Goal: Communication & Community: Answer question/provide support

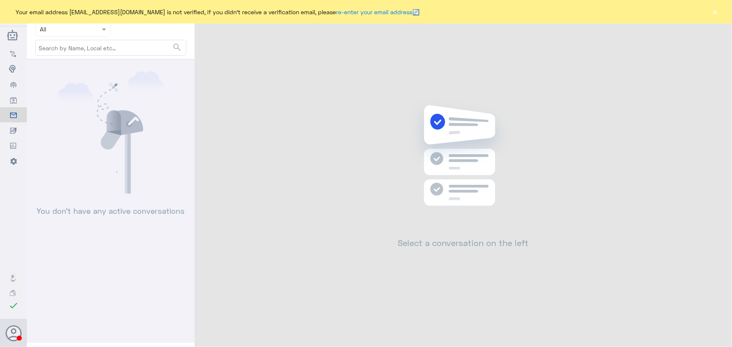
click at [717, 18] on div "Your email address n_zaid@DallahHealth.com is not verified, if you didn't recei…" at bounding box center [366, 11] width 732 height 23
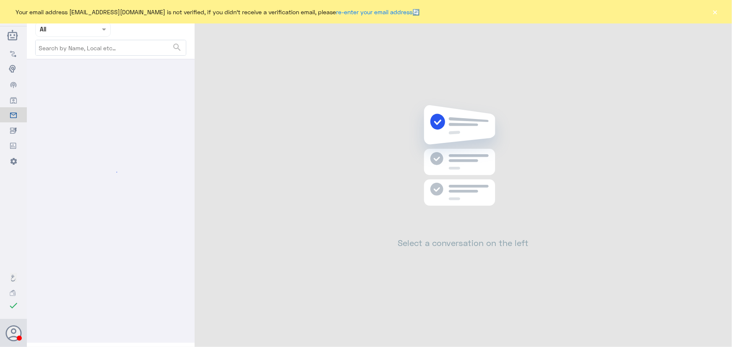
click at [717, 13] on button "×" at bounding box center [715, 12] width 8 height 8
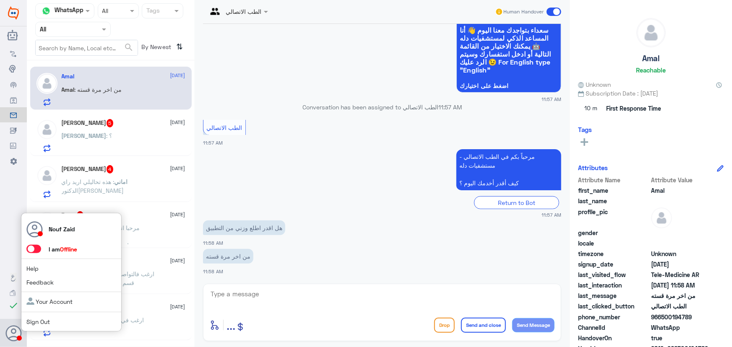
click at [38, 249] on span at bounding box center [33, 249] width 15 height 8
click at [0, 0] on input "checkbox" at bounding box center [0, 0] width 0 height 0
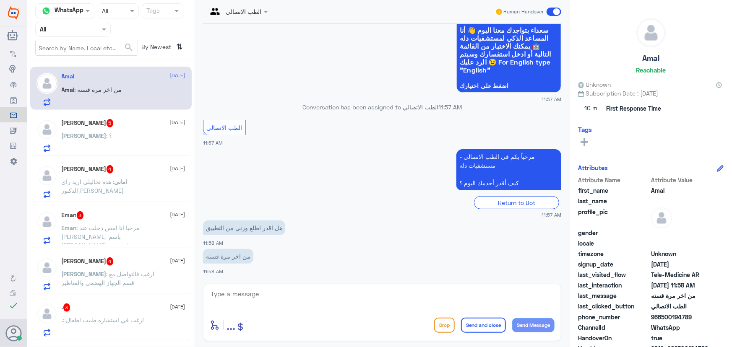
click at [135, 81] on div "Amal 19 August Amal : من اخر مرة قسته" at bounding box center [124, 89] width 124 height 33
click at [109, 138] on div "Omar : ؟" at bounding box center [124, 142] width 124 height 19
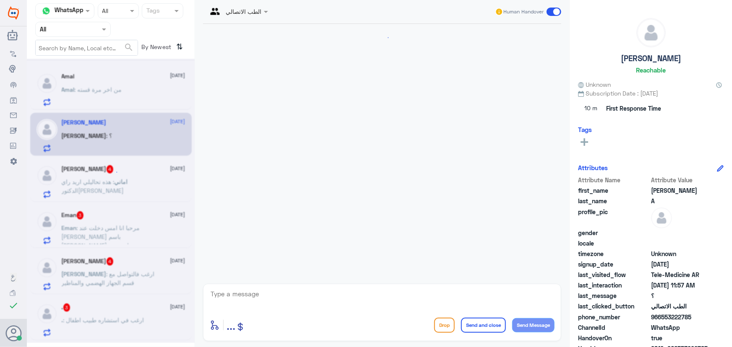
scroll to position [181, 0]
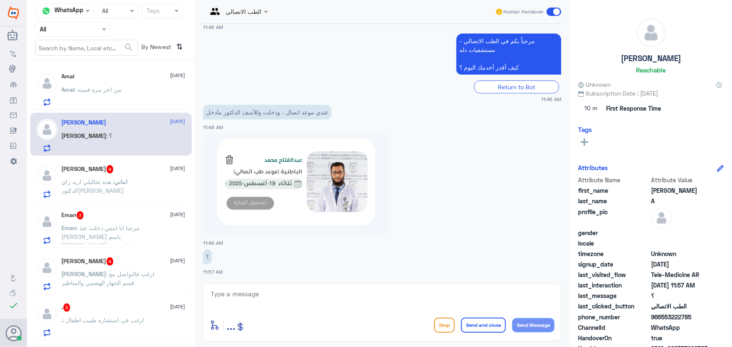
click at [113, 100] on p "Amal : من اخر مرة قسته" at bounding box center [92, 95] width 60 height 21
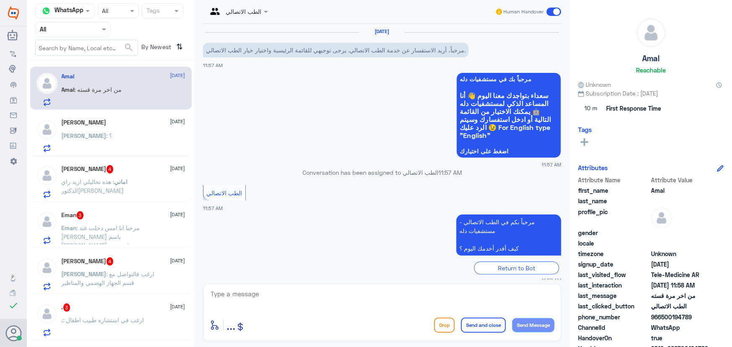
scroll to position [65, 0]
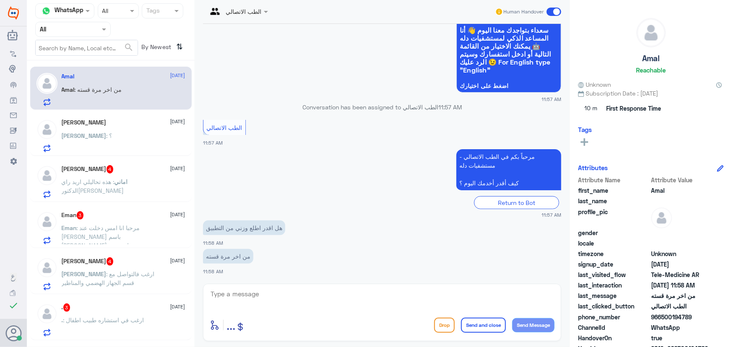
click at [106, 124] on div "Omar A 19 August" at bounding box center [124, 122] width 124 height 7
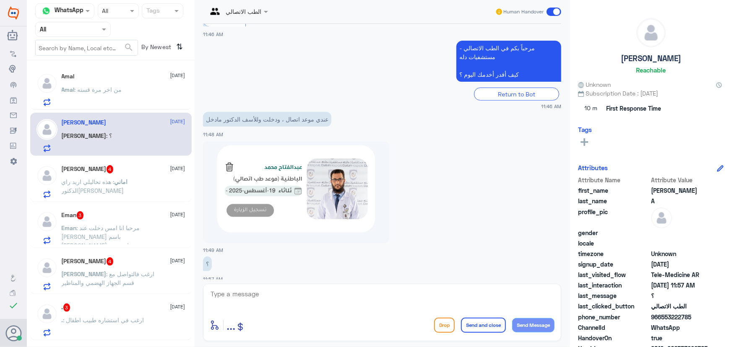
scroll to position [181, 0]
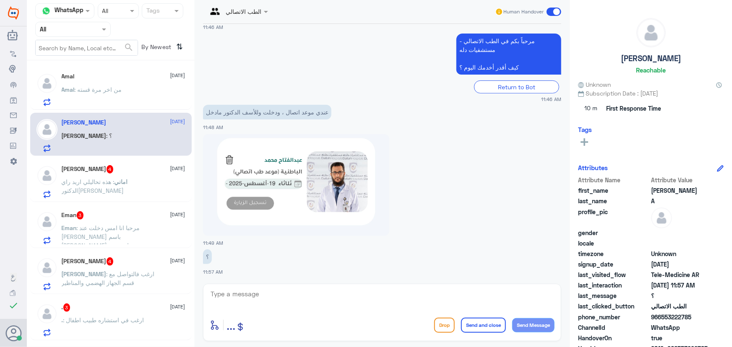
click at [315, 295] on textarea at bounding box center [382, 298] width 345 height 21
paste textarea "مرحباً معك نوف من الطب الاتصالي"
type textarea "مرحباً معك نوف من الطب الاتصالي"
click at [529, 325] on button "Send Message" at bounding box center [533, 325] width 42 height 14
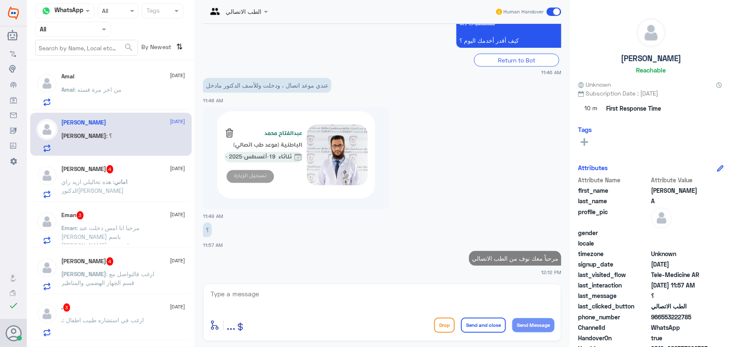
click at [483, 282] on div "الطب الاتصالي Human Handover 19 Aug 2025 مرحباً، أريد الاستفسار عن خدمة الطب ال…" at bounding box center [382, 175] width 375 height 350
drag, startPoint x: 483, startPoint y: 289, endPoint x: 488, endPoint y: 288, distance: 5.1
click at [483, 289] on textarea at bounding box center [382, 298] width 345 height 21
type textarea "i"
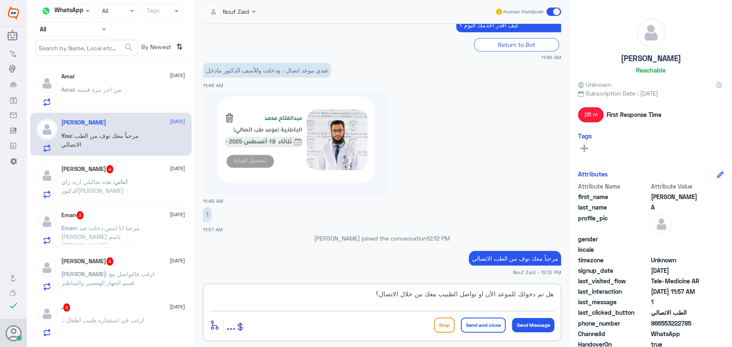
type textarea "هل تم دخولك للموعد الآن او تواصل الطبيب معك من خلال الاتصال؟"
click at [531, 329] on button "Send Message" at bounding box center [533, 325] width 42 height 14
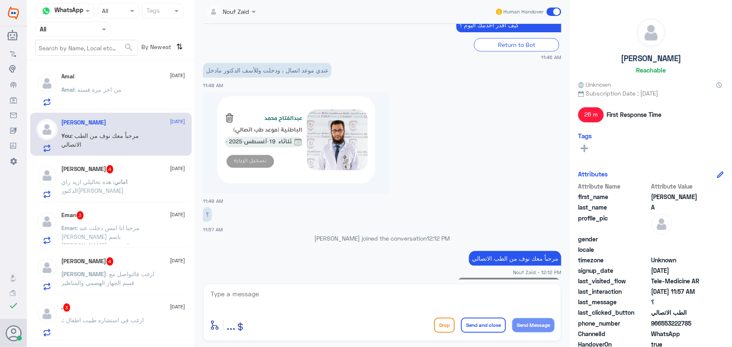
scroll to position [244, 0]
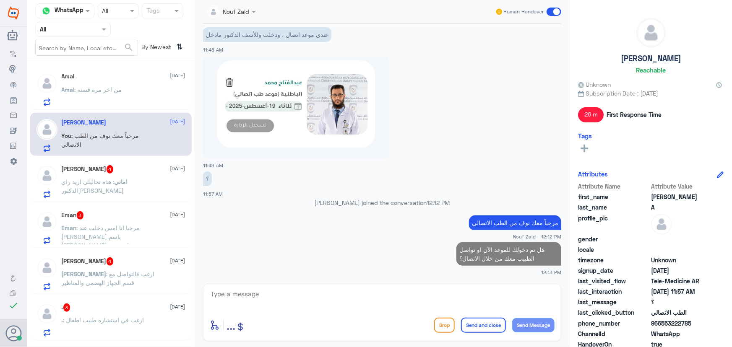
click at [100, 158] on div "Amal 19 August Amal : من اخر مرة قسته Omar A 19 August You : مرحباً معك نوف من …" at bounding box center [111, 207] width 168 height 286
click at [104, 164] on div "اماني السديس 4 19 August اماني : هذه تحاليلي اريد راي الدكتوره" at bounding box center [110, 180] width 161 height 43
click at [111, 176] on div "اماني السديس 4 19 August اماني : هذه تحاليلي اريد راي الدكتوره" at bounding box center [124, 181] width 124 height 33
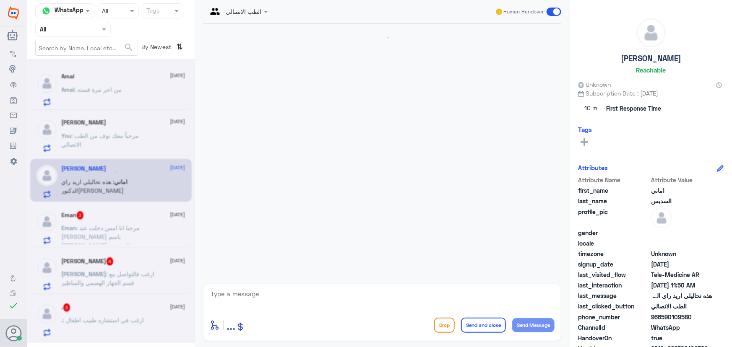
scroll to position [497, 0]
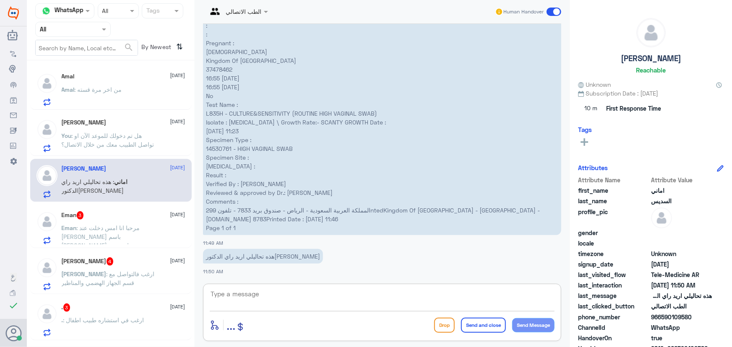
click at [314, 293] on textarea at bounding box center [382, 298] width 345 height 21
click at [309, 298] on textarea at bounding box center [382, 298] width 345 height 21
click at [329, 300] on textarea at bounding box center [382, 298] width 345 height 21
paste textarea "مرحباً معك نوف من الطب الاتصالي"
type textarea "مرحباً معك نوف من الطب الاتصالي"
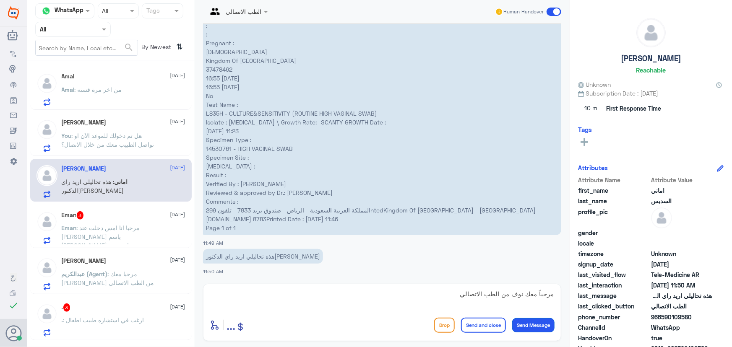
click at [526, 329] on button "Send Message" at bounding box center [533, 325] width 42 height 14
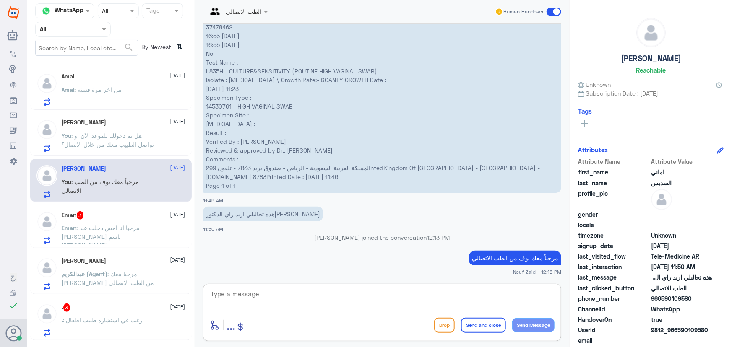
click at [467, 298] on textarea at bounding box center [382, 298] width 345 height 21
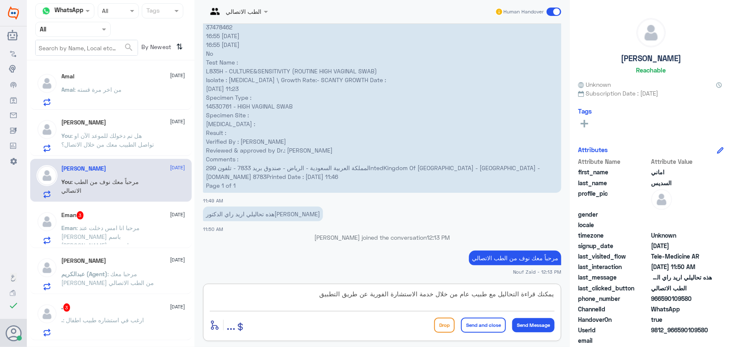
click at [461, 296] on textarea "يمكنك قراءة التحاليل مع طبيب عام من خلال خدمة الاستشارة الفورية عن طريق التطبيق" at bounding box center [382, 298] width 345 height 21
type textarea "يمكنك قراءة التحاليل مع طبيب عام بشكل فوري ومباشر من خلال خدمة الاستشارة الفوري…"
click at [491, 326] on button "Send and close" at bounding box center [483, 325] width 45 height 15
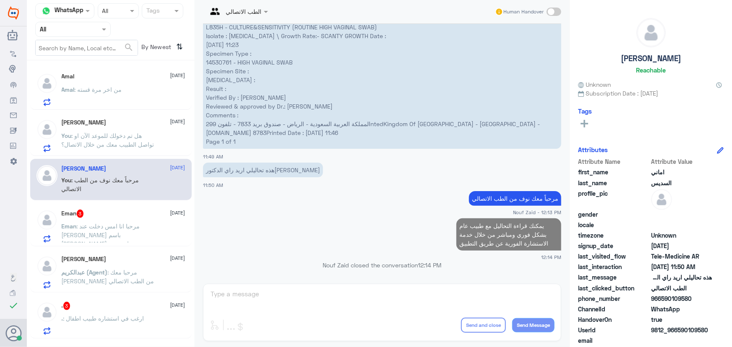
click at [167, 226] on div "Eman : مرحبا انا امس دخلت عند الدكتور اسامه الرحيلي باسم ايمان نايف محمد وشخصني…" at bounding box center [124, 233] width 124 height 19
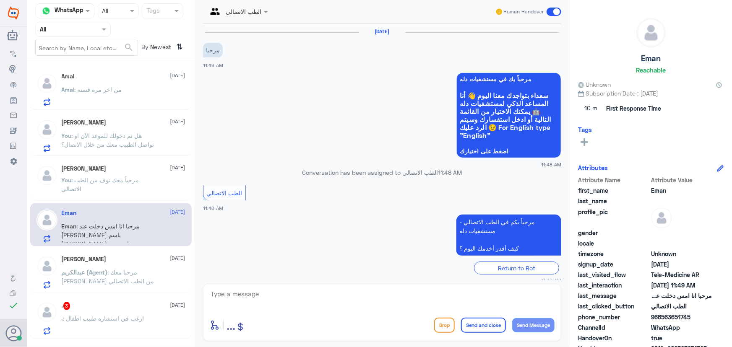
scroll to position [46, 0]
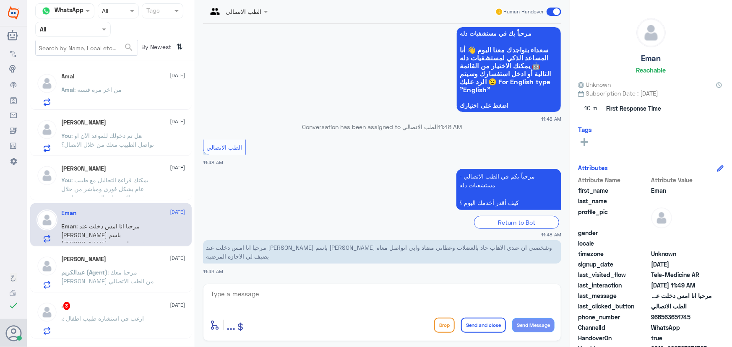
click at [270, 292] on textarea at bounding box center [382, 298] width 345 height 21
click at [379, 293] on textarea at bounding box center [382, 298] width 345 height 21
click at [316, 295] on textarea at bounding box center [382, 298] width 345 height 21
drag, startPoint x: 312, startPoint y: 302, endPoint x: 289, endPoint y: 304, distance: 22.7
click at [291, 305] on textarea at bounding box center [382, 298] width 345 height 21
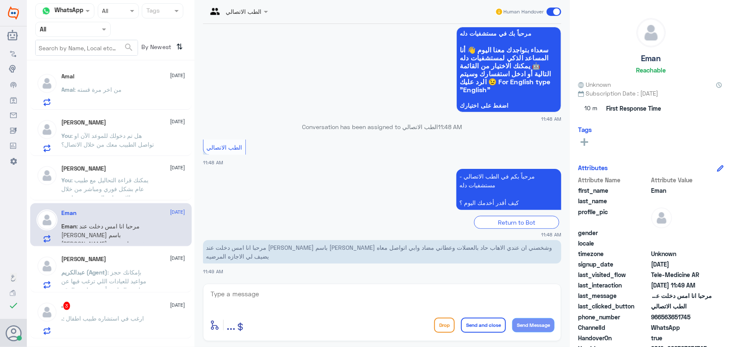
drag, startPoint x: 660, startPoint y: 318, endPoint x: 700, endPoint y: 320, distance: 40.3
click at [700, 320] on span "966563651745" at bounding box center [681, 317] width 61 height 9
copy span "563651745"
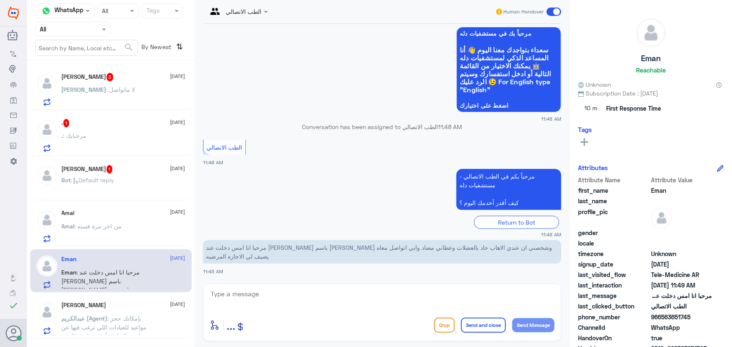
click at [143, 98] on div "Omar : لا ماتواصل" at bounding box center [124, 96] width 124 height 19
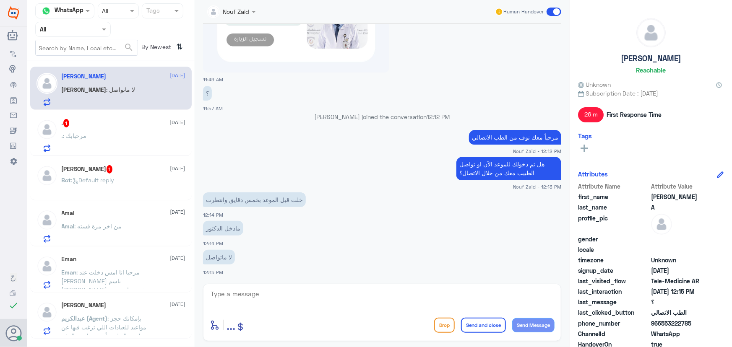
scroll to position [268, 0]
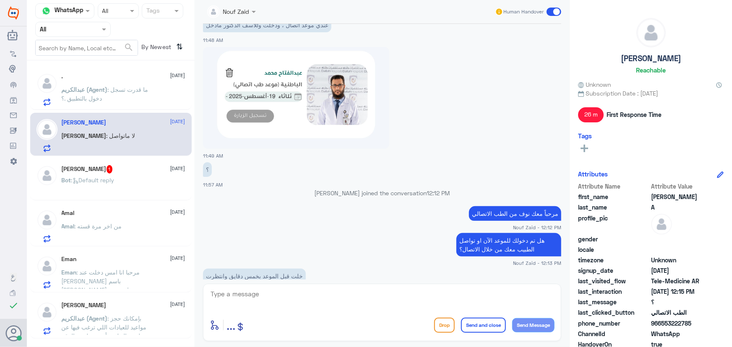
drag, startPoint x: 660, startPoint y: 323, endPoint x: 704, endPoint y: 330, distance: 44.6
click at [703, 330] on div "Attribute Name Attribute Value first_name Omar last_name A profile_pic gender l…" at bounding box center [650, 287] width 145 height 210
click at [633, 331] on span "ChannelId" at bounding box center [613, 334] width 71 height 9
drag, startPoint x: 663, startPoint y: 323, endPoint x: 674, endPoint y: 326, distance: 11.3
click at [674, 326] on span "966553222785" at bounding box center [681, 323] width 61 height 9
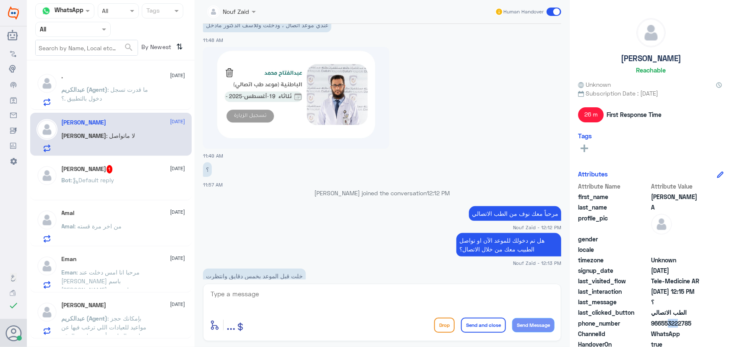
drag, startPoint x: 662, startPoint y: 323, endPoint x: 695, endPoint y: 323, distance: 33.5
click at [695, 323] on span "966553222785" at bounding box center [681, 323] width 61 height 9
copy span "553222785"
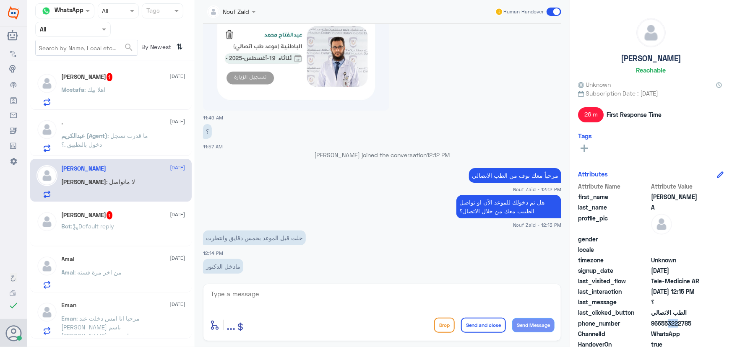
scroll to position [345, 0]
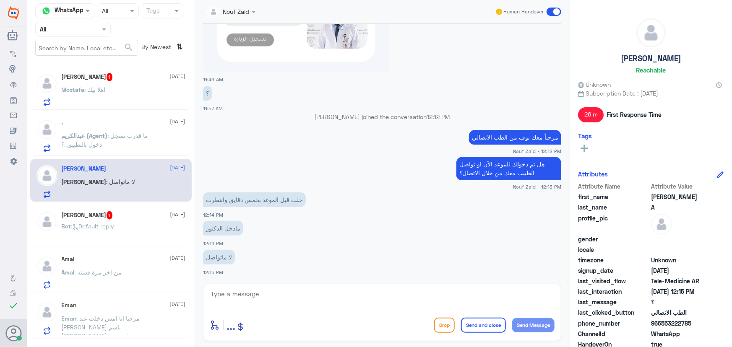
click at [284, 292] on textarea at bounding box center [382, 298] width 345 height 21
click at [259, 289] on textarea at bounding box center [382, 298] width 345 height 21
click at [262, 295] on textarea at bounding box center [382, 298] width 345 height 21
click at [290, 291] on textarea at bounding box center [382, 298] width 345 height 21
click at [270, 291] on textarea at bounding box center [382, 298] width 345 height 21
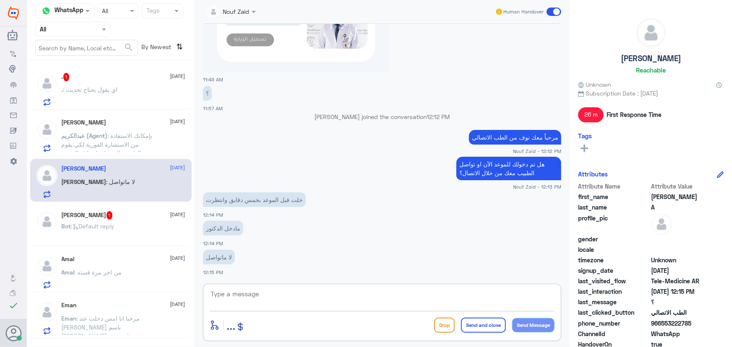
click at [265, 291] on textarea at bounding box center [382, 298] width 345 height 21
click at [256, 293] on textarea at bounding box center [382, 298] width 345 height 21
click at [247, 293] on textarea at bounding box center [382, 298] width 345 height 21
click at [132, 127] on div "Mostafa Mohamed 19 August عبدالكريم (Agent) : بإمكانك الاستفادة من الاستشارة ال…" at bounding box center [124, 135] width 124 height 33
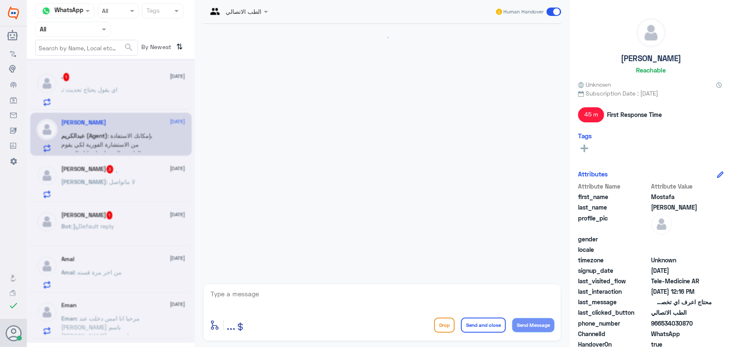
scroll to position [169, 0]
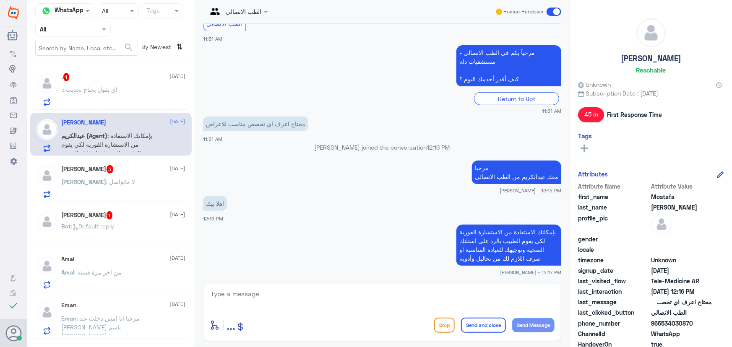
click at [155, 170] on div "Omar A 3 19 August" at bounding box center [124, 169] width 124 height 8
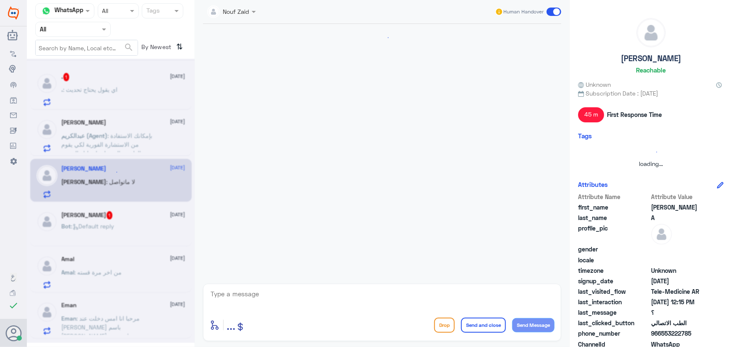
scroll to position [345, 0]
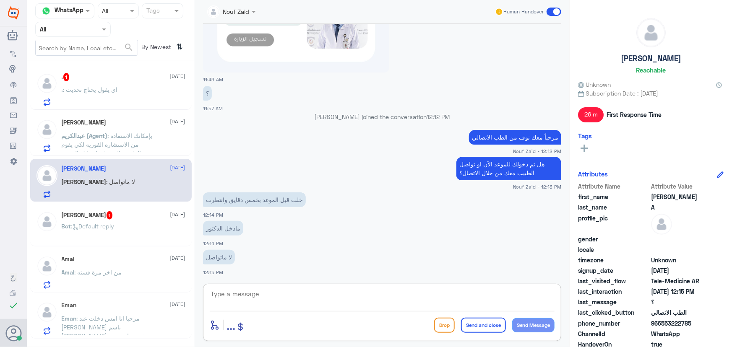
click at [293, 290] on textarea at bounding box center [382, 298] width 345 height 21
click at [150, 225] on div "Bot : Default reply" at bounding box center [124, 233] width 124 height 19
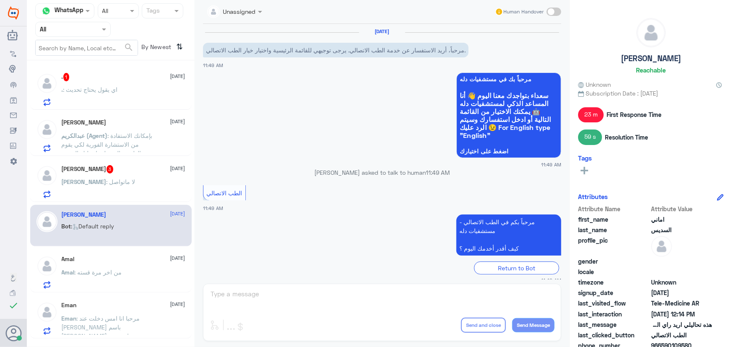
scroll to position [726, 0]
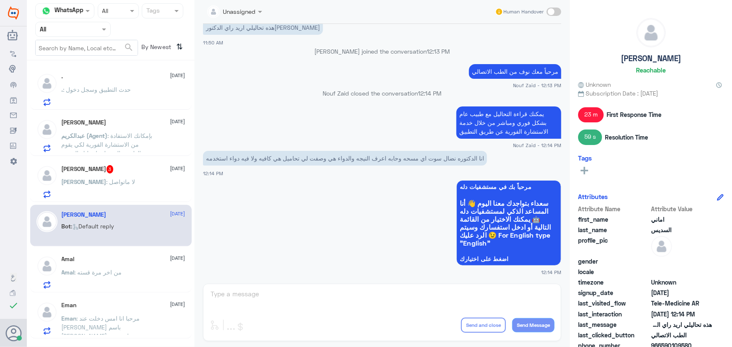
click at [142, 174] on div "Omar A 3 19 August Omar : لا ماتواصل" at bounding box center [124, 181] width 124 height 33
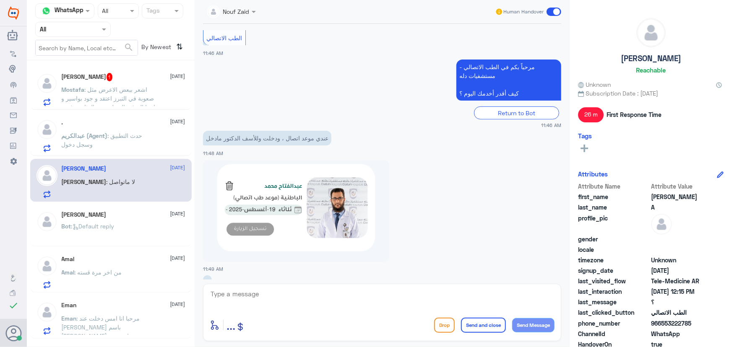
scroll to position [154, 0]
click at [365, 272] on div "11:49 AM" at bounding box center [382, 216] width 358 height 116
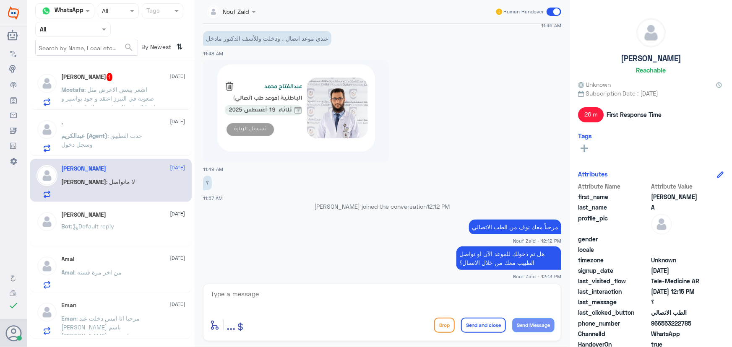
scroll to position [345, 0]
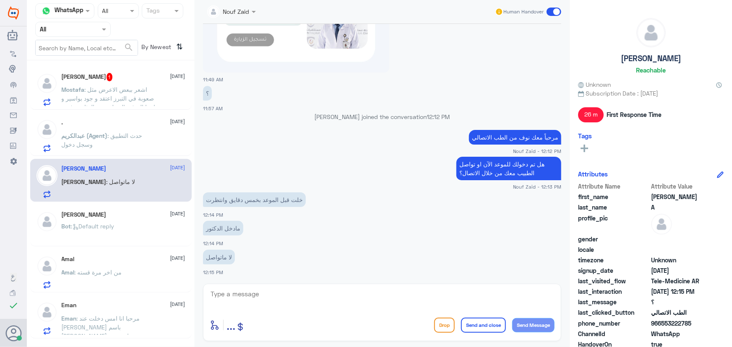
click at [344, 292] on textarea at bounding box center [382, 298] width 345 height 21
click at [333, 293] on textarea at bounding box center [382, 298] width 345 height 21
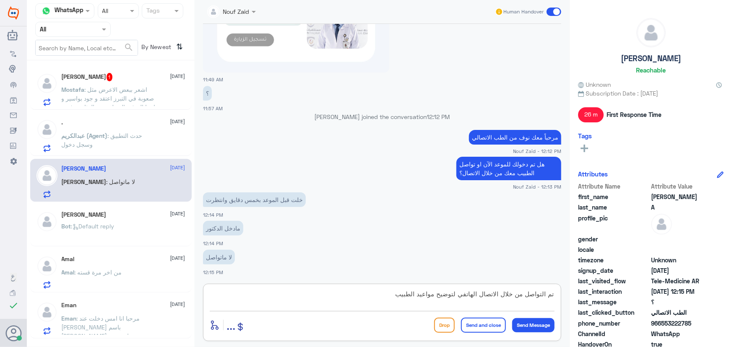
drag, startPoint x: 364, startPoint y: 292, endPoint x: 367, endPoint y: 298, distance: 6.6
click at [365, 294] on textarea "تم التواصل من خلال الاتصال الهاتفي لتوضيح مواعيد الطبيب" at bounding box center [382, 298] width 345 height 21
paste textarea "العفو, نسعد بخدمتكم ونتمنى لك دوام الصحه والعافيه"
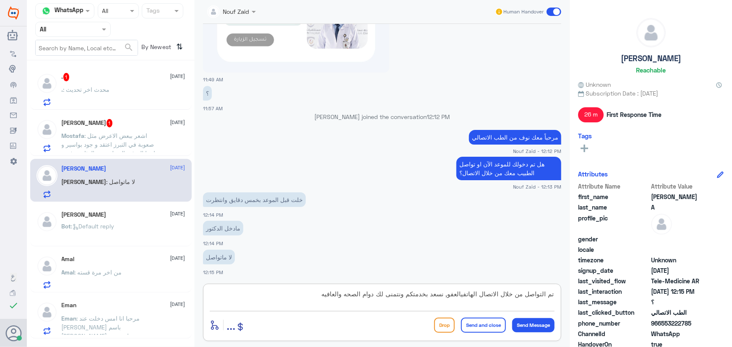
scroll to position [0, 0]
drag, startPoint x: 442, startPoint y: 296, endPoint x: 458, endPoint y: 294, distance: 16.1
click at [458, 294] on textarea "تم التواصل من خلال الاتصال الهاتفيالعفو, نسعد بخدمتكم ونتمنى لك دوام الصحه والع…" at bounding box center [382, 298] width 345 height 21
type textarea "تم التواصل من خلال الاتصال الهاتفي، نسعد بخدمتكم ونتمنى لك دوام الصحه والعافيه"
click at [520, 327] on button "Send Message" at bounding box center [533, 325] width 42 height 14
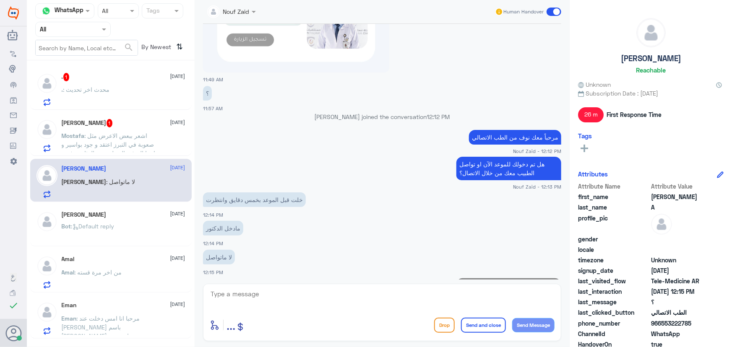
scroll to position [389, 0]
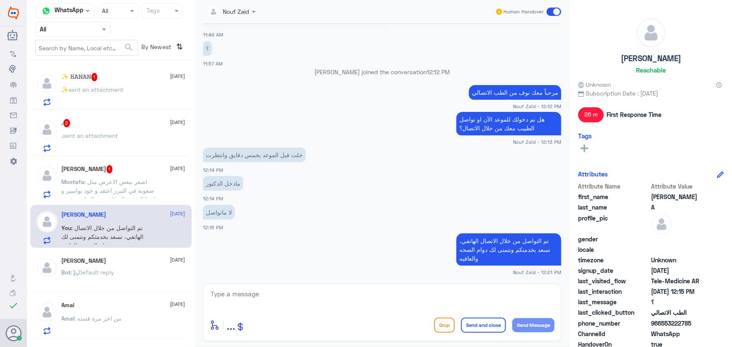
click at [548, 13] on span at bounding box center [553, 12] width 15 height 8
click at [0, 0] on input "checkbox" at bounding box center [0, 0] width 0 height 0
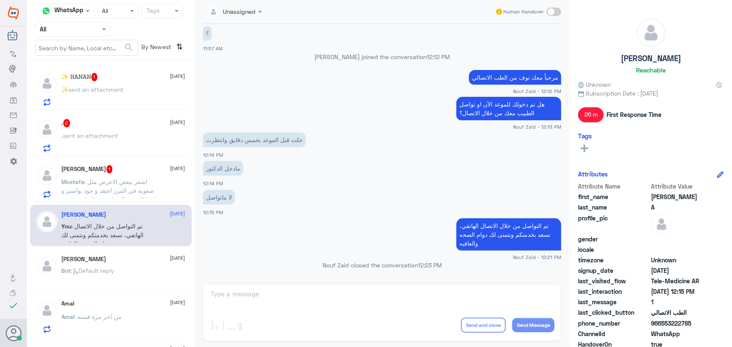
click at [92, 174] on div "Mostafa Mohamed 1 19 August Mostafa : اشعر ببعض الاعرض مثل صعوبة في التبرز اعتق…" at bounding box center [124, 181] width 124 height 33
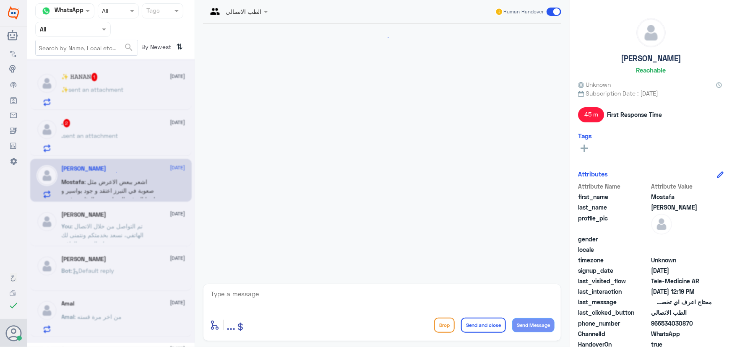
scroll to position [216, 0]
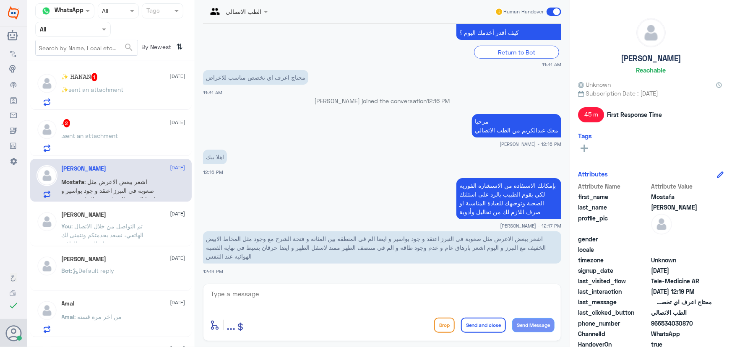
click at [122, 127] on div ". 2 19 August" at bounding box center [124, 123] width 124 height 8
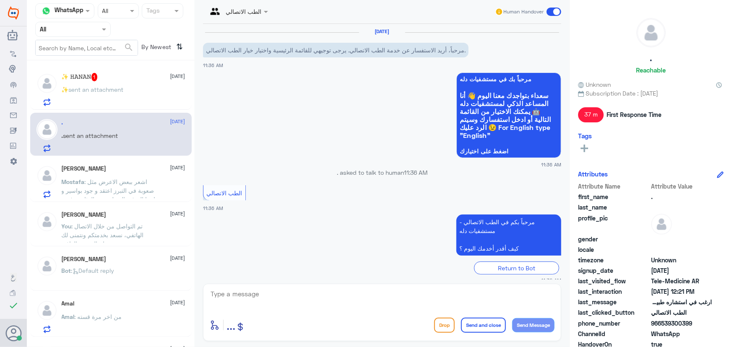
scroll to position [407, 0]
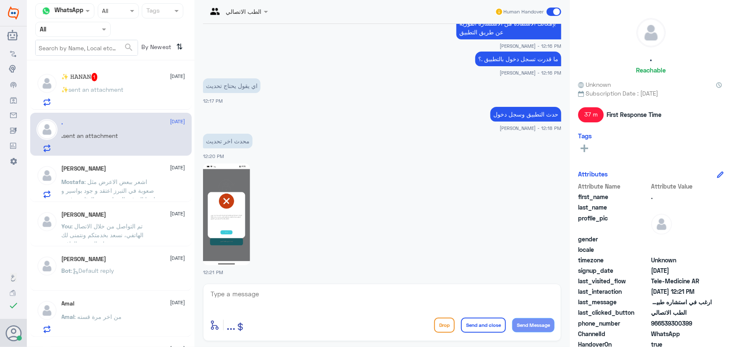
click at [76, 84] on div "✨‏ 𝙷𝙰𝙽𝙰𝙽 1 19 August ✨‏ sent an attachment" at bounding box center [124, 89] width 124 height 33
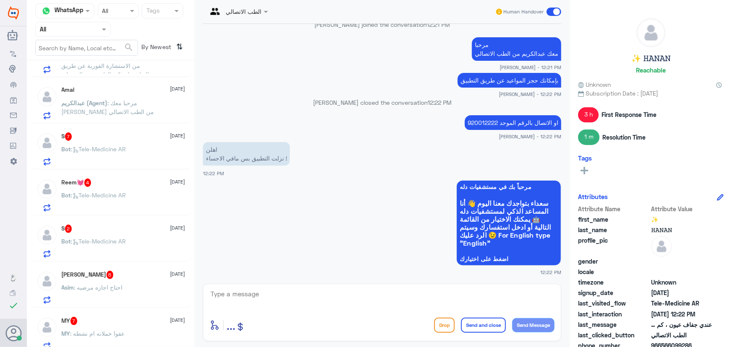
scroll to position [495, 0]
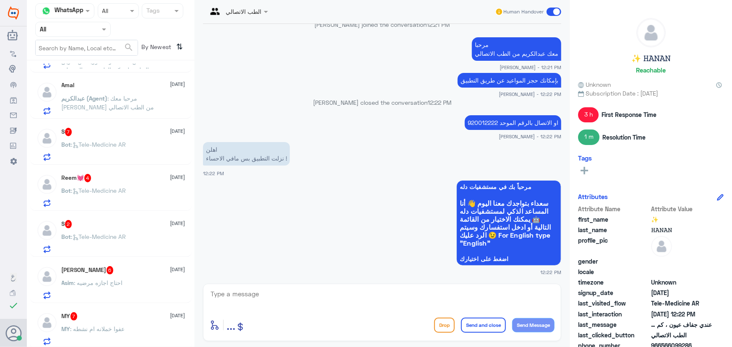
click at [135, 143] on div "Bot : Tele-Medicine AR" at bounding box center [124, 151] width 124 height 19
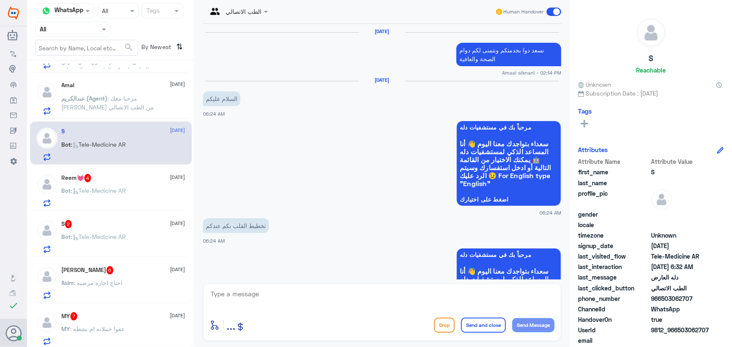
scroll to position [698, 0]
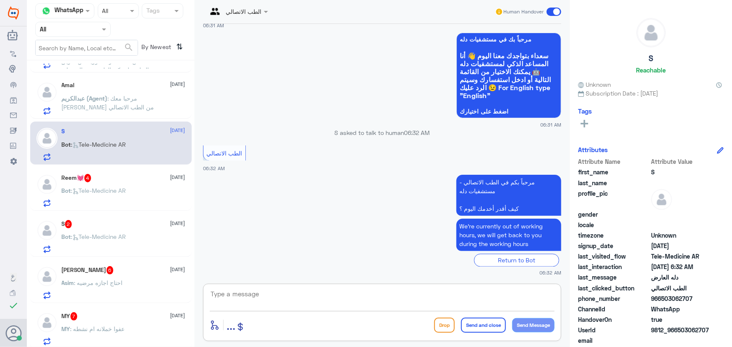
click at [351, 297] on textarea at bounding box center [382, 298] width 345 height 21
click at [311, 300] on textarea at bounding box center [382, 298] width 345 height 21
paste textarea "مرحباً معك نوف من الطب الاتصالي كيف اقدر أساعدك؟"
type textarea "مرحباً معك نوف من الطب الاتصالي كيف اقدر أساعدك؟"
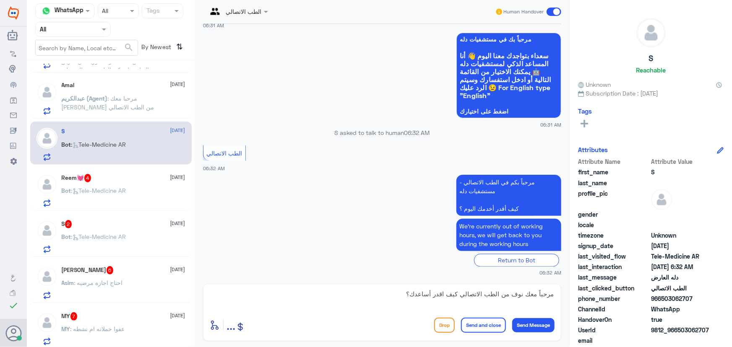
click at [523, 332] on div "Drop Send and close Send Message" at bounding box center [494, 325] width 120 height 15
click at [522, 328] on button "Send Message" at bounding box center [533, 325] width 42 height 14
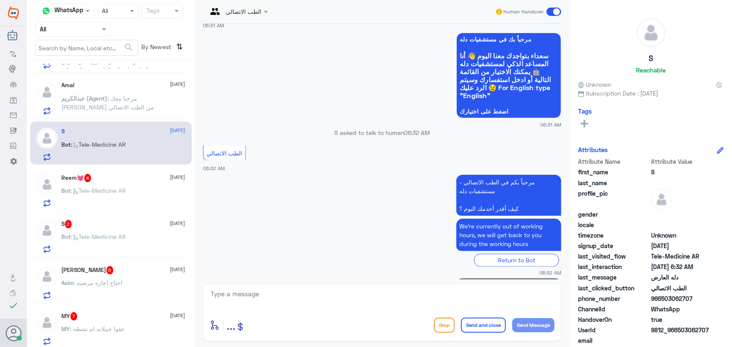
scroll to position [734, 0]
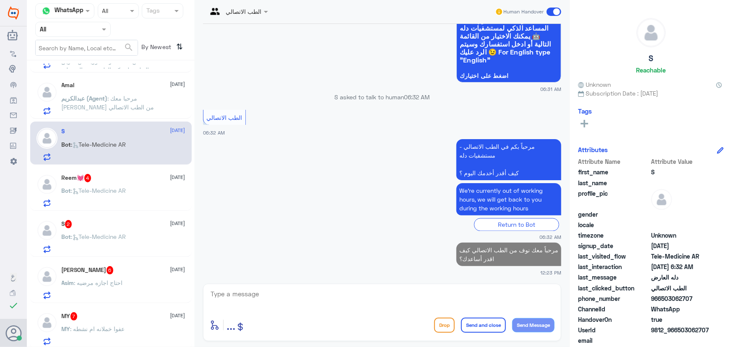
click at [148, 195] on div "Bot : Tele-Medicine AR" at bounding box center [124, 197] width 124 height 19
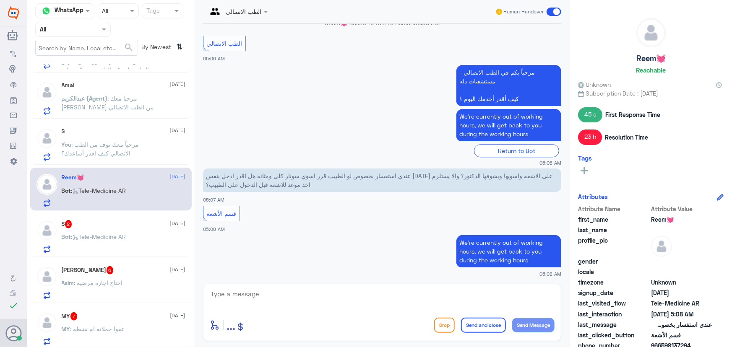
scroll to position [941, 0]
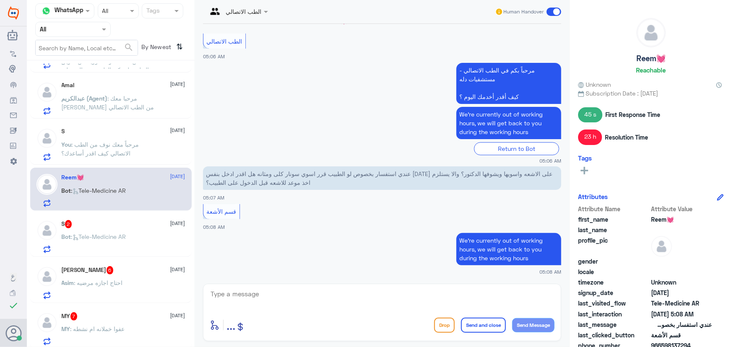
click at [117, 220] on div "S 2 19 August" at bounding box center [124, 224] width 124 height 8
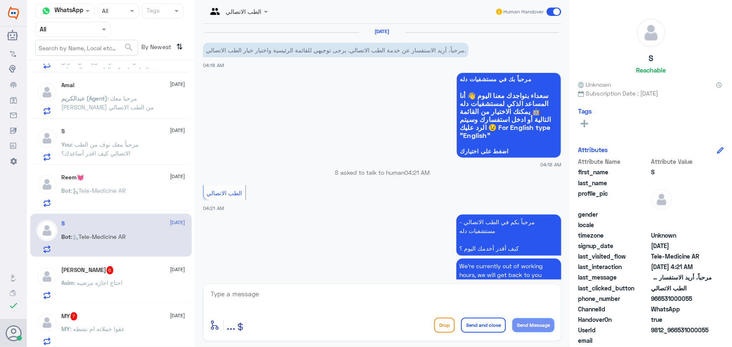
scroll to position [40, 0]
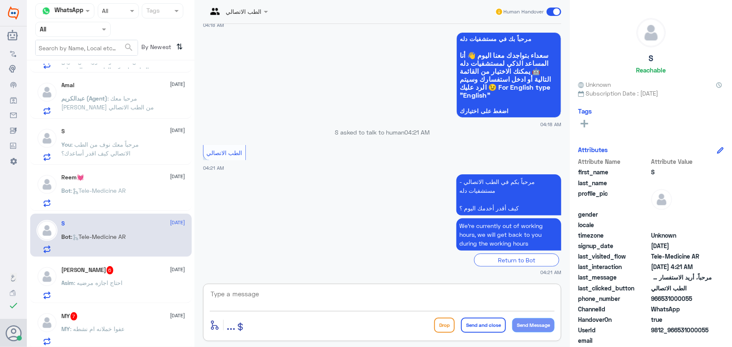
click at [317, 291] on textarea at bounding box center [382, 298] width 345 height 21
paste textarea "مرحباً معك نوف من الطب الاتصالي كيف اقدر أساعدك؟"
type textarea "مرحباً معك نوف من الطب الاتصالي كيف اقدر أساعدك؟"
click at [546, 322] on button "Send Message" at bounding box center [533, 325] width 42 height 14
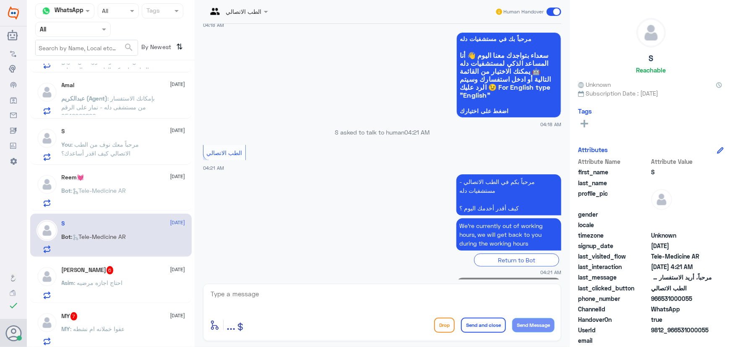
scroll to position [76, 0]
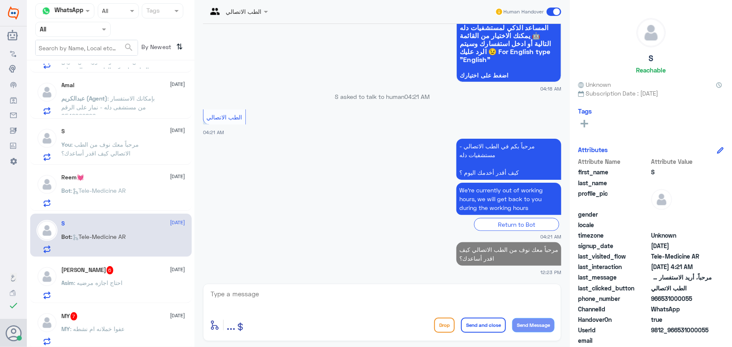
click at [104, 171] on div "Reem💓 19 August Bot : Tele-Medicine AR" at bounding box center [110, 189] width 161 height 43
click at [156, 179] on div "Reem💓 19 August" at bounding box center [124, 177] width 124 height 7
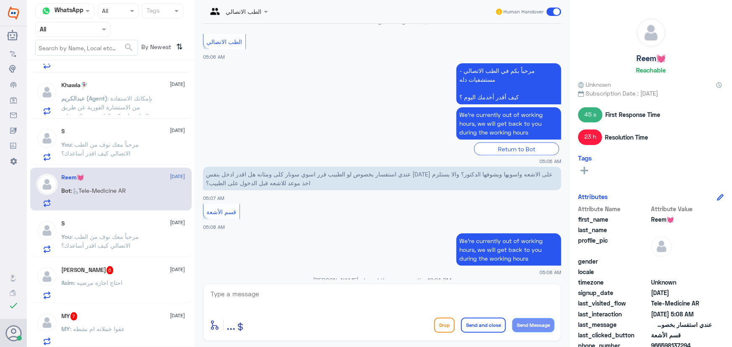
scroll to position [484, 0]
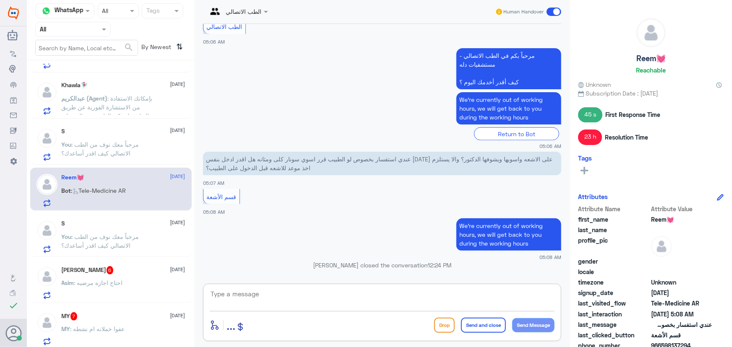
click at [312, 292] on textarea at bounding box center [382, 298] width 345 height 21
click at [295, 298] on textarea at bounding box center [382, 298] width 345 height 21
type textarea "ي"
drag, startPoint x: 515, startPoint y: 302, endPoint x: 613, endPoint y: 294, distance: 98.8
click at [613, 294] on div "Channel WhatsApp Status × All Tags Agent Filter All search By Newest ⇅ Amal 1 1…" at bounding box center [379, 175] width 705 height 350
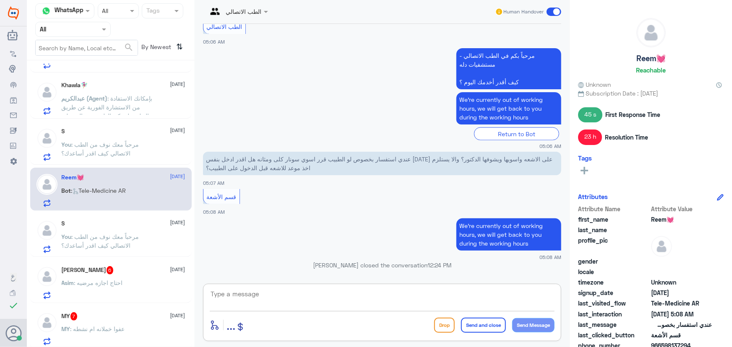
paste textarea "حاولنا نضيف تأمينك مايقبل معنا وحسب مايظهر عندي مافي زيارات بالنخيل وتأمينك ظاه…"
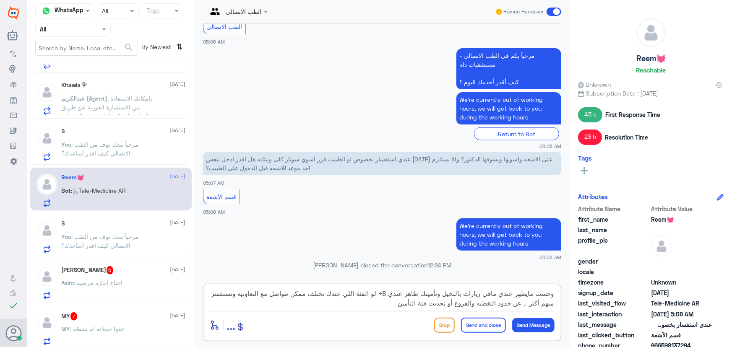
type textarea "حاولنا نضيف تأمينك مايقبل معنا وحسب مايظهر عندي مافي زيارات بالنخيل وتأمينك ظاه…"
click at [306, 225] on app-msgs-text "We’re currently out of working hours, we will get back to you during the workin…" at bounding box center [382, 234] width 358 height 33
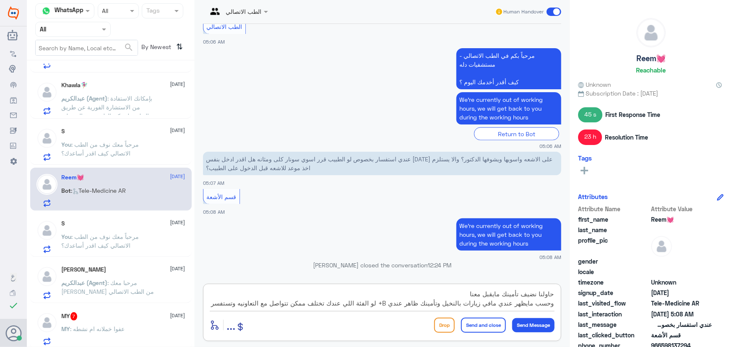
drag, startPoint x: 381, startPoint y: 299, endPoint x: 561, endPoint y: 282, distance: 181.5
click at [561, 282] on div "الطب الاتصالي Human Handover 17 Nov 2024 ال 4D ؟ 12:22 PM الخصم العسكري عندكم س…" at bounding box center [382, 175] width 375 height 350
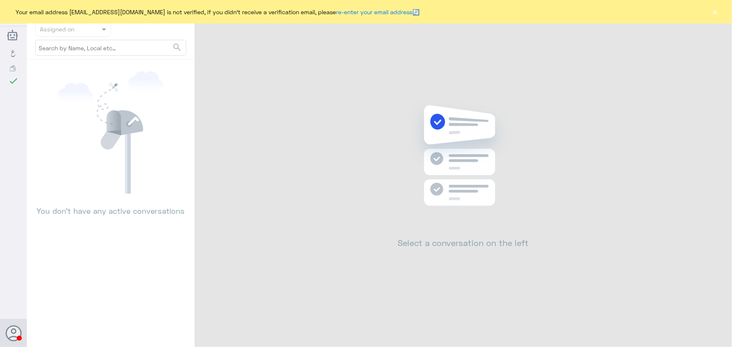
click at [713, 15] on button "×" at bounding box center [715, 12] width 8 height 8
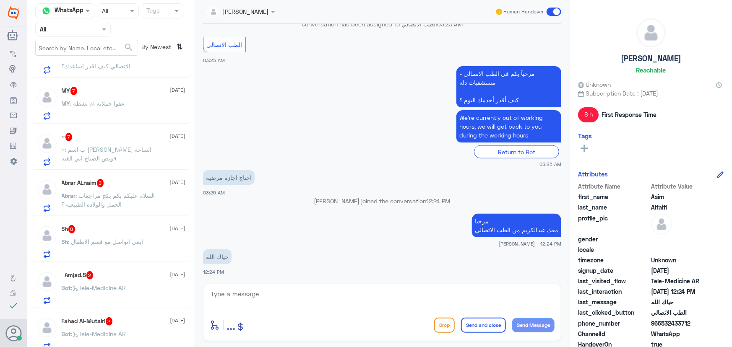
scroll to position [419, 0]
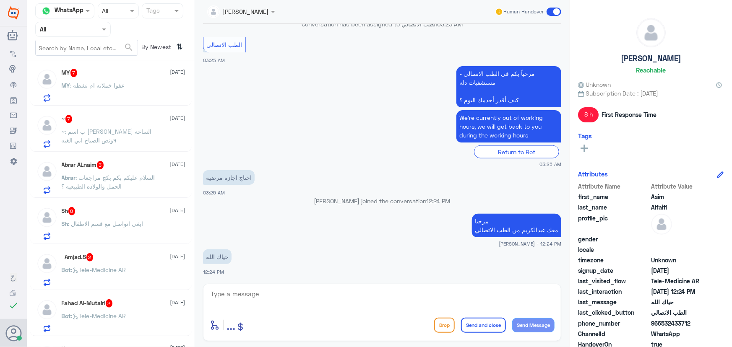
click at [111, 330] on p "Bot : Tele-Medicine AR" at bounding box center [94, 322] width 65 height 21
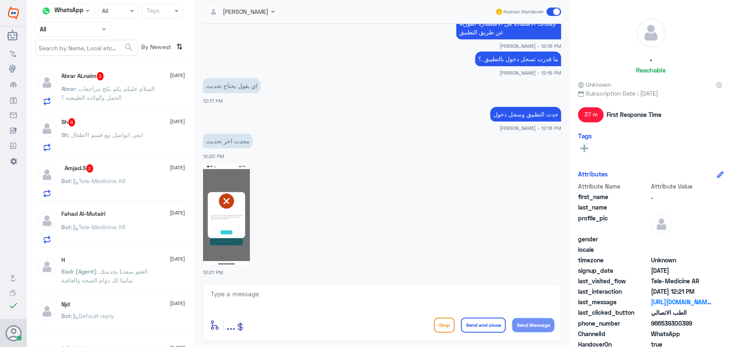
scroll to position [457, 0]
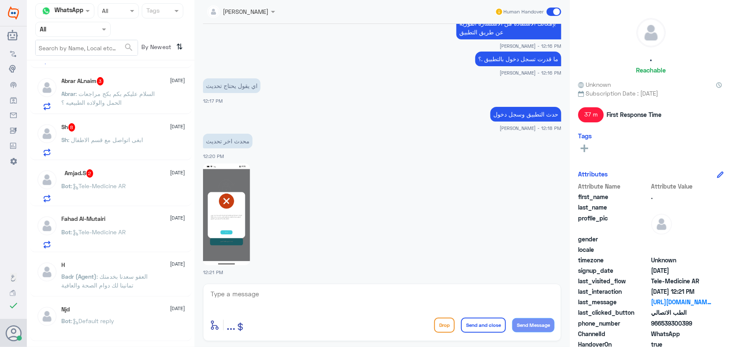
click at [126, 192] on p "Bot : Tele-Medicine AR" at bounding box center [94, 192] width 65 height 21
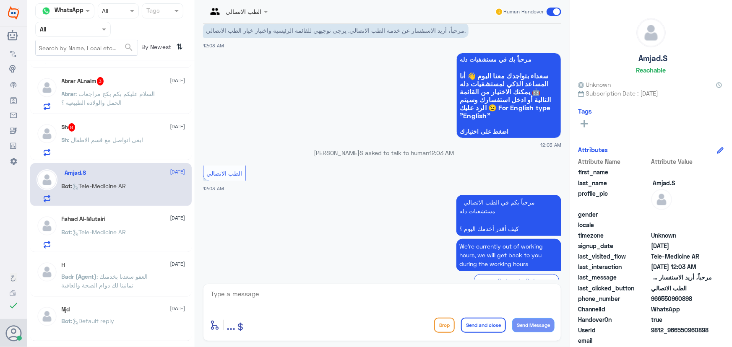
scroll to position [40, 0]
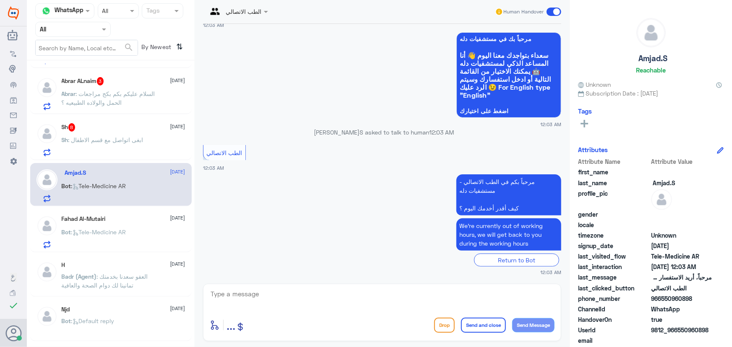
click at [325, 288] on textarea at bounding box center [382, 298] width 345 height 21
paste textarea "مرحباً معك نوف من الطب الاتصالي كيف اقدر أساعدك؟"
type textarea "مرحباً معك نوف من الطب الاتصالي كيف اقدر أساعدك؟"
click at [522, 324] on button "Send Message" at bounding box center [533, 325] width 42 height 14
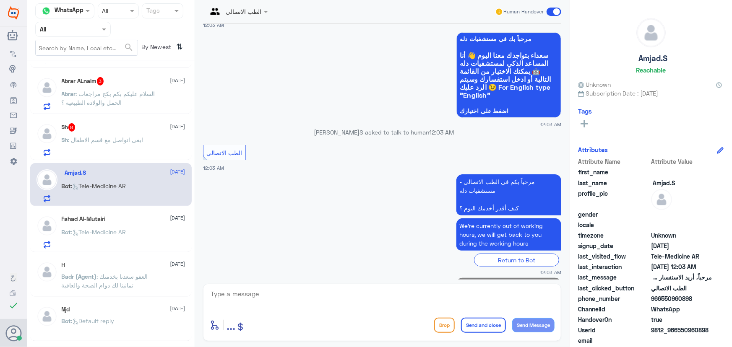
scroll to position [76, 0]
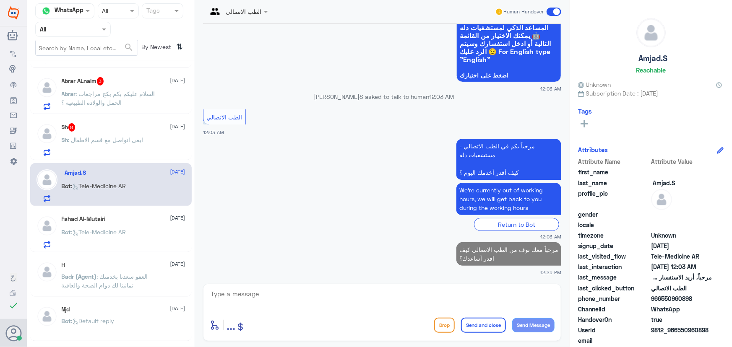
click at [136, 130] on div "Sh 8 19 August" at bounding box center [124, 127] width 124 height 8
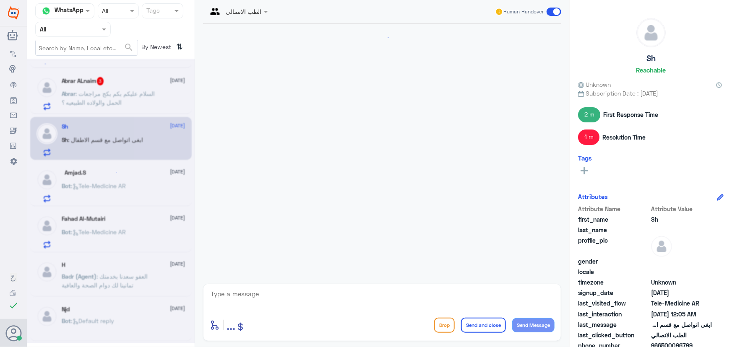
scroll to position [668, 0]
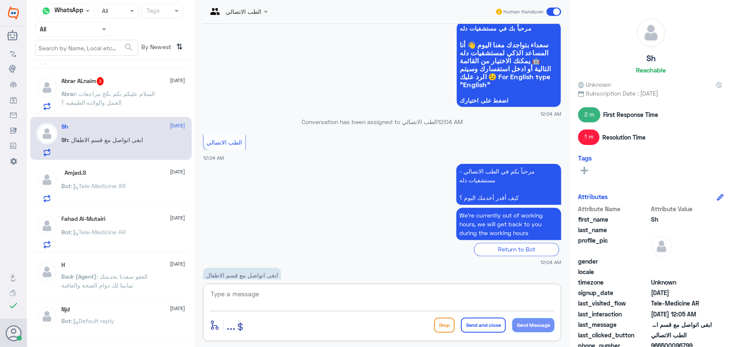
click at [327, 298] on textarea at bounding box center [382, 298] width 345 height 21
click at [322, 293] on textarea at bounding box center [382, 298] width 345 height 21
click at [319, 293] on textarea at bounding box center [382, 298] width 345 height 21
paste textarea "مرحباً معك نوف من الطب الاتصالي"
type textarea "مرحباً معك نوف من الطب الاتصالي"
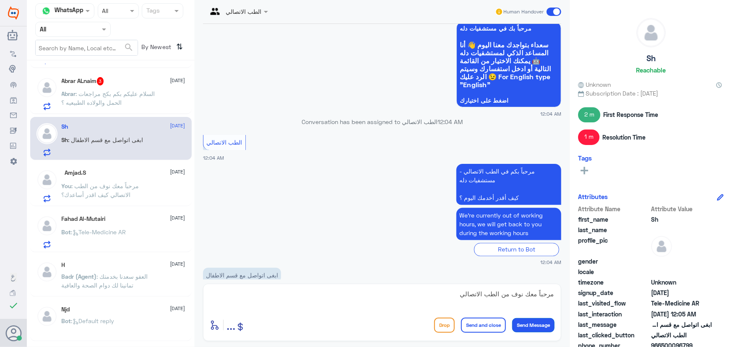
click at [513, 322] on button "Send Message" at bounding box center [533, 325] width 42 height 14
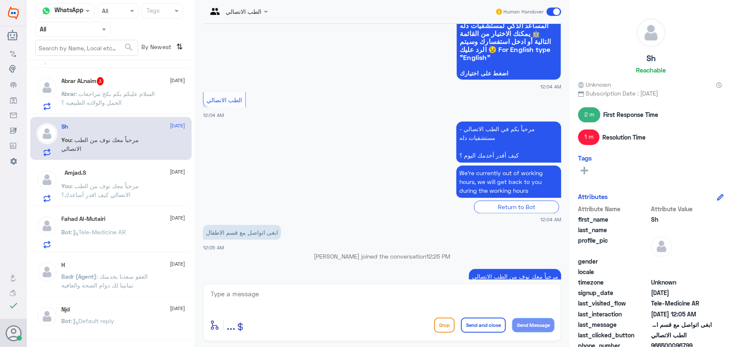
click at [372, 300] on textarea at bounding box center [382, 298] width 345 height 21
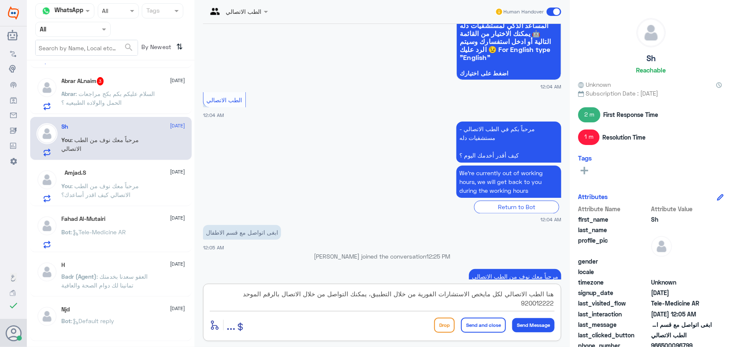
type textarea "هنا الطب الاتصالي لكل مايخص الاستشارات الفورية من خلال التطبيق، يمكنك التواصل م…"
click at [485, 325] on button "Send and close" at bounding box center [483, 325] width 45 height 15
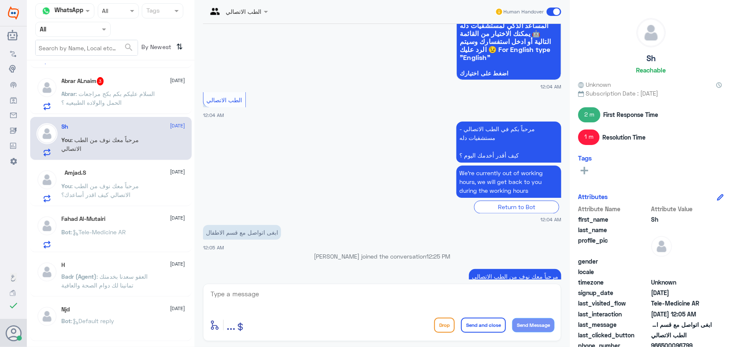
scroll to position [749, 0]
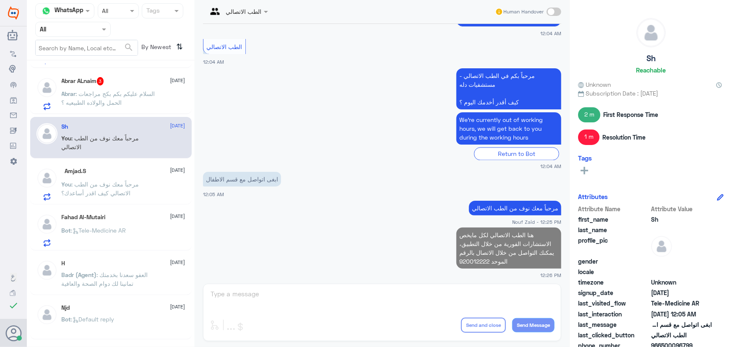
click at [145, 107] on p "Abrar : السلام عليكم بكم بكج مراجعات الحمل والولاده الطبيعيه ؟" at bounding box center [109, 99] width 94 height 21
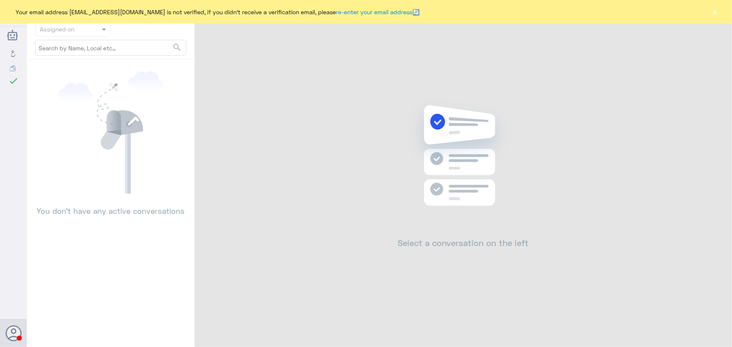
click at [712, 13] on button "×" at bounding box center [715, 12] width 8 height 8
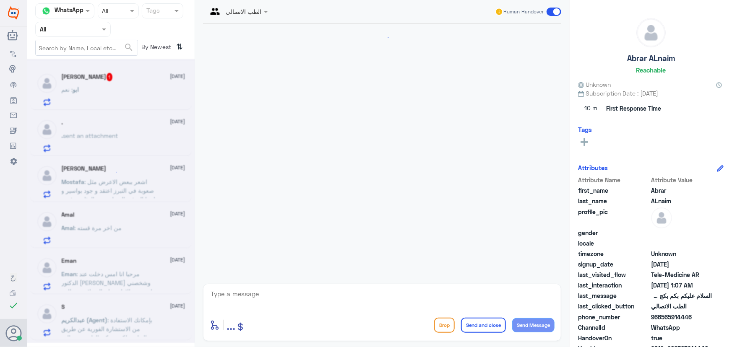
scroll to position [172, 0]
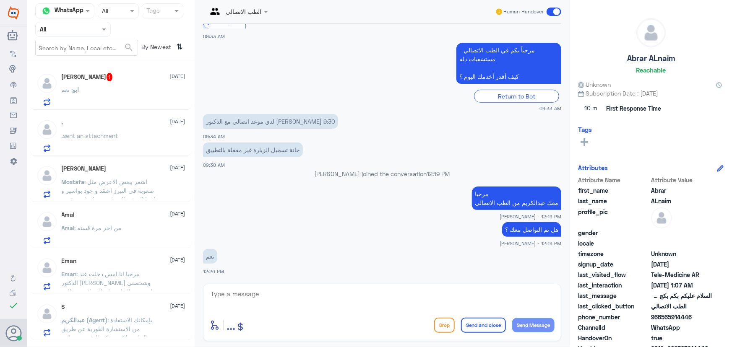
click at [111, 80] on div "ابو محمد 1 19 August" at bounding box center [124, 77] width 124 height 8
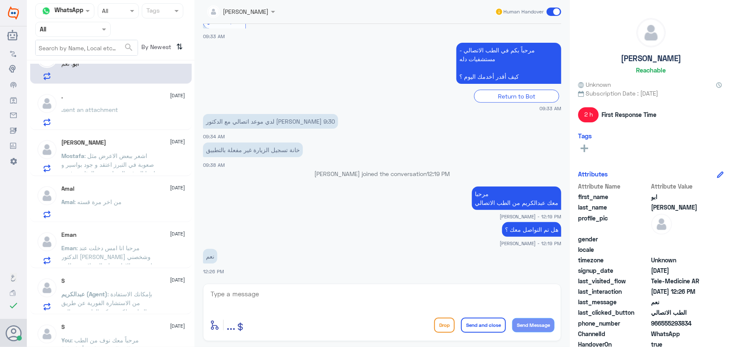
scroll to position [38, 0]
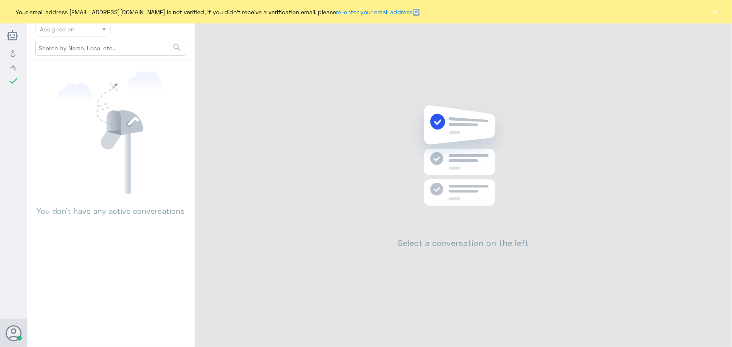
click at [716, 10] on button "×" at bounding box center [715, 12] width 8 height 8
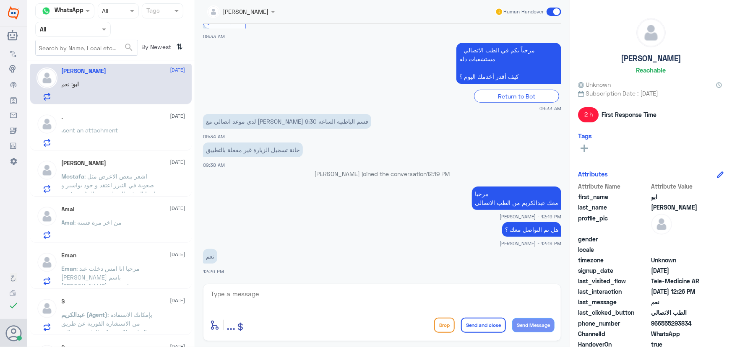
scroll to position [6, 0]
click at [91, 30] on div at bounding box center [73, 29] width 75 height 10
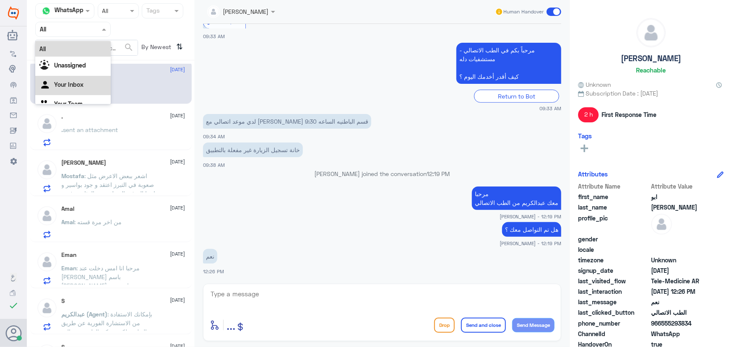
click at [84, 80] on div "Your Inbox" at bounding box center [72, 85] width 75 height 19
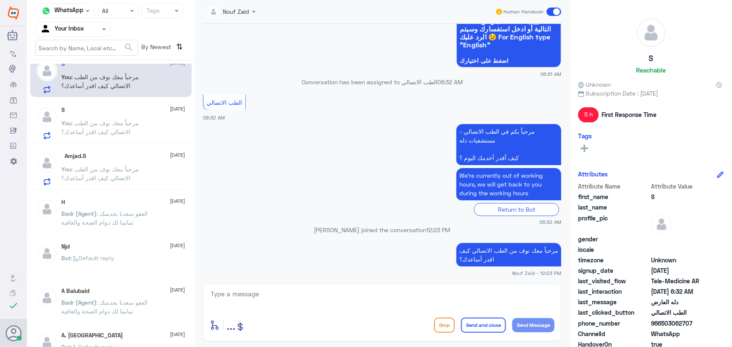
scroll to position [0, 0]
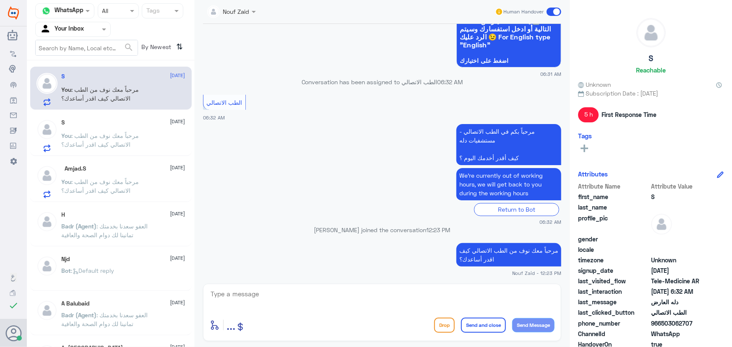
click at [125, 128] on div "S 19 August You : مرحباً معك نوف من الطب الاتصالي كيف اقدر أساعدك؟" at bounding box center [124, 135] width 124 height 33
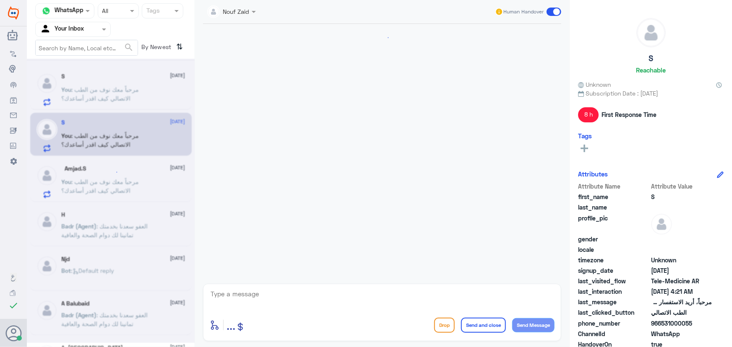
scroll to position [91, 0]
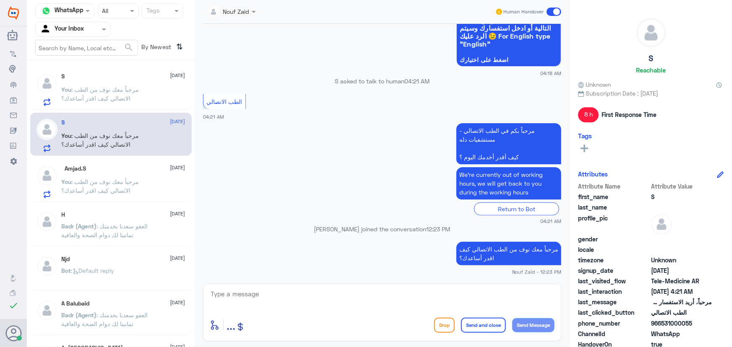
click at [545, 10] on div "Human Handover" at bounding box center [528, 11] width 67 height 15
click at [548, 12] on span at bounding box center [553, 12] width 15 height 8
click at [0, 0] on input "checkbox" at bounding box center [0, 0] width 0 height 0
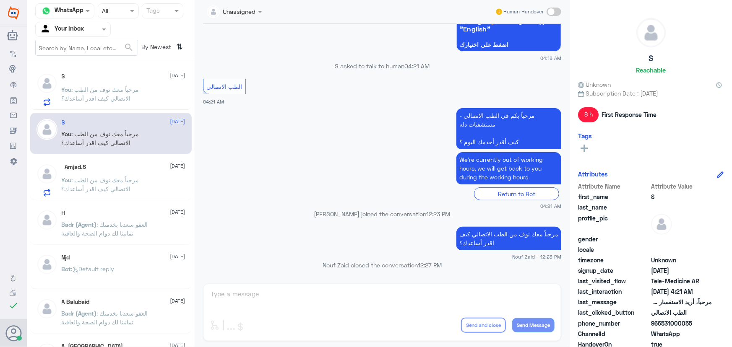
click at [158, 95] on div "You : مرحباً معك نوف من الطب الاتصالي كيف اقدر أساعدك؟" at bounding box center [124, 96] width 124 height 19
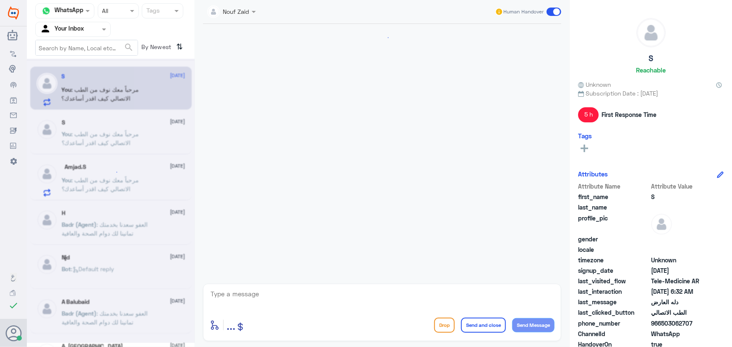
scroll to position [672, 0]
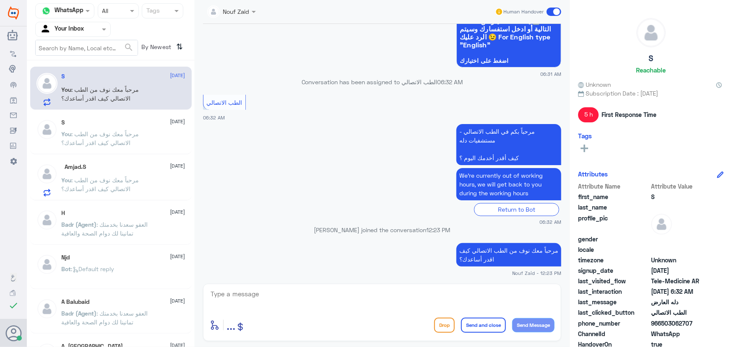
click at [548, 10] on span at bounding box center [553, 12] width 15 height 8
click at [0, 0] on input "checkbox" at bounding box center [0, 0] width 0 height 0
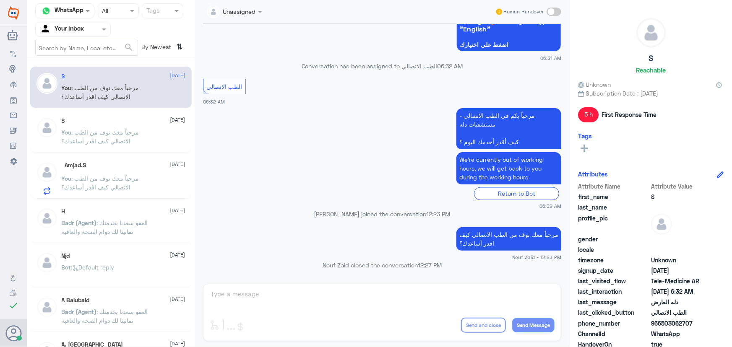
click at [129, 176] on span ": مرحباً معك نوف من الطب الاتصالي كيف اقدر أساعدك؟" at bounding box center [101, 183] width 78 height 16
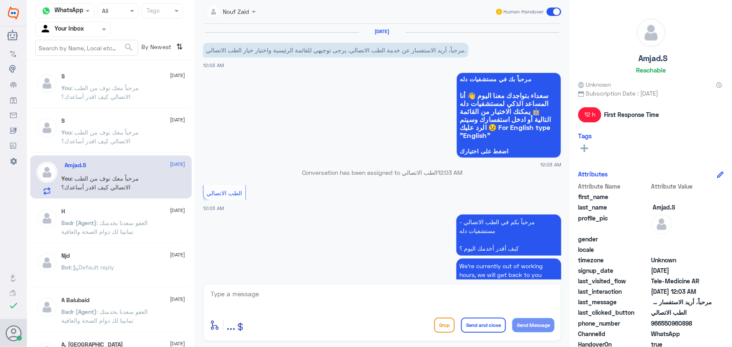
scroll to position [91, 0]
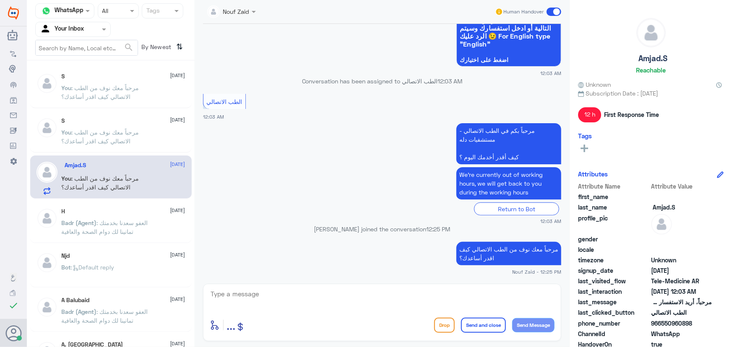
click at [552, 10] on span at bounding box center [553, 12] width 15 height 8
click at [0, 0] on input "checkbox" at bounding box center [0, 0] width 0 height 0
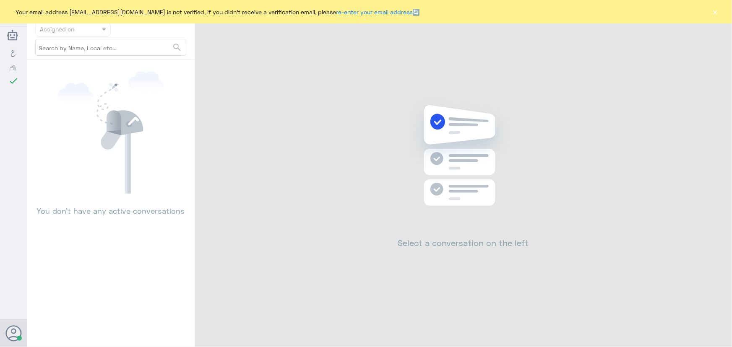
click at [716, 16] on button "×" at bounding box center [715, 12] width 8 height 8
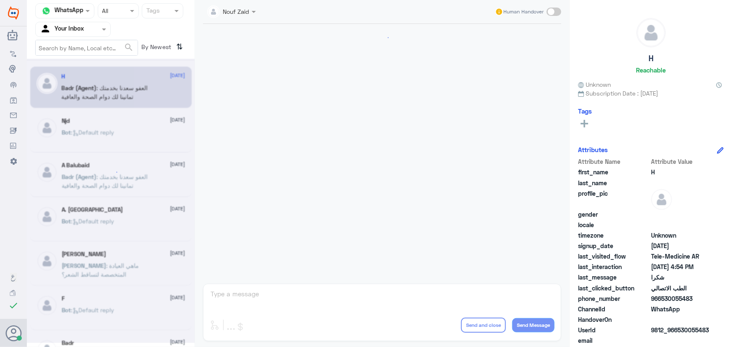
scroll to position [399, 0]
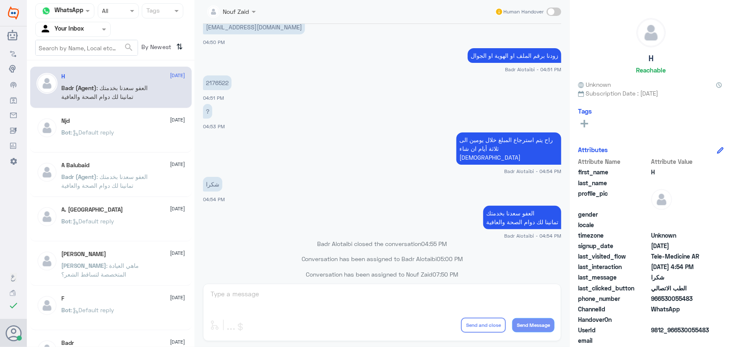
click at [100, 40] on input "text" at bounding box center [87, 47] width 102 height 15
click at [100, 35] on div "Agent Filter Your Inbox" at bounding box center [72, 29] width 75 height 15
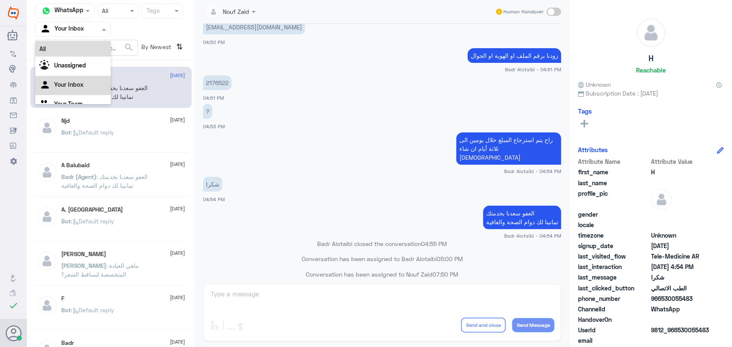
click at [99, 47] on div "All" at bounding box center [72, 49] width 75 height 16
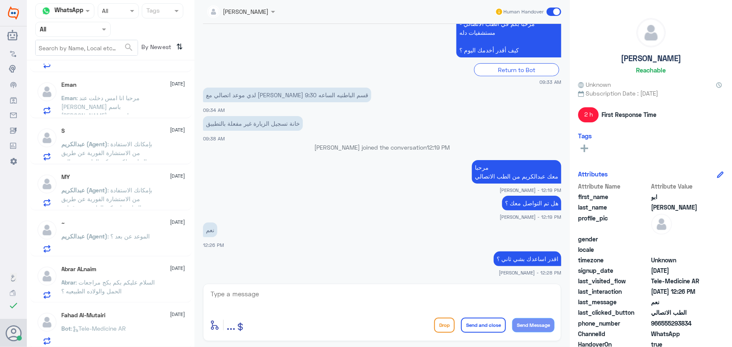
scroll to position [305, 0]
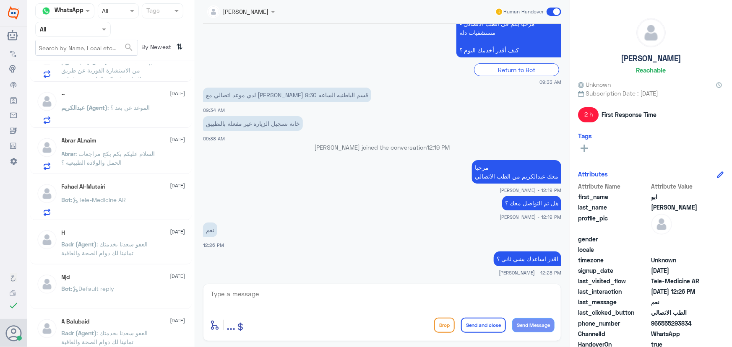
click at [146, 164] on span ": السلام عليكم بكم بكج مراجعات الحمل والولاده الطبيعيه ؟" at bounding box center [108, 158] width 93 height 16
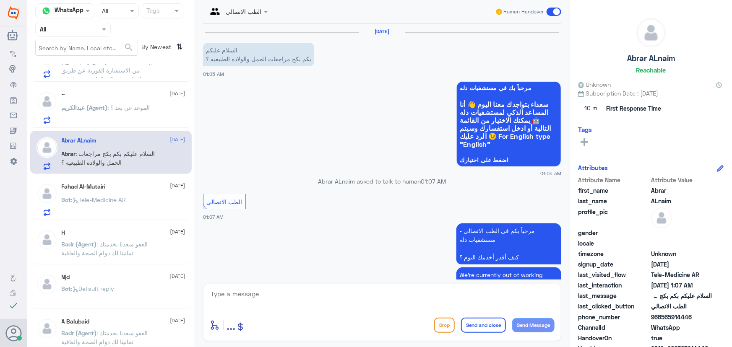
scroll to position [87, 0]
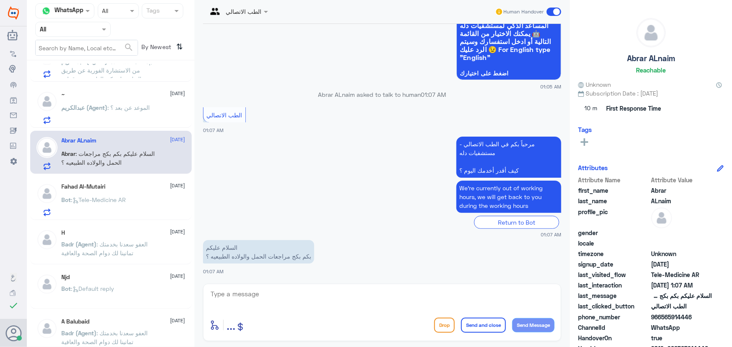
click at [283, 299] on textarea at bounding box center [382, 298] width 345 height 21
paste textarea "مرحباً معك نوف من الطب الاتصالي"
type textarea "مرحباً معك نوف من الطب الاتصالي"
click at [532, 320] on button "Send Message" at bounding box center [533, 325] width 42 height 14
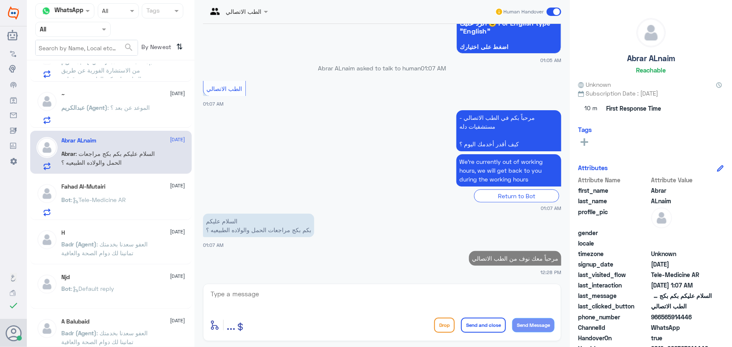
click at [491, 298] on textarea at bounding box center [382, 298] width 345 height 21
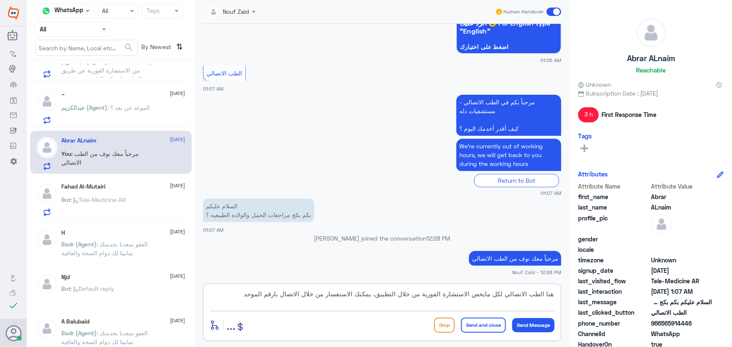
click at [281, 294] on textarea "هنا الطب الاتصالي لكل مايخص الاستشارة الفورية من خلال التطبيق، يمكنك الاستفسار …" at bounding box center [382, 298] width 345 height 21
click at [236, 294] on textarea "هنا الطب الاتصالي لكل مايخص الاستشارة الفورية من خلال التطبيق، يمكنك الاستفسار …" at bounding box center [382, 298] width 345 height 21
type textarea "هنا الطب الاتصالي لكل مايخص الاستشارة الفورية من خلال التطبيق، يمكنك الاستفسار …"
click at [465, 325] on button "Send and close" at bounding box center [483, 325] width 45 height 15
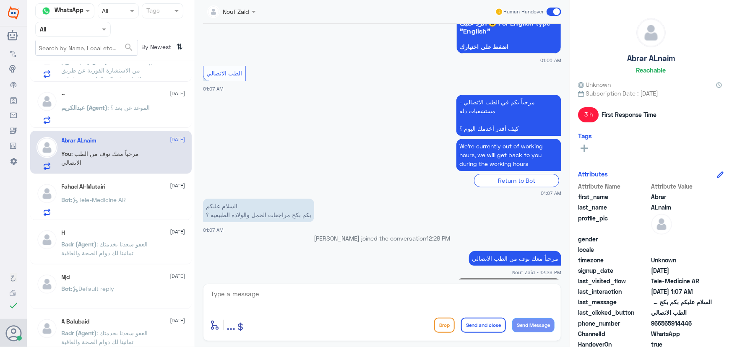
scroll to position [167, 0]
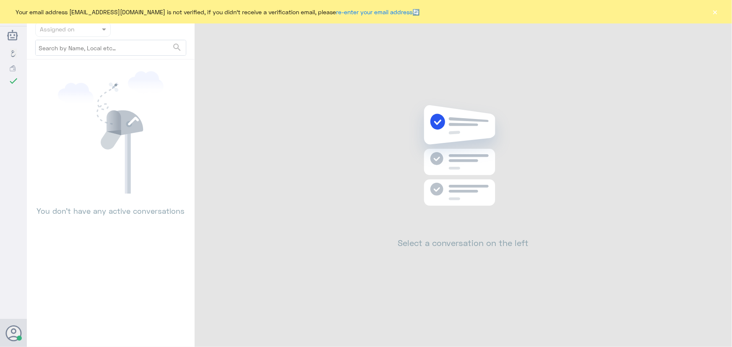
click at [717, 12] on button "×" at bounding box center [715, 12] width 8 height 8
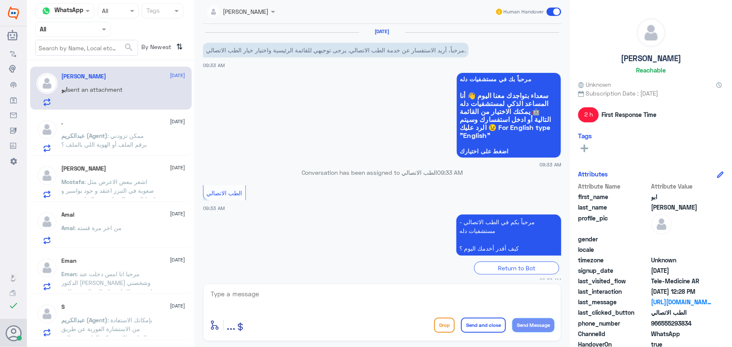
scroll to position [343, 0]
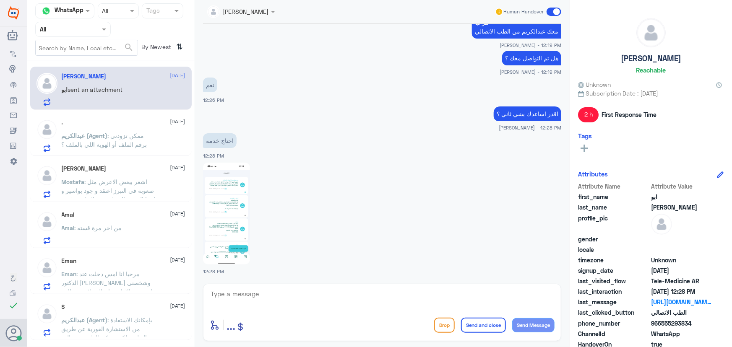
click at [235, 198] on img at bounding box center [226, 214] width 47 height 102
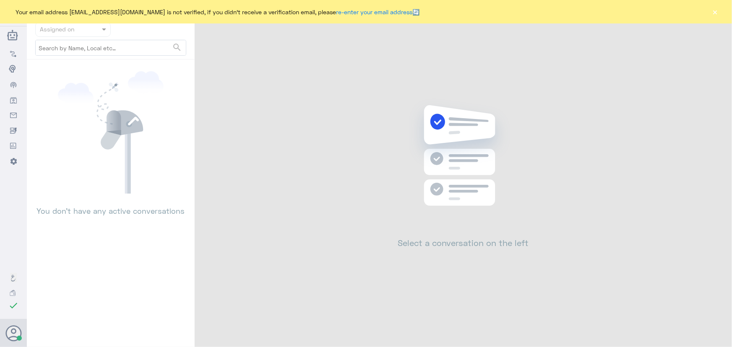
click at [717, 13] on button "×" at bounding box center [715, 12] width 8 height 8
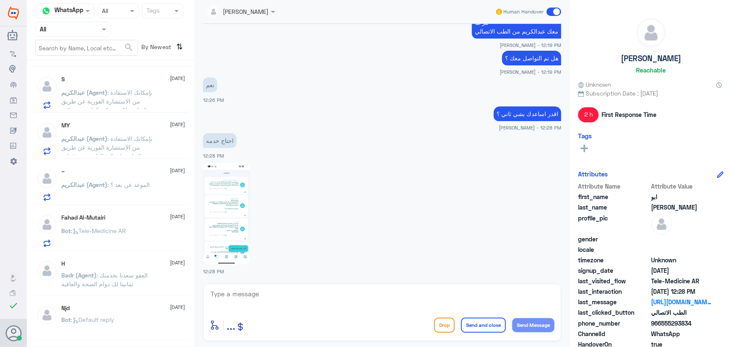
scroll to position [228, 0]
click at [117, 237] on p "Bot : Tele-Medicine AR" at bounding box center [94, 236] width 65 height 21
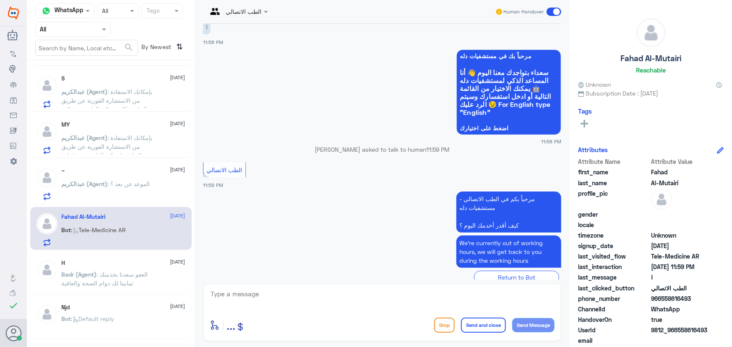
scroll to position [40, 0]
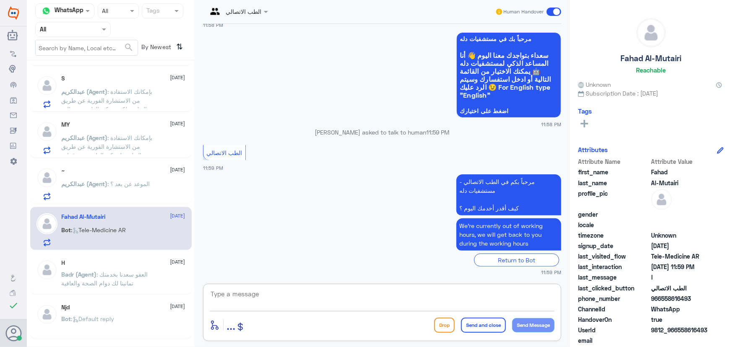
click at [307, 298] on textarea at bounding box center [382, 298] width 345 height 21
paste textarea "مرحباً معك نوف من الطب الاتصالي كيف اقدر أساعدك؟"
type textarea "مرحباً معك نوف من الطب الاتصالي كيف اقدر أساعدك؟"
click at [544, 329] on button "Send Message" at bounding box center [533, 325] width 42 height 14
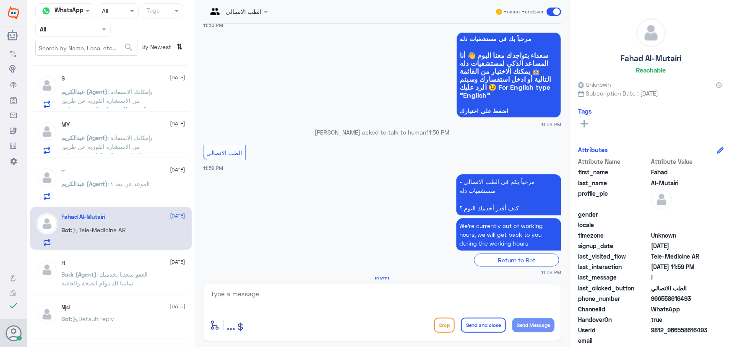
scroll to position [88, 0]
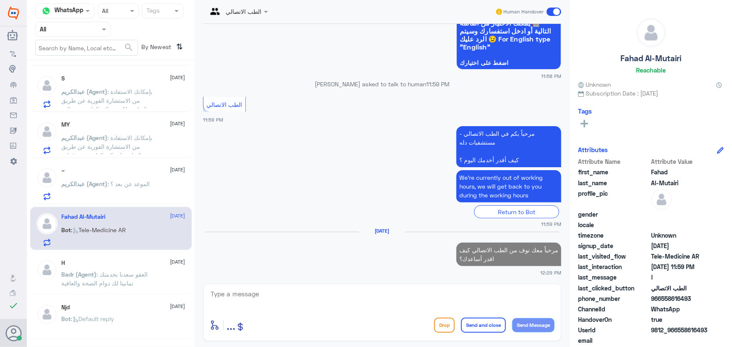
click at [150, 179] on p "عبدالكريم (Agent) : الموعد عن بعد ؟" at bounding box center [106, 189] width 88 height 21
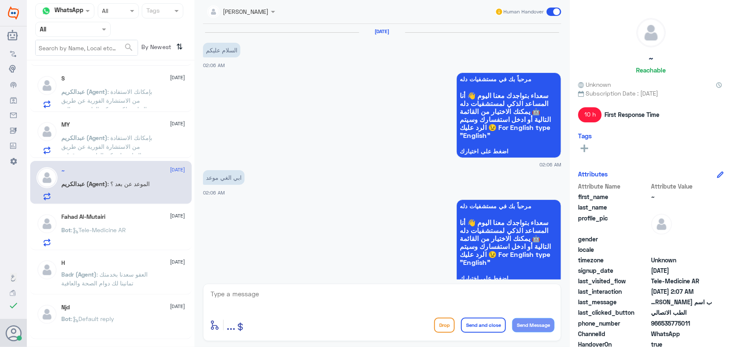
scroll to position [671, 0]
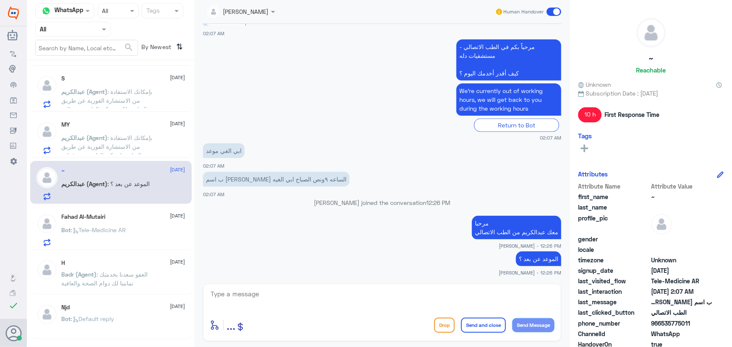
click at [134, 222] on div "Fahad Al-Mutairi 18 August Bot : Tele-Medicine AR" at bounding box center [124, 229] width 124 height 33
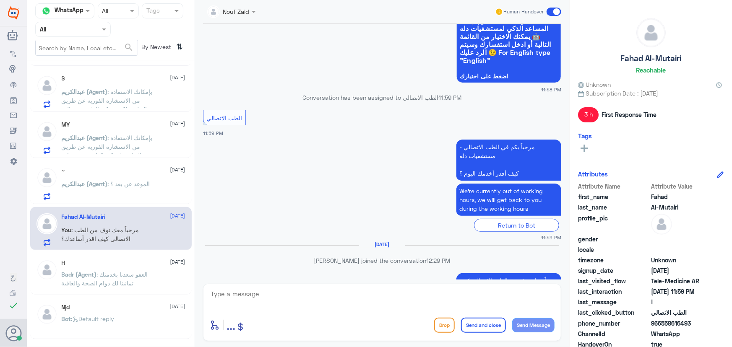
scroll to position [106, 0]
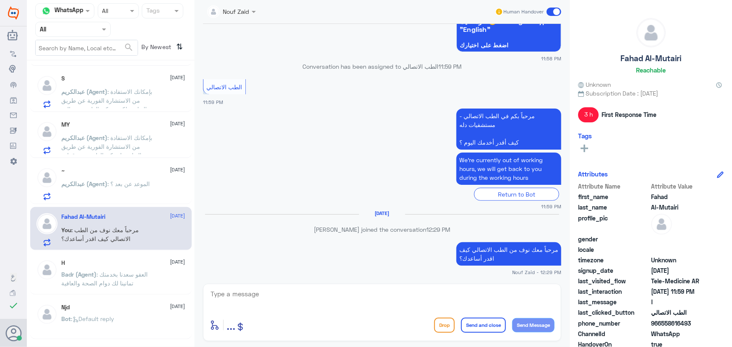
click at [112, 185] on span ": الموعد عن بعد ؟" at bounding box center [129, 183] width 42 height 7
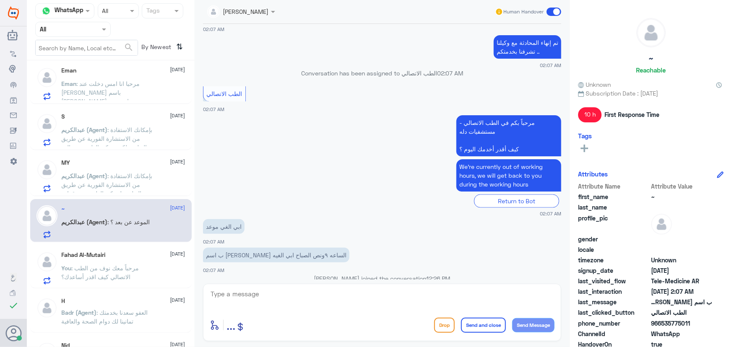
scroll to position [671, 0]
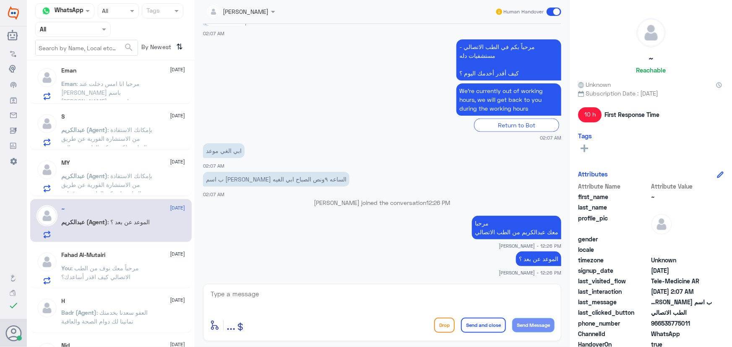
drag, startPoint x: 675, startPoint y: 322, endPoint x: 704, endPoint y: 323, distance: 29.0
click at [704, 323] on span "966535775011" at bounding box center [681, 323] width 61 height 9
copy span "535775011"
click at [155, 173] on p "عبدالكريم (Agent) : بإمكانك الاستفادة من الاستشارة الفورية عن طريق التطبيق ليتم…" at bounding box center [109, 181] width 94 height 21
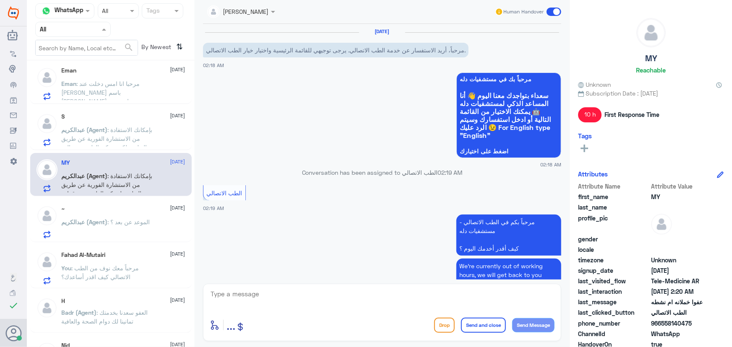
drag, startPoint x: 50, startPoint y: 27, endPoint x: 62, endPoint y: 47, distance: 22.8
click at [51, 28] on input "text" at bounding box center [63, 29] width 46 height 10
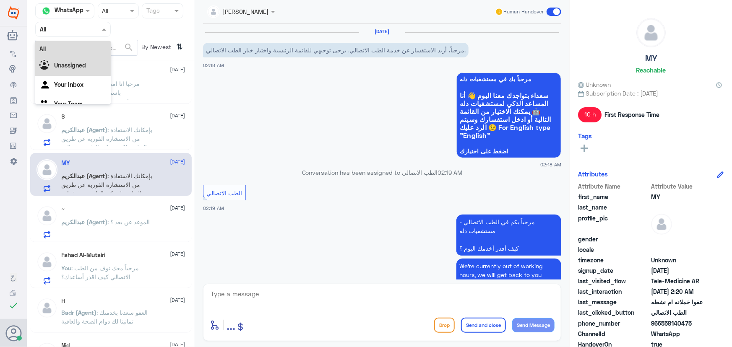
click at [70, 66] on b "Unassigned" at bounding box center [70, 65] width 32 height 7
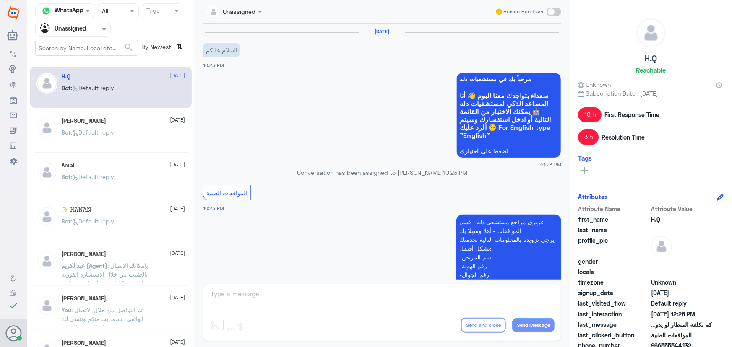
scroll to position [622, 0]
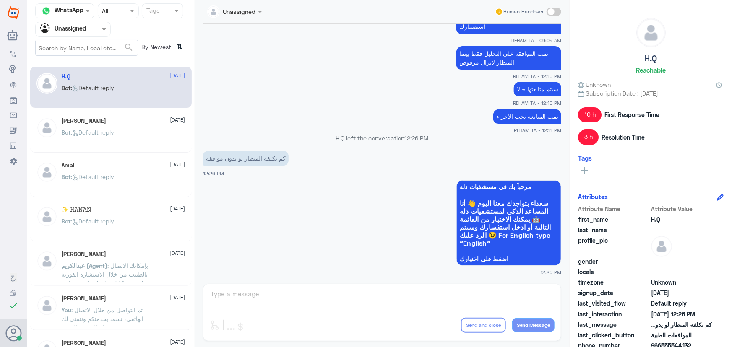
click at [114, 119] on div "Asim Alfaifi 19 August" at bounding box center [124, 120] width 124 height 7
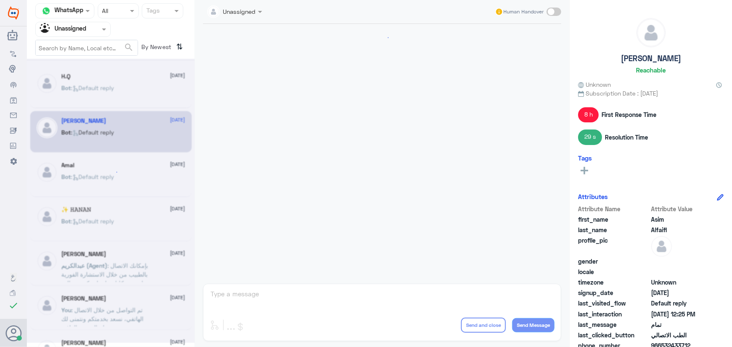
scroll to position [458, 0]
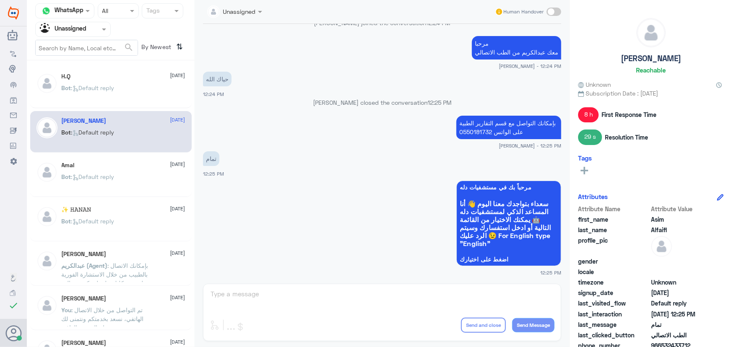
click at [130, 68] on div "H.Q 19 August Bot : Default reply Asim Alfaifi 19 August Bot : Default reply Am…" at bounding box center [111, 207] width 168 height 286
click at [135, 184] on div "Bot : Default reply" at bounding box center [124, 183] width 124 height 19
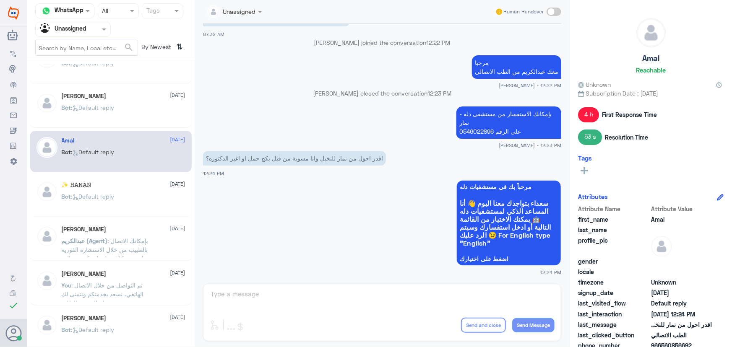
scroll to position [38, 0]
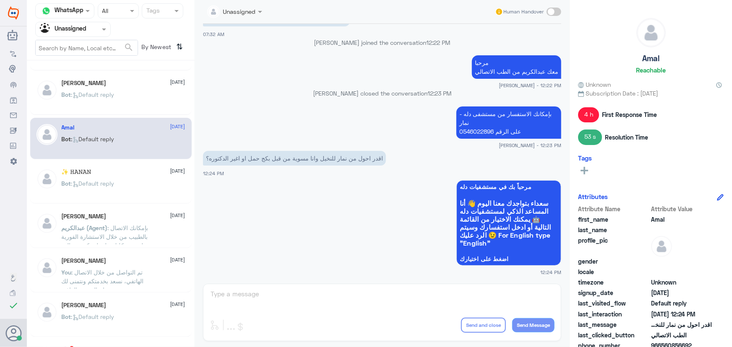
click at [135, 172] on div "✨‏ 𝙷𝙰𝙽𝙰𝙽 19 August" at bounding box center [124, 172] width 124 height 7
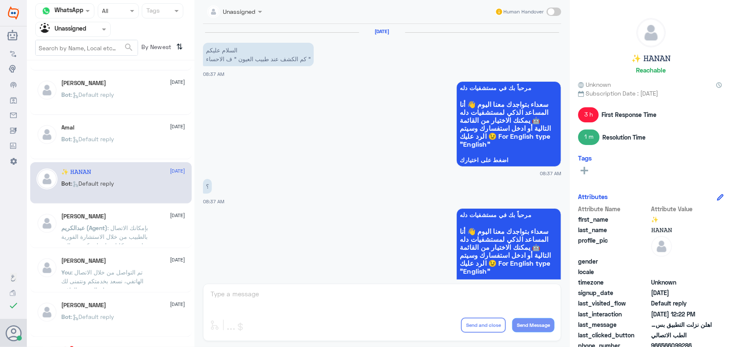
scroll to position [461, 0]
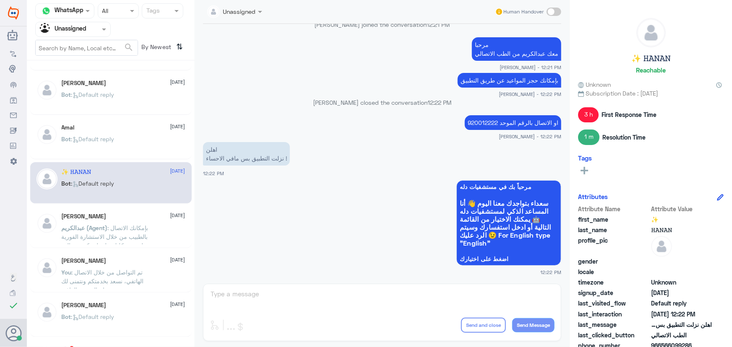
click at [140, 213] on div "Mostafa Mohamed 19 August" at bounding box center [124, 216] width 124 height 7
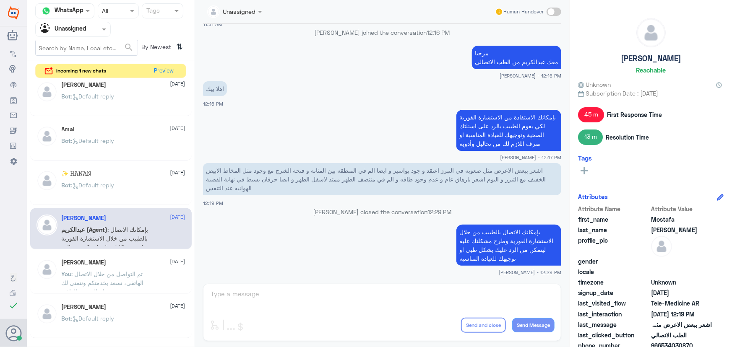
scroll to position [76, 0]
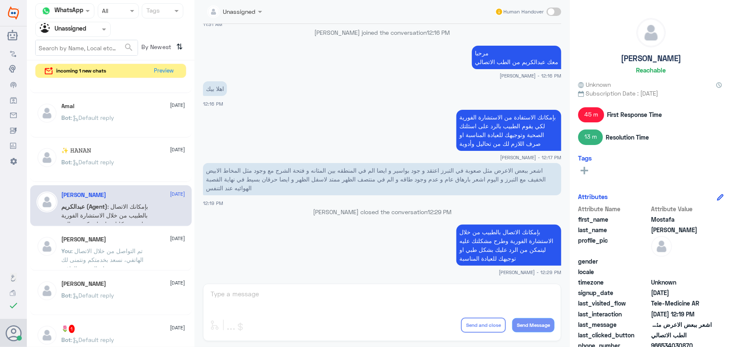
click at [151, 247] on p "You : تم التواصل من خلال الاتصال الهاتفي، نسعد بخدمتكم ونتمنى لك دوام الصحه وال…" at bounding box center [109, 257] width 94 height 21
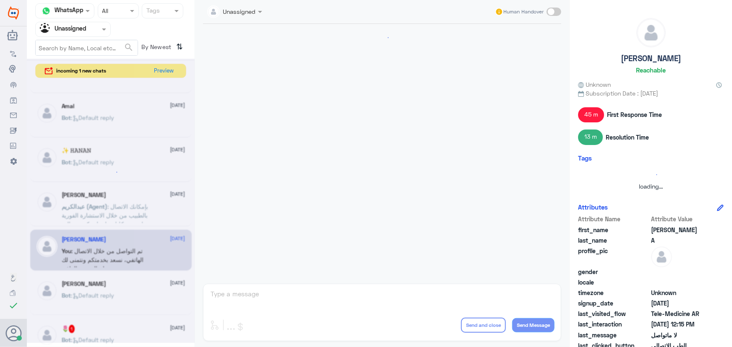
scroll to position [405, 0]
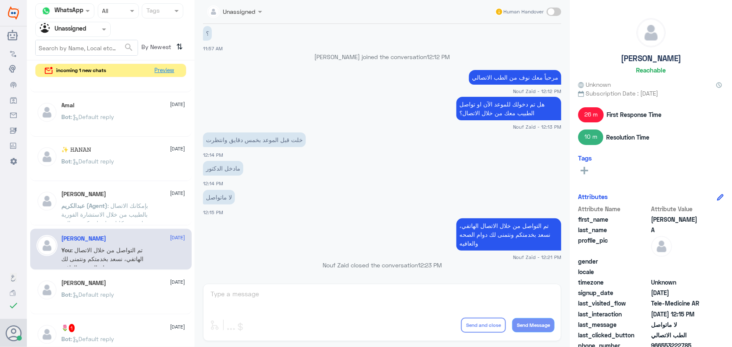
drag, startPoint x: 156, startPoint y: 76, endPoint x: 157, endPoint y: 82, distance: 6.4
click at [157, 82] on div "Channel WhatsApp Status × All Tags Agent Filter Unassigned search By Newest ⇅ i…" at bounding box center [111, 175] width 168 height 350
click at [161, 69] on button "Preview" at bounding box center [164, 70] width 26 height 13
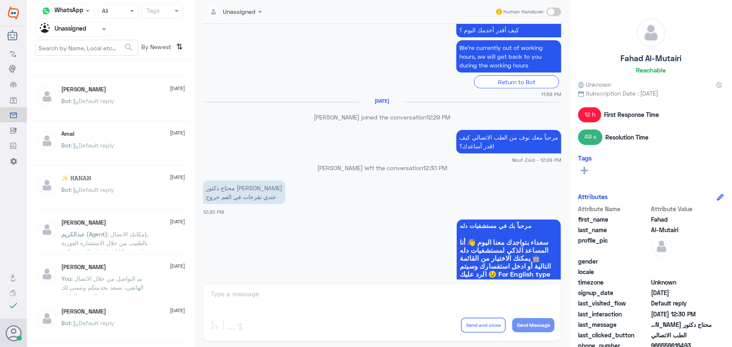
scroll to position [156, 0]
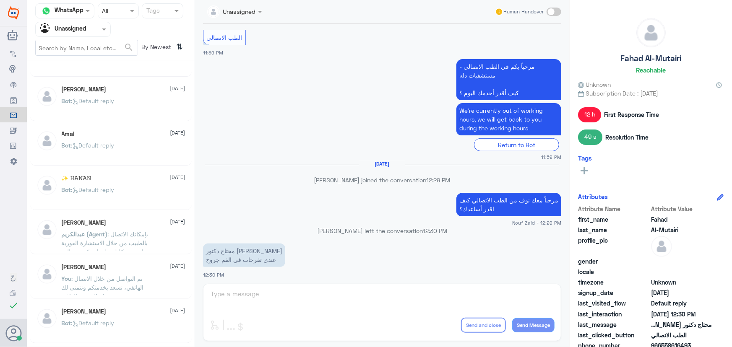
click at [60, 31] on input "text" at bounding box center [63, 29] width 46 height 10
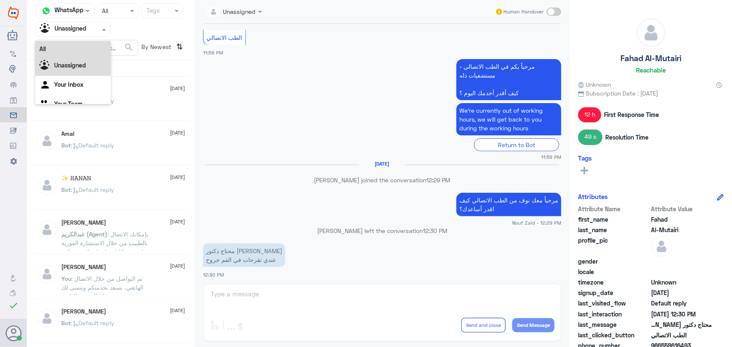
scroll to position [10, 0]
click at [61, 44] on div "All" at bounding box center [72, 39] width 75 height 16
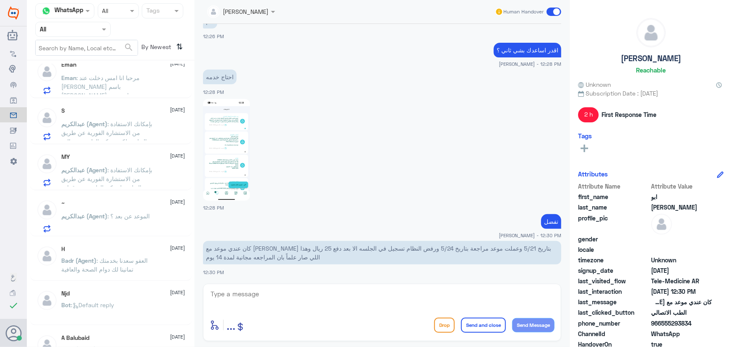
scroll to position [152, 0]
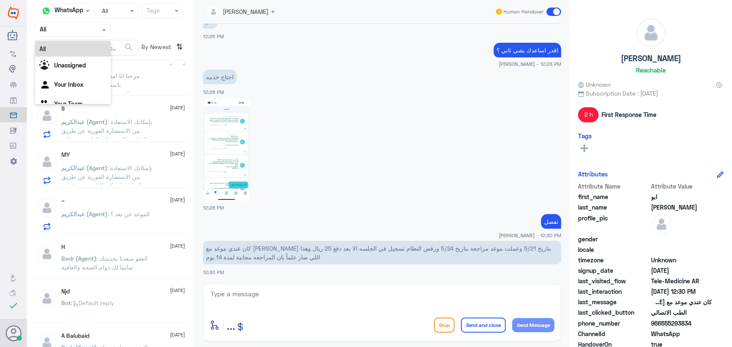
click at [83, 29] on input "text" at bounding box center [63, 29] width 46 height 10
click at [86, 82] on div "Your Inbox" at bounding box center [72, 85] width 75 height 19
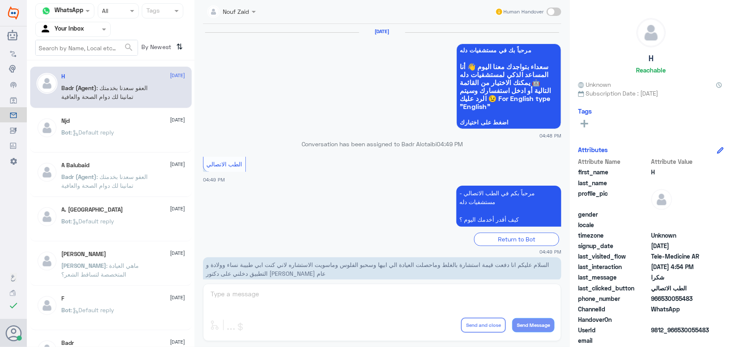
scroll to position [399, 0]
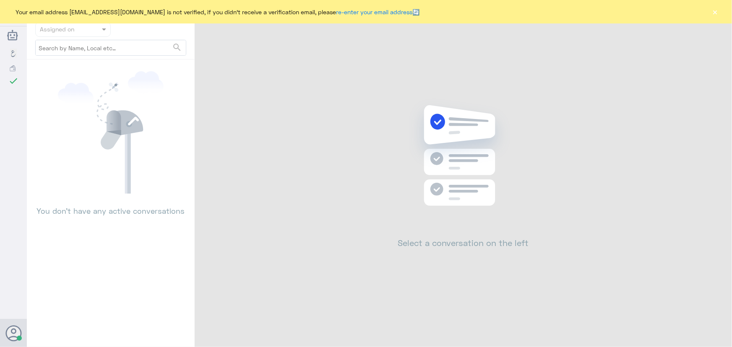
click at [719, 13] on div "Your email address [EMAIL_ADDRESS][DOMAIN_NAME] is not verified, if you didn't …" at bounding box center [366, 11] width 732 height 23
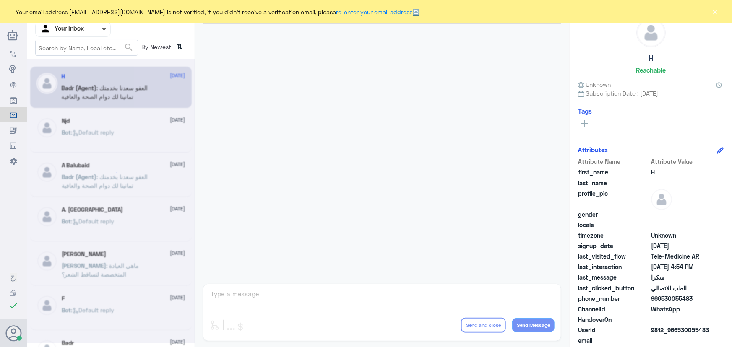
scroll to position [399, 0]
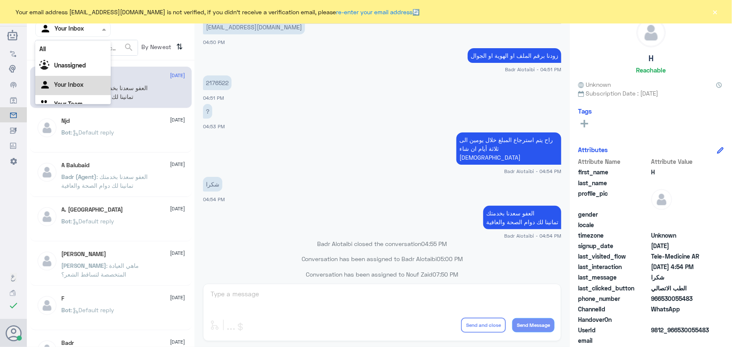
click at [89, 31] on div at bounding box center [73, 29] width 75 height 10
click at [82, 64] on b "Unassigned" at bounding box center [70, 65] width 32 height 7
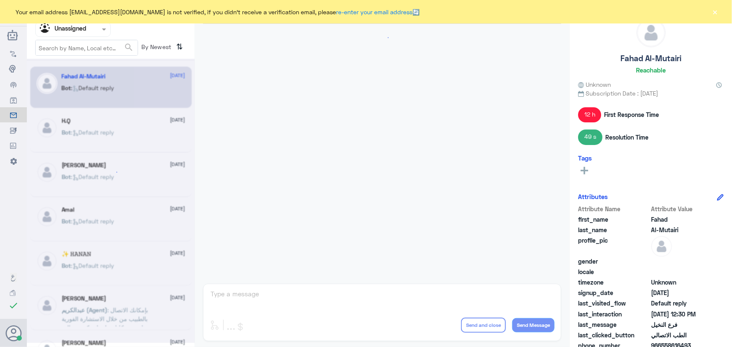
scroll to position [384, 0]
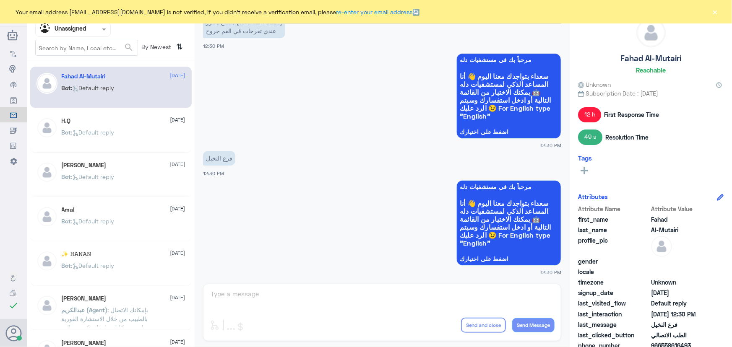
click at [715, 12] on button "×" at bounding box center [715, 12] width 8 height 8
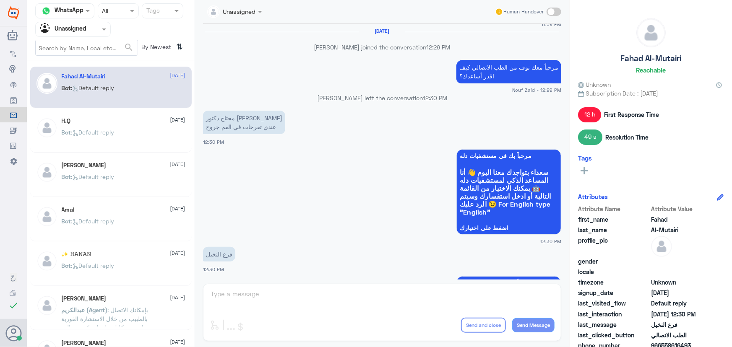
scroll to position [270, 0]
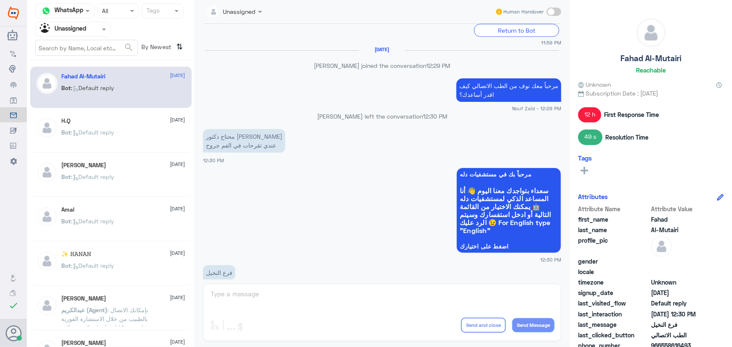
click at [548, 14] on span at bounding box center [553, 12] width 15 height 8
click at [0, 0] on input "checkbox" at bounding box center [0, 0] width 0 height 0
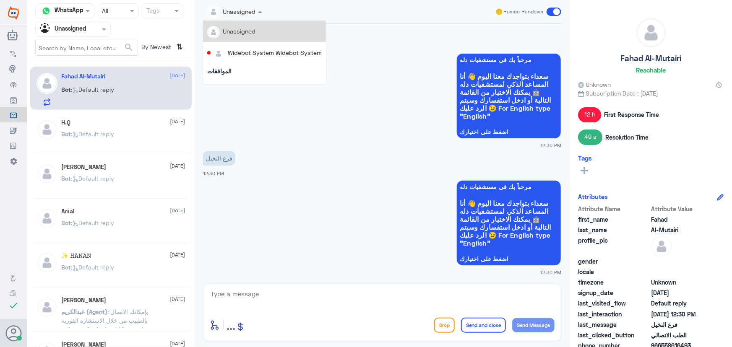
click at [242, 14] on input "text" at bounding box center [225, 11] width 36 height 10
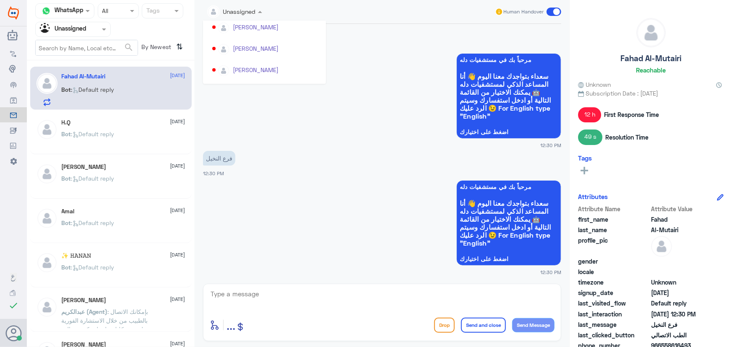
scroll to position [432, 0]
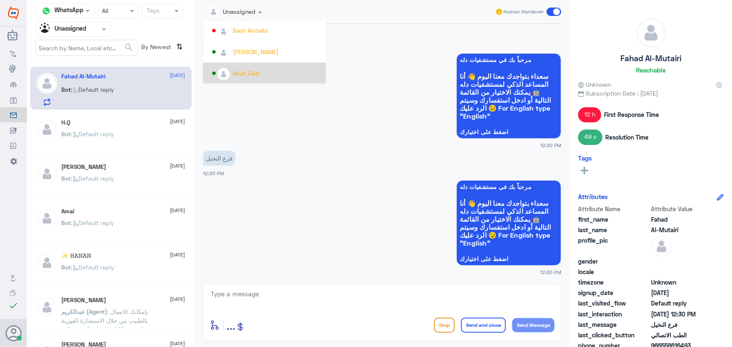
click at [255, 71] on div "Nouf Zaid" at bounding box center [246, 73] width 26 height 9
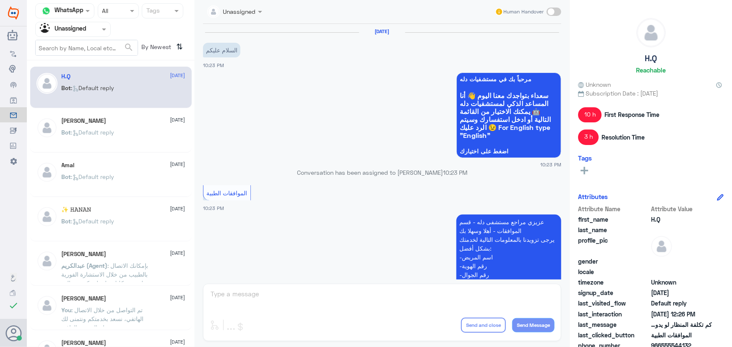
scroll to position [622, 0]
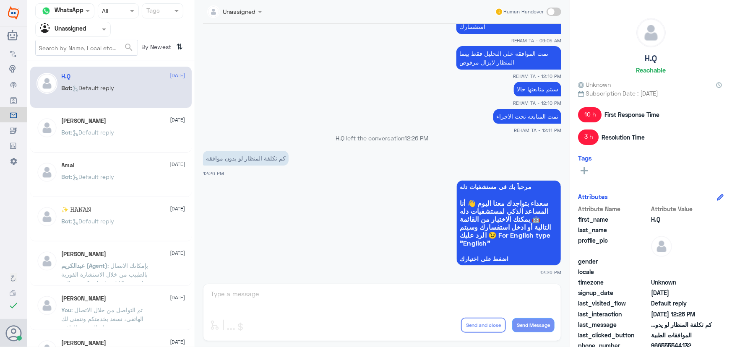
click at [68, 30] on input "text" at bounding box center [63, 29] width 46 height 10
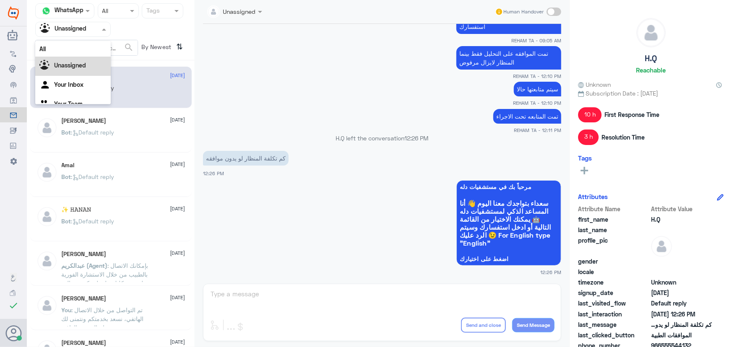
scroll to position [10, 0]
click at [81, 80] on div "Your Inbox" at bounding box center [72, 74] width 75 height 19
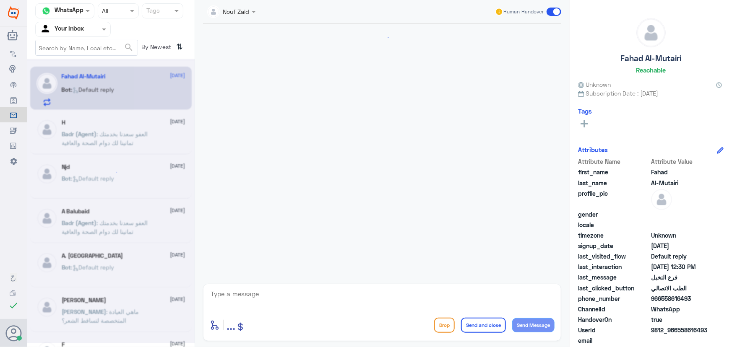
scroll to position [400, 0]
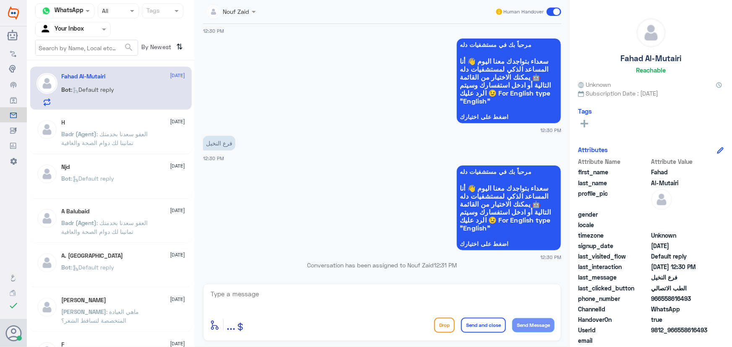
click at [349, 289] on textarea at bounding box center [382, 298] width 345 height 21
click at [272, 292] on textarea at bounding box center [382, 298] width 345 height 21
click at [679, 331] on span "9812_966558616493" at bounding box center [681, 330] width 61 height 9
drag, startPoint x: 679, startPoint y: 331, endPoint x: 724, endPoint y: 333, distance: 45.4
click at [724, 333] on div "Fahad Al-Mutairi Reachable Unknown Subscription Date : 08/18/2025 Tags Attribut…" at bounding box center [650, 175] width 162 height 350
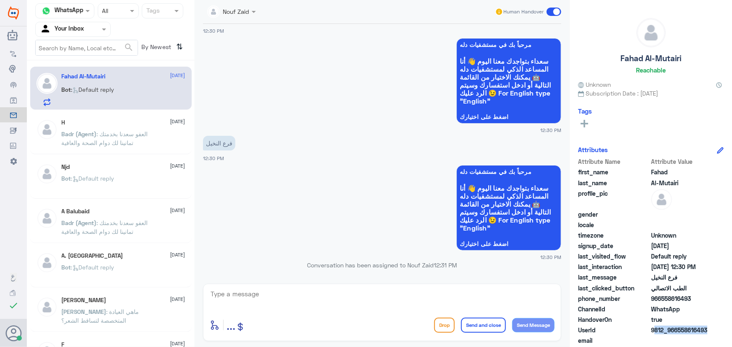
click at [693, 334] on span "9812_966558616493" at bounding box center [681, 330] width 61 height 9
drag, startPoint x: 678, startPoint y: 329, endPoint x: 719, endPoint y: 333, distance: 40.5
click at [719, 333] on div "UserId 9812_966558616493" at bounding box center [650, 331] width 145 height 10
copy span "558616493"
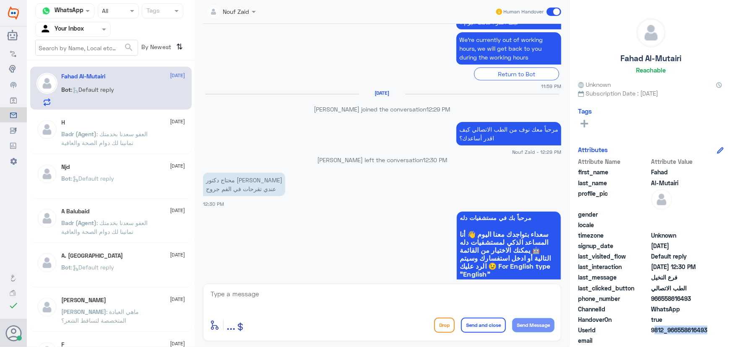
scroll to position [209, 0]
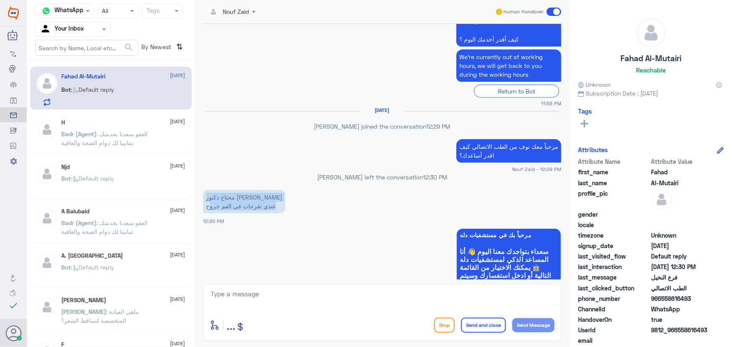
drag, startPoint x: 253, startPoint y: 196, endPoint x: 210, endPoint y: 208, distance: 45.4
click at [210, 208] on p "محتاج دكتور كويس عندي تقرحات في الفم جروح" at bounding box center [244, 201] width 82 height 23
click at [254, 232] on app-msgs-whats-app-list "مرحباً بك في مستشفيات دله سعداء بتواجدك معنا اليوم 👋 أنا المساعد الذكي لمستشفيا…" at bounding box center [382, 271] width 358 height 86
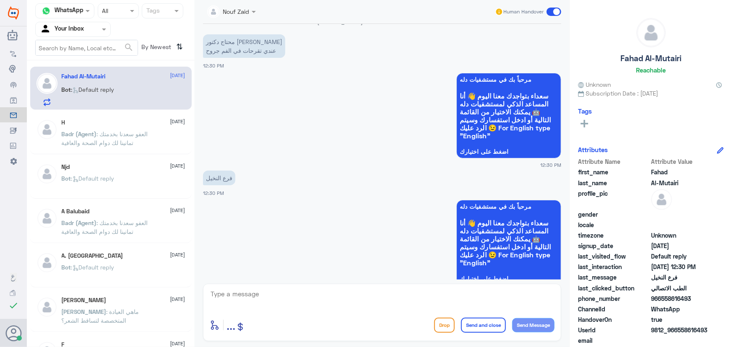
scroll to position [323, 0]
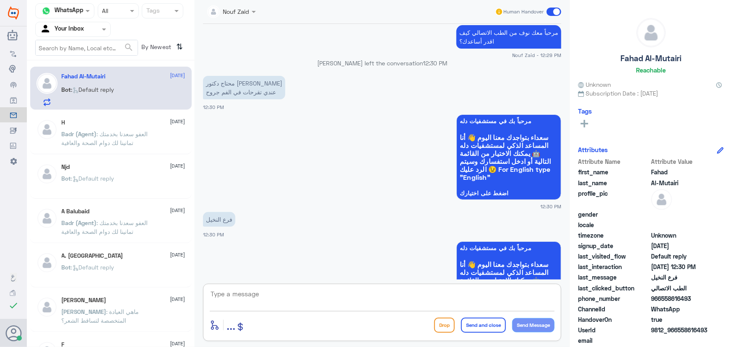
click at [329, 299] on textarea at bounding box center [382, 298] width 345 height 21
paste textarea "يمكنك تلقي الاستشاره الفورية من خلال التطبيق عن طريق خدمة "الاستشارة الفورية" و…"
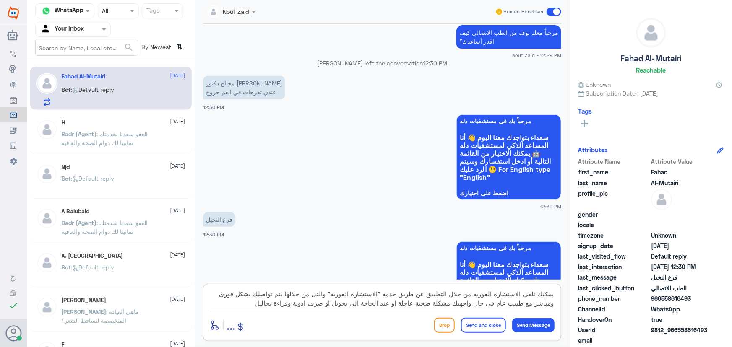
click at [278, 303] on textarea "يمكنك تلقي الاستشاره الفورية من خلال التطبيق عن طريق خدمة "الاستشارة الفورية" و…" at bounding box center [382, 298] width 345 height 21
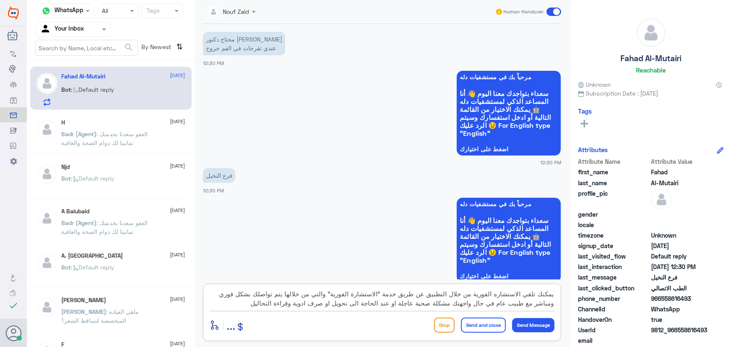
scroll to position [400, 0]
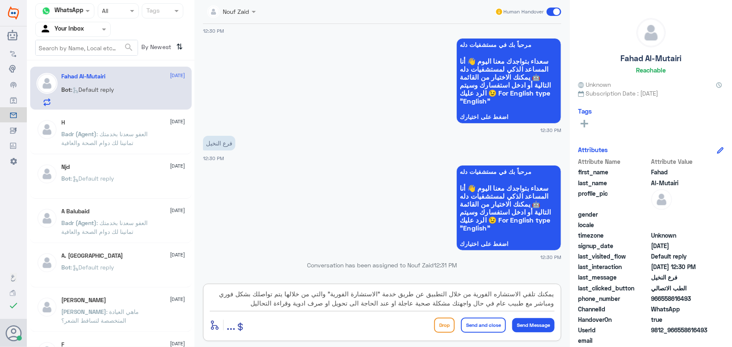
type textarea "يمكنك تلقي الاستشاره الفورية من خلال التطبيق عن طريق خدمة "الاستشارة الفورية" و…"
click at [482, 327] on button "Send and close" at bounding box center [483, 325] width 45 height 15
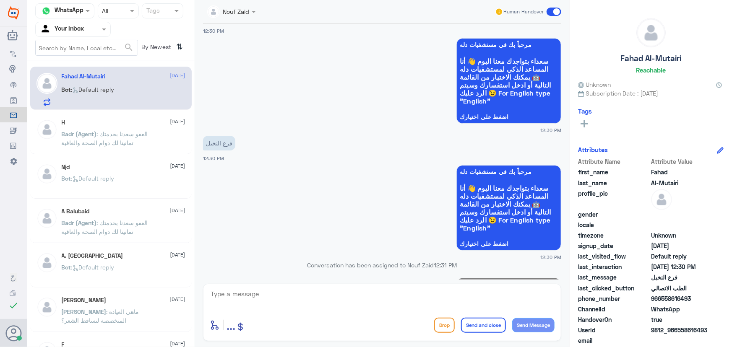
scroll to position [479, 0]
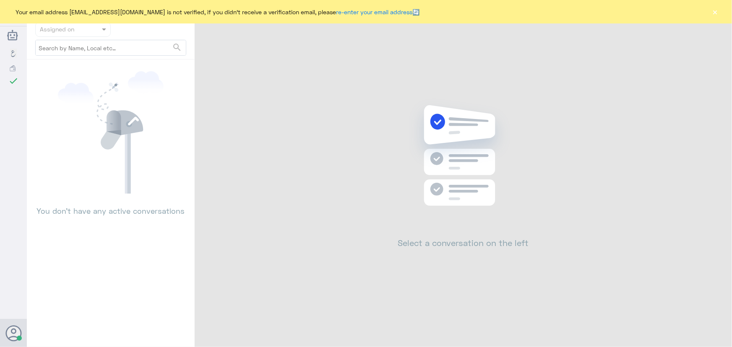
click at [710, 14] on div "Your email address [EMAIL_ADDRESS][DOMAIN_NAME] is not verified, if you didn't …" at bounding box center [366, 11] width 732 height 23
click at [717, 12] on button "×" at bounding box center [715, 12] width 8 height 8
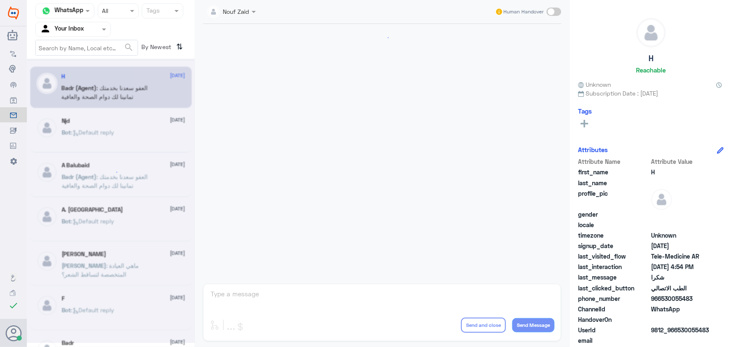
scroll to position [399, 0]
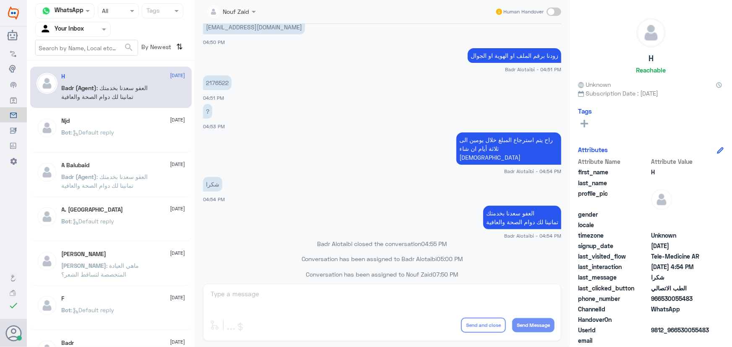
click at [53, 27] on input "text" at bounding box center [63, 29] width 46 height 10
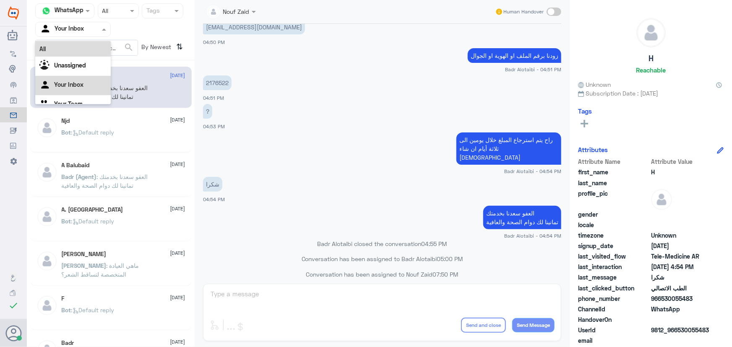
click at [73, 45] on div "All" at bounding box center [72, 49] width 75 height 16
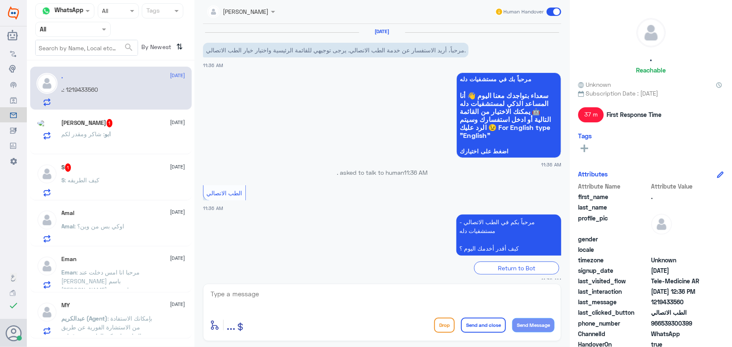
scroll to position [472, 0]
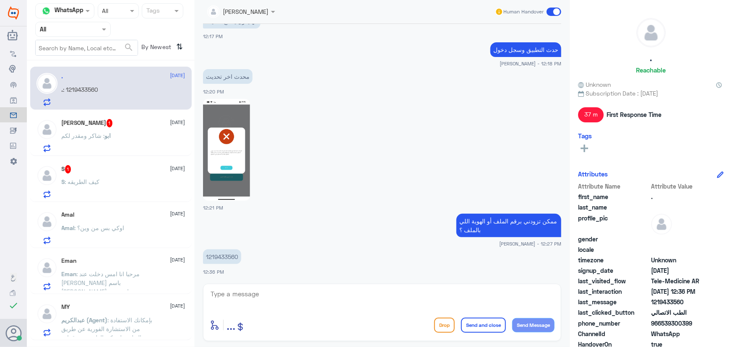
click at [119, 131] on div "ابو محمد 1 19 August ابو : شاكر ومقدر لكم" at bounding box center [124, 135] width 124 height 33
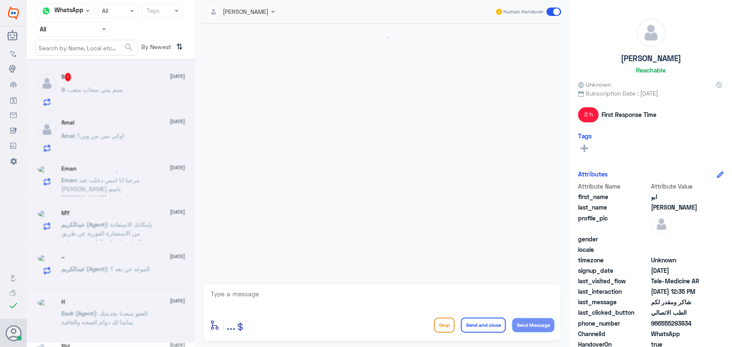
scroll to position [507, 0]
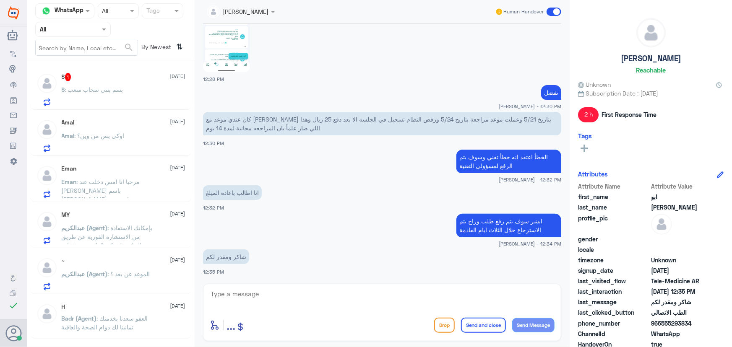
click at [117, 94] on p "S : بسم بنتي سحاب متعب" at bounding box center [93, 95] width 62 height 21
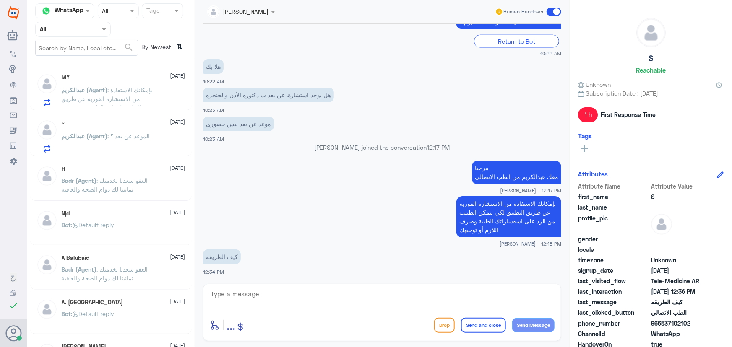
scroll to position [152, 0]
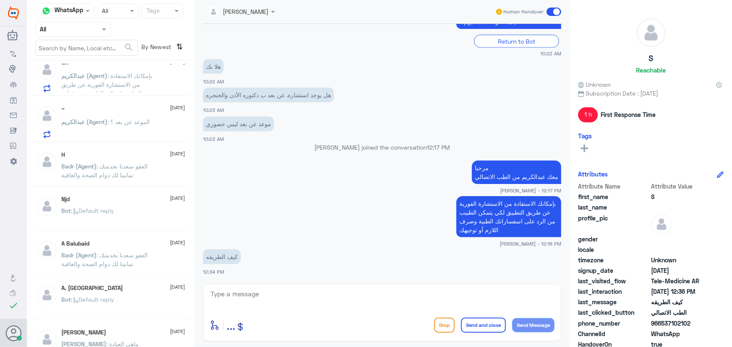
click at [66, 38] on nav "Channel WhatsApp Status × All Tags Agent Filter All search By Newest ⇅" at bounding box center [111, 31] width 168 height 57
click at [66, 31] on input "text" at bounding box center [63, 29] width 46 height 10
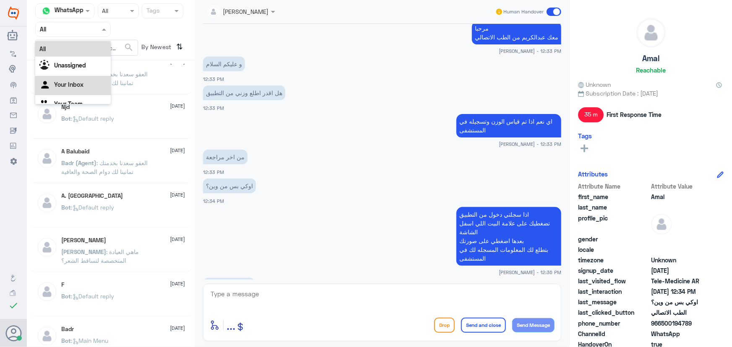
scroll to position [366, 0]
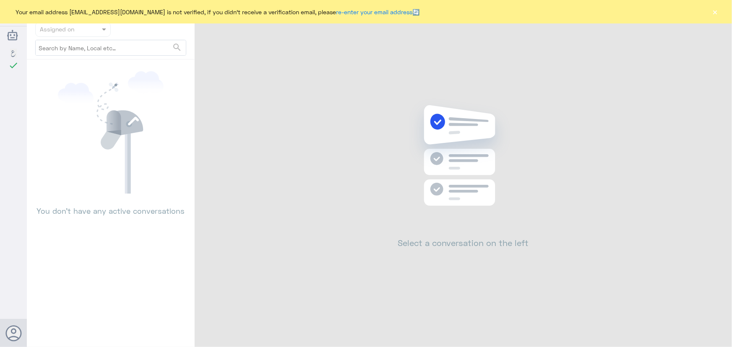
click at [711, 13] on button "×" at bounding box center [715, 12] width 8 height 8
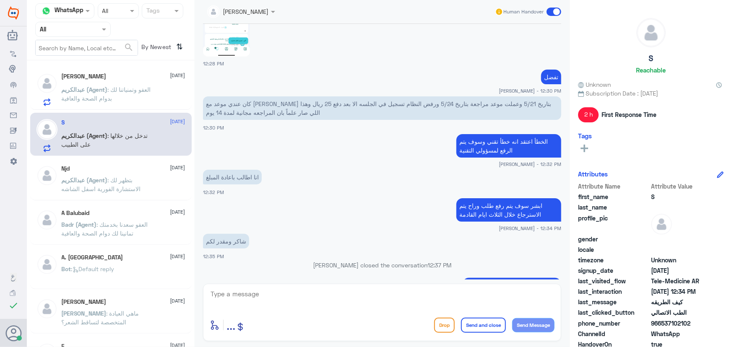
scroll to position [549, 0]
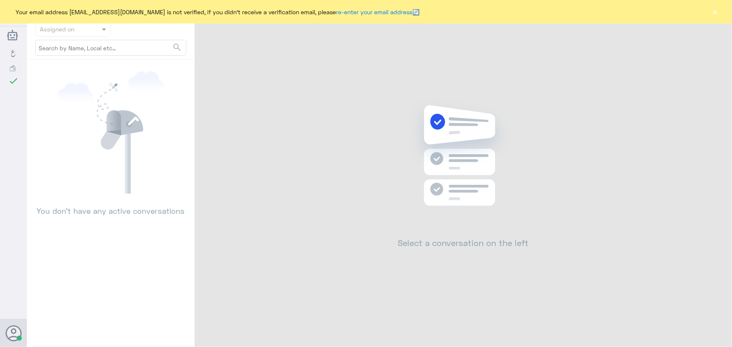
click at [712, 10] on button "×" at bounding box center [715, 12] width 8 height 8
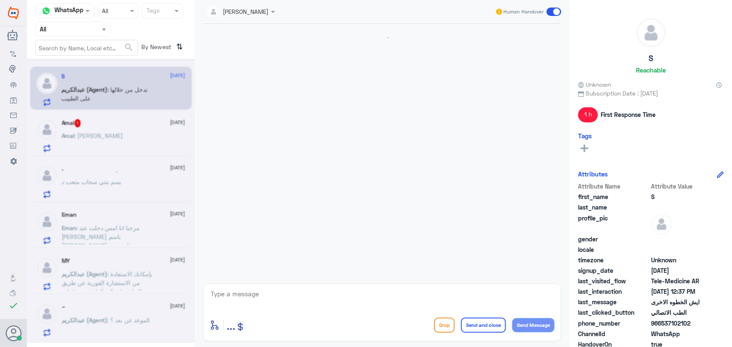
scroll to position [501, 0]
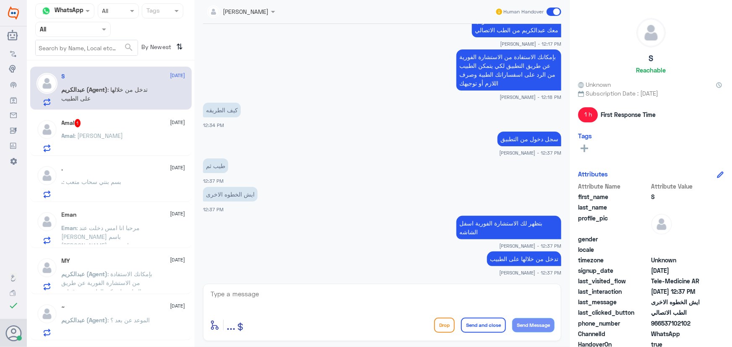
click at [100, 135] on span ": [PERSON_NAME]" at bounding box center [99, 135] width 49 height 7
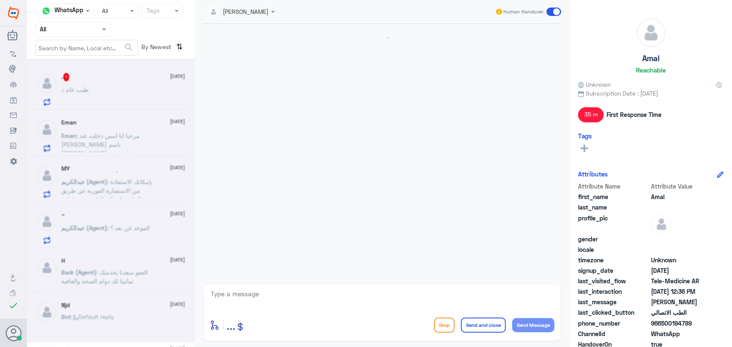
scroll to position [366, 0]
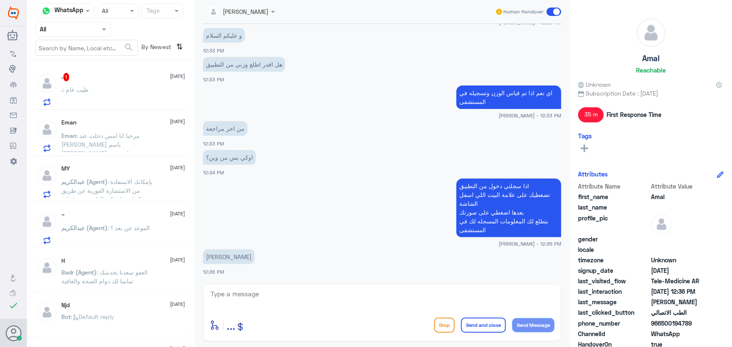
click at [135, 95] on div ". : طيب عام" at bounding box center [124, 96] width 124 height 19
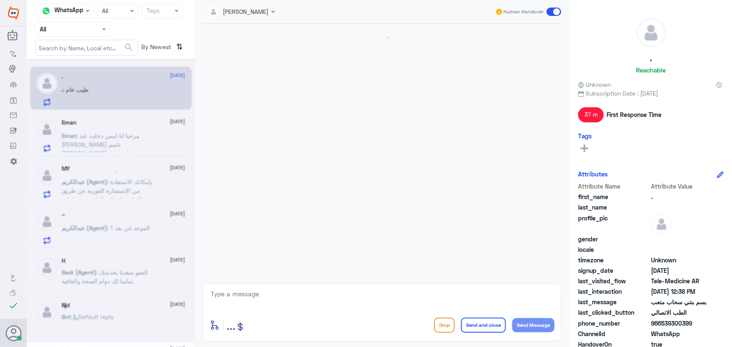
scroll to position [500, 0]
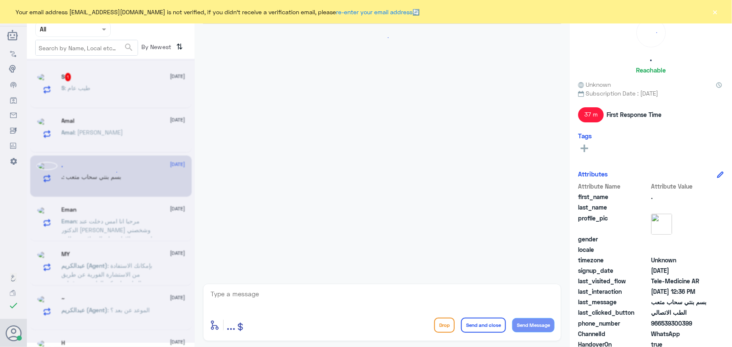
click at [721, 15] on div "Your email address n_zaid@DallahHealth.com is not verified, if you didn't recei…" at bounding box center [366, 11] width 732 height 23
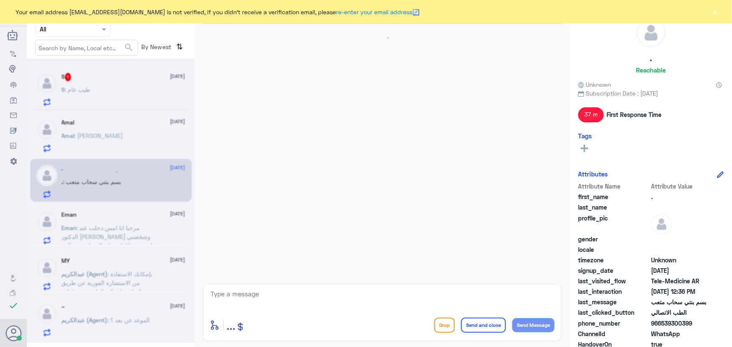
click at [717, 13] on button "×" at bounding box center [715, 12] width 8 height 8
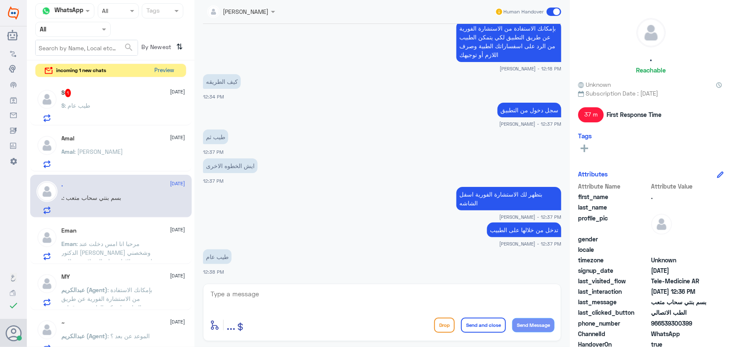
click at [169, 75] on button "Preview" at bounding box center [164, 70] width 26 height 13
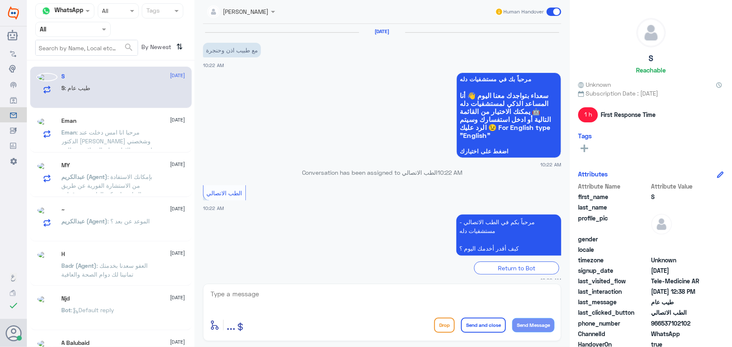
scroll to position [431, 0]
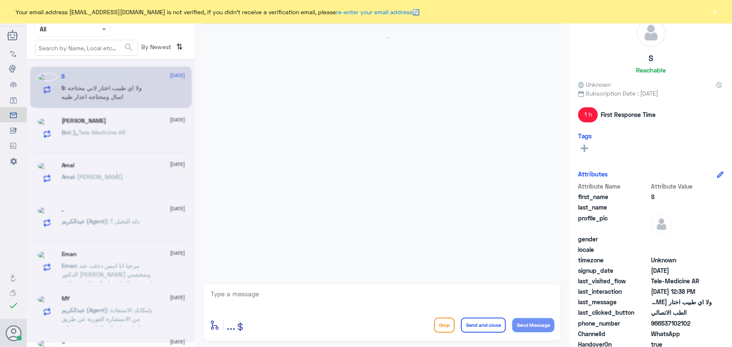
click at [716, 12] on button "×" at bounding box center [715, 12] width 8 height 8
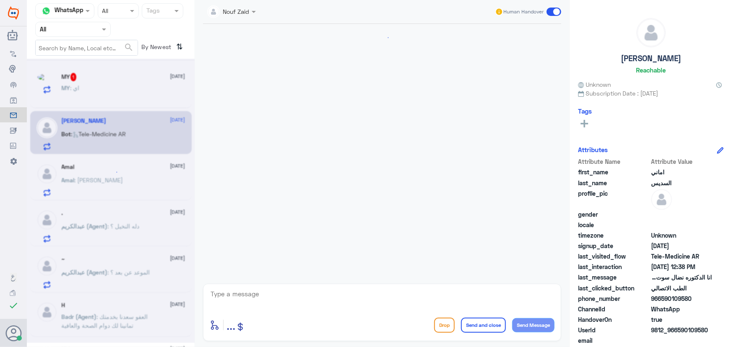
scroll to position [842, 0]
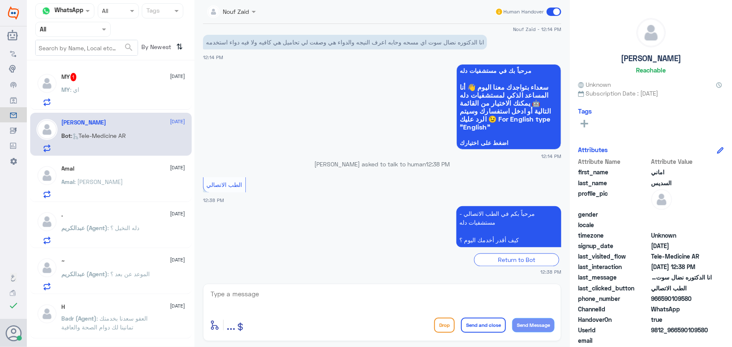
click at [119, 93] on div "MY : اي" at bounding box center [124, 96] width 124 height 19
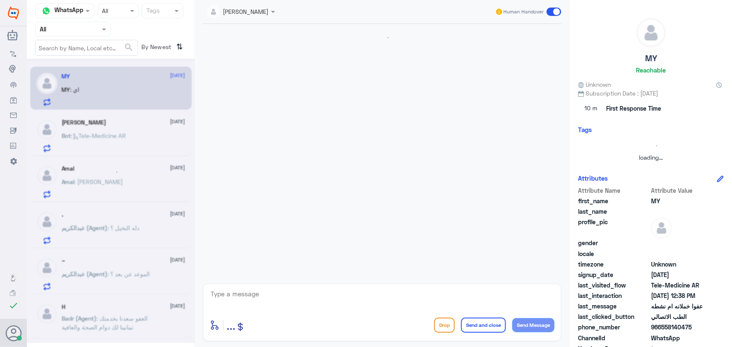
scroll to position [548, 0]
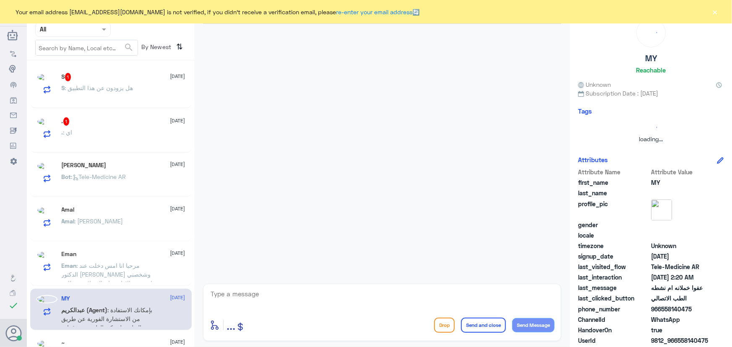
click at [717, 9] on button "×" at bounding box center [715, 12] width 8 height 8
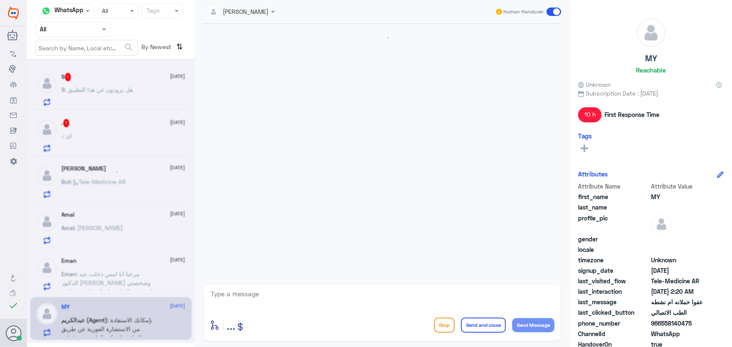
scroll to position [431, 0]
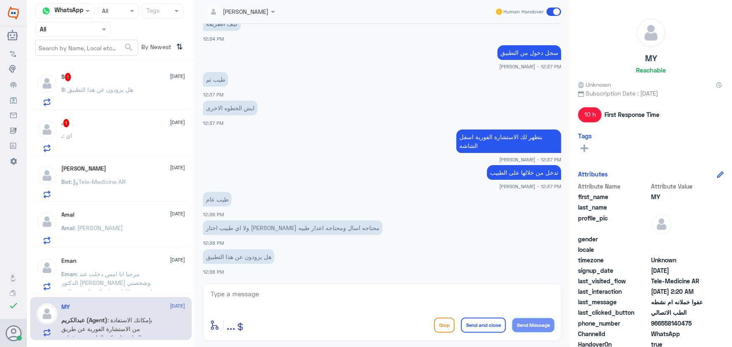
click at [129, 126] on div ". 1 [DATE]" at bounding box center [124, 123] width 124 height 8
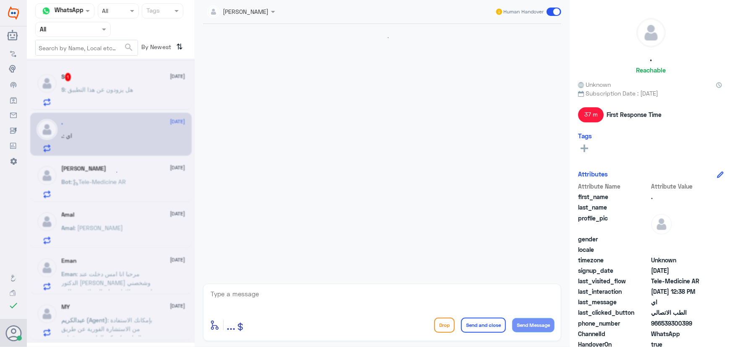
scroll to position [431, 0]
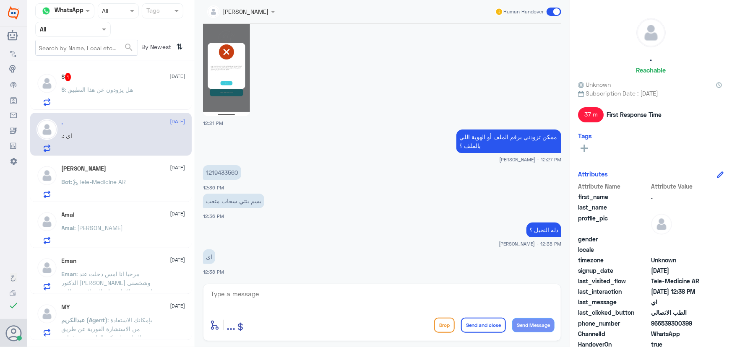
click at [124, 90] on span ": هل يزودون عن هذا التطبيق" at bounding box center [99, 89] width 68 height 7
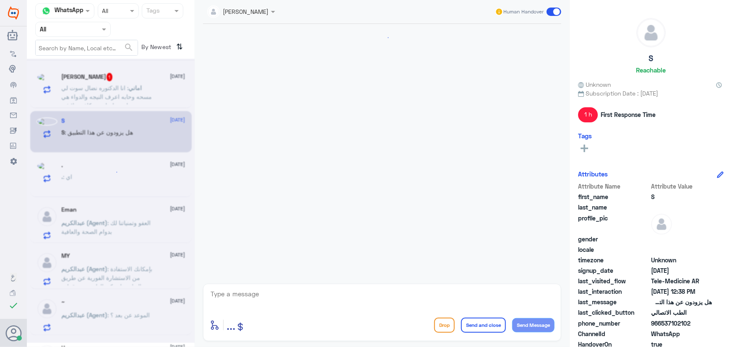
scroll to position [431, 0]
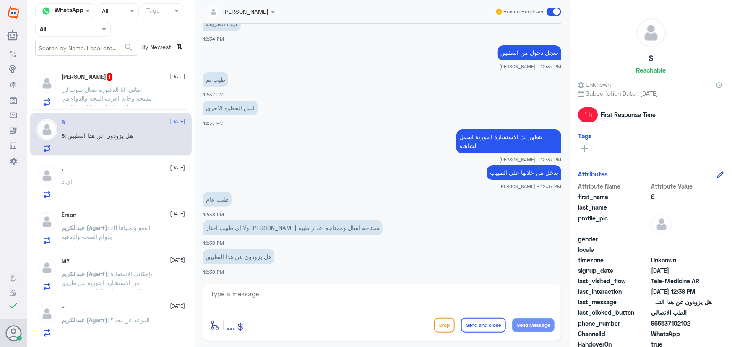
click at [126, 100] on span ": انا الدكتوره نضال سوت لي مسحه وحابه اعرف النيجه والدواء هي وصفت لي تحاميل هي …" at bounding box center [107, 103] width 91 height 34
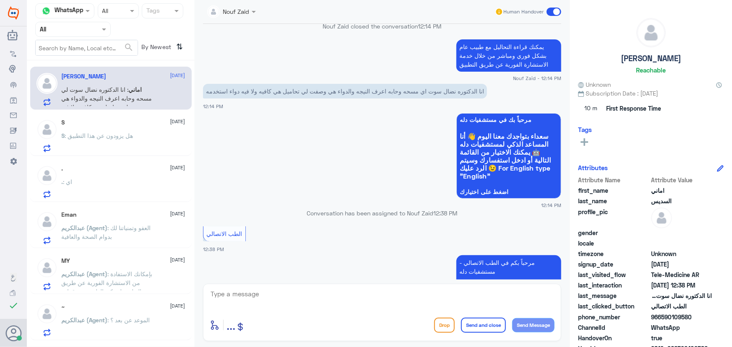
scroll to position [870, 0]
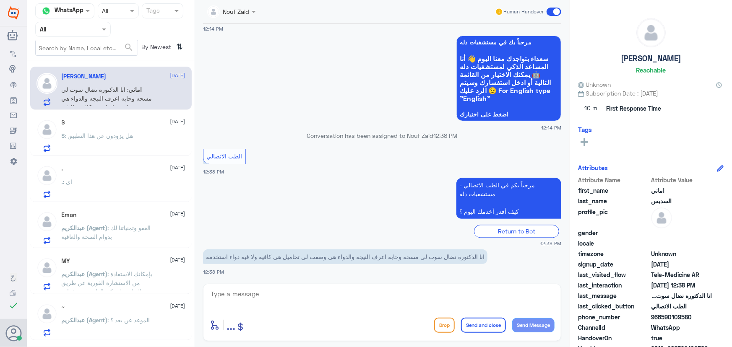
drag, startPoint x: 662, startPoint y: 316, endPoint x: 705, endPoint y: 323, distance: 43.8
click at [705, 323] on div "Attribute Name Attribute Value first_name اماني last_name السديس profile_pic ge…" at bounding box center [650, 281] width 145 height 210
click at [698, 317] on span "966590109580" at bounding box center [681, 317] width 61 height 9
drag, startPoint x: 662, startPoint y: 317, endPoint x: 691, endPoint y: 319, distance: 29.0
click at [691, 319] on span "966590109580" at bounding box center [681, 317] width 61 height 9
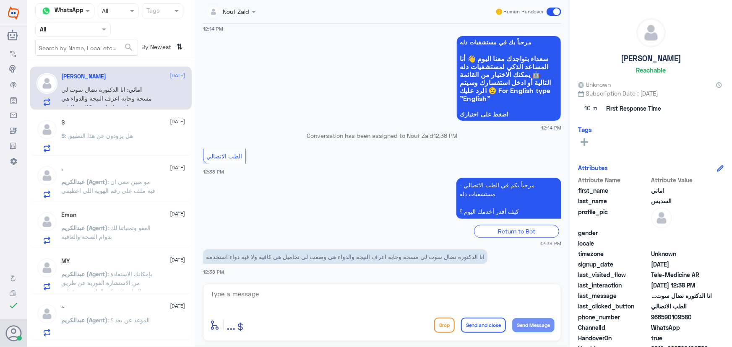
copy span "590109580"
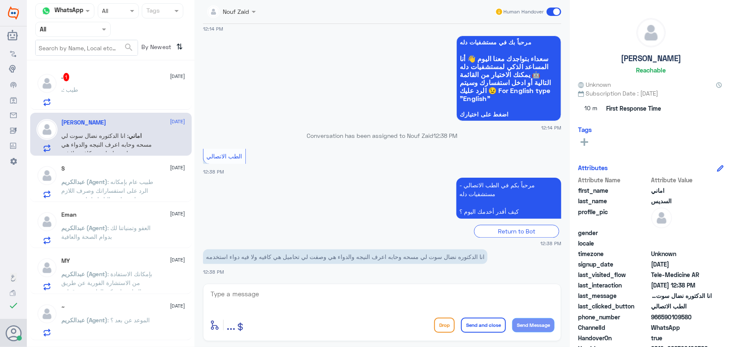
click at [115, 71] on div ". 1 19 August . : طيب" at bounding box center [110, 88] width 161 height 43
click at [113, 73] on div ". 1 19 August . : طيب" at bounding box center [110, 88] width 161 height 43
click at [118, 84] on div ". 1 19 August . : طيب" at bounding box center [124, 89] width 124 height 33
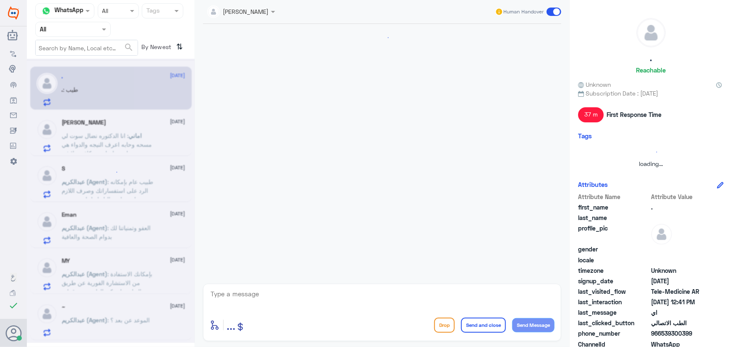
scroll to position [435, 0]
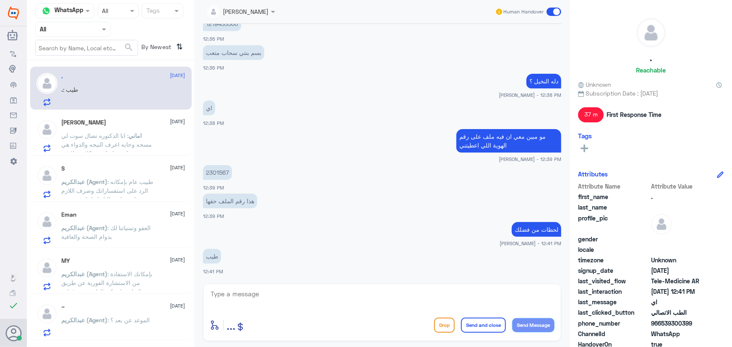
click at [143, 145] on span ": انا الدكتوره نضال سوت لي مسحه وحابه اعرف النيجه والدواء هي وصفت لي تحاميل هي …" at bounding box center [107, 149] width 91 height 34
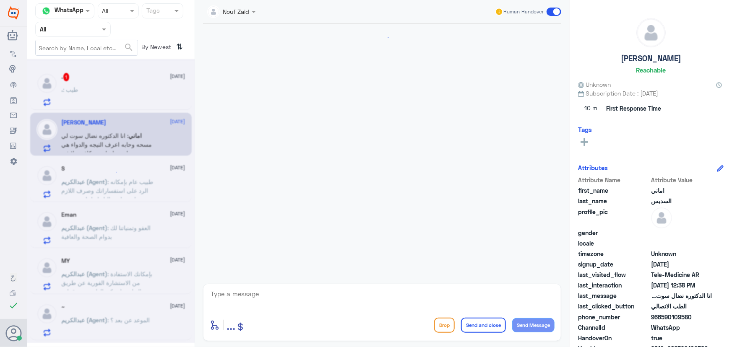
scroll to position [870, 0]
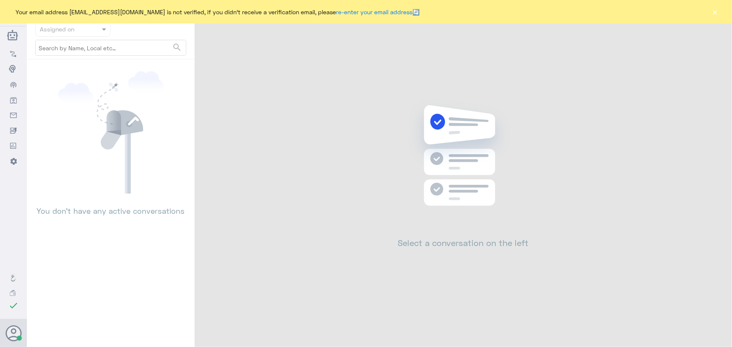
drag, startPoint x: 717, startPoint y: 16, endPoint x: 699, endPoint y: 31, distance: 23.2
click at [715, 16] on button "×" at bounding box center [715, 12] width 8 height 8
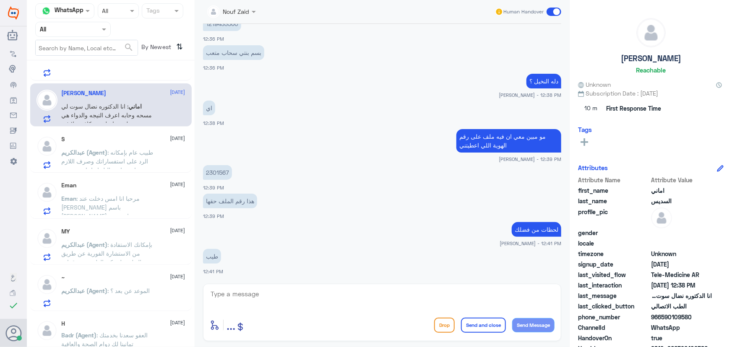
scroll to position [76, 0]
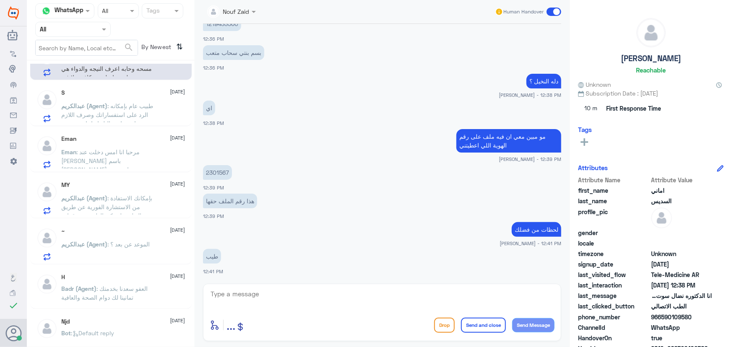
click at [130, 252] on p "عبدالكريم (Agent) : الموعد عن بعد ؟" at bounding box center [106, 250] width 88 height 21
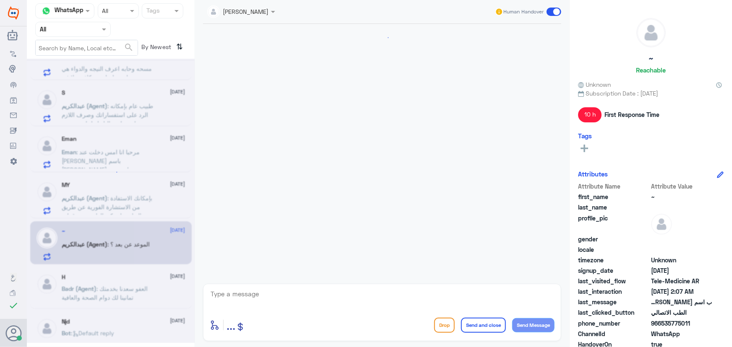
scroll to position [671, 0]
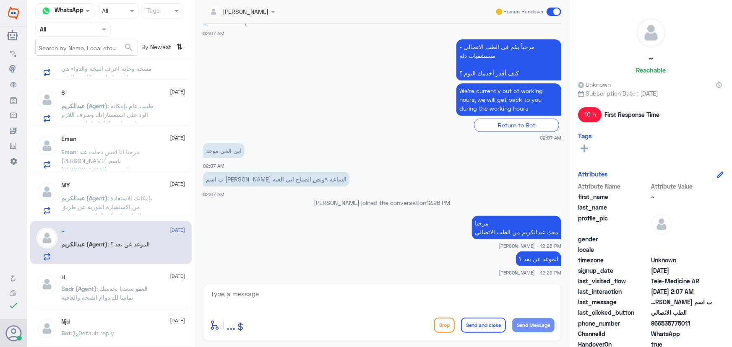
click at [126, 201] on p "عبدالكريم (Agent) : بإمكانك الاستفادة من الاستشارة الفورية عن طريق التطبيق ليتم…" at bounding box center [109, 204] width 94 height 21
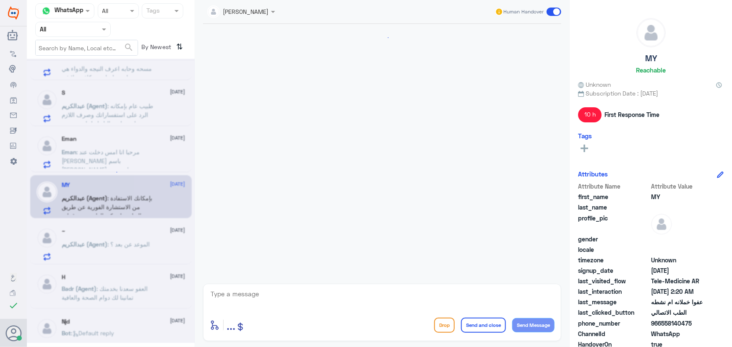
scroll to position [548, 0]
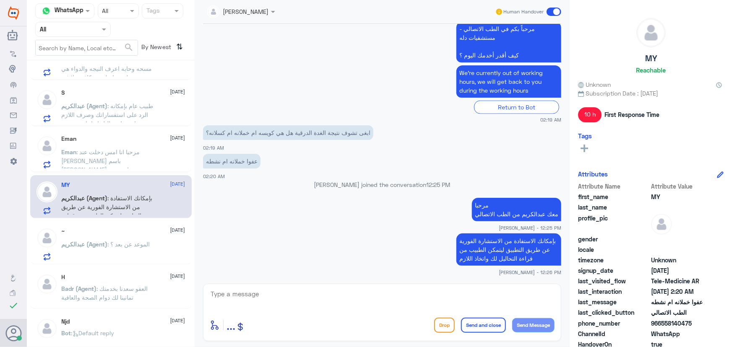
click at [115, 148] on p "Eman : مرحبا انا امس دخلت عند الدكتور اسامه الرحيلي باسم ايمان نايف محمد وشخصني…" at bounding box center [109, 158] width 94 height 21
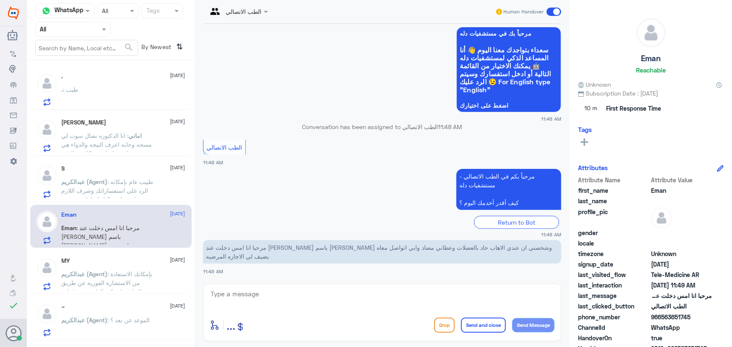
click at [105, 122] on div "اماني السديس 19 August" at bounding box center [124, 122] width 124 height 7
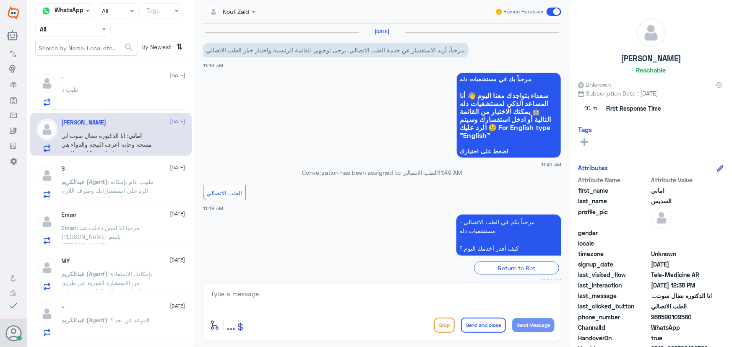
scroll to position [870, 0]
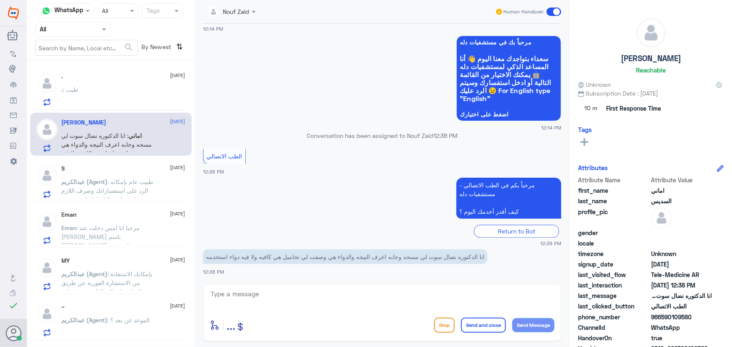
click at [148, 180] on p "عبدالكريم (Agent) : طبيب عام بإمكانه الرد على استفساراتك وصرف اللازم من ادوية ا…" at bounding box center [109, 187] width 94 height 21
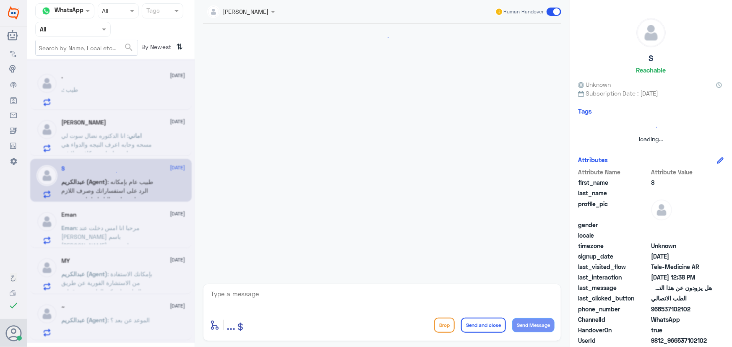
scroll to position [388, 0]
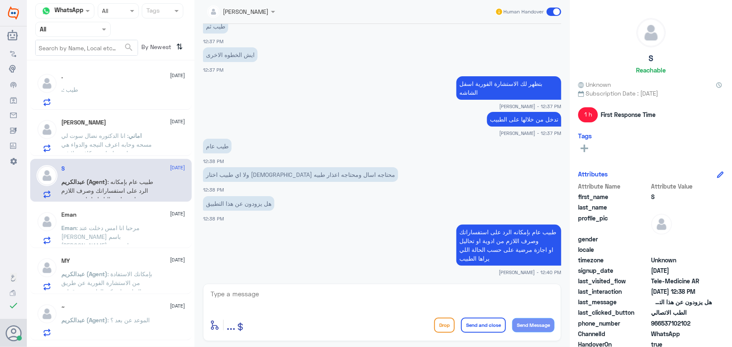
click at [123, 140] on span ": انا الدكتوره نضال سوت لي مسحه وحابه اعرف النيجه والدواء هي وصفت لي تحاميل هي …" at bounding box center [107, 149] width 91 height 34
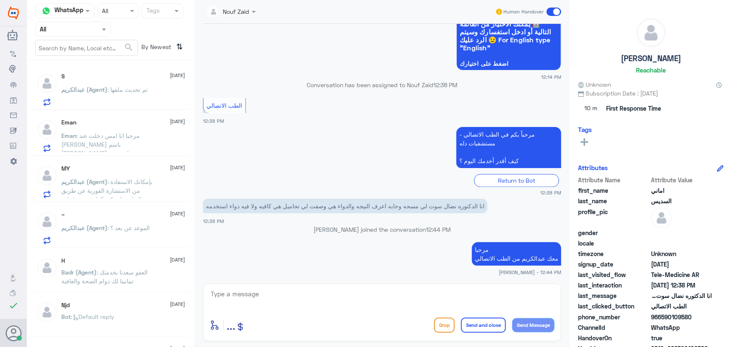
scroll to position [950, 0]
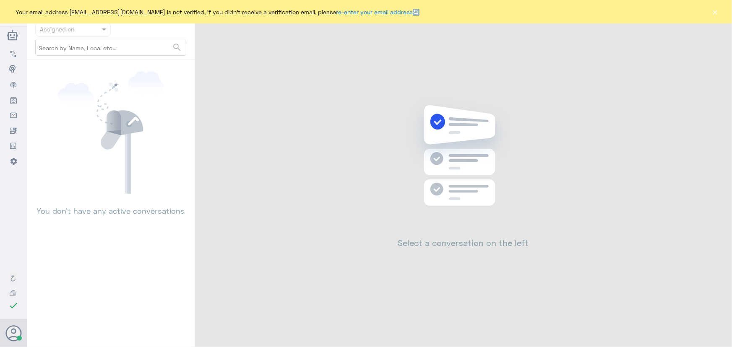
click at [709, 10] on div "Your email address [EMAIL_ADDRESS][DOMAIN_NAME] is not verified, if you didn't …" at bounding box center [366, 11] width 732 height 23
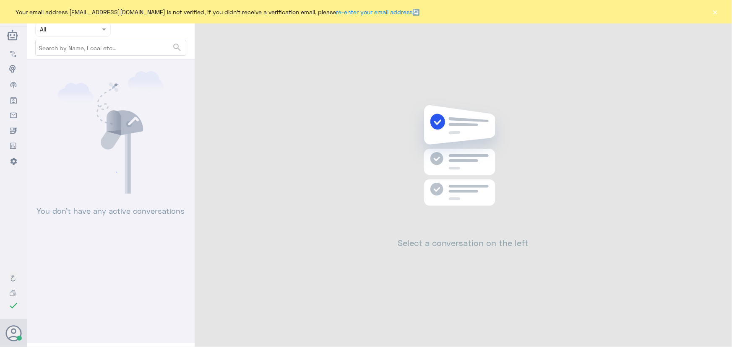
click at [711, 11] on button "×" at bounding box center [715, 12] width 8 height 8
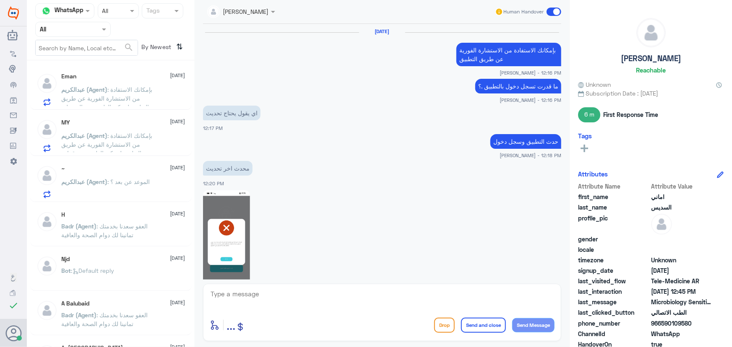
scroll to position [443, 0]
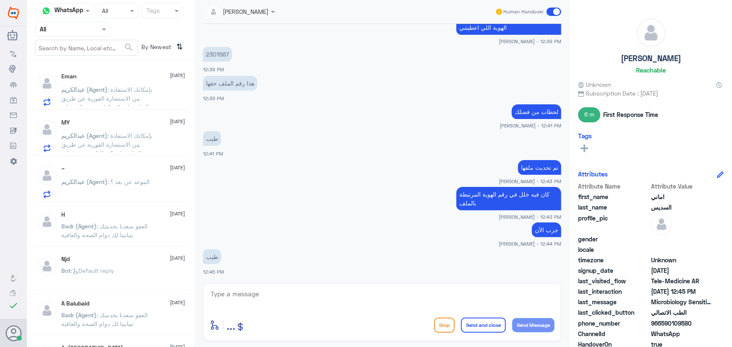
click at [137, 131] on p "عبدالكريم (Agent) : بإمكانك الاستفادة من الاستشارة الفورية عن طريق التطبيق ليتم…" at bounding box center [109, 141] width 94 height 21
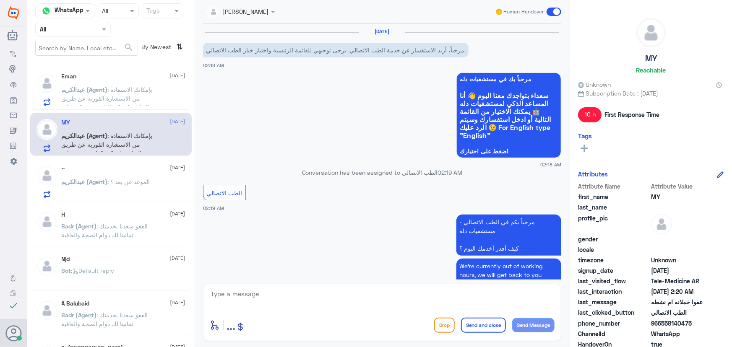
scroll to position [548, 0]
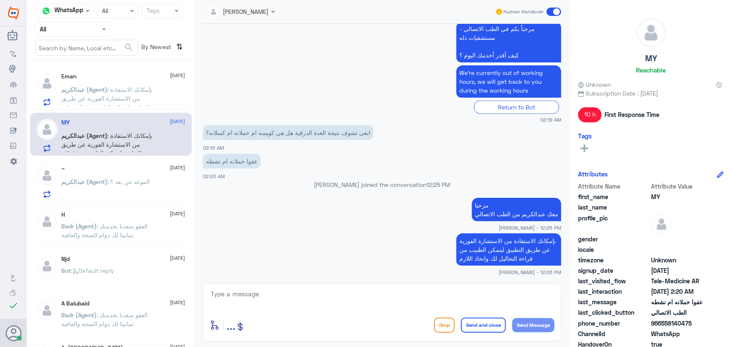
click at [137, 93] on p "عبدالكريم (Agent) : بإمكانك الاستفادة من الاستشارة الفورية عن طريق التطبيق ليتم…" at bounding box center [109, 95] width 94 height 21
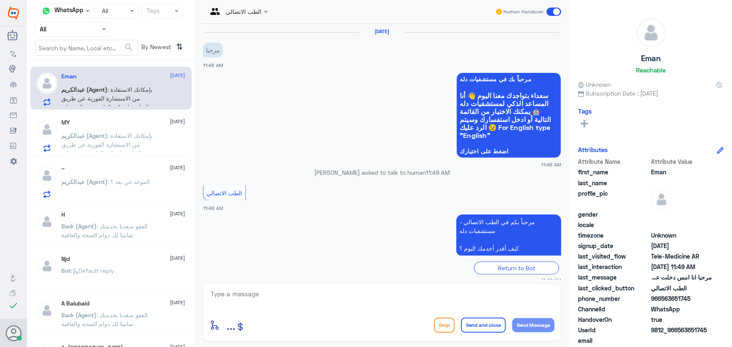
click at [175, 133] on div "عبدالكريم (Agent) : بإمكانك الاستفادة من الاستشارة الفورية عن طريق التطبيق ليتم…" at bounding box center [124, 142] width 124 height 19
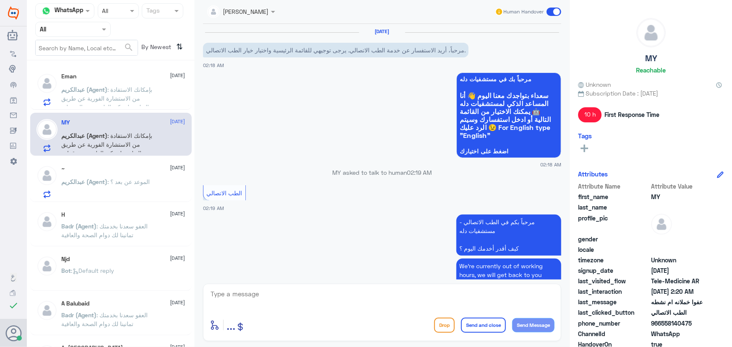
scroll to position [548, 0]
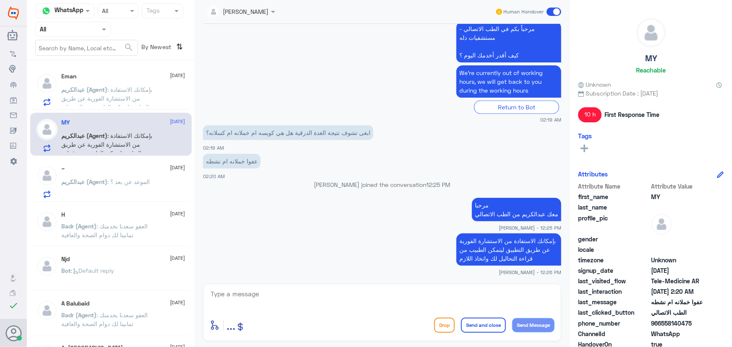
click at [138, 98] on span ": بإمكانك الاستفادة من الاستشارة الفورية عن طريق التطبيق ليتمكن الطبيب من الرد …" at bounding box center [107, 103] width 91 height 34
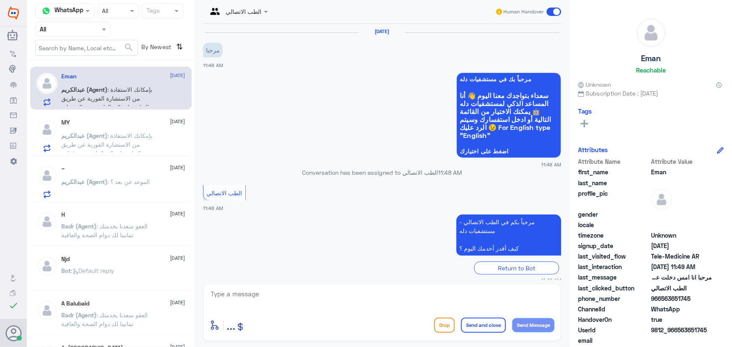
scroll to position [46, 0]
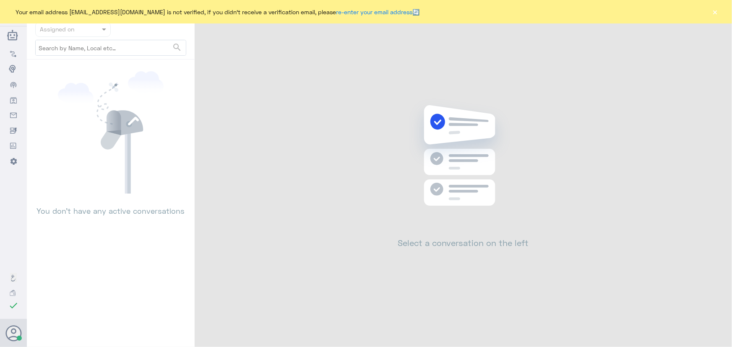
click at [712, 11] on button "×" at bounding box center [715, 12] width 8 height 8
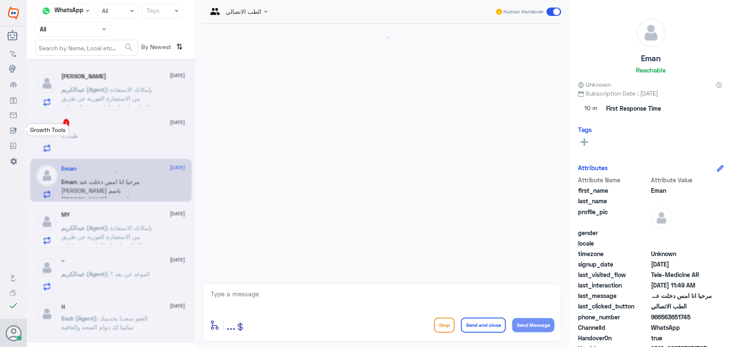
scroll to position [1312, 0]
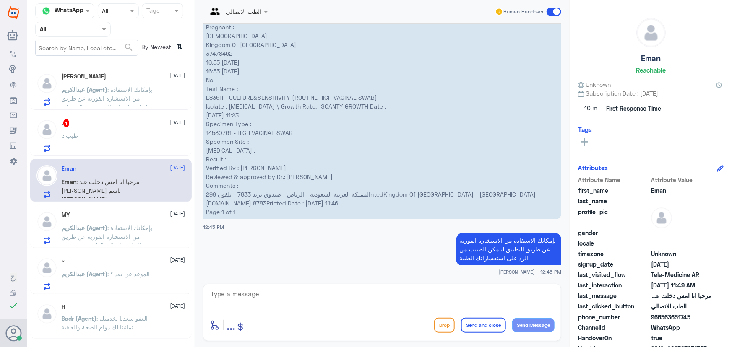
click at [143, 105] on span ": بإمكانك الاستفادة من الاستشارة الفورية عن طريق التطبيق ليتمكن الطبيب من الرد …" at bounding box center [107, 103] width 91 height 34
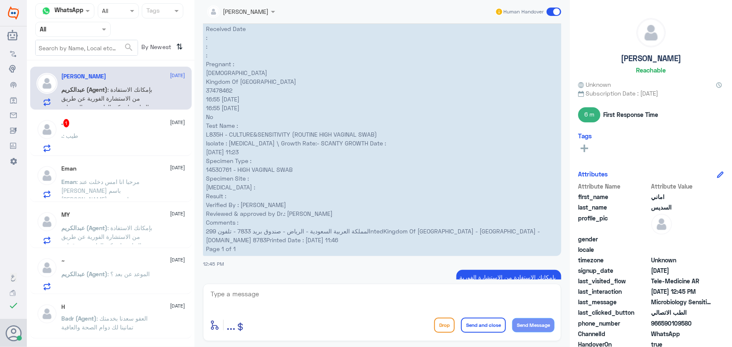
scroll to position [1312, 0]
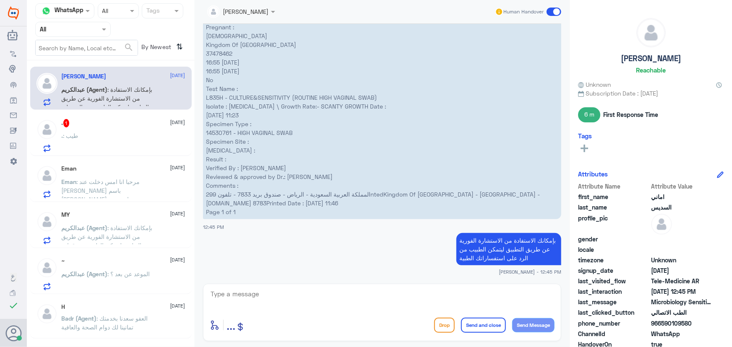
click at [361, 294] on textarea at bounding box center [382, 298] width 345 height 21
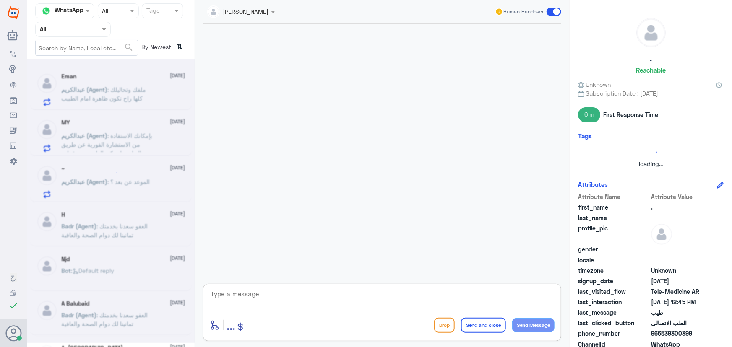
scroll to position [443, 0]
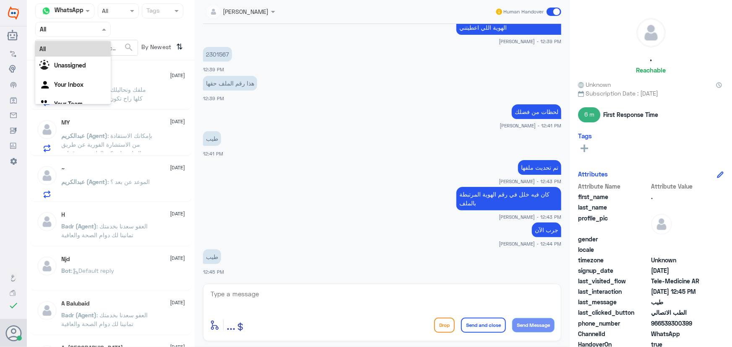
click at [100, 31] on span at bounding box center [105, 29] width 10 height 9
click at [99, 60] on div "Unassigned" at bounding box center [72, 66] width 75 height 19
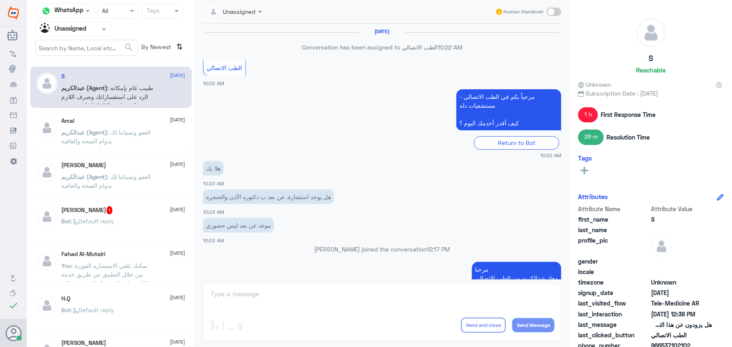
scroll to position [403, 0]
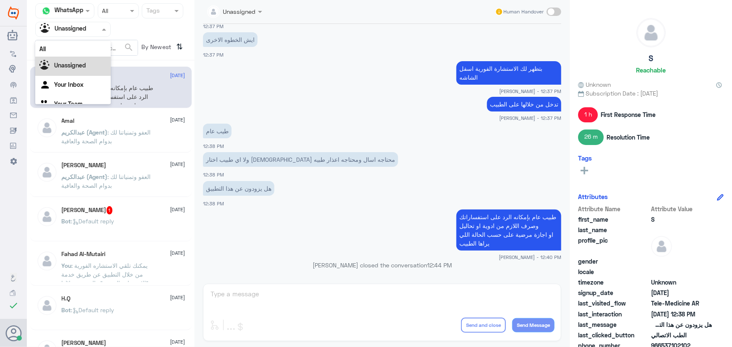
click at [72, 27] on input "text" at bounding box center [63, 29] width 46 height 10
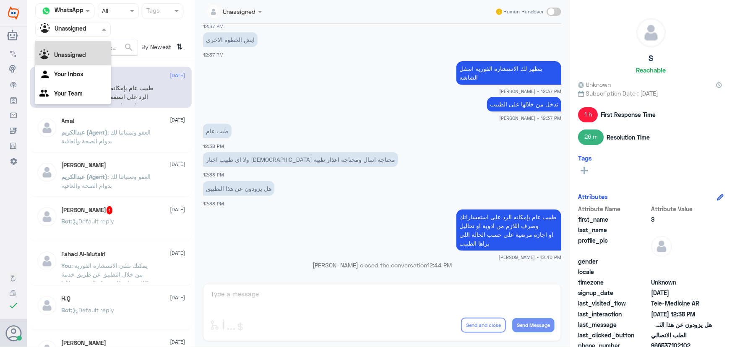
click at [72, 42] on div "All" at bounding box center [72, 39] width 75 height 16
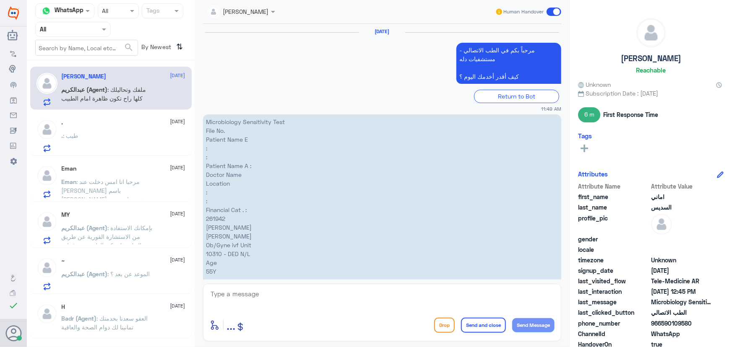
scroll to position [1319, 0]
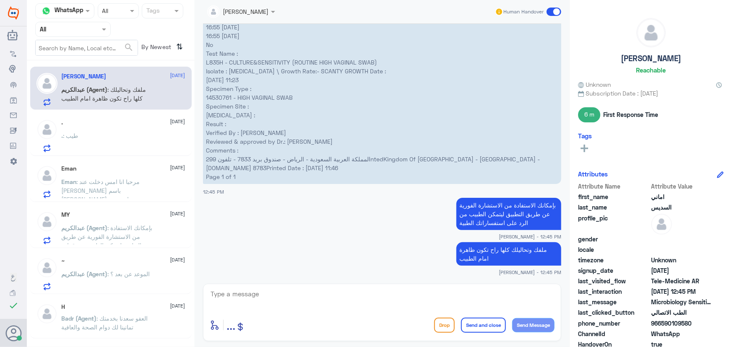
click at [111, 93] on p "[PERSON_NAME] (Agent) : [PERSON_NAME] وتحاليلك كلها راح تكون ظاهرة امام الطبيب" at bounding box center [109, 95] width 94 height 21
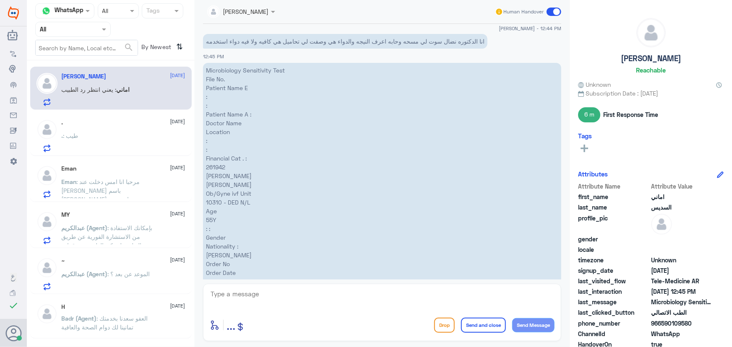
scroll to position [917, 0]
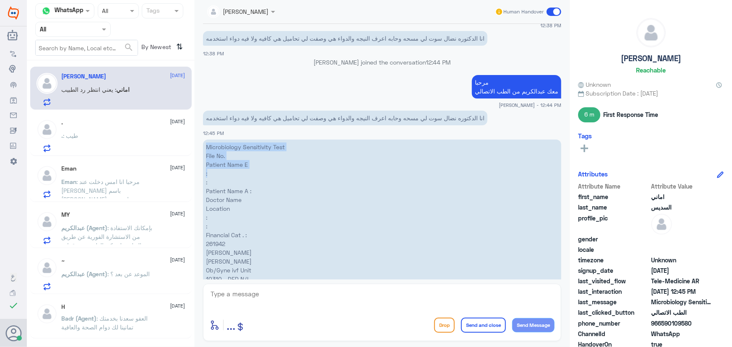
drag, startPoint x: 291, startPoint y: 147, endPoint x: 223, endPoint y: 176, distance: 74.4
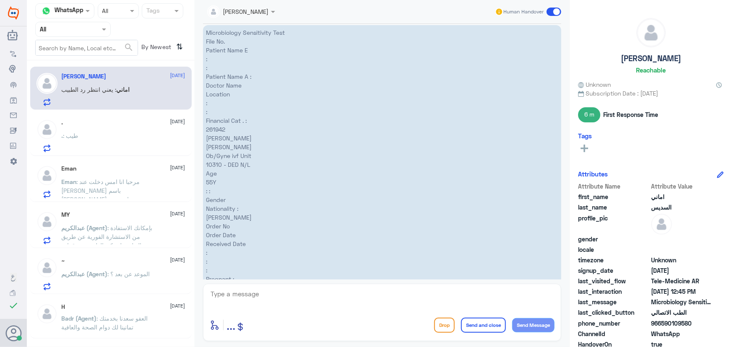
scroll to position [1389, 0]
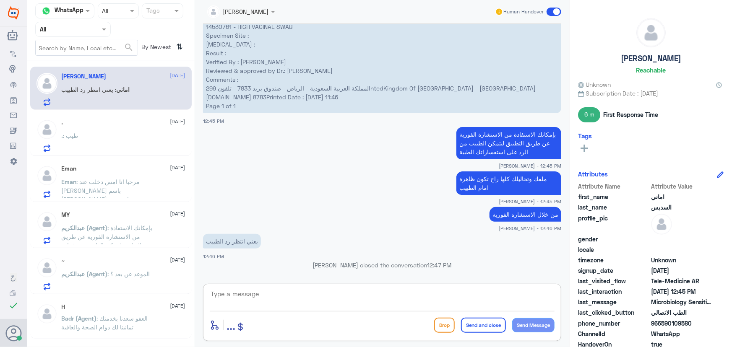
click at [291, 301] on textarea at bounding box center [382, 298] width 345 height 21
click at [354, 296] on textarea at bounding box center [382, 298] width 345 height 21
drag, startPoint x: 660, startPoint y: 323, endPoint x: 698, endPoint y: 322, distance: 39.0
click at [698, 322] on span "966590109580" at bounding box center [681, 323] width 61 height 9
copy span "590109580"
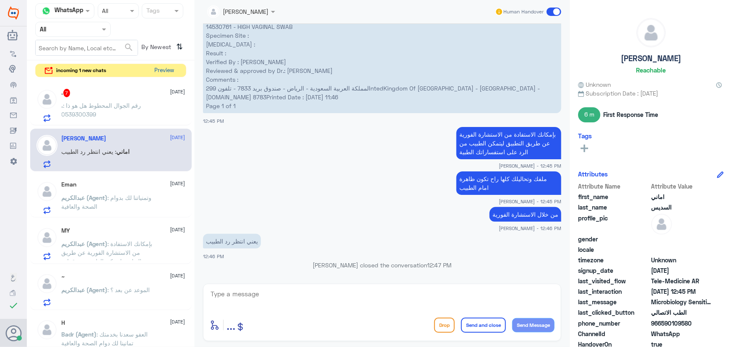
click at [160, 68] on button "Preview" at bounding box center [164, 70] width 26 height 13
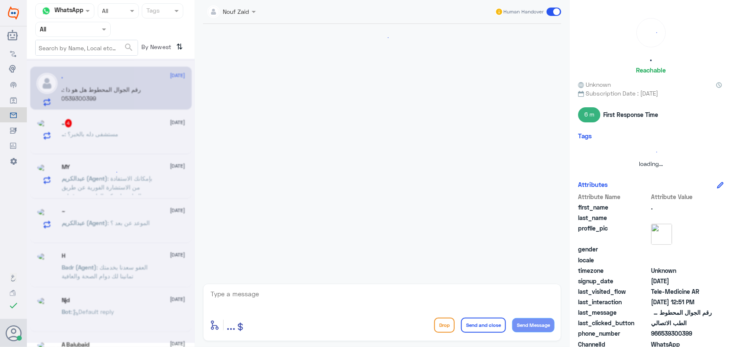
scroll to position [476, 0]
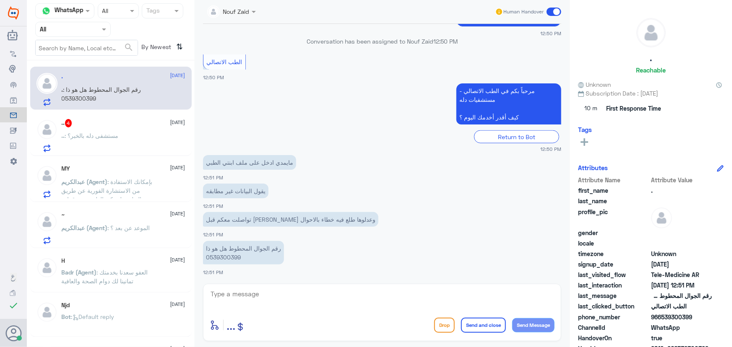
click at [213, 256] on p "رقم الجوال المحطوط هل هو ذا 0539300399" at bounding box center [243, 252] width 81 height 23
copy p "0539300399"
click at [352, 297] on textarea at bounding box center [382, 298] width 345 height 21
paste textarea "مرحباً معك نوف من الطب الاتصالي"
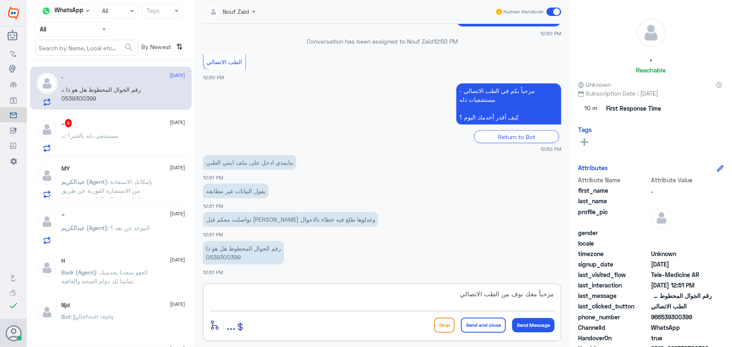
type textarea "مرحباً معك نوف من الطب الاتصالي"
click at [529, 320] on button "Send Message" at bounding box center [533, 325] width 42 height 14
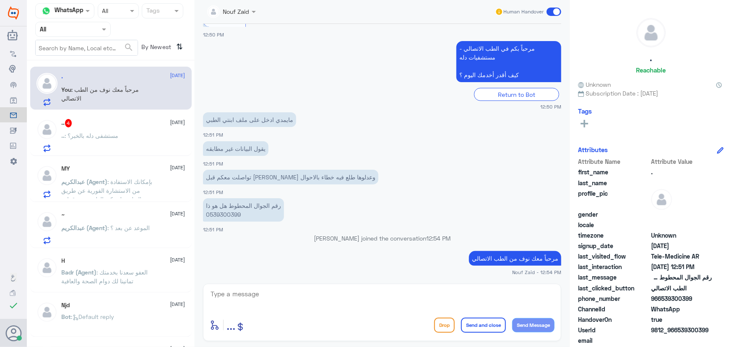
click at [232, 213] on p "رقم الجوال المحطوط هل هو ذا 0539300399" at bounding box center [243, 209] width 81 height 23
copy p "0539300399"
click at [346, 295] on textarea at bounding box center [382, 298] width 345 height 21
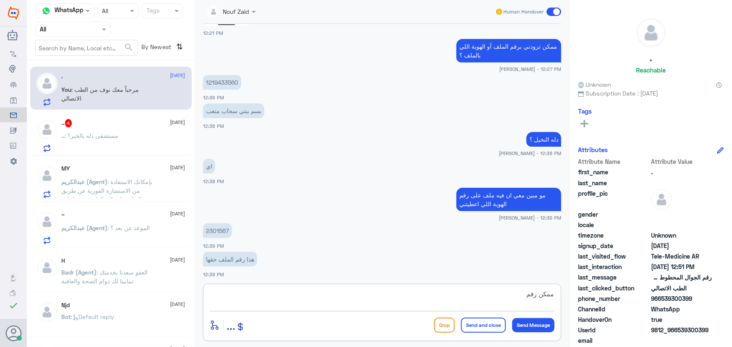
scroll to position [402, 0]
type textarea "ممكن رقم"
click at [216, 231] on p "2301567" at bounding box center [217, 231] width 29 height 15
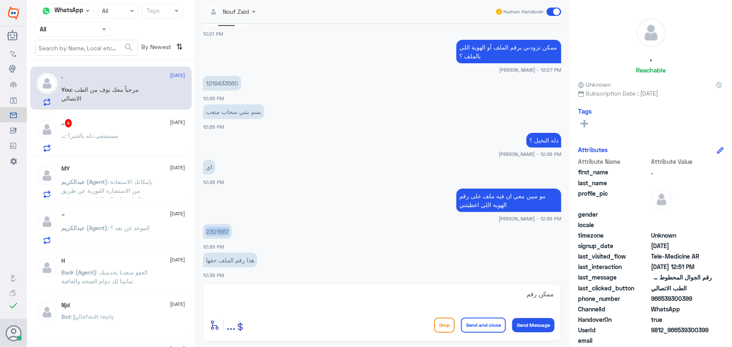
click at [216, 231] on p "2301567" at bounding box center [217, 231] width 29 height 15
copy p "2301567"
click at [223, 83] on p "1219433560" at bounding box center [222, 83] width 38 height 15
copy p "1219433560"
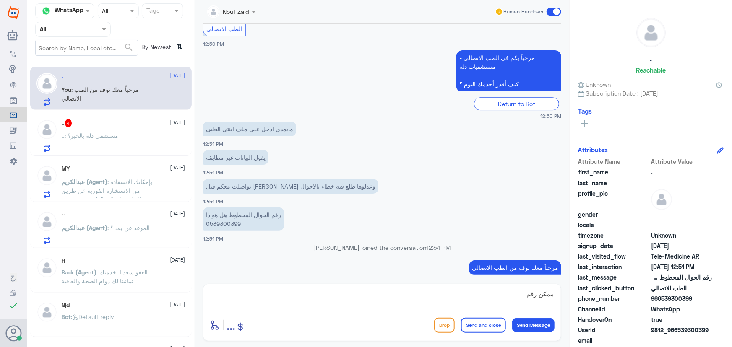
scroll to position [1115, 0]
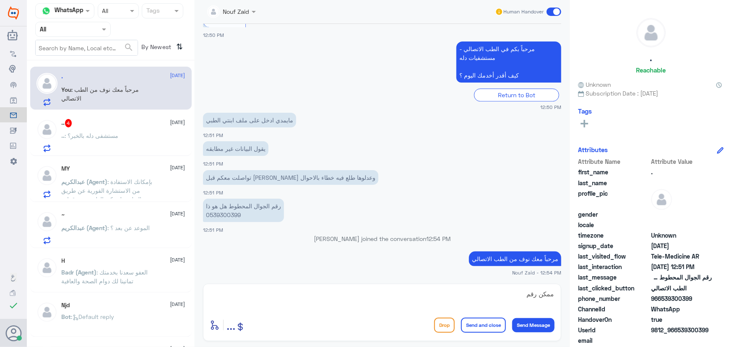
click at [230, 217] on p "رقم الجوال المحطوط هل هو ذا 0539300399" at bounding box center [243, 210] width 81 height 23
copy p "0539300399"
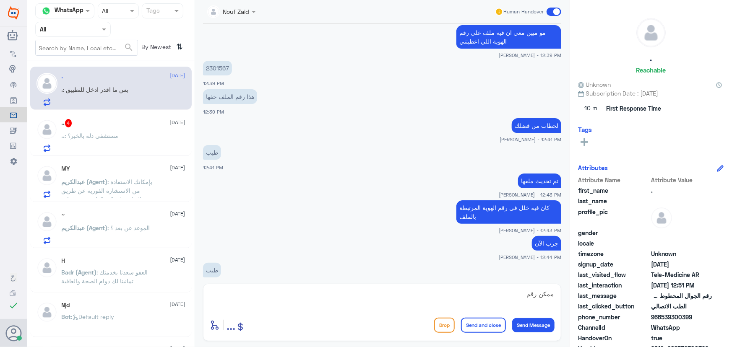
scroll to position [449, 0]
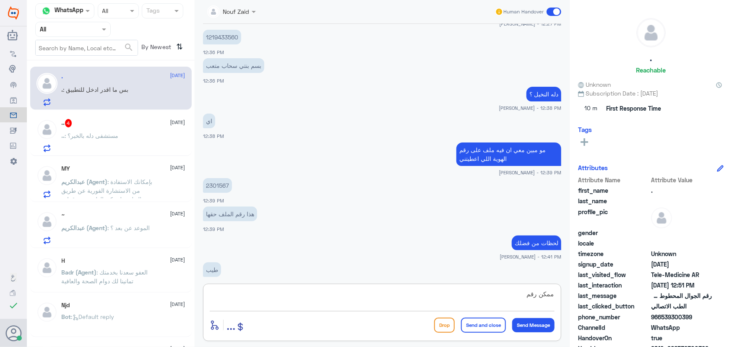
drag, startPoint x: 464, startPoint y: 297, endPoint x: 605, endPoint y: 312, distance: 141.6
click at [603, 312] on div "Channel WhatsApp Status × All Tags Agent Filter All search By Newest ⇅ . 19 Aug…" at bounding box center [379, 175] width 705 height 350
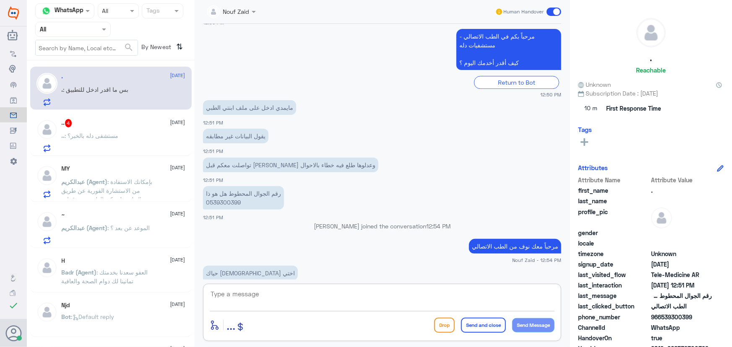
scroll to position [1173, 0]
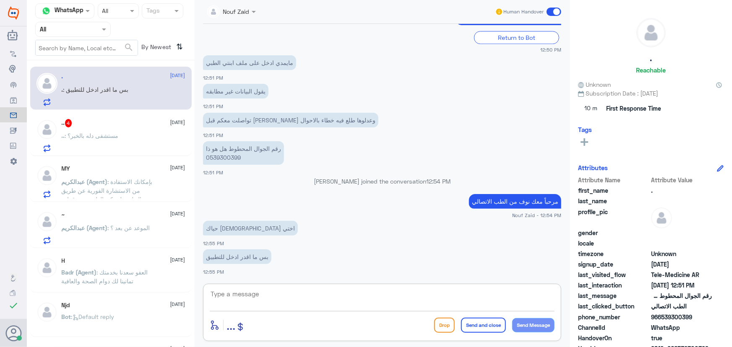
drag, startPoint x: 373, startPoint y: 289, endPoint x: 372, endPoint y: 295, distance: 6.3
click at [373, 289] on textarea at bounding box center [382, 298] width 345 height 21
paste textarea "العفو, نسعد بخدمتكم ونتمنى لك دوام الصحه والعافيه"
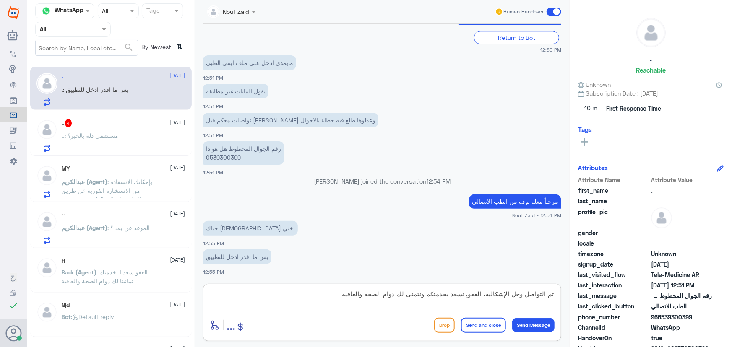
scroll to position [0, 0]
drag, startPoint x: 462, startPoint y: 294, endPoint x: 480, endPoint y: 295, distance: 18.5
click at [480, 295] on textarea "تم التواصل وحل الإشكالية، العفو, نسعد بخدمتكم ونتمنى لك دوام الصحه والعافيه" at bounding box center [382, 298] width 345 height 21
type textarea "تم التواصل وحل الإشكالية، نسعد بخدمتكم ونتمنى لك دوام الصحه والعافيه"
click at [476, 325] on button "Send and close" at bounding box center [483, 325] width 45 height 15
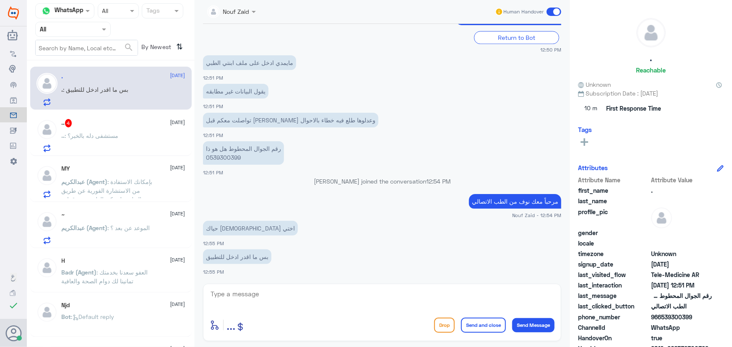
scroll to position [1217, 0]
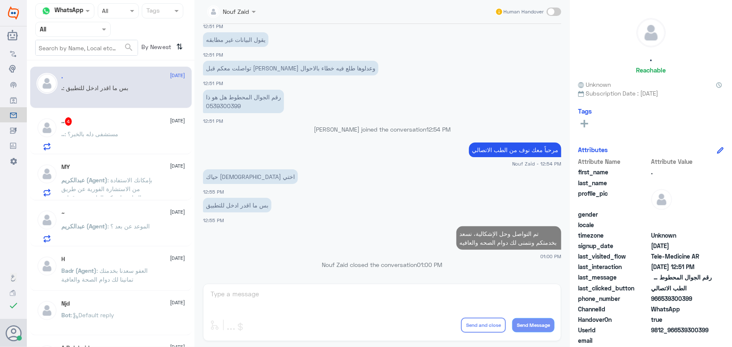
click at [113, 144] on p ".. : مستشفى دله بالخبر؟" at bounding box center [90, 140] width 57 height 21
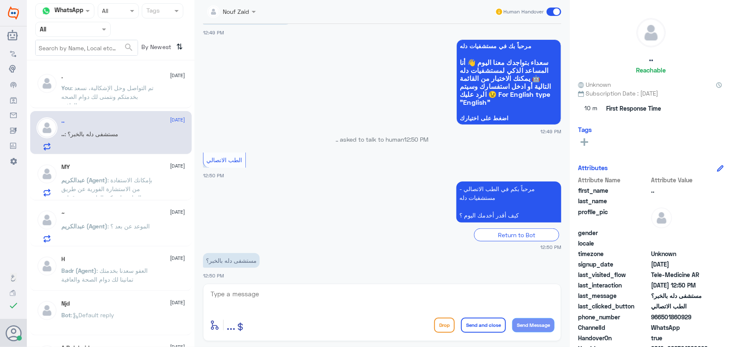
scroll to position [164, 0]
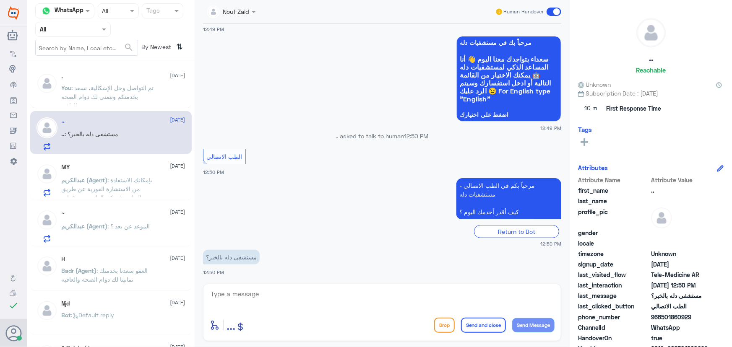
click at [306, 305] on textarea at bounding box center [382, 298] width 345 height 21
paste textarea "مرحباً معك نوف من الطب الاتصالي"
type textarea "مرحباً معك نوف من الطب الاتصالي"
click at [523, 327] on button "Send Message" at bounding box center [533, 325] width 42 height 14
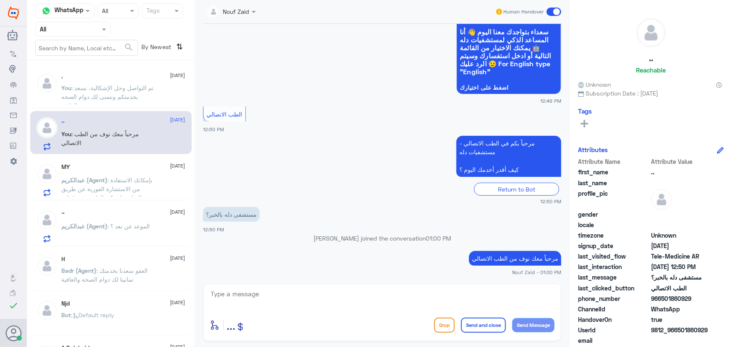
click at [135, 186] on span ": بإمكانك الاستفادة من الاستشارة الفورية عن طريق التطبيق ليتمكن الطبيب من قراءة…" at bounding box center [107, 194] width 91 height 34
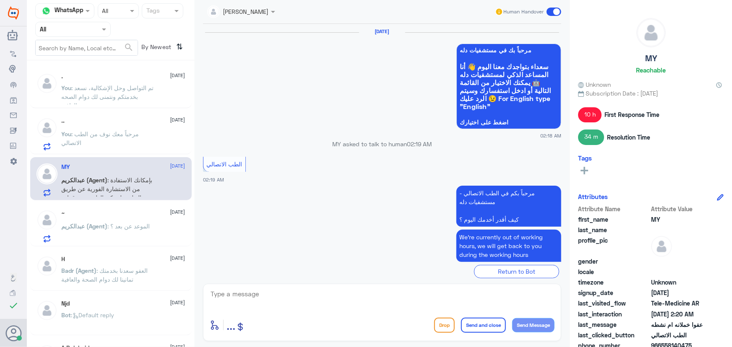
scroll to position [535, 0]
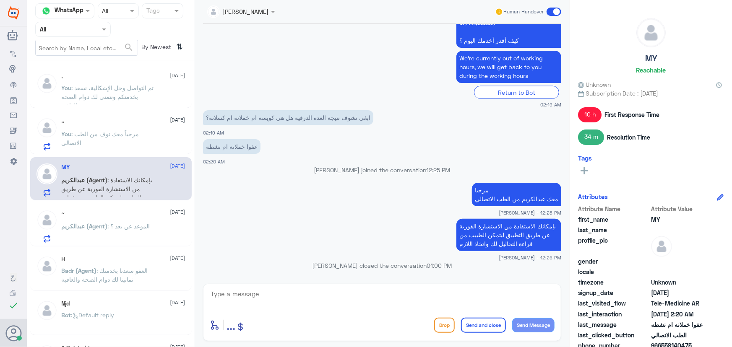
click at [122, 138] on p "You : مرحباً معك نوف من الطب الاتصالي" at bounding box center [109, 140] width 94 height 21
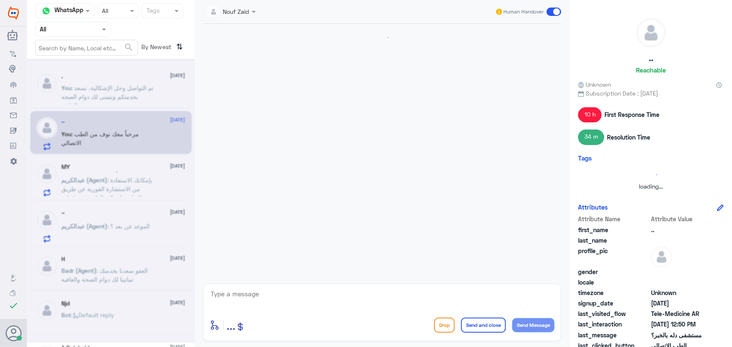
scroll to position [206, 0]
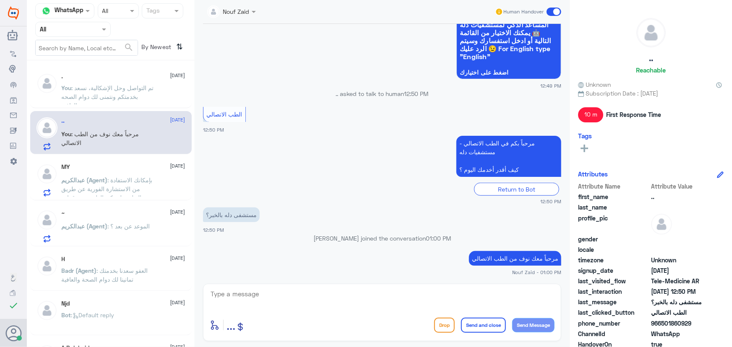
click at [272, 299] on textarea at bounding box center [382, 298] width 345 height 21
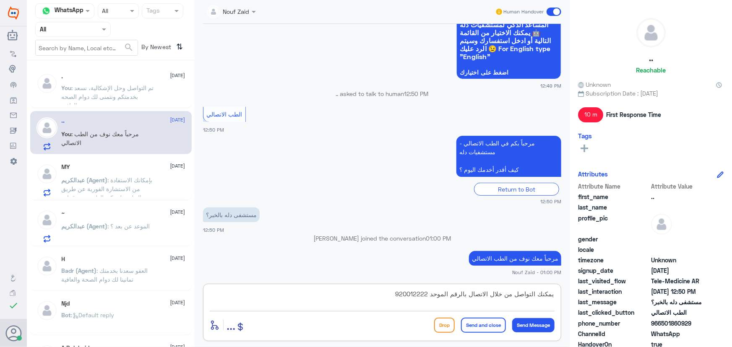
type textarea "يمكنك التواصل من خلال الاتصال بالرقم الموحد 920012222"
click at [485, 324] on button "Send and close" at bounding box center [483, 325] width 45 height 15
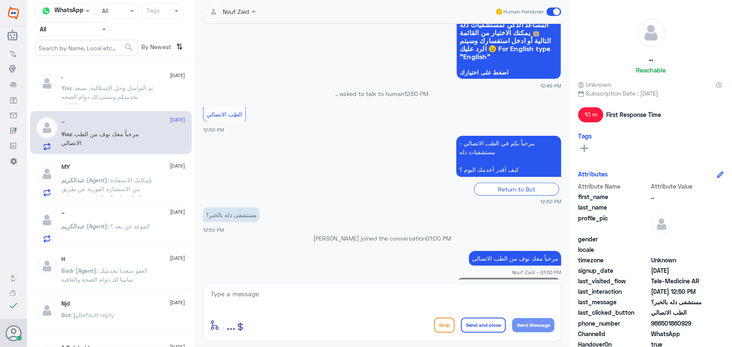
scroll to position [241, 0]
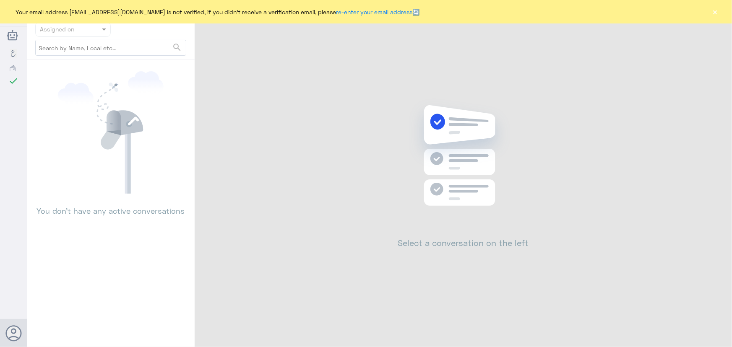
click at [716, 10] on button "×" at bounding box center [715, 12] width 8 height 8
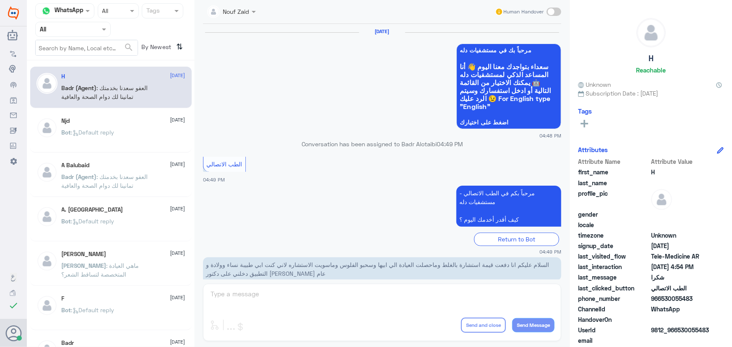
scroll to position [399, 0]
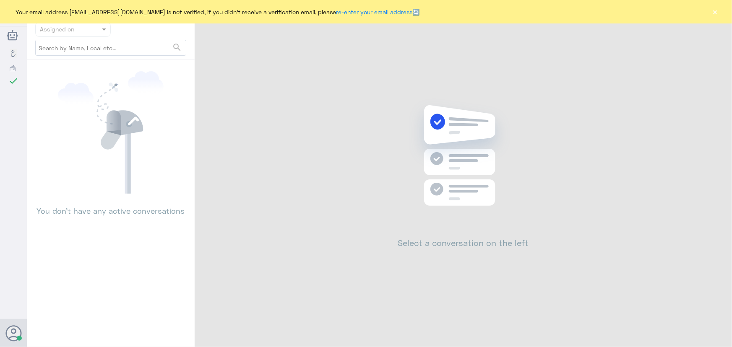
click at [715, 10] on button "×" at bounding box center [715, 12] width 8 height 8
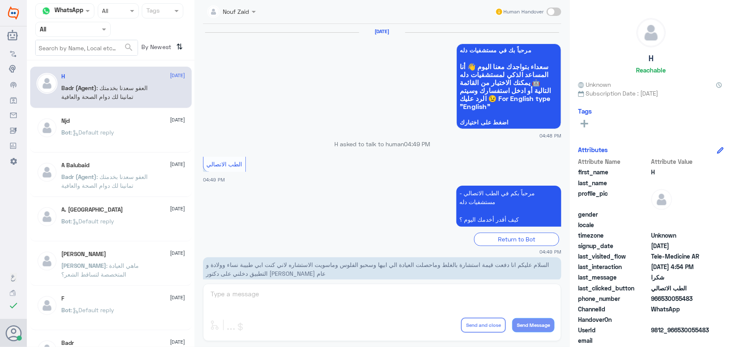
scroll to position [399, 0]
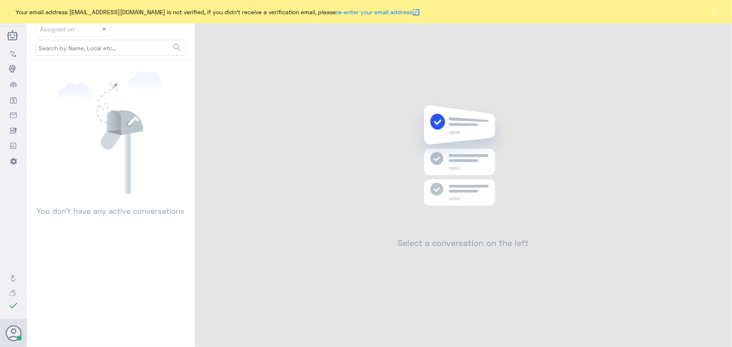
click at [713, 12] on button "×" at bounding box center [715, 12] width 8 height 8
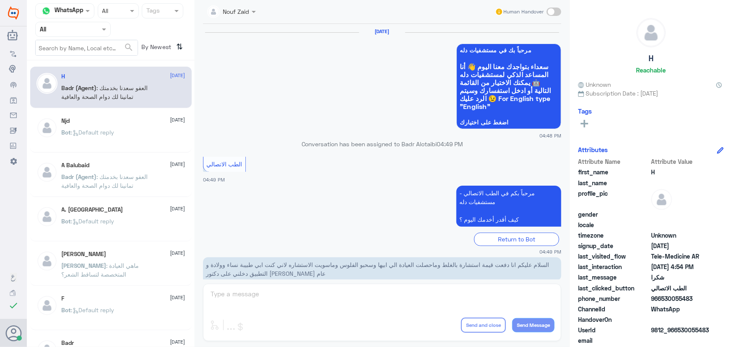
scroll to position [399, 0]
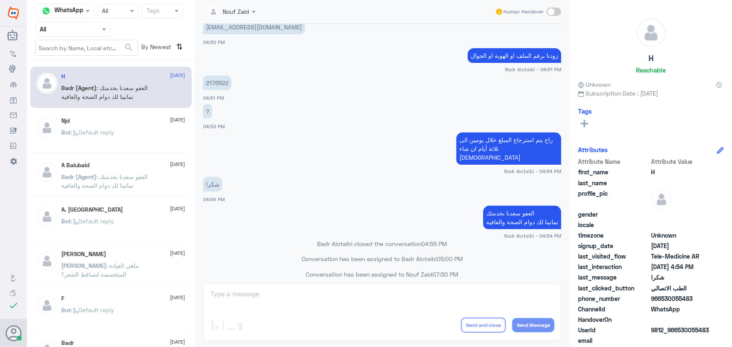
click at [112, 141] on p "Bot : Default reply" at bounding box center [88, 138] width 53 height 21
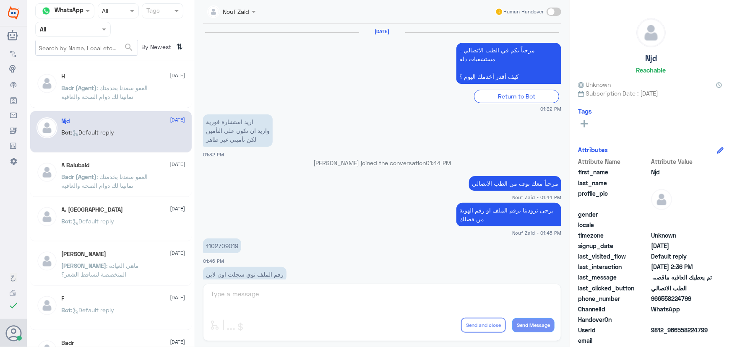
scroll to position [556, 0]
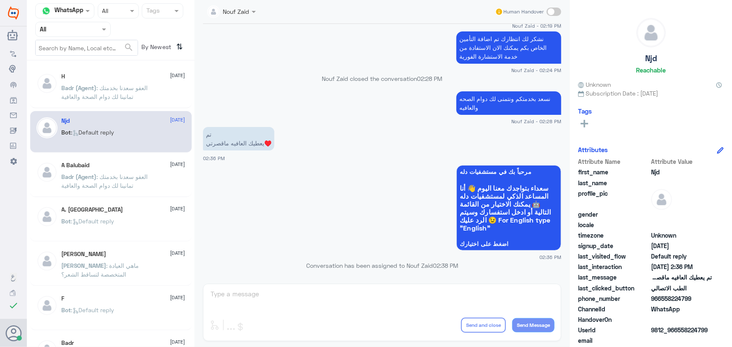
click at [104, 179] on span ": العفو سعدنا بخدمتك تمانينا لك دوام الصحة والعافية" at bounding box center [105, 181] width 86 height 16
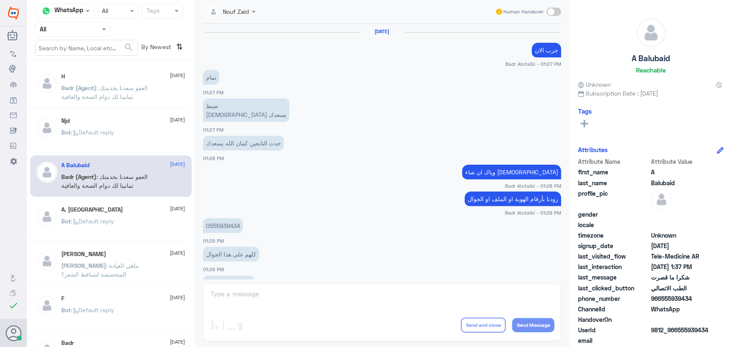
scroll to position [360, 0]
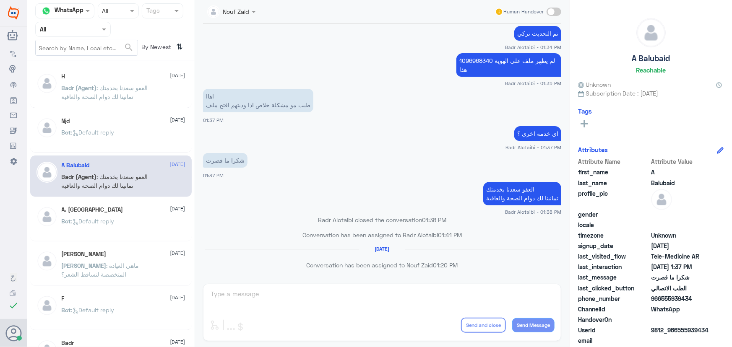
click at [103, 104] on div "H 10 August Badr (Agent) : العفو سعدنا بخدمتك تمانينا لك دوام الصحة والعافية" at bounding box center [110, 88] width 161 height 42
click at [119, 86] on span ": العفو سعدنا بخدمتك تمانينا لك دوام الصحة والعافية" at bounding box center [105, 92] width 86 height 16
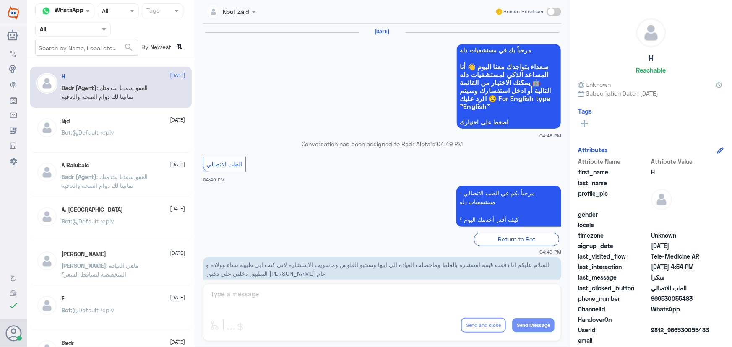
scroll to position [399, 0]
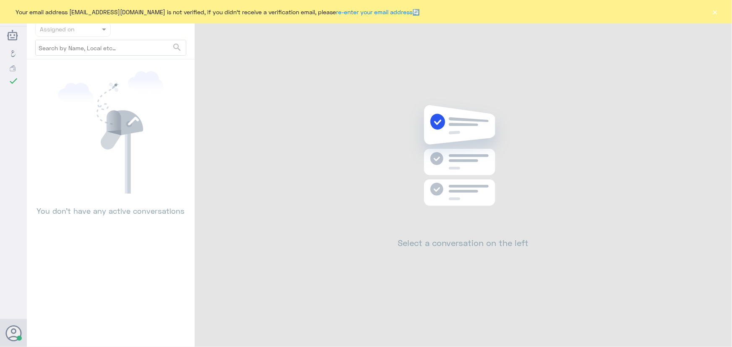
click at [717, 13] on button "×" at bounding box center [715, 12] width 8 height 8
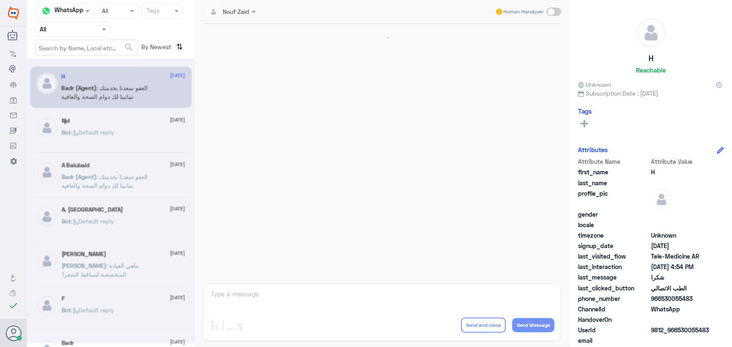
scroll to position [399, 0]
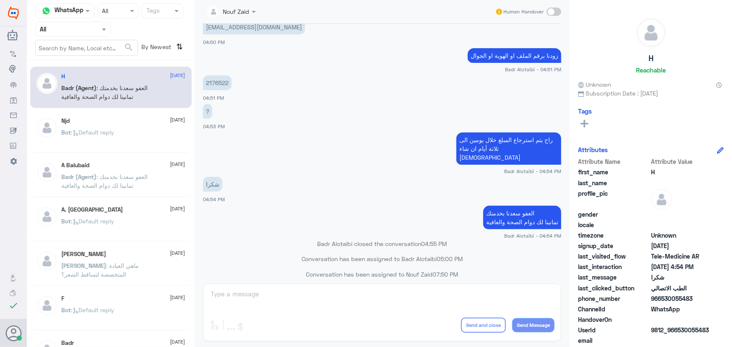
click at [64, 38] on nav "Channel WhatsApp Status × All Tags Agent Filter All search By Newest ⇅" at bounding box center [111, 31] width 168 height 57
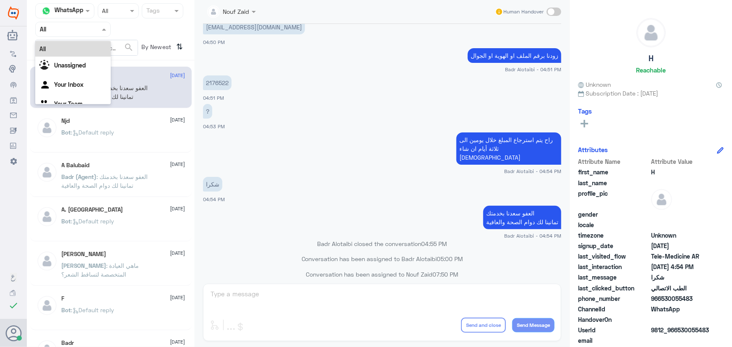
drag, startPoint x: 89, startPoint y: 32, endPoint x: 92, endPoint y: 39, distance: 8.3
click at [88, 38] on nav "Channel WhatsApp Status × All Tags Agent Filter All All Unassigned Your Inbox Y…" at bounding box center [111, 31] width 168 height 57
click at [88, 71] on div "Unassigned" at bounding box center [72, 66] width 75 height 19
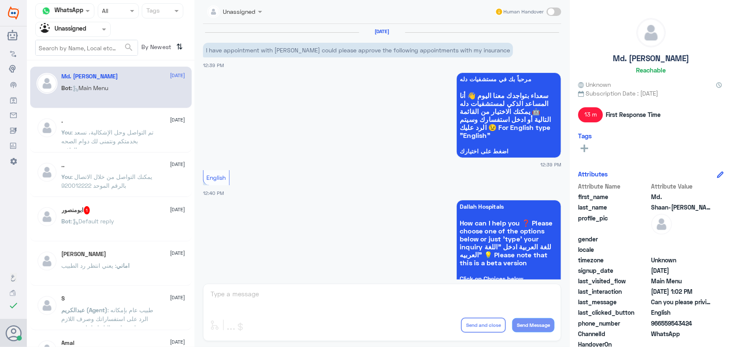
scroll to position [663, 0]
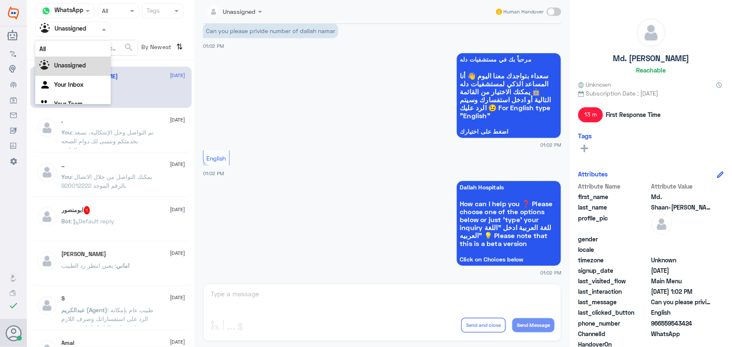
drag, startPoint x: 89, startPoint y: 31, endPoint x: 86, endPoint y: 52, distance: 21.2
click at [89, 31] on div at bounding box center [73, 29] width 75 height 10
click at [79, 72] on div "Your Inbox" at bounding box center [72, 74] width 75 height 19
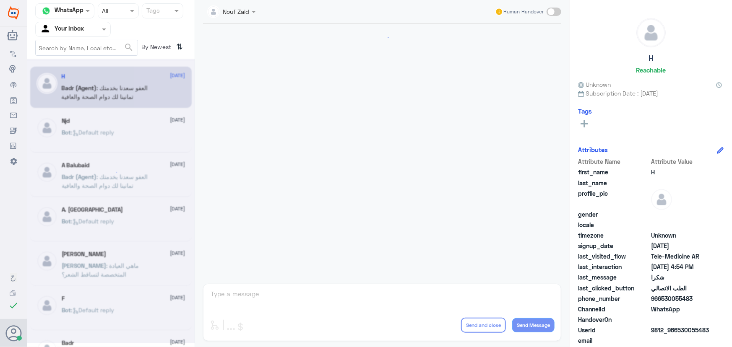
scroll to position [399, 0]
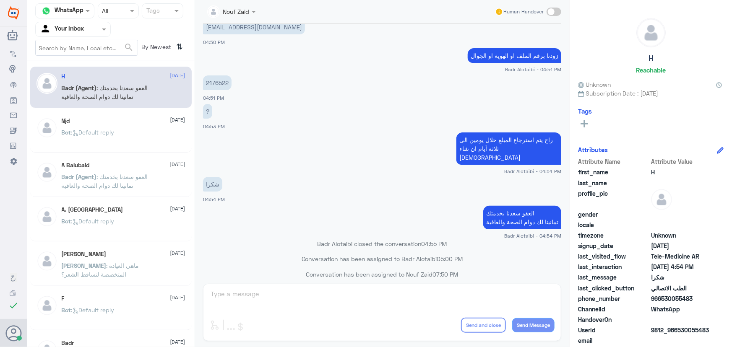
click at [76, 35] on div "Your Inbox" at bounding box center [62, 29] width 44 height 13
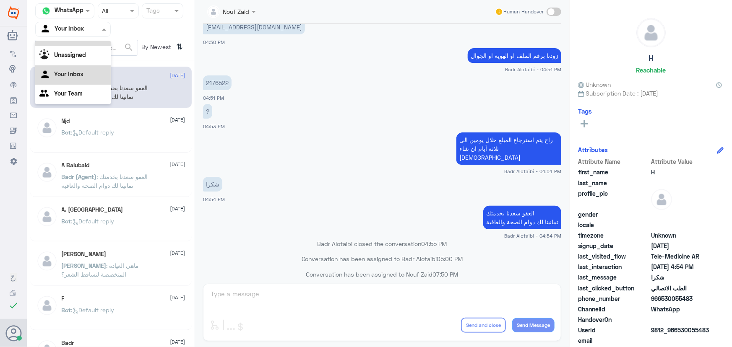
click at [76, 43] on div "All" at bounding box center [72, 39] width 75 height 16
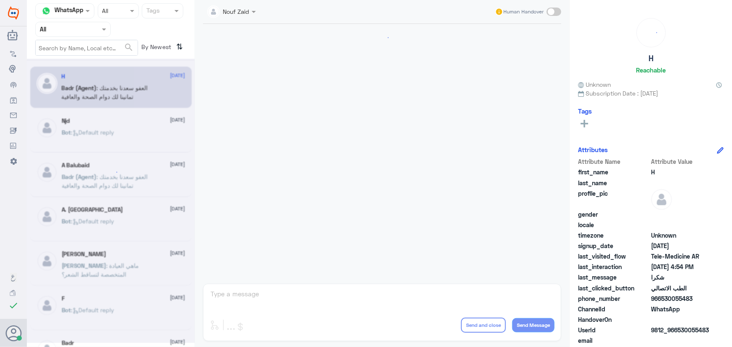
scroll to position [399, 0]
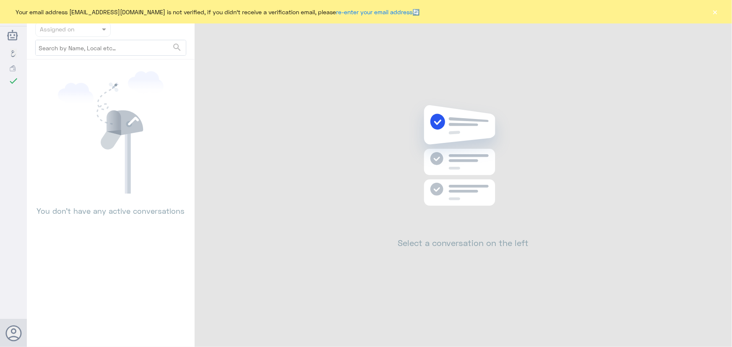
click at [714, 11] on button "×" at bounding box center [715, 12] width 8 height 8
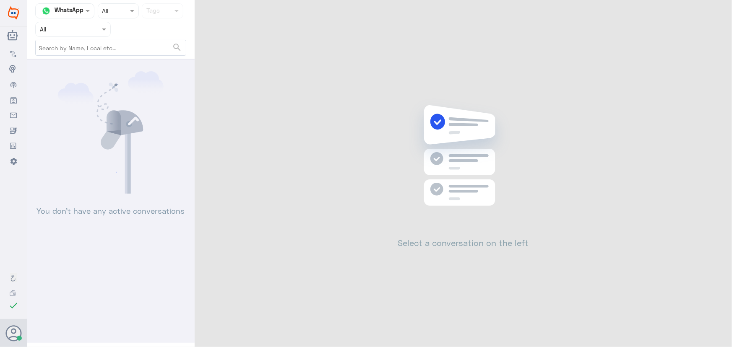
drag, startPoint x: 432, startPoint y: 119, endPoint x: 456, endPoint y: 114, distance: 24.8
click at [456, 114] on icon at bounding box center [462, 168] width 121 height 139
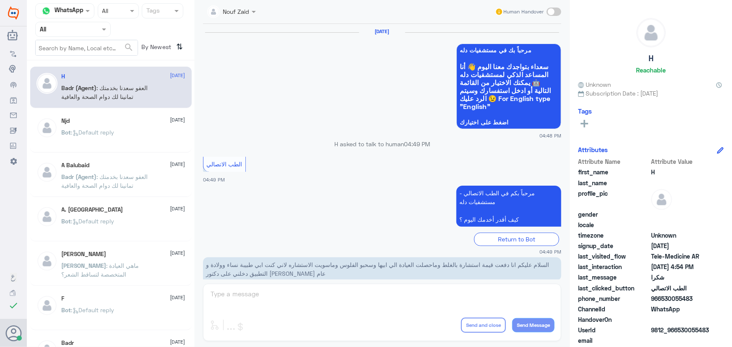
scroll to position [399, 0]
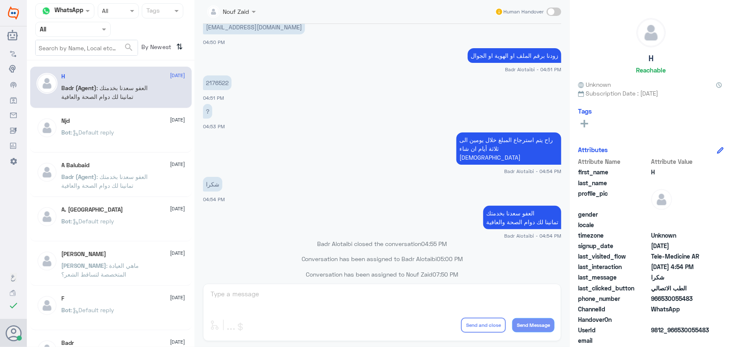
click at [164, 129] on div "Njd [DATE] Bot : Default reply" at bounding box center [124, 132] width 124 height 31
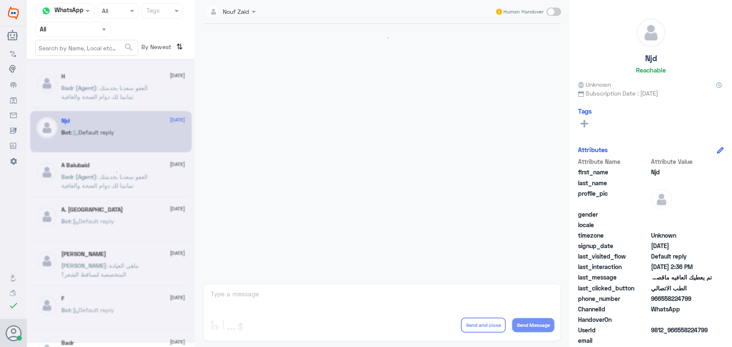
scroll to position [556, 0]
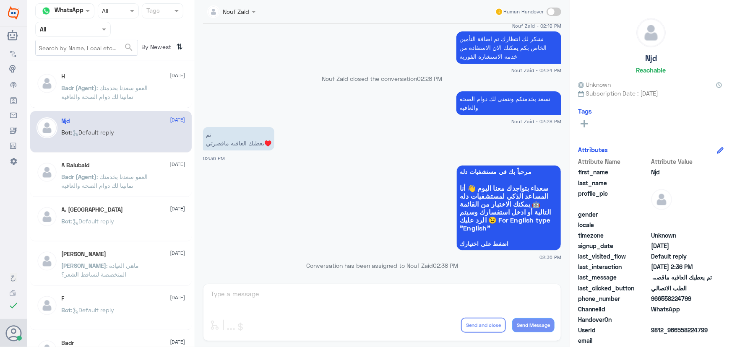
click at [130, 88] on span ": العفو سعدنا بخدمتك تمانينا لك دوام الصحة والعافية" at bounding box center [105, 92] width 86 height 16
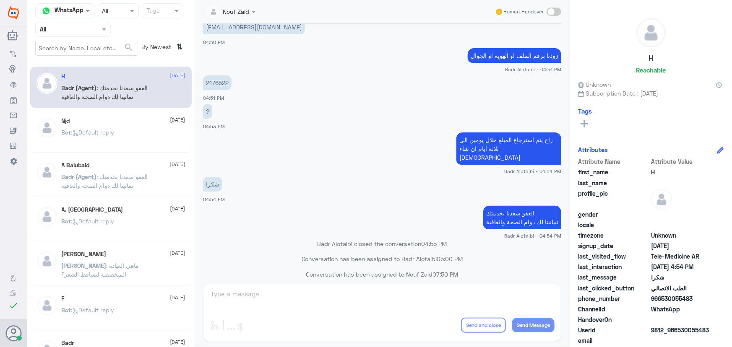
click at [139, 123] on div "Njd 10 August" at bounding box center [124, 120] width 124 height 7
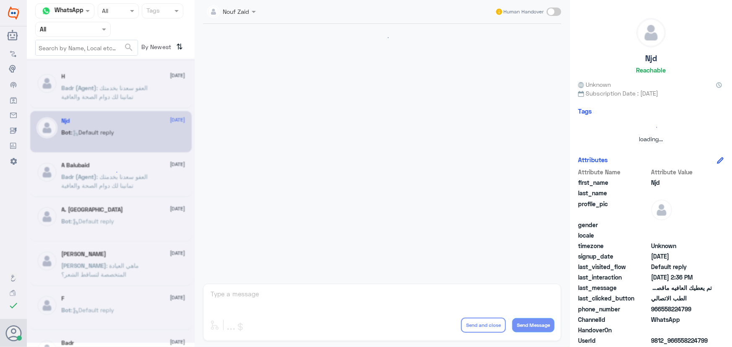
scroll to position [556, 0]
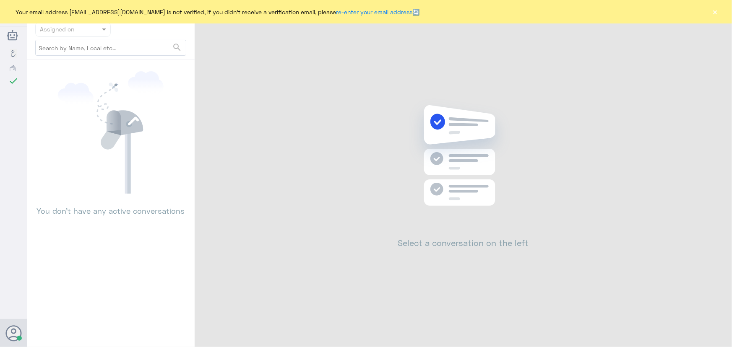
click at [717, 10] on button "×" at bounding box center [715, 12] width 8 height 8
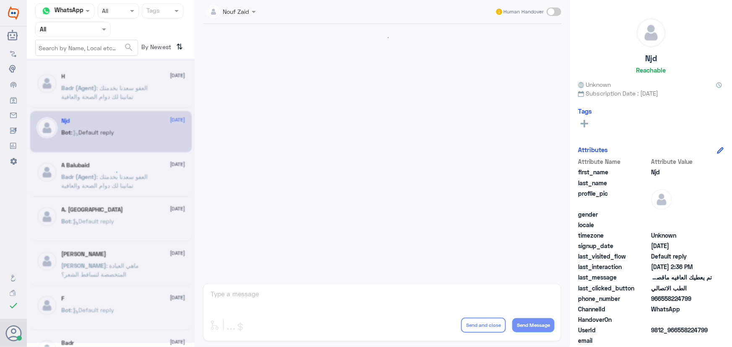
scroll to position [399, 0]
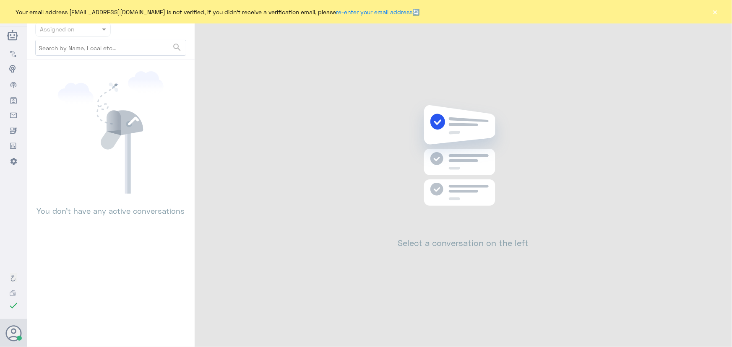
click at [719, 13] on div "Your email address [EMAIL_ADDRESS][DOMAIN_NAME] is not verified, if you didn't …" at bounding box center [366, 11] width 732 height 23
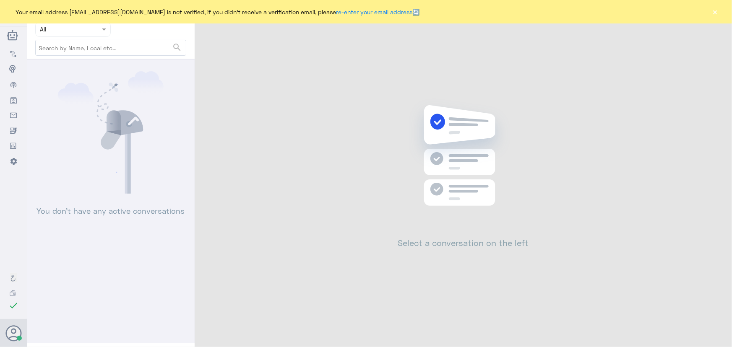
click at [713, 10] on button "×" at bounding box center [715, 12] width 8 height 8
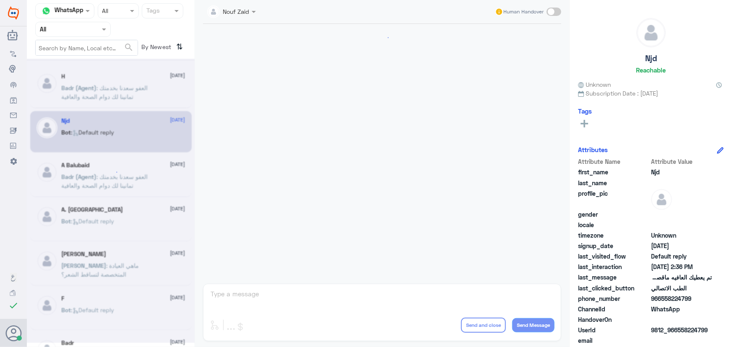
scroll to position [399, 0]
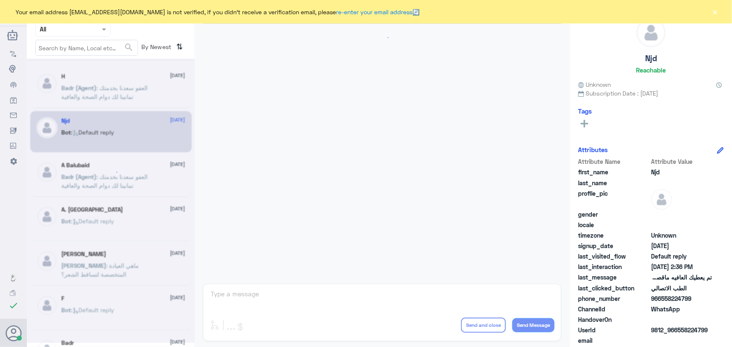
scroll to position [399, 0]
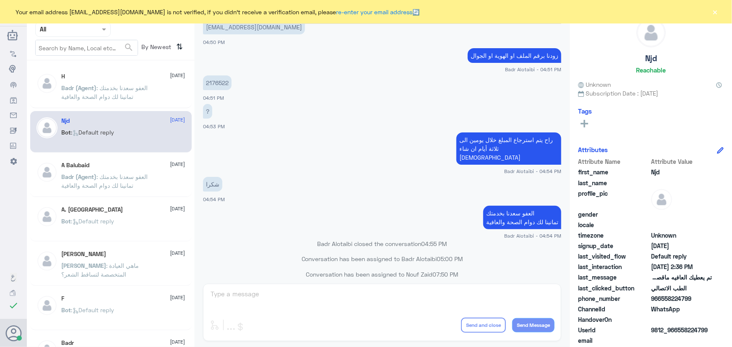
click at [721, 12] on div "Your email address [EMAIL_ADDRESS][DOMAIN_NAME] is not verified, if you didn't …" at bounding box center [366, 11] width 732 height 23
click at [718, 12] on button "×" at bounding box center [715, 12] width 8 height 8
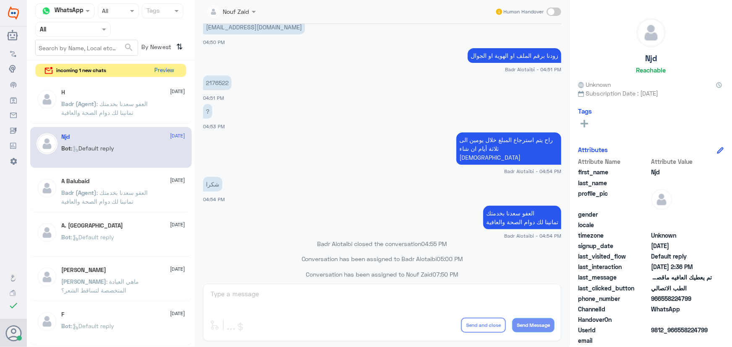
click at [163, 71] on button "Preview" at bounding box center [164, 70] width 26 height 13
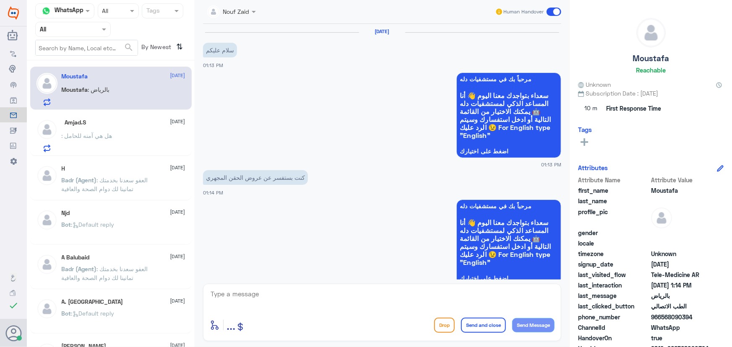
scroll to position [192, 0]
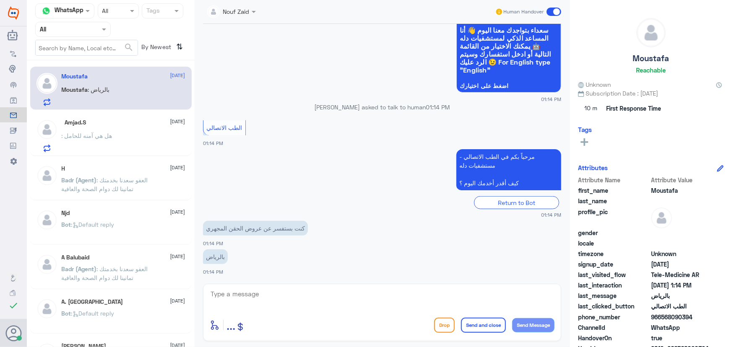
click at [294, 290] on textarea at bounding box center [382, 298] width 345 height 21
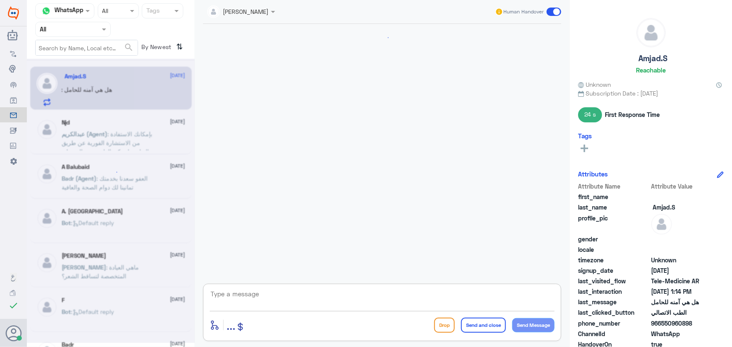
scroll to position [511, 0]
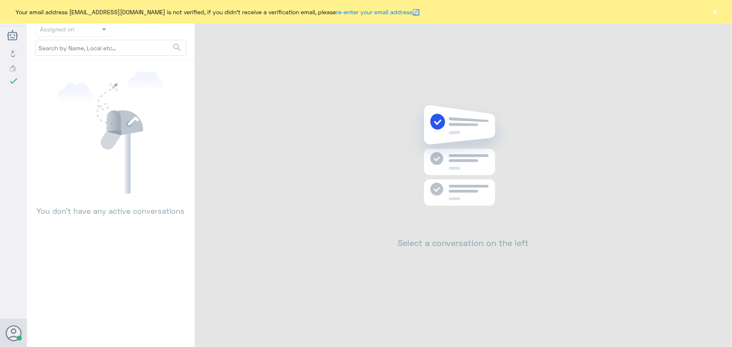
click at [714, 9] on button "×" at bounding box center [715, 12] width 8 height 8
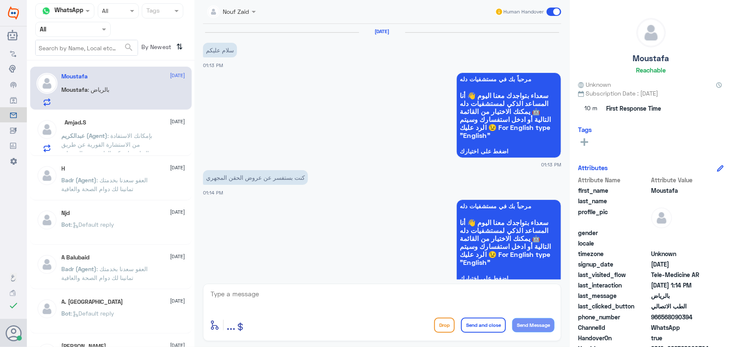
scroll to position [192, 0]
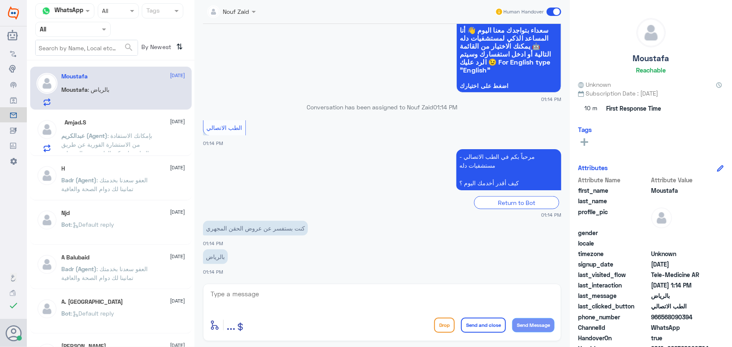
click at [63, 134] on span "عبدالكريم (Agent)" at bounding box center [85, 135] width 46 height 7
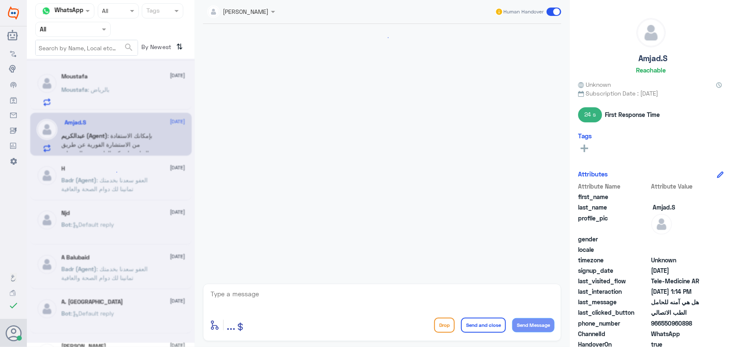
scroll to position [511, 0]
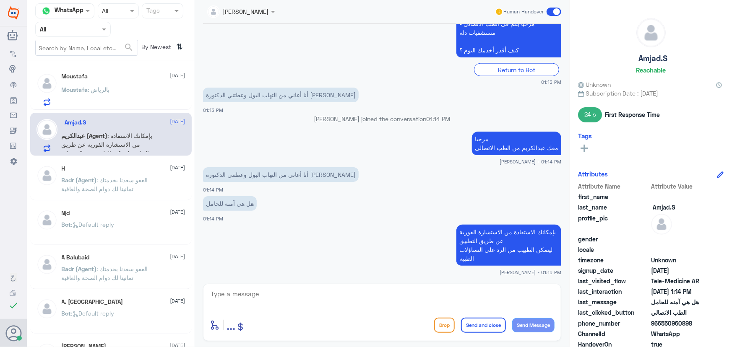
click at [74, 89] on span "Moustafa" at bounding box center [75, 89] width 26 height 7
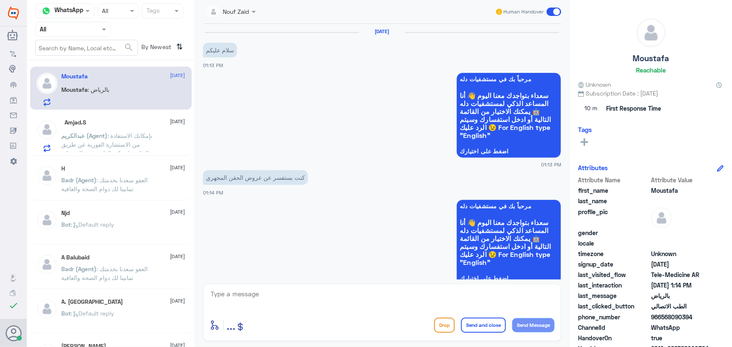
scroll to position [192, 0]
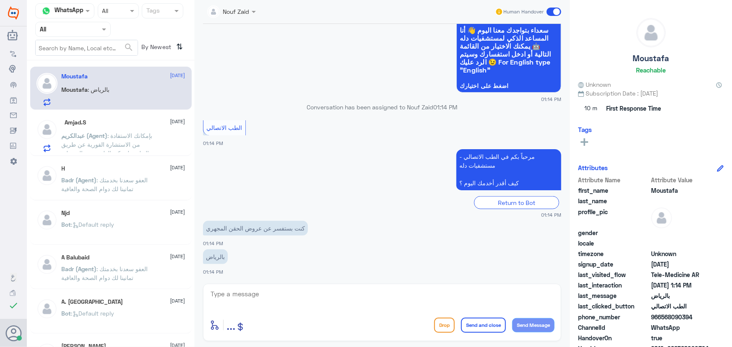
click at [278, 284] on div "Nouf Zaid Human Handover 19 Aug 2025 سلام عليكم 01:13 PM مرحباً بك في مستشفيات …" at bounding box center [382, 175] width 375 height 350
click at [278, 289] on textarea at bounding box center [382, 298] width 345 height 21
paste textarea "مرحباً معك نوف من الطب الاتصالي"
type textarea "مرحباً معك نوف من الطب الاتصالي"
drag, startPoint x: 548, startPoint y: 330, endPoint x: 517, endPoint y: 312, distance: 35.4
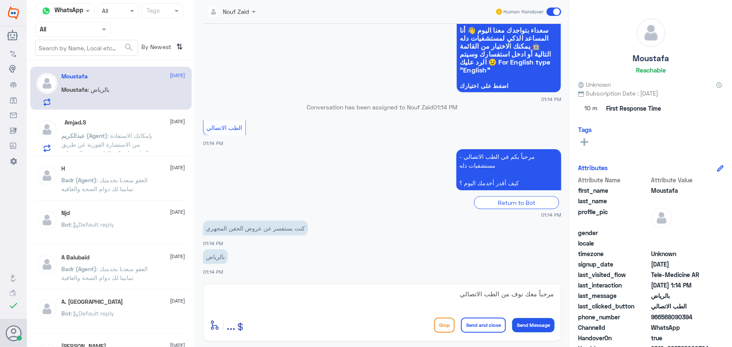
click at [547, 330] on button "Send Message" at bounding box center [533, 325] width 42 height 14
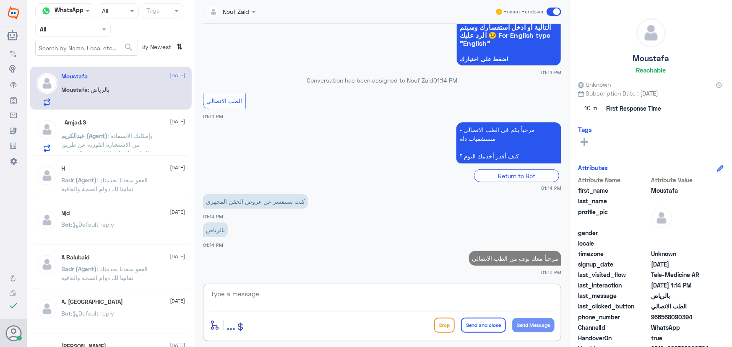
click at [443, 301] on textarea at bounding box center [382, 298] width 345 height 21
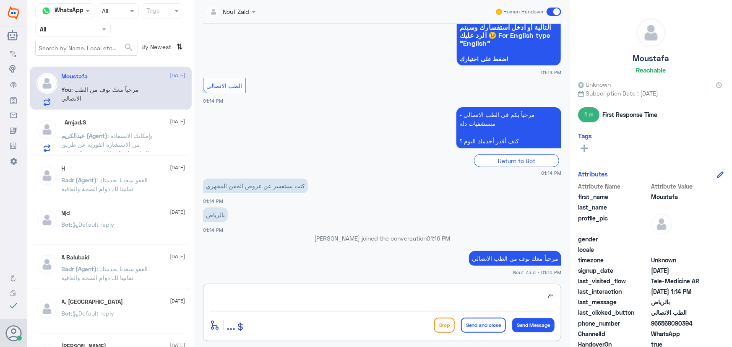
type textarea "ي"
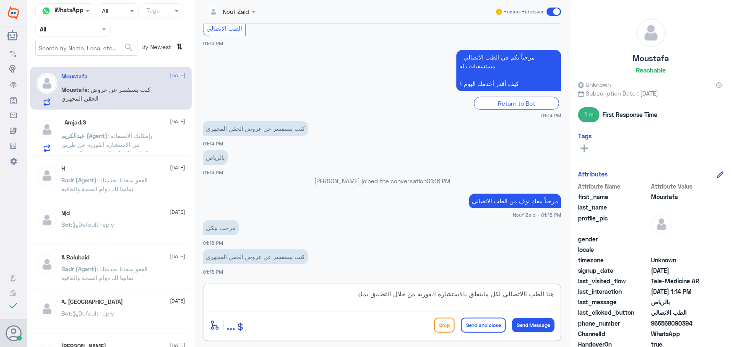
scroll to position [305, 0]
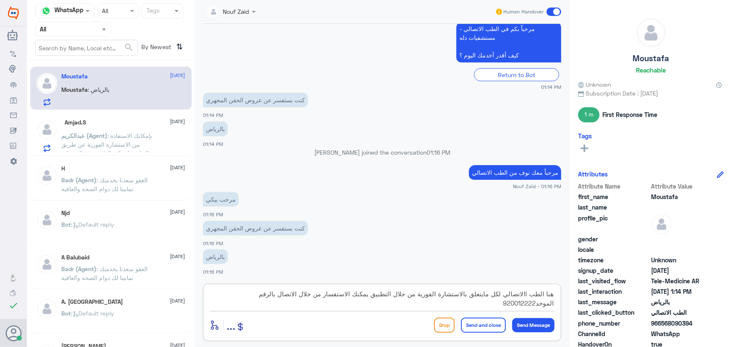
click at [374, 297] on textarea "هنا الطب االاتصالي لكل مايتعلق بالاستشارة الفورية من خلال التطبيق يمكنك الاستفس…" at bounding box center [382, 298] width 345 height 21
type textarea "هنا الطب االاتصالي لكل مايتعلق بالاستشارة الفورية من خلال التطبيق، يمكنك الاستف…"
click at [468, 325] on button "Send and close" at bounding box center [483, 325] width 45 height 15
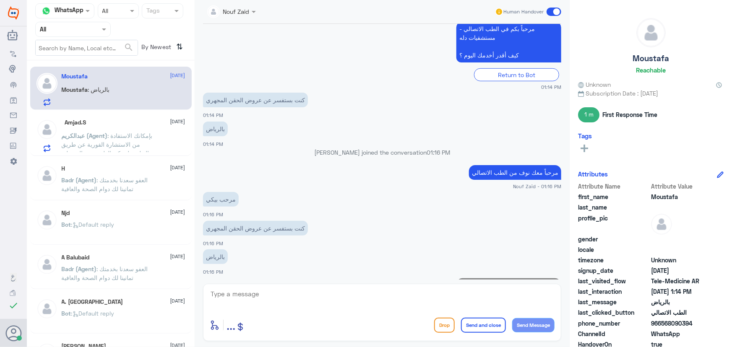
scroll to position [358, 0]
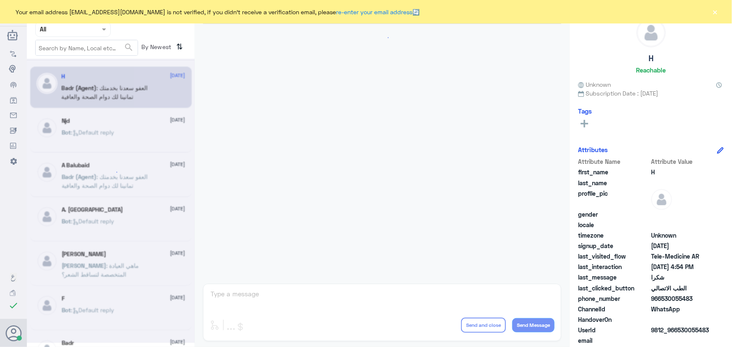
scroll to position [399, 0]
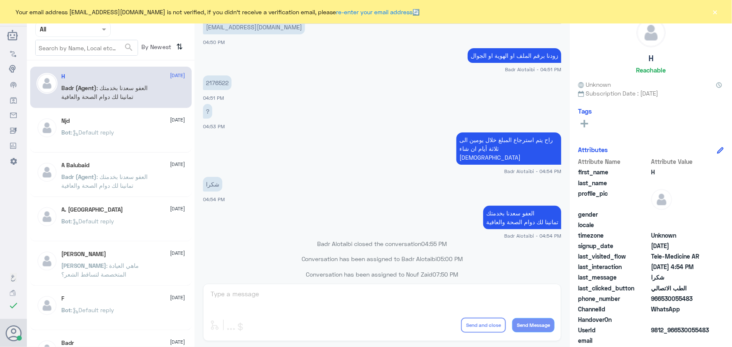
click at [731, 9] on div "Your email address [EMAIL_ADDRESS][DOMAIN_NAME] is not verified, if you didn't …" at bounding box center [366, 11] width 732 height 23
click at [715, 13] on button "×" at bounding box center [715, 12] width 8 height 8
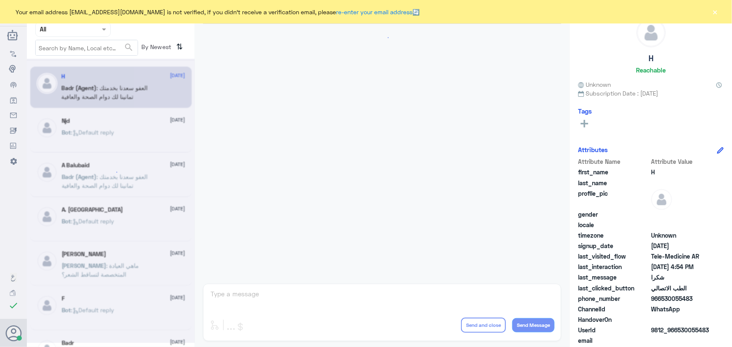
scroll to position [399, 0]
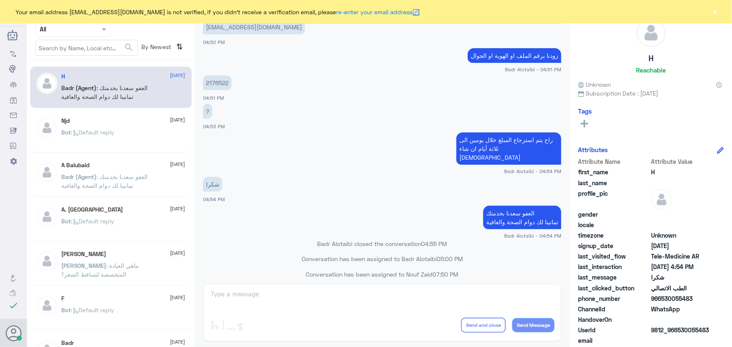
click at [715, 15] on button "×" at bounding box center [715, 12] width 8 height 8
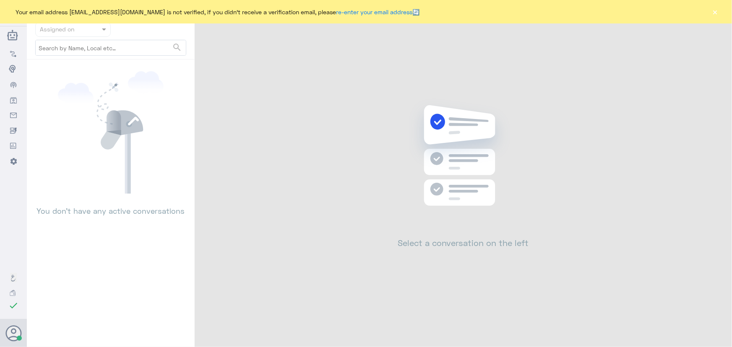
click at [712, 15] on button "×" at bounding box center [715, 12] width 8 height 8
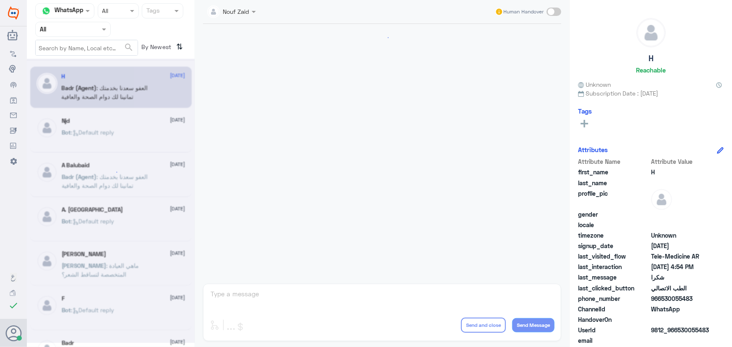
scroll to position [399, 0]
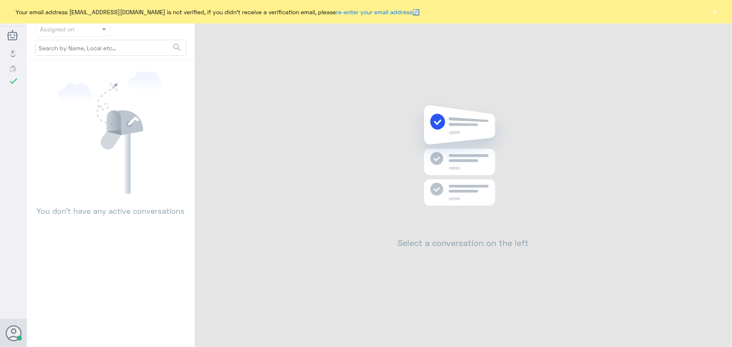
click at [714, 8] on button "×" at bounding box center [715, 12] width 8 height 8
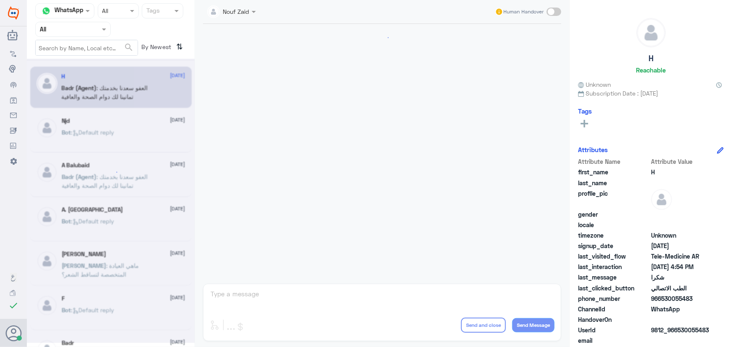
scroll to position [399, 0]
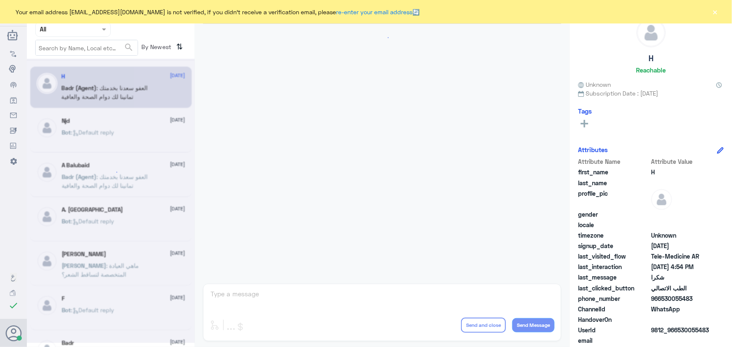
scroll to position [399, 0]
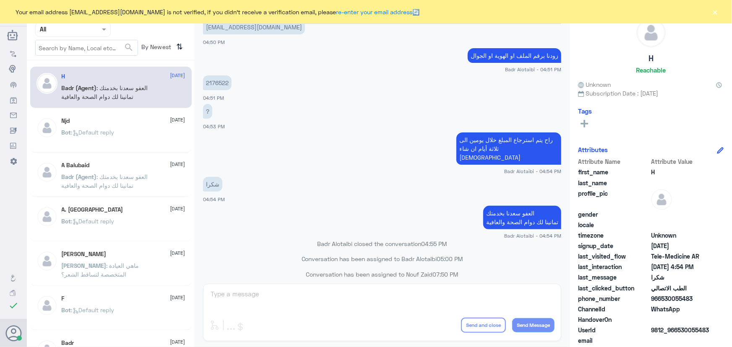
click at [714, 14] on button "×" at bounding box center [715, 12] width 8 height 8
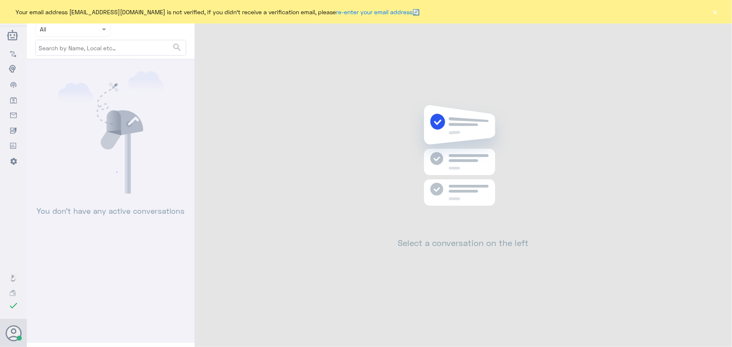
click at [713, 9] on button "×" at bounding box center [715, 12] width 8 height 8
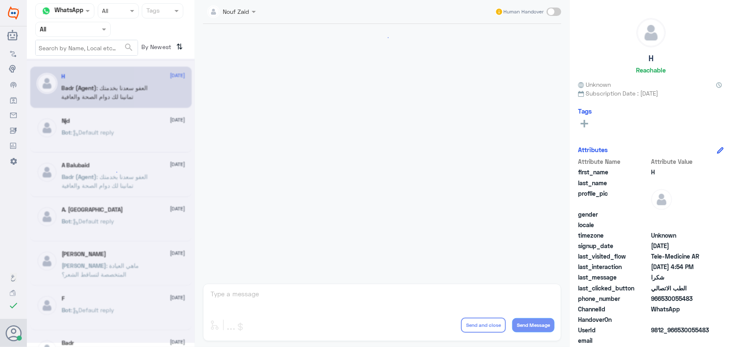
scroll to position [399, 0]
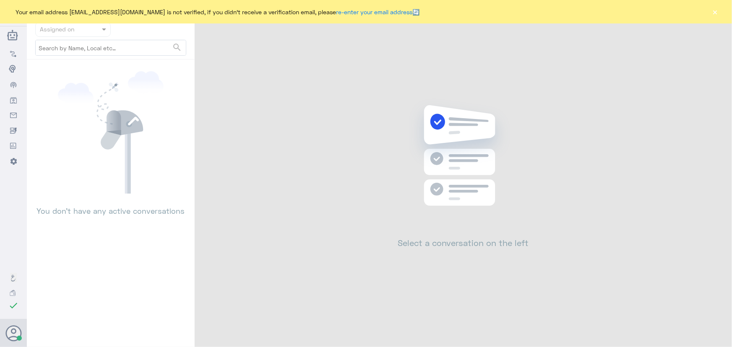
click at [714, 10] on button "×" at bounding box center [715, 12] width 8 height 8
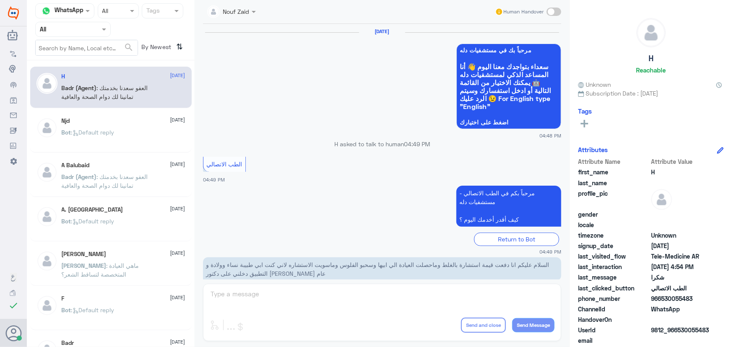
scroll to position [399, 0]
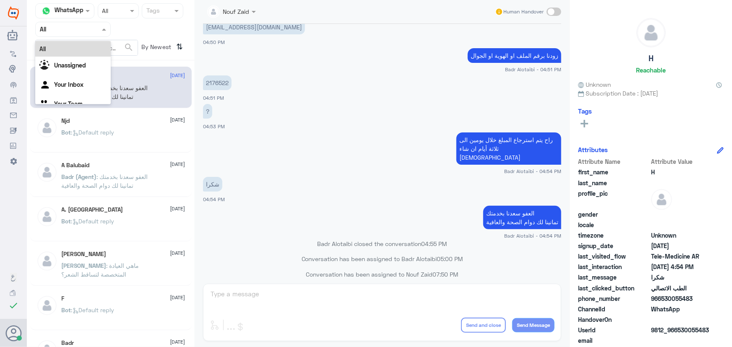
drag, startPoint x: 62, startPoint y: 32, endPoint x: 67, endPoint y: 49, distance: 18.4
click at [62, 35] on div "Agent Filter All" at bounding box center [72, 29] width 75 height 15
click at [72, 69] on div "Unassigned" at bounding box center [72, 66] width 75 height 19
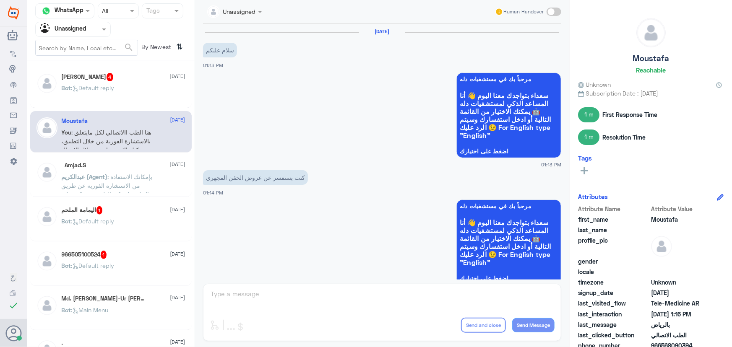
scroll to position [389, 0]
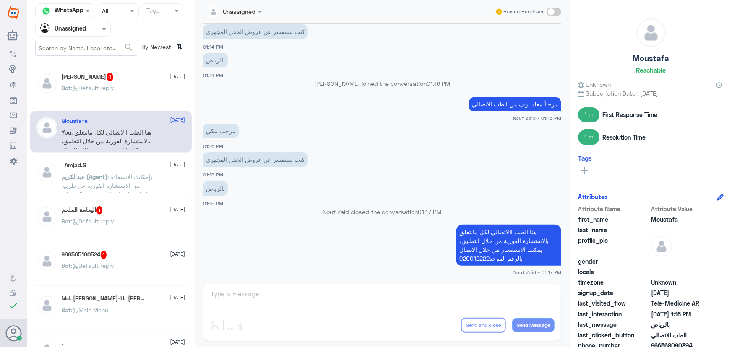
click at [72, 35] on div "Agent Filter Unassigned" at bounding box center [68, 29] width 64 height 13
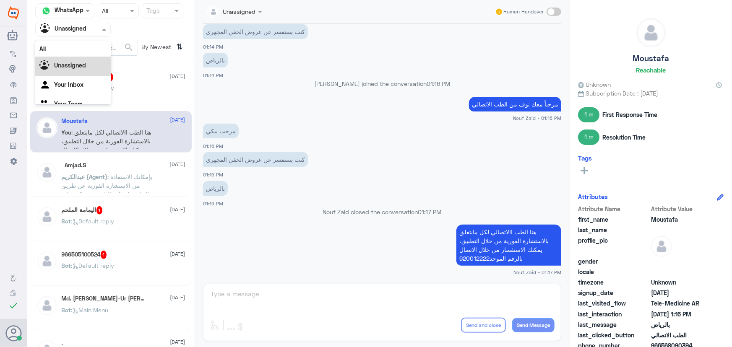
scroll to position [10, 0]
click at [70, 74] on Inbox "Your Inbox" at bounding box center [68, 73] width 29 height 7
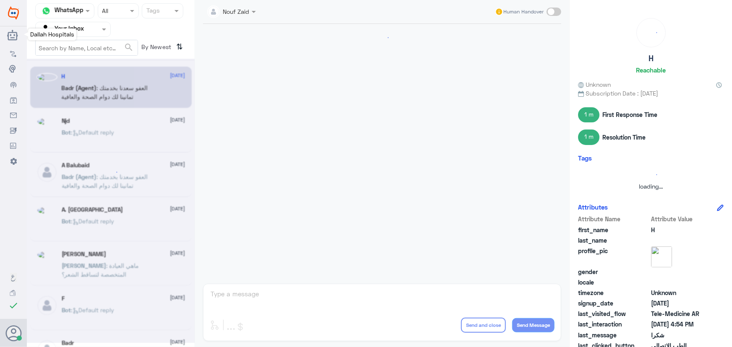
scroll to position [399, 0]
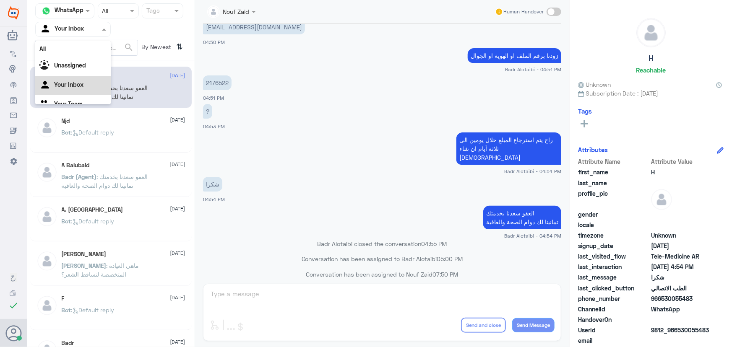
click at [77, 32] on input "text" at bounding box center [63, 29] width 46 height 10
click at [80, 40] on input "text" at bounding box center [87, 47] width 102 height 15
drag, startPoint x: 79, startPoint y: 32, endPoint x: 80, endPoint y: 39, distance: 7.2
click at [80, 36] on div "Agent Filter Your Inbox" at bounding box center [72, 29] width 75 height 15
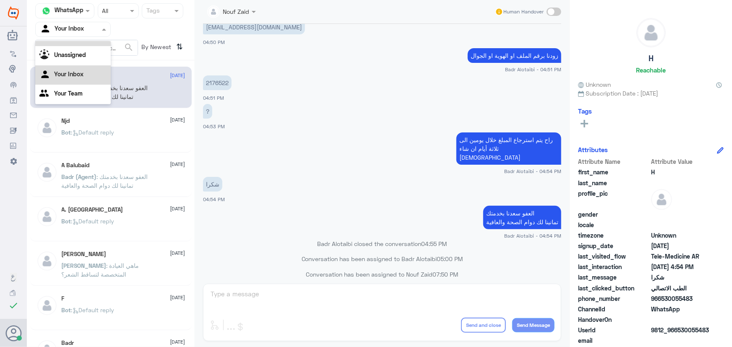
click at [82, 43] on div "All" at bounding box center [72, 39] width 75 height 16
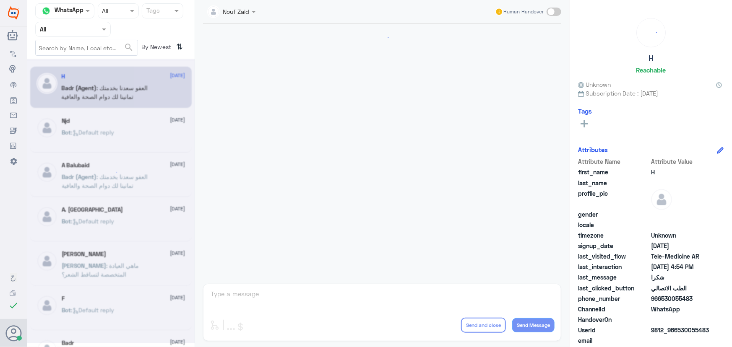
scroll to position [399, 0]
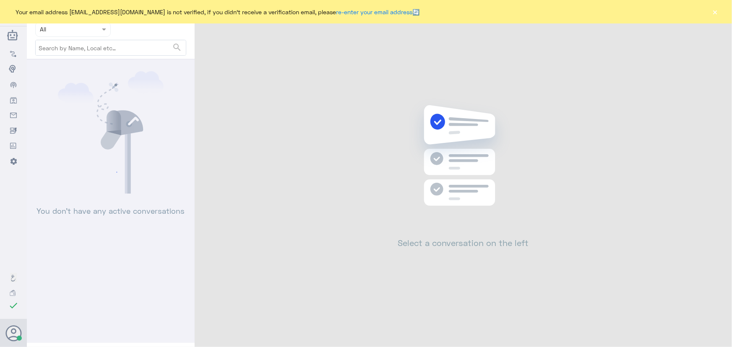
click at [716, 9] on button "×" at bounding box center [715, 12] width 8 height 8
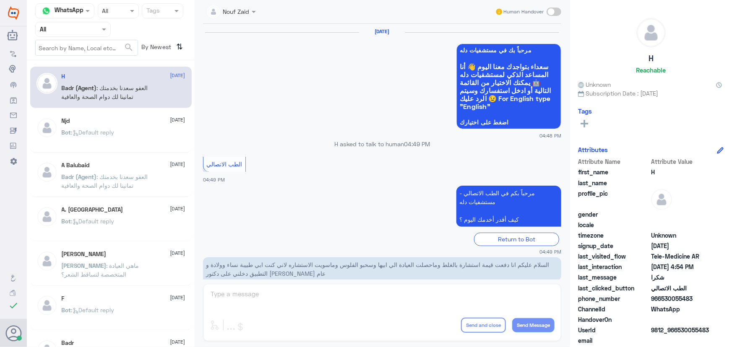
scroll to position [399, 0]
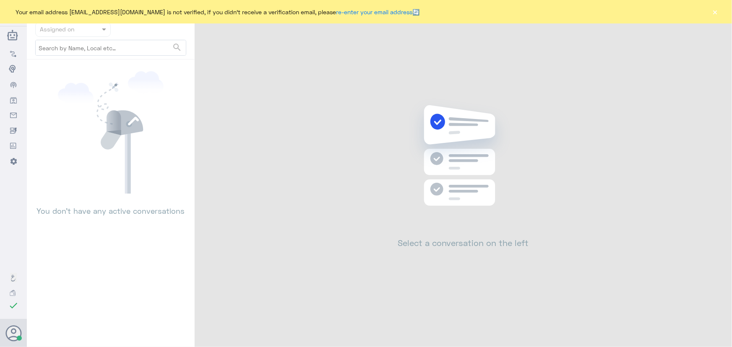
click at [713, 16] on button "×" at bounding box center [715, 12] width 8 height 8
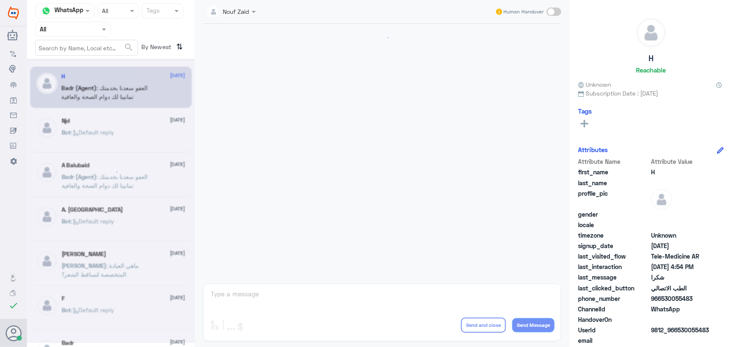
scroll to position [399, 0]
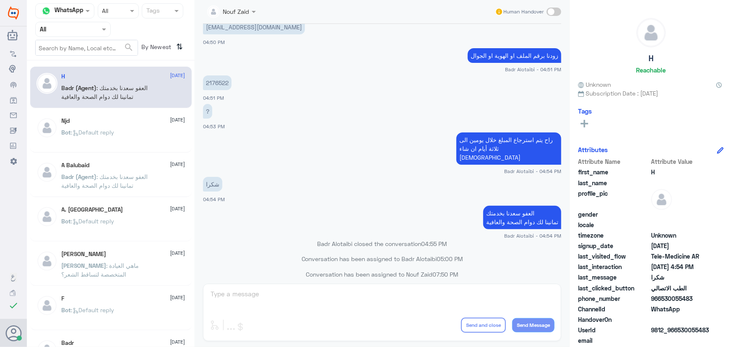
click at [86, 129] on span ": Default reply" at bounding box center [92, 132] width 43 height 7
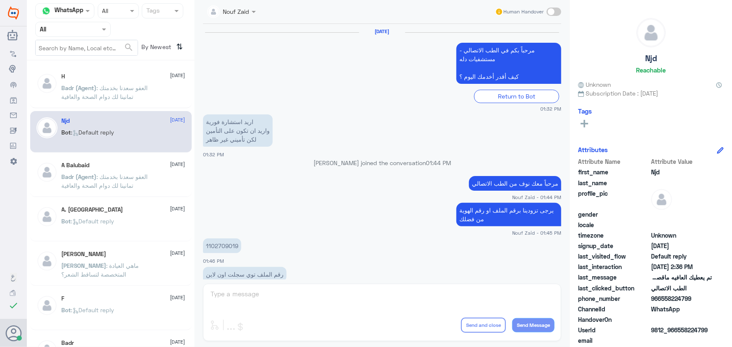
scroll to position [556, 0]
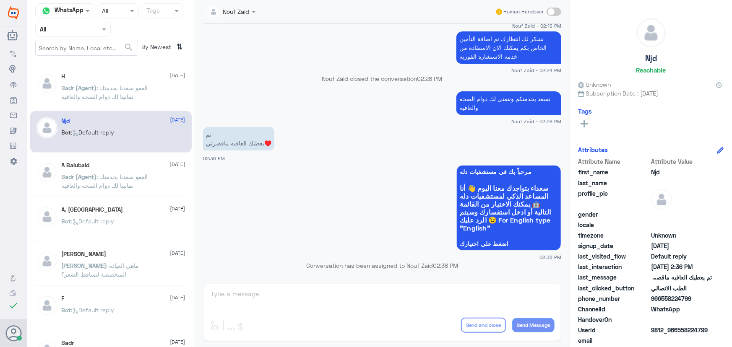
click at [91, 83] on div "H 10 August Badr (Agent) : العفو سعدنا بخدمتك تمانينا لك دوام الصحة والعافية" at bounding box center [124, 88] width 124 height 31
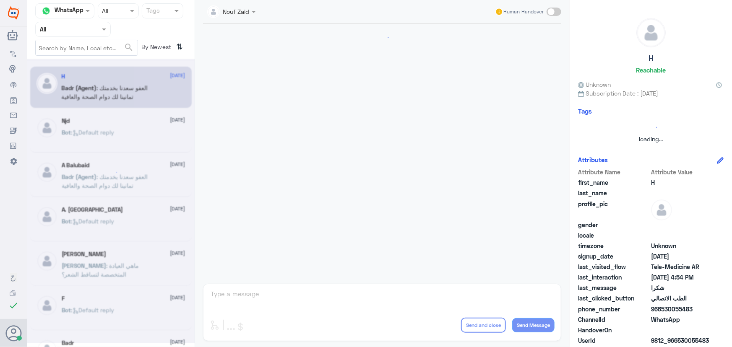
scroll to position [399, 0]
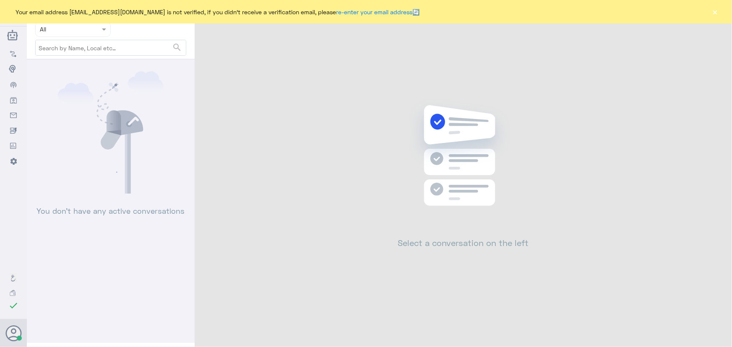
click at [711, 9] on button "×" at bounding box center [715, 12] width 8 height 8
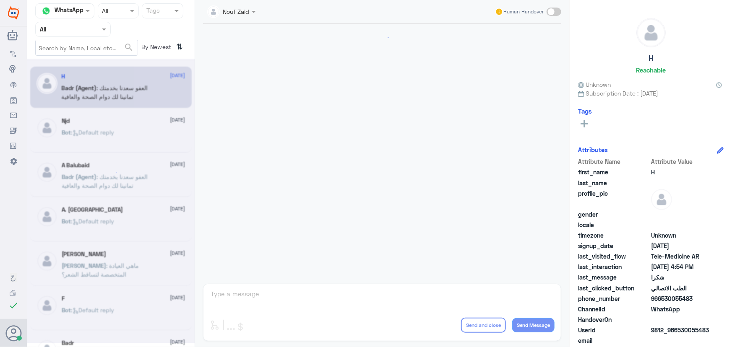
scroll to position [399, 0]
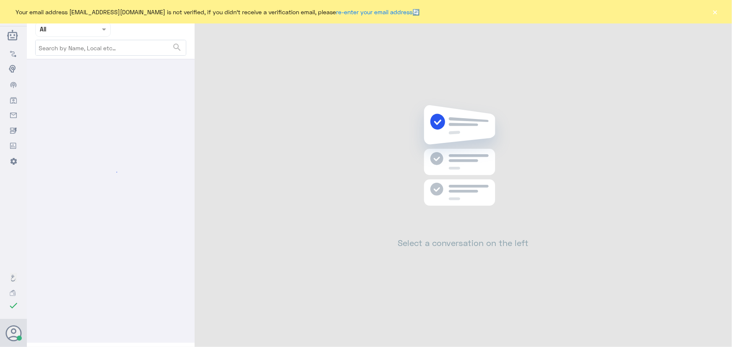
click at [711, 12] on button "×" at bounding box center [715, 12] width 8 height 8
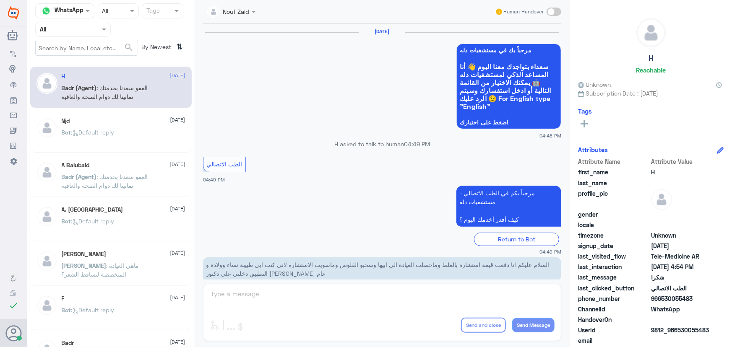
scroll to position [399, 0]
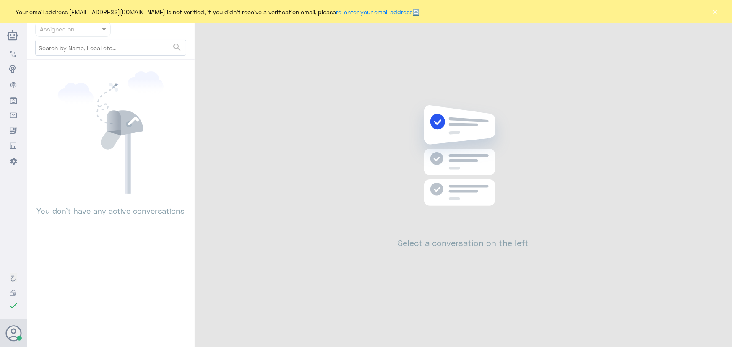
click at [713, 11] on button "×" at bounding box center [715, 12] width 8 height 8
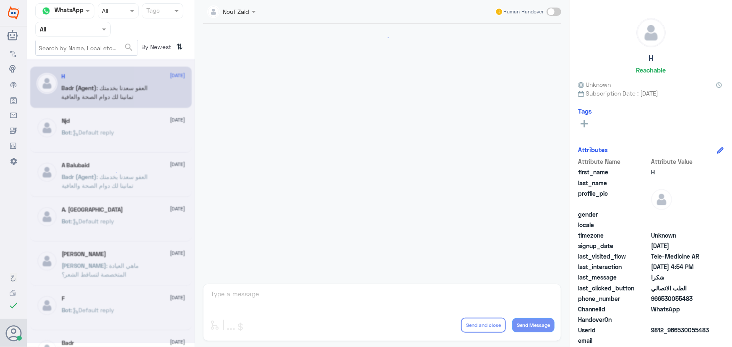
scroll to position [399, 0]
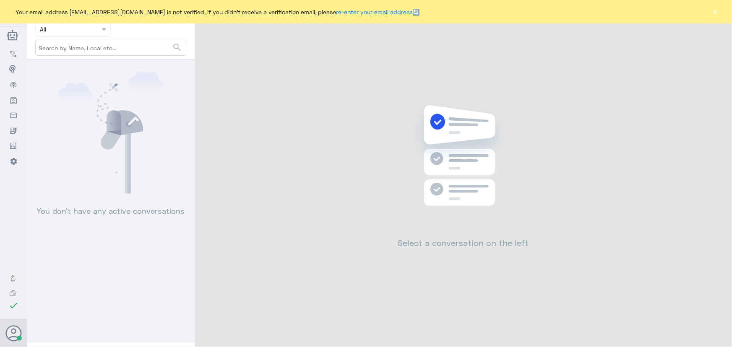
click at [711, 17] on div "Your email address [EMAIL_ADDRESS][DOMAIN_NAME] is not verified, if you didn't …" at bounding box center [366, 11] width 732 height 23
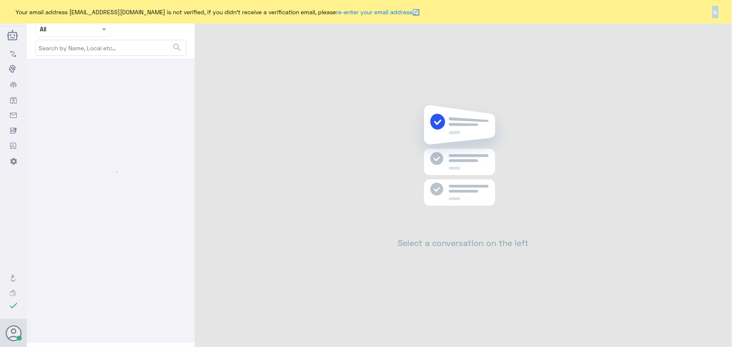
click at [712, 17] on div "Your email address [EMAIL_ADDRESS][DOMAIN_NAME] is not verified, if you didn't …" at bounding box center [366, 11] width 732 height 23
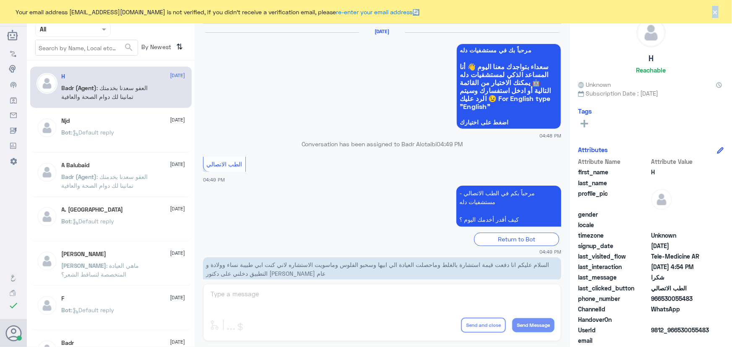
scroll to position [399, 0]
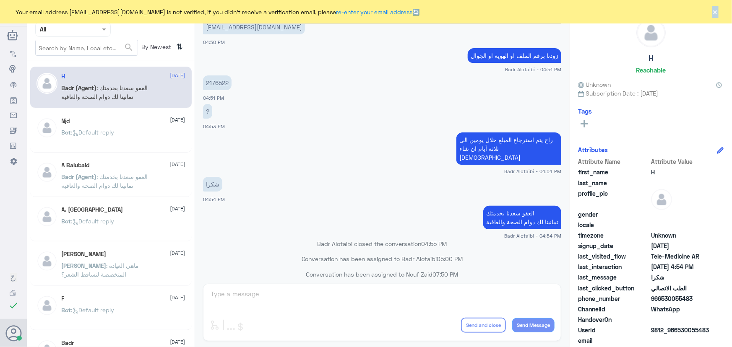
click at [713, 9] on button "×" at bounding box center [715, 12] width 8 height 8
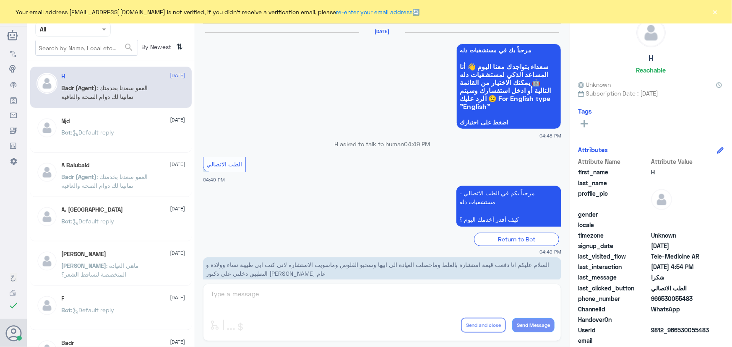
scroll to position [399, 0]
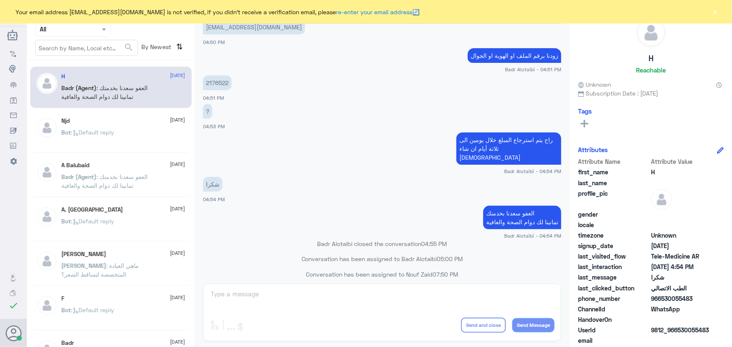
click at [712, 9] on button "×" at bounding box center [715, 12] width 8 height 8
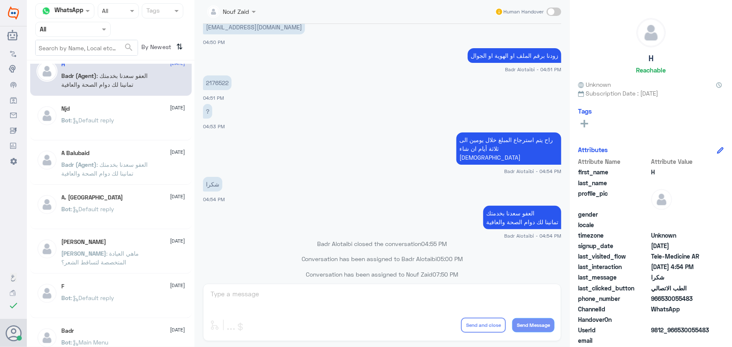
scroll to position [0, 0]
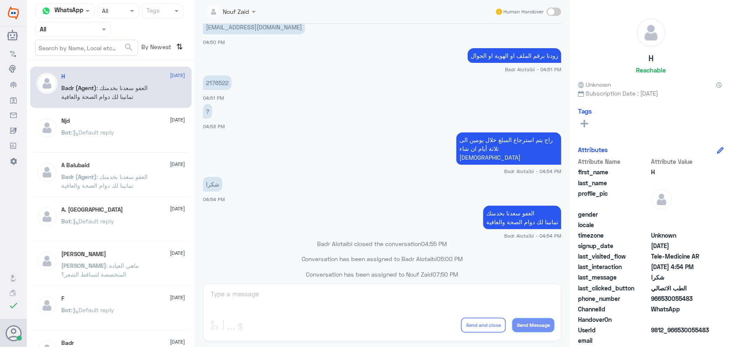
click at [88, 122] on div "Njd 10 August" at bounding box center [124, 120] width 124 height 7
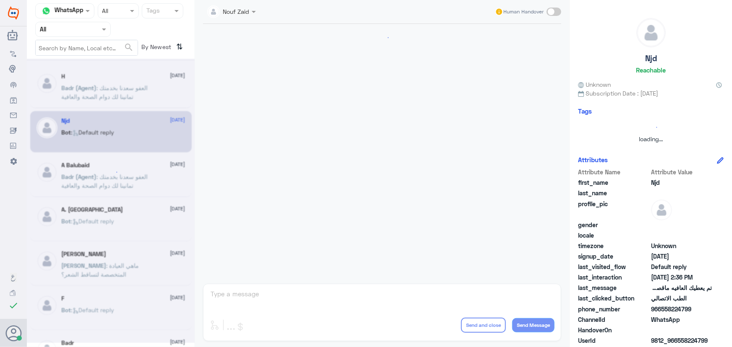
scroll to position [556, 0]
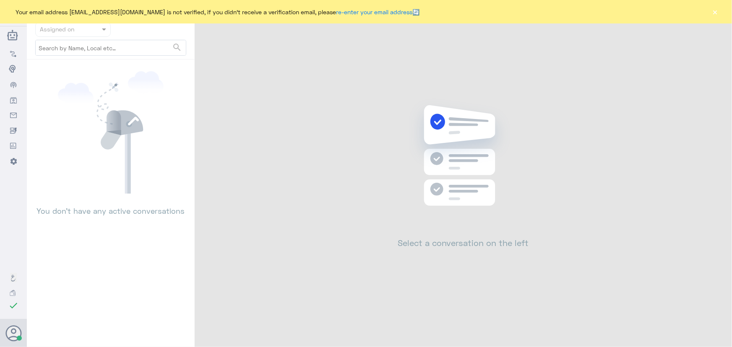
click at [710, 8] on div "Your email address n_zaid@DallahHealth.com is not verified, if you didn't recei…" at bounding box center [366, 11] width 732 height 23
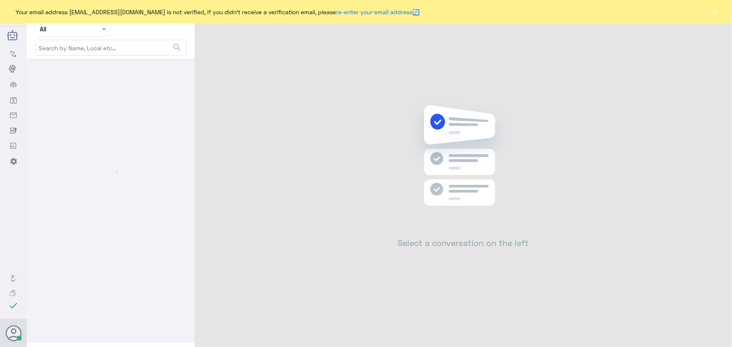
click at [712, 12] on button "×" at bounding box center [715, 12] width 8 height 8
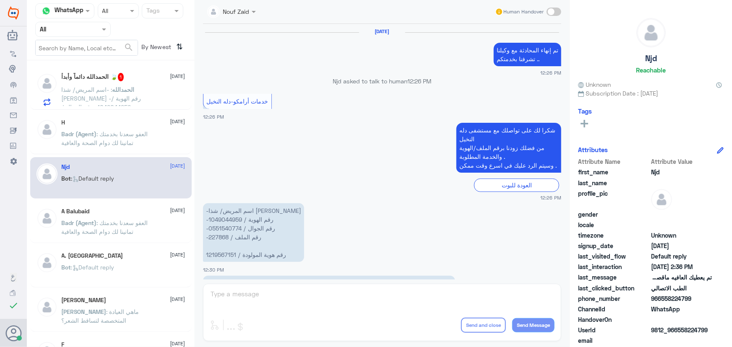
scroll to position [488, 0]
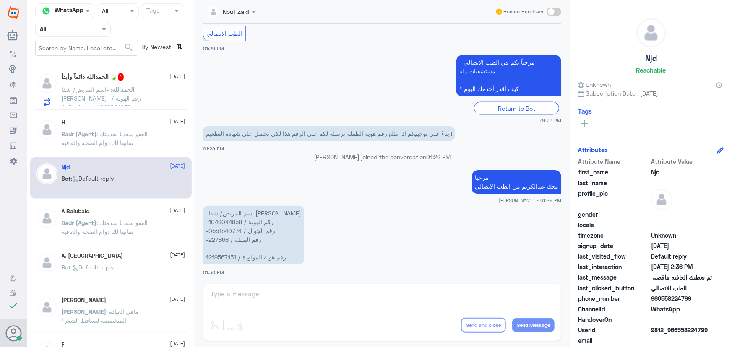
click at [94, 118] on div "H 10 August Badr (Agent) : العفو سعدنا بخدمتك تمانينا لك دوام الصحة والعافية" at bounding box center [110, 134] width 161 height 42
click at [89, 95] on span ": -اسم المريض/ شذا سعود الدوسري -رقم الهوية / 1049044959 -رقم الجوال / 05515407…" at bounding box center [107, 107] width 90 height 42
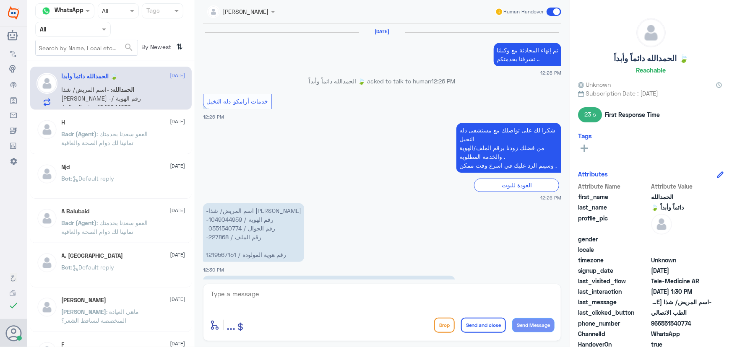
scroll to position [488, 0]
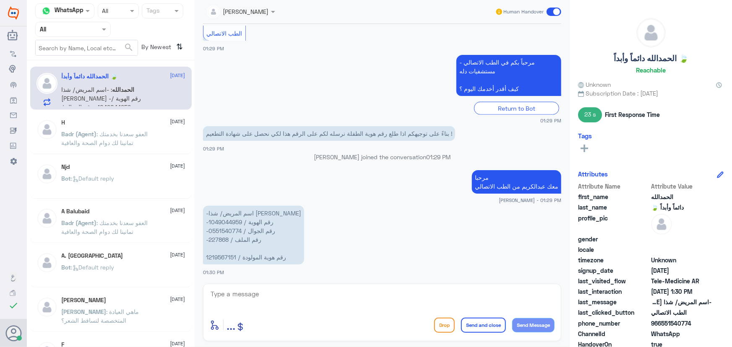
click at [113, 139] on span ": العفو سعدنا بخدمتك تمانينا لك دوام الصحة والعافية" at bounding box center [105, 138] width 86 height 16
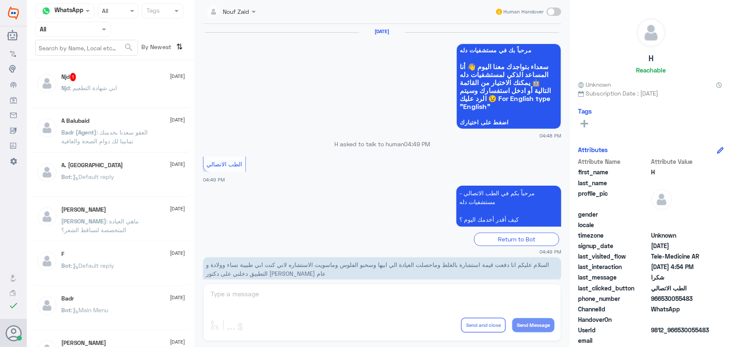
scroll to position [399, 0]
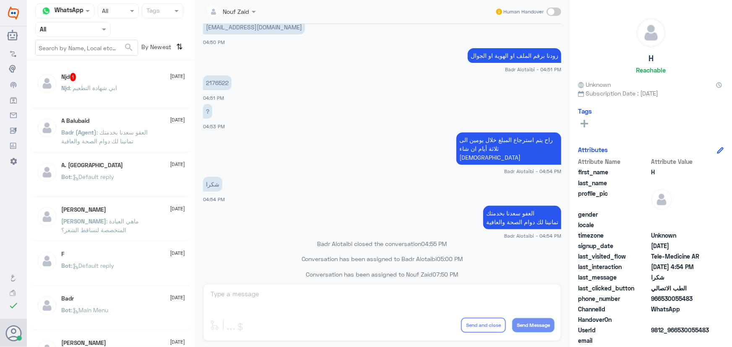
click at [111, 102] on p "Njd : ابي شهادة التطعيم" at bounding box center [90, 93] width 56 height 21
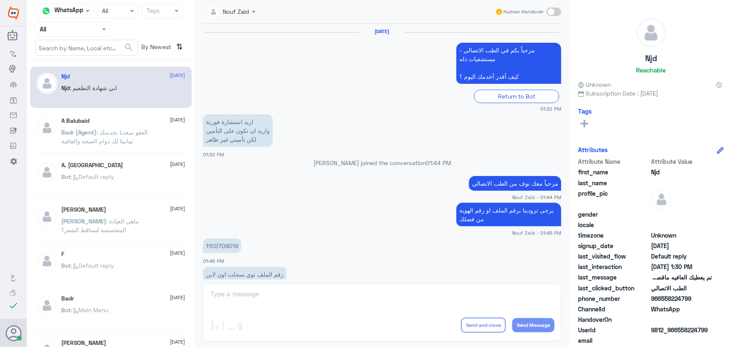
scroll to position [556, 0]
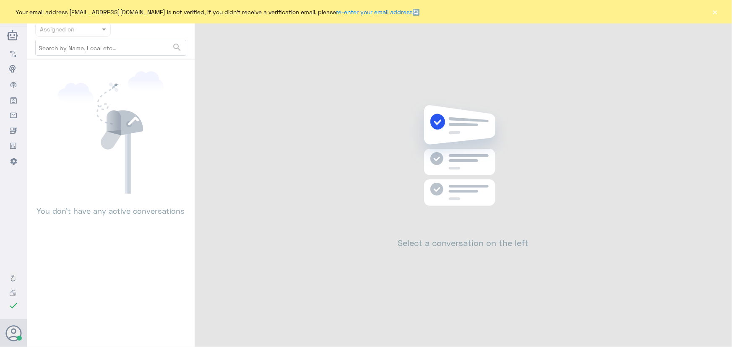
click at [716, 11] on button "×" at bounding box center [715, 12] width 8 height 8
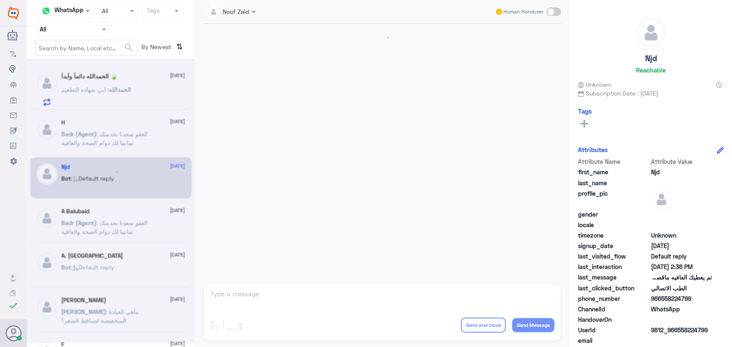
scroll to position [483, 0]
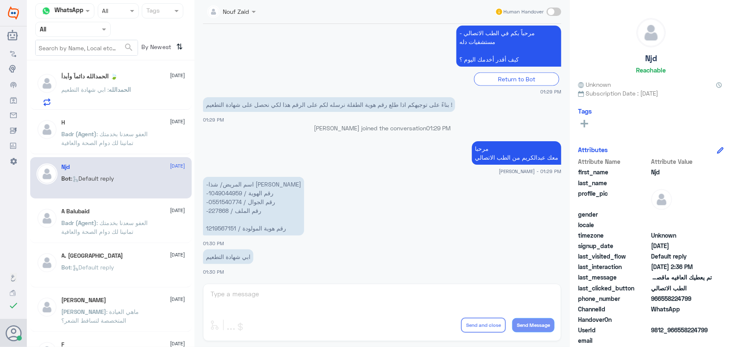
click at [112, 119] on div "H 10 August" at bounding box center [124, 122] width 124 height 7
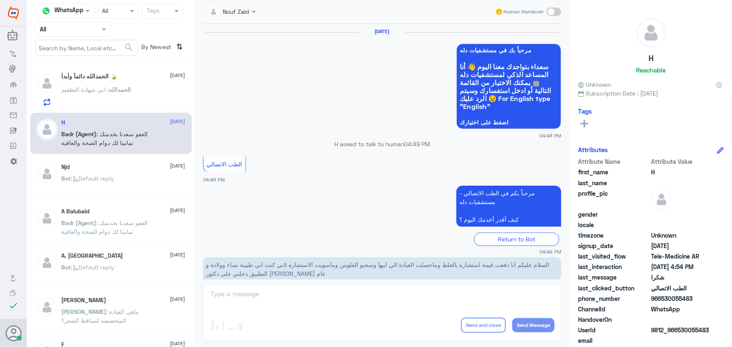
scroll to position [399, 0]
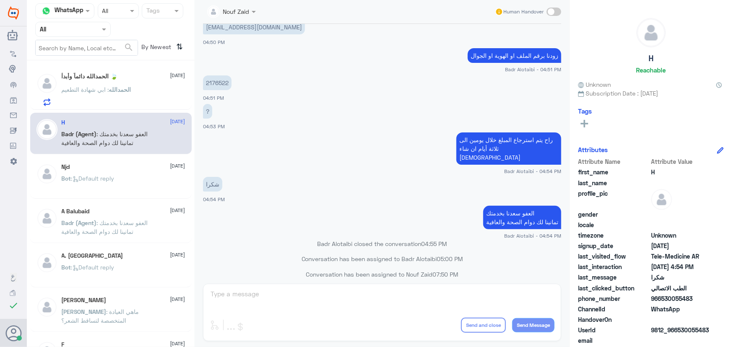
click at [118, 96] on p "الحمدالله : ابي شهادة التطعيم" at bounding box center [97, 95] width 70 height 21
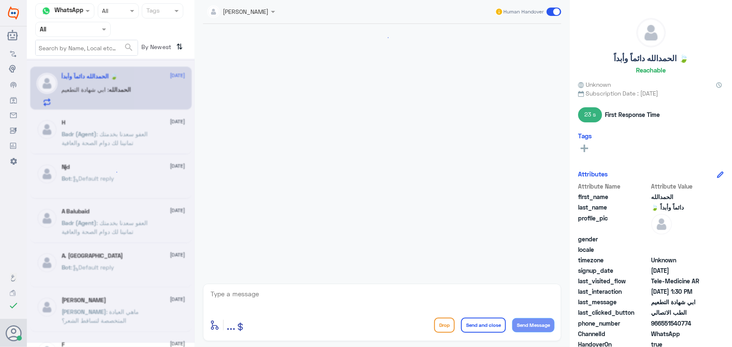
scroll to position [483, 0]
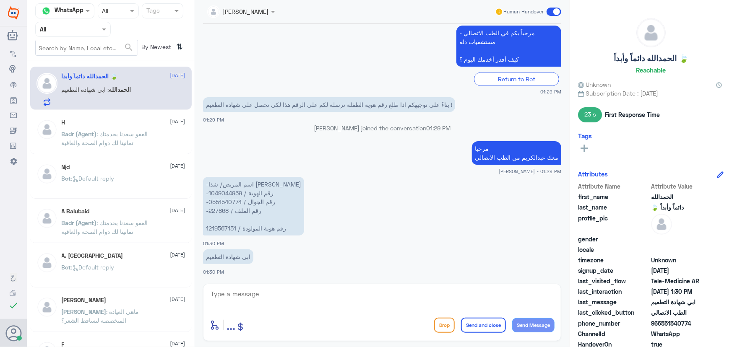
click at [149, 121] on div "H 10 August" at bounding box center [124, 122] width 124 height 7
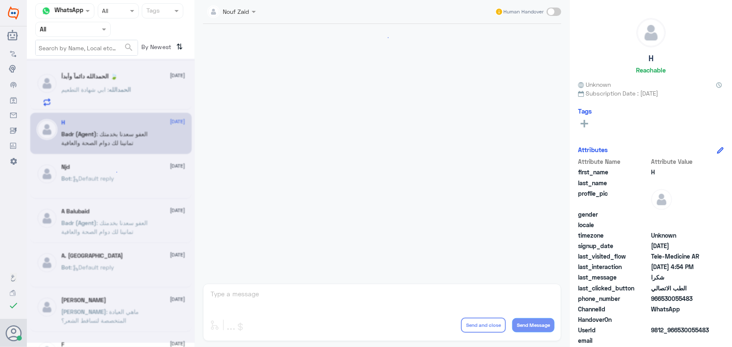
scroll to position [399, 0]
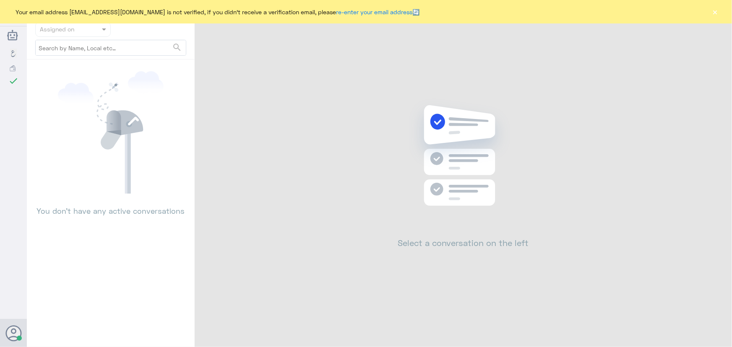
click at [714, 12] on button "×" at bounding box center [715, 12] width 8 height 8
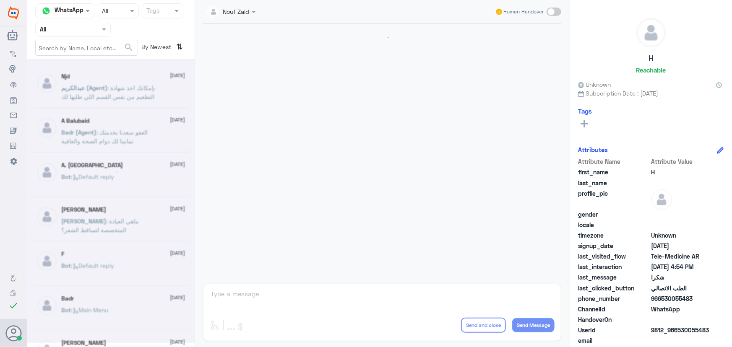
scroll to position [399, 0]
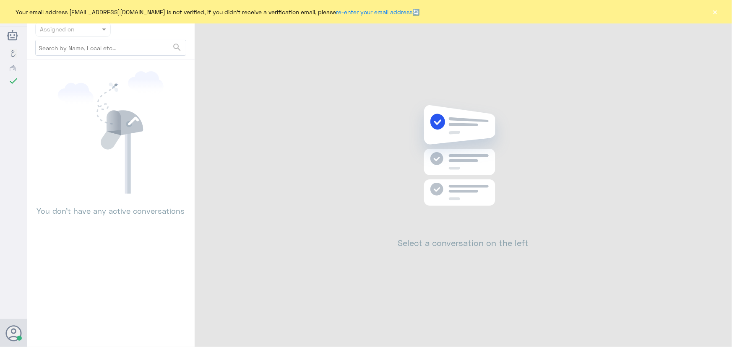
click at [715, 10] on button "×" at bounding box center [715, 12] width 8 height 8
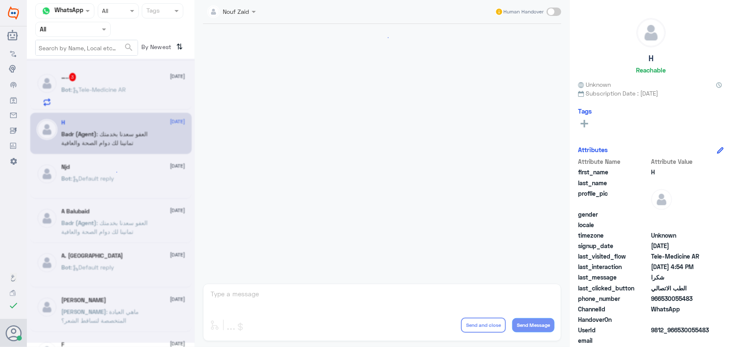
scroll to position [827, 0]
click at [94, 96] on p "Bot : Tele-Medicine AR" at bounding box center [94, 95] width 65 height 21
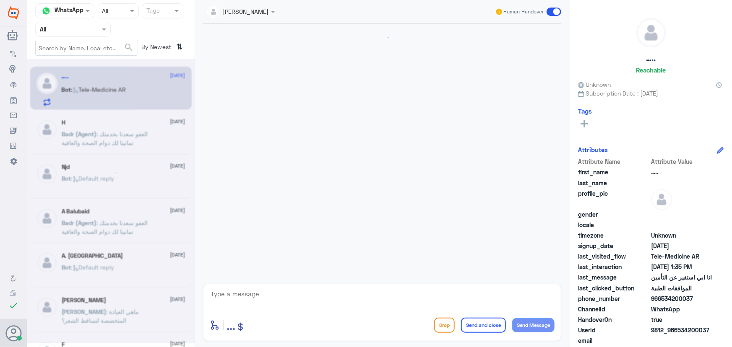
scroll to position [827, 0]
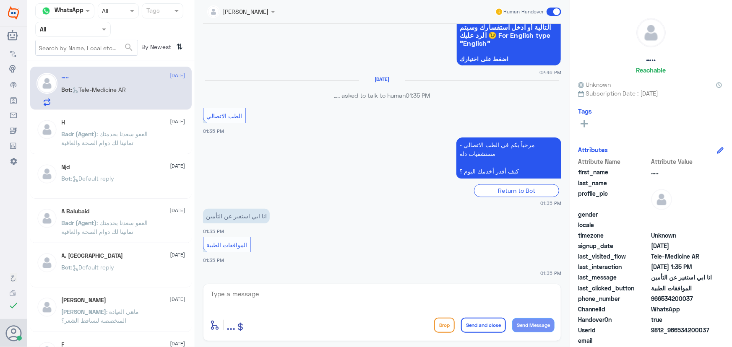
click at [249, 293] on textarea at bounding box center [382, 298] width 345 height 21
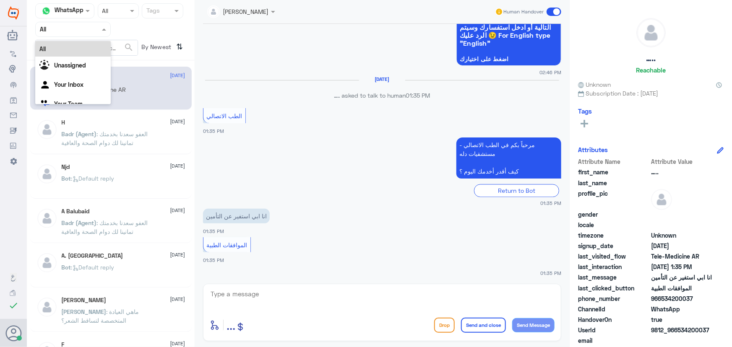
click at [50, 27] on input "text" at bounding box center [63, 29] width 46 height 10
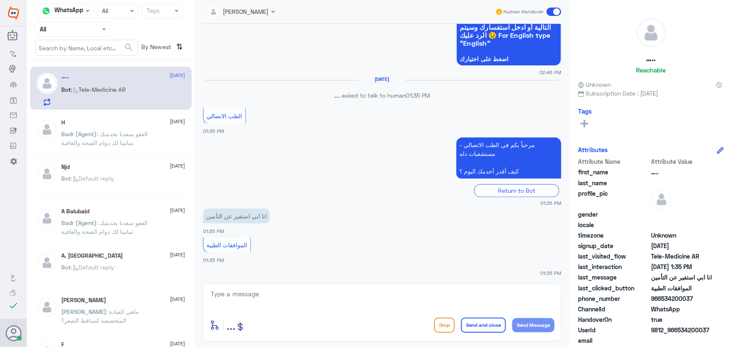
click at [139, 65] on div "….. 19 August Bot : Tele-Medicine AR H 10 August Badr (Agent) : العفو سعدنا بخد…" at bounding box center [111, 207] width 168 height 286
drag, startPoint x: 108, startPoint y: 87, endPoint x: 168, endPoint y: 142, distance: 81.3
click at [108, 88] on span ": Tele-Medicine AR" at bounding box center [98, 89] width 55 height 7
click at [299, 291] on textarea at bounding box center [382, 298] width 345 height 21
paste textarea "مرحباً معك نوف من الطب الاتصالي كيف اقدر أساعدك؟"
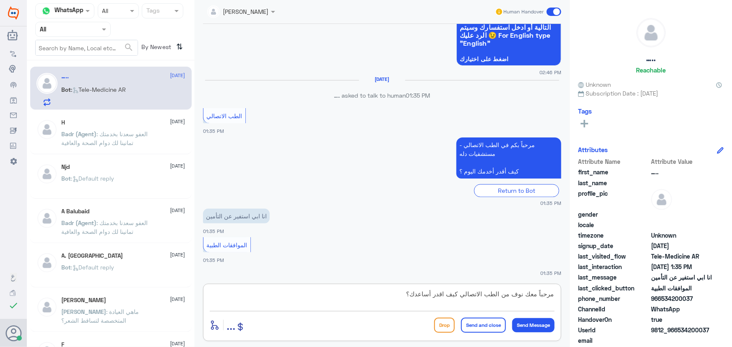
scroll to position [0, 0]
drag, startPoint x: 391, startPoint y: 292, endPoint x: 465, endPoint y: 277, distance: 76.1
click at [459, 294] on textarea "مرحباً معك نوف من الطب الاتصالي كيف اقدر أساعدك؟" at bounding box center [382, 298] width 345 height 21
type textarea "مرحباً معك نوف من الطب الاتصالي"
click at [535, 323] on button "Send Message" at bounding box center [533, 325] width 42 height 14
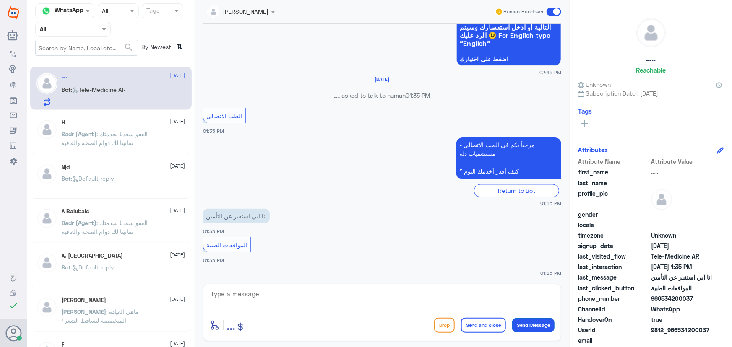
scroll to position [854, 0]
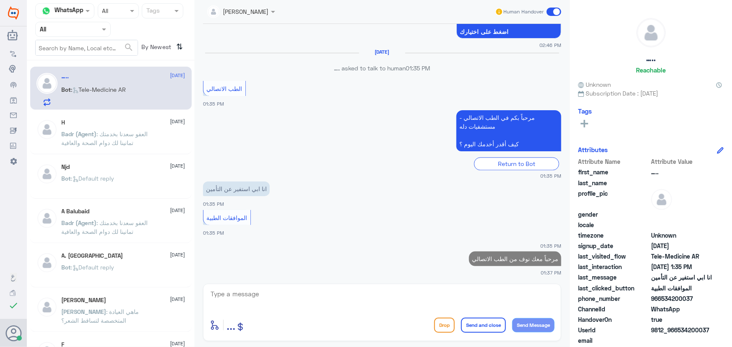
click at [473, 293] on textarea at bounding box center [382, 298] width 345 height 21
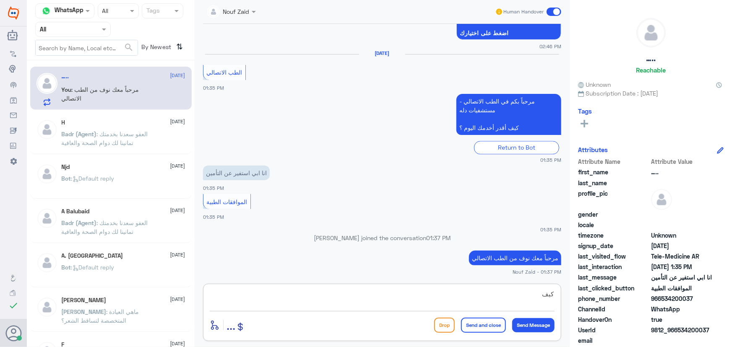
scroll to position [852, 0]
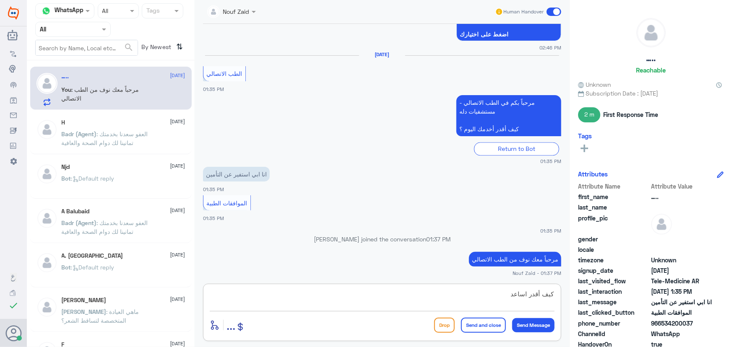
type textarea "كيف أقدر اساعدك"
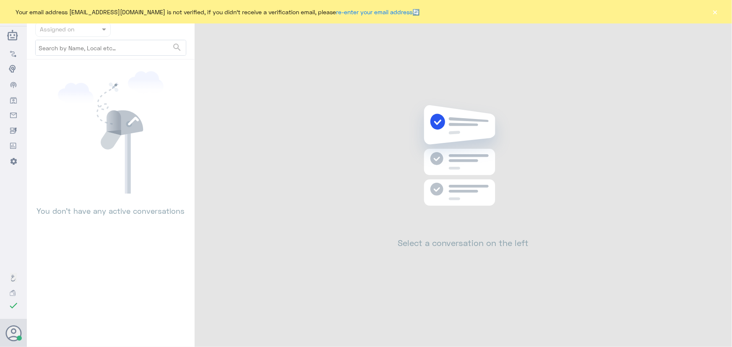
click at [717, 11] on button "×" at bounding box center [715, 12] width 8 height 8
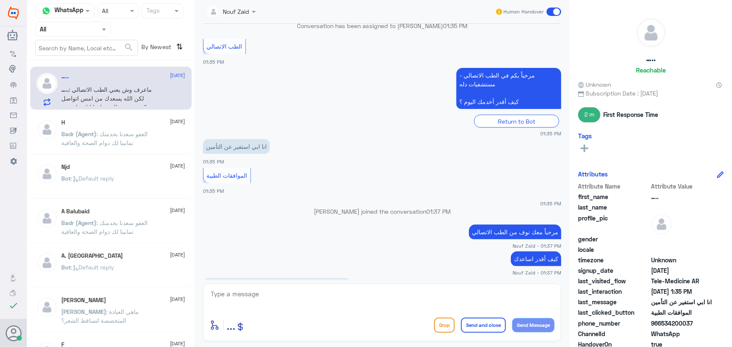
scroll to position [743, 0]
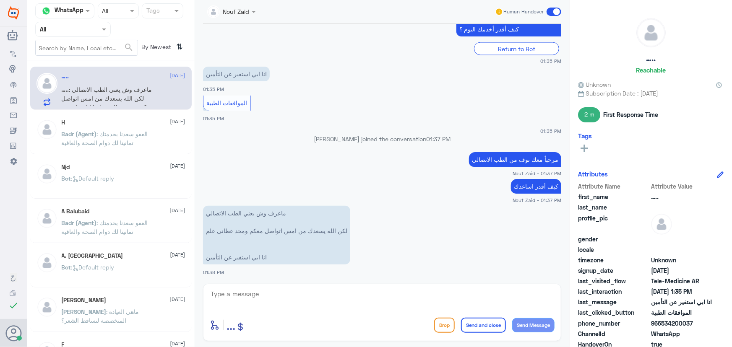
click at [364, 302] on textarea at bounding box center [382, 298] width 345 height 21
type textarea "ت"
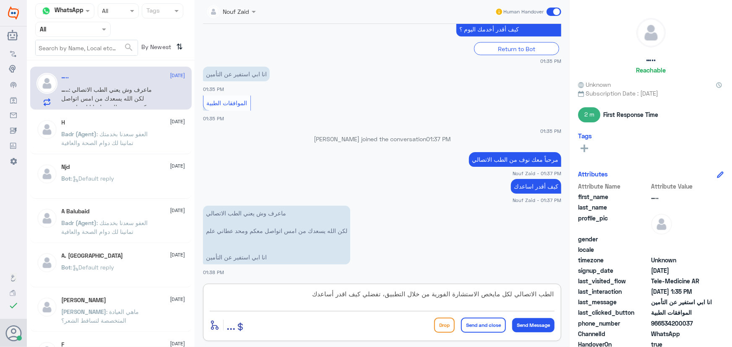
click at [369, 298] on textarea "الطب الاتصالي لكل مايخص الاستشارة الفورية من خلال التطبيق، تفضلي كيف اقدر أساعدك" at bounding box center [382, 298] width 345 height 21
drag, startPoint x: 303, startPoint y: 285, endPoint x: 304, endPoint y: 296, distance: 10.9
click at [303, 285] on div "الطب الاتصالي لكل مايخص الاستشارة الفورية من خلال التطبيق، تفضل كيف اقدر أساعدك…" at bounding box center [382, 312] width 358 height 57
click at [304, 296] on textarea "الطب الاتصالي لكل مايخص الاستشارة الفورية من خلال التطبيق، تفضل كيف اقدر أساعدك" at bounding box center [382, 298] width 345 height 21
type textarea "الطب الاتصالي لكل مايخص الاستشارة الفورية من خلال التطبيق، تفضل كيف اقدر أساعدك؟"
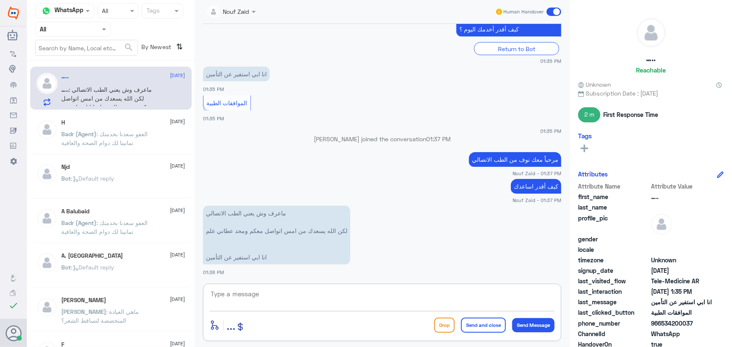
scroll to position [788, 0]
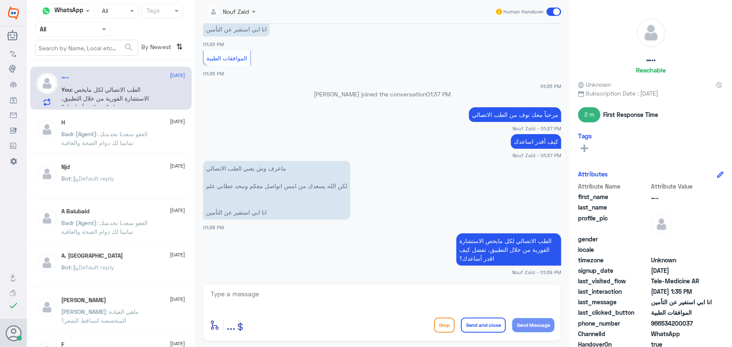
drag, startPoint x: 669, startPoint y: 321, endPoint x: 712, endPoint y: 323, distance: 42.8
click at [712, 323] on div "phone_number 966534200037" at bounding box center [650, 324] width 145 height 10
copy span "534200037"
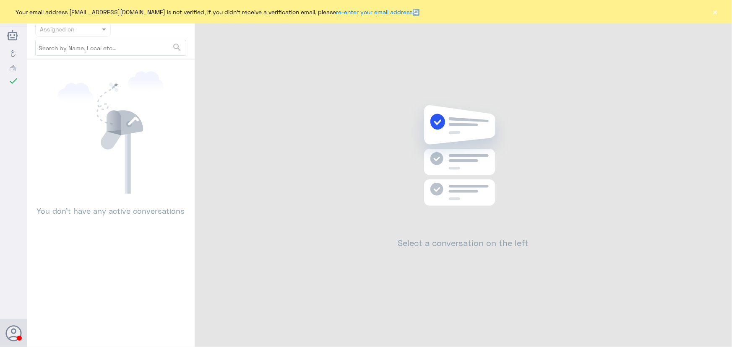
click at [714, 13] on button "×" at bounding box center [715, 12] width 8 height 8
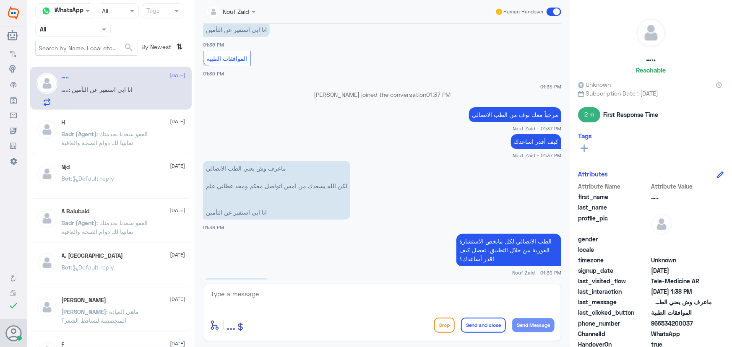
scroll to position [689, 0]
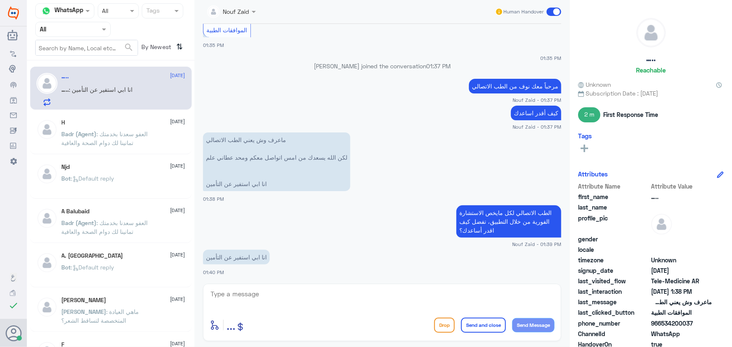
click at [324, 285] on div "enter flow name ... Drop Send and close Send Message" at bounding box center [382, 312] width 358 height 57
click at [323, 293] on textarea at bounding box center [382, 298] width 345 height 21
type textarea "ت"
drag, startPoint x: 462, startPoint y: 291, endPoint x: 533, endPoint y: 301, distance: 72.3
click at [533, 300] on textarea "تفضل ايش الاستفسار؟" at bounding box center [382, 298] width 345 height 21
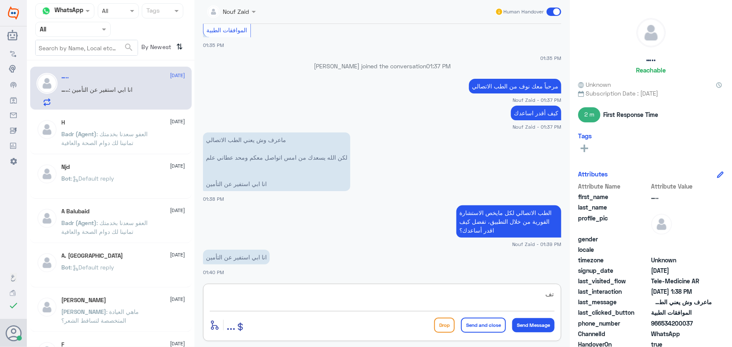
type textarea "ت"
click at [514, 297] on textarea at bounding box center [382, 298] width 345 height 21
type textarea "ت"
drag, startPoint x: 454, startPoint y: 291, endPoint x: 582, endPoint y: 301, distance: 127.9
click at [582, 301] on div "Channel WhatsApp Status × All Tags Agent Filter All search By Newest ⇅ ….. 19 A…" at bounding box center [379, 175] width 705 height 350
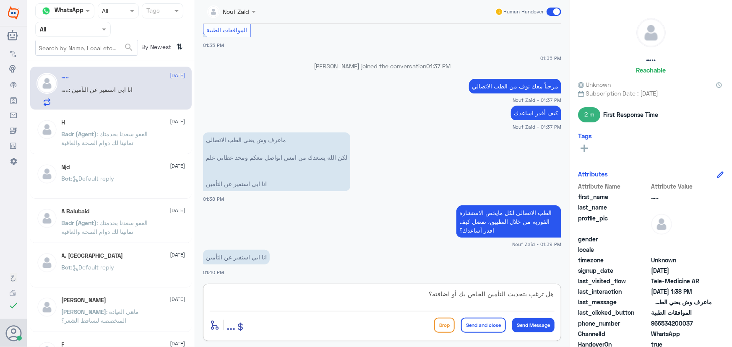
type textarea "هل ترغب بتحديث التأمين الخاص بك أو اضافته؟"
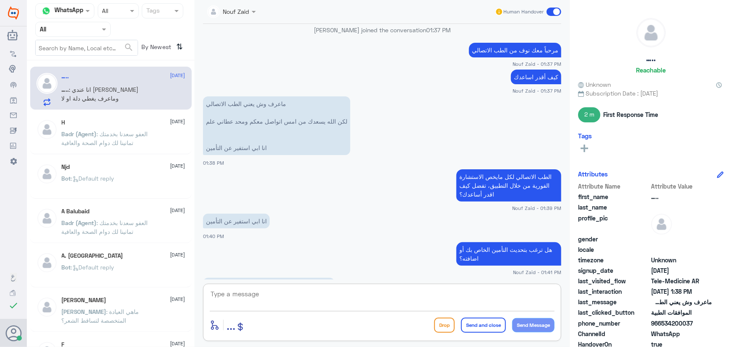
scroll to position [753, 0]
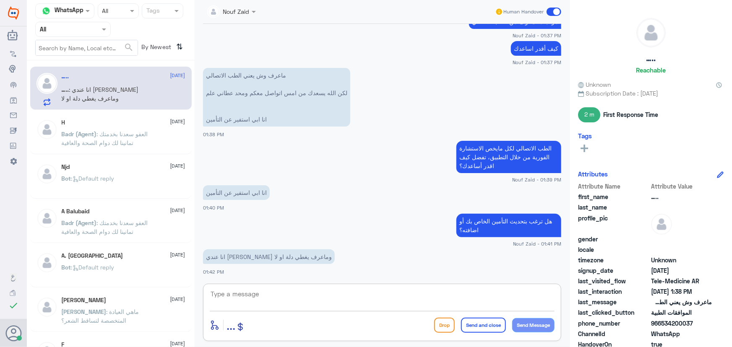
click at [244, 293] on textarea at bounding box center [382, 298] width 345 height 21
type textarea "ه"
type textarea "ي"
click at [381, 302] on textarea at bounding box center [382, 298] width 345 height 21
type textarea "يرجى تزويدنا برقم الملف او رقم الهوية من فضلك؟"
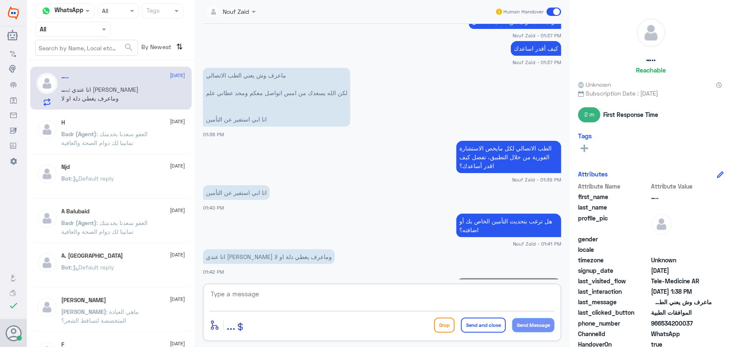
scroll to position [789, 0]
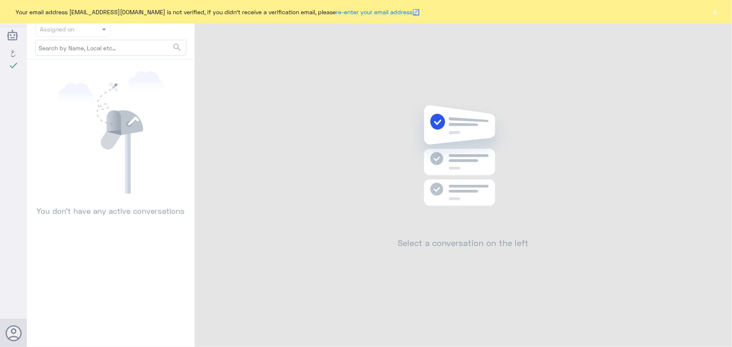
click at [715, 13] on button "×" at bounding box center [715, 12] width 8 height 8
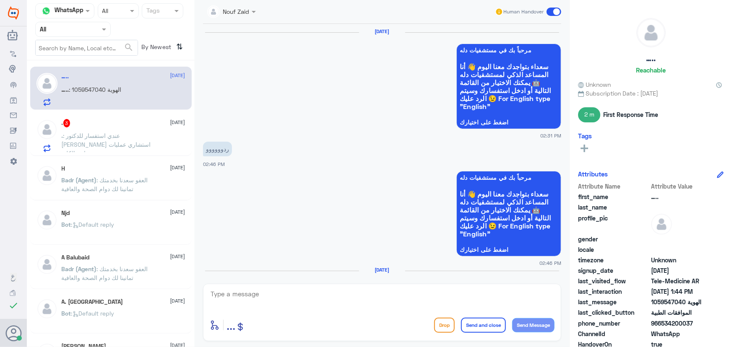
scroll to position [535, 0]
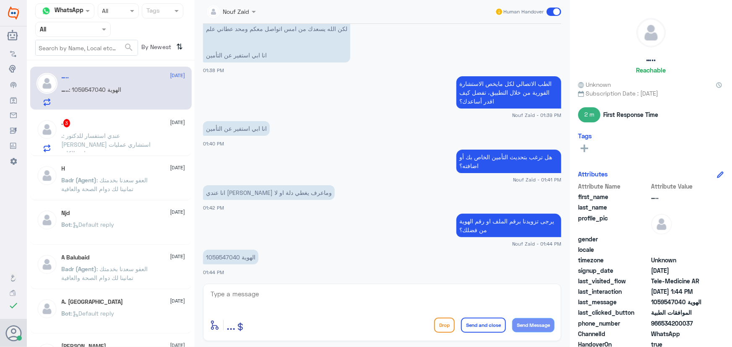
click at [71, 134] on span ": عندي استفسار للدكتور [PERSON_NAME] استشاري عمليات جراحة الكلى" at bounding box center [106, 144] width 89 height 25
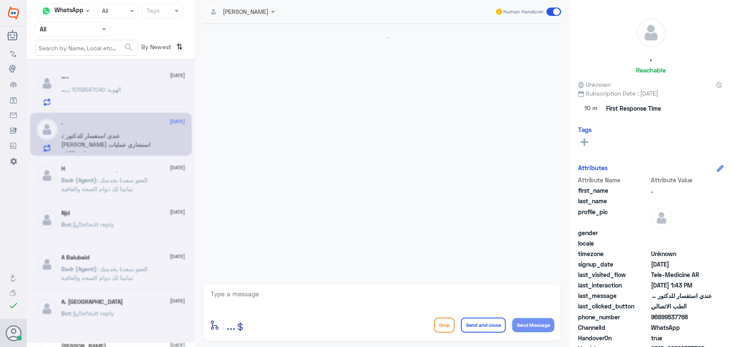
scroll to position [37, 0]
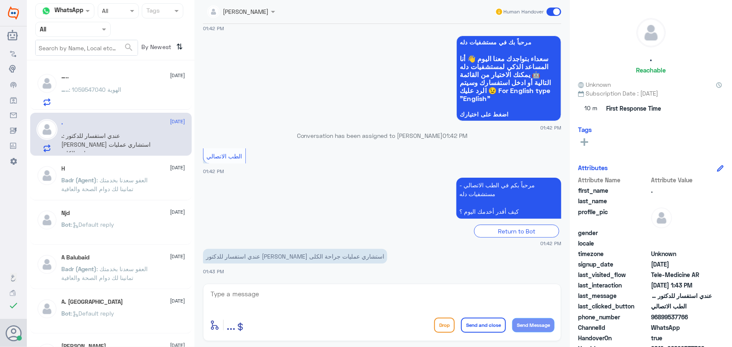
click at [124, 87] on div "….. : الهوية 1059547040" at bounding box center [124, 96] width 124 height 19
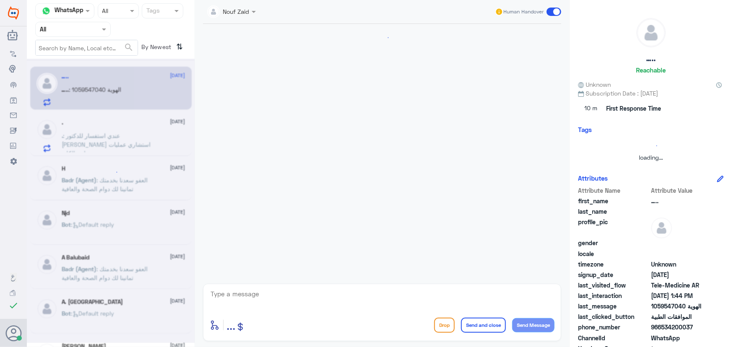
scroll to position [535, 0]
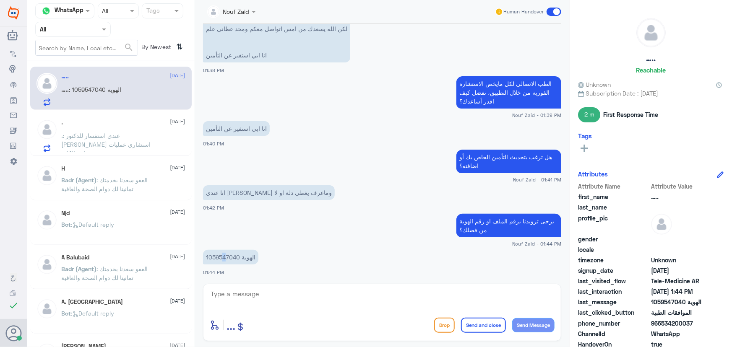
click at [223, 258] on p "الهوية 1059547040" at bounding box center [230, 257] width 55 height 15
click at [225, 256] on p "الهوية 1059547040" at bounding box center [230, 257] width 55 height 15
click at [226, 256] on p "الهوية 1059547040" at bounding box center [230, 257] width 55 height 15
click at [226, 254] on p "الهوية 1059547040" at bounding box center [230, 257] width 55 height 15
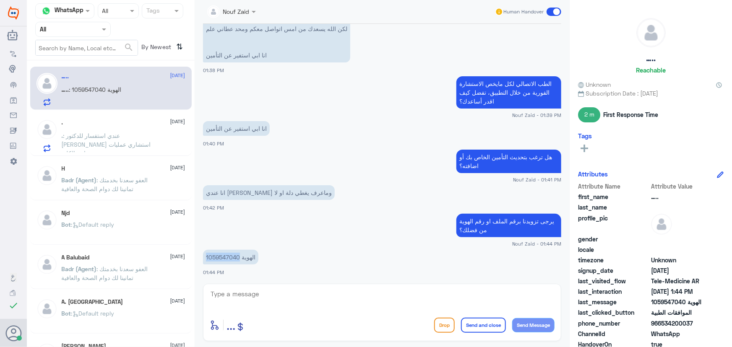
copy p "1059547040"
click at [365, 301] on textarea at bounding box center [382, 298] width 345 height 21
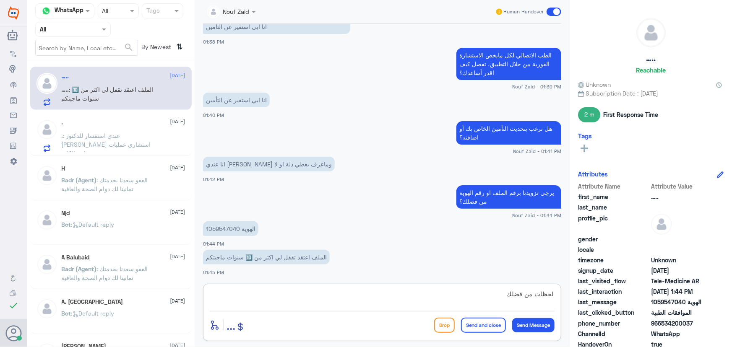
type textarea "لحظات من فضلك"
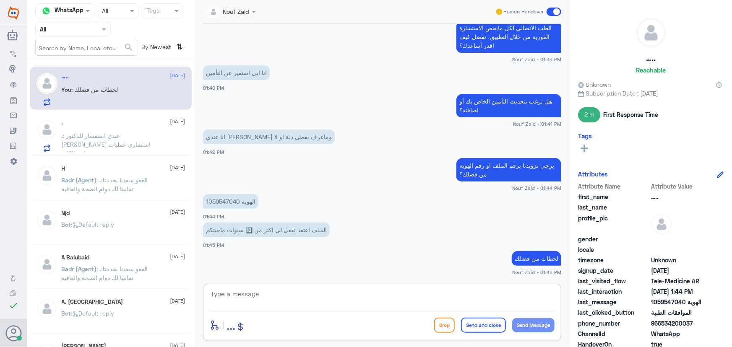
click at [219, 201] on p "الهوية 1059547040" at bounding box center [230, 201] width 55 height 15
copy p "1059547040"
click at [416, 286] on div "enter flow name ... Drop Send and close Send Message" at bounding box center [382, 312] width 358 height 57
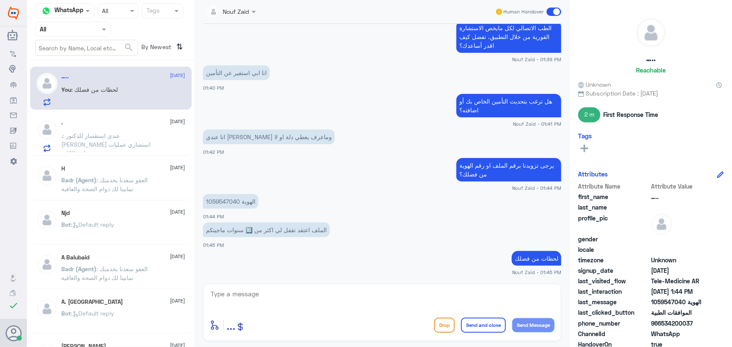
click at [415, 295] on textarea at bounding box center [382, 298] width 345 height 21
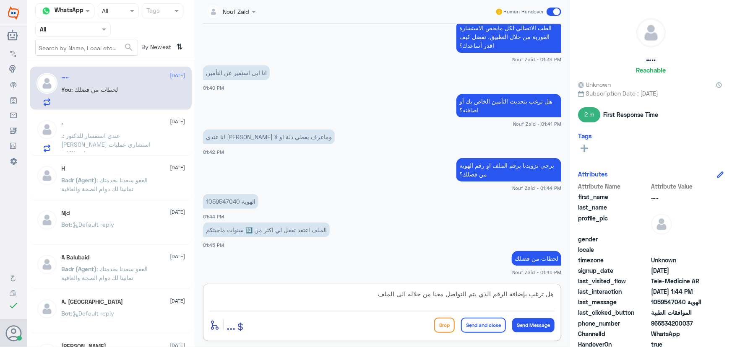
type textarea "هل ترغب بإضافة الرقم الذي يتم التواصل معنا من خلاله الى الملف؟"
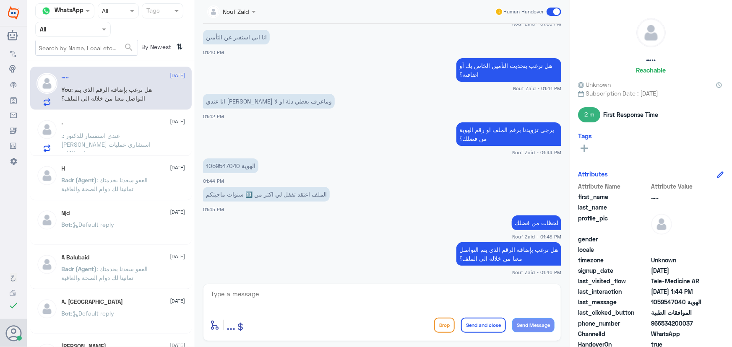
drag, startPoint x: 660, startPoint y: 321, endPoint x: 712, endPoint y: 322, distance: 52.4
click at [712, 322] on div "phone_number [PHONE_NUMBER]" at bounding box center [650, 324] width 145 height 10
copy span "534200037"
click at [350, 228] on app-msgs-text "لحظات من فضلك" at bounding box center [382, 224] width 358 height 16
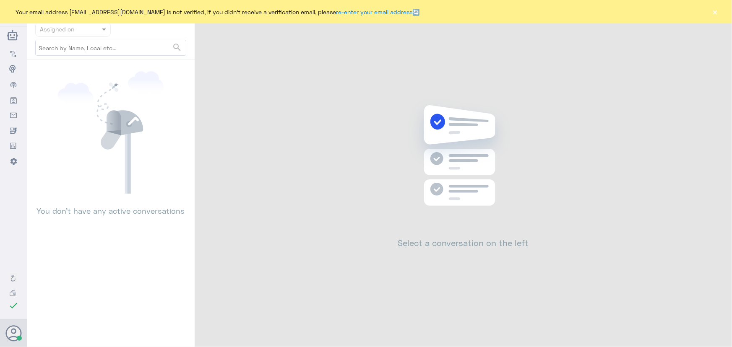
drag, startPoint x: 720, startPoint y: 12, endPoint x: 714, endPoint y: 10, distance: 6.1
click at [717, 11] on div "Your email address [EMAIL_ADDRESS][DOMAIN_NAME] is not verified, if you didn't …" at bounding box center [366, 11] width 732 height 23
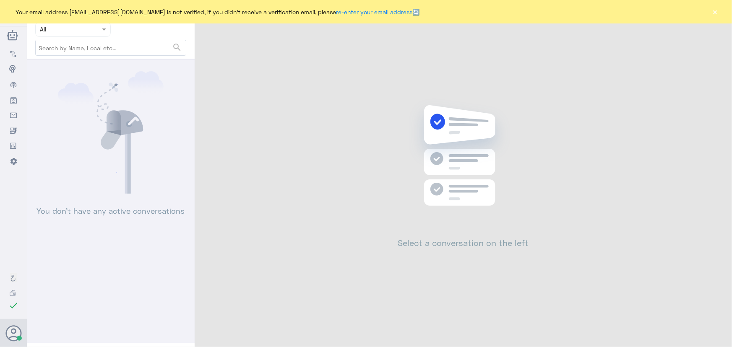
click at [713, 10] on button "×" at bounding box center [715, 12] width 8 height 8
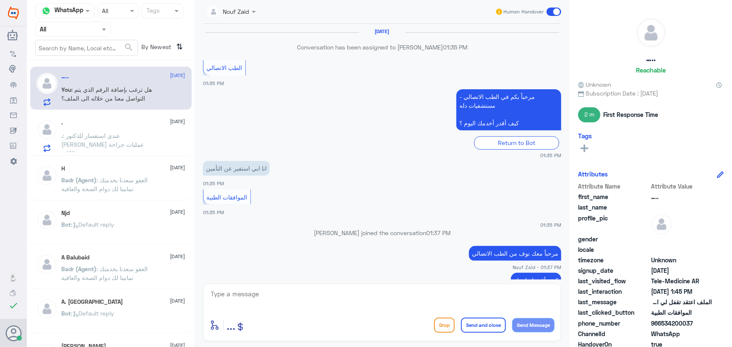
scroll to position [387, 0]
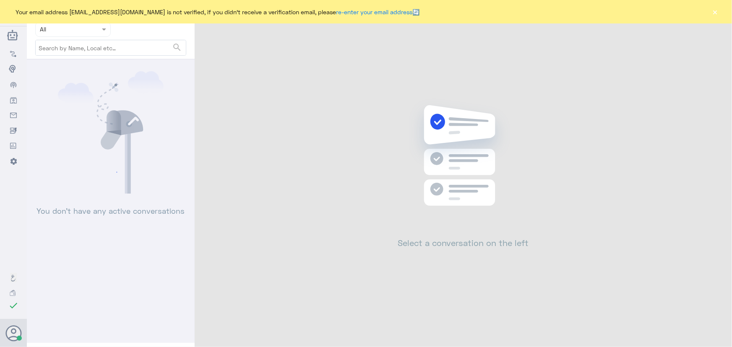
click at [719, 9] on div "Your email address [EMAIL_ADDRESS][DOMAIN_NAME] is not verified, if you didn't …" at bounding box center [366, 11] width 732 height 23
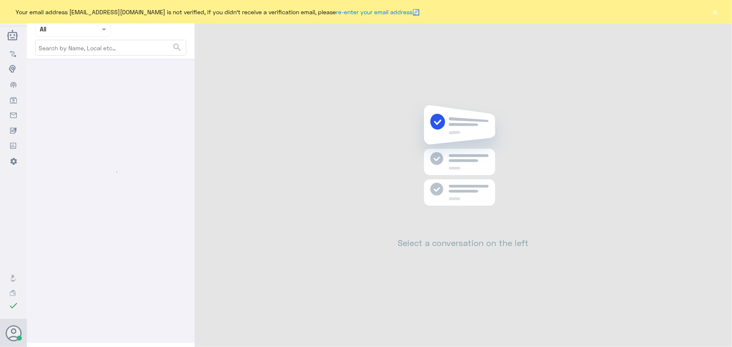
click at [714, 13] on button "×" at bounding box center [715, 12] width 8 height 8
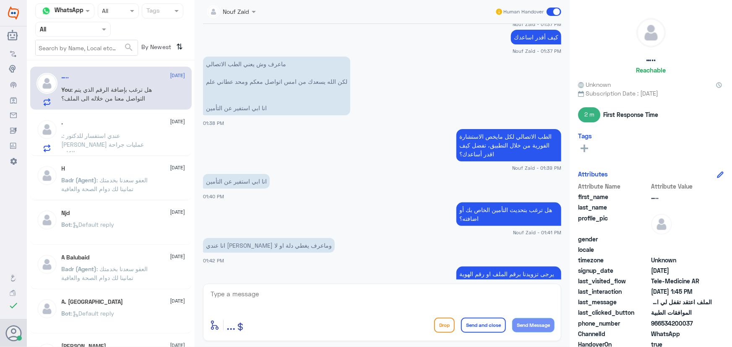
scroll to position [235, 0]
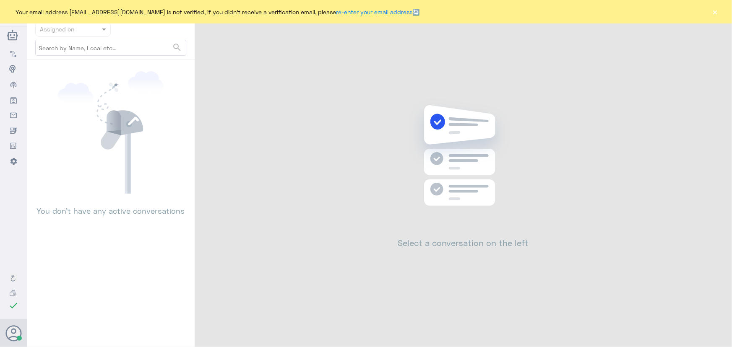
click at [713, 14] on button "×" at bounding box center [715, 12] width 8 height 8
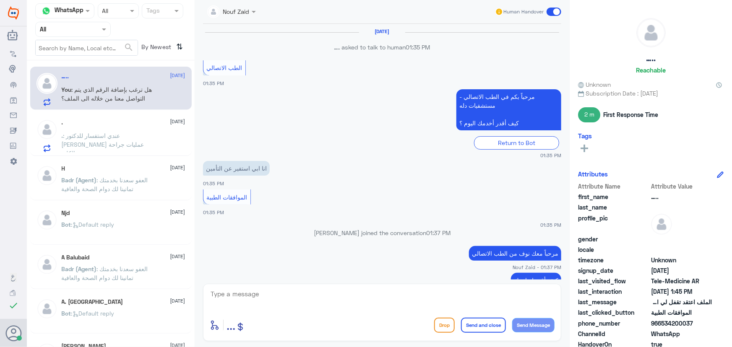
scroll to position [387, 0]
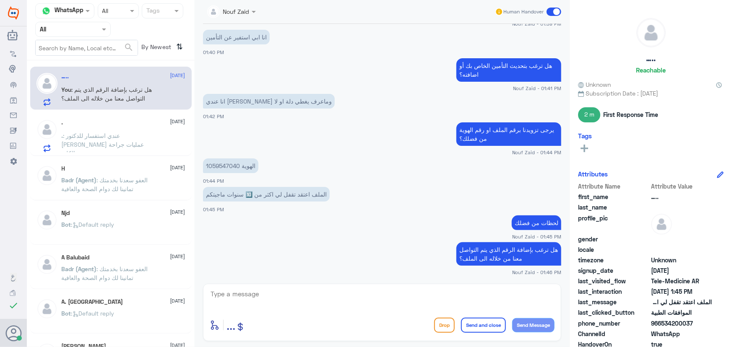
click at [130, 132] on span ": عندي استفسار للدكتور محمد الشهري استشاري عمليات جراحة الكلى" at bounding box center [103, 144] width 83 height 25
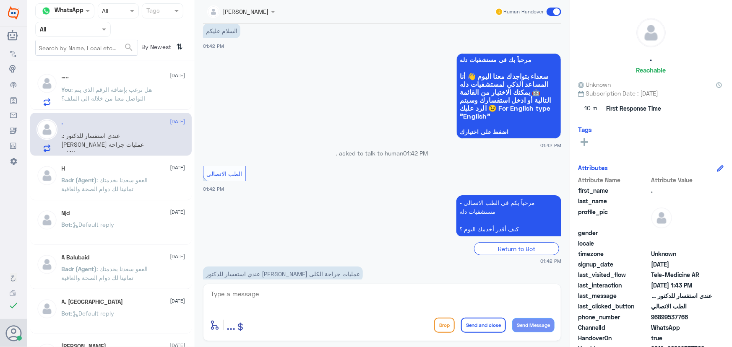
scroll to position [37, 0]
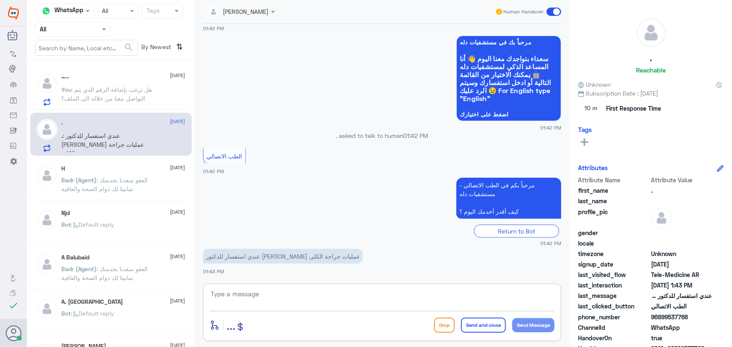
click at [288, 290] on textarea at bounding box center [382, 298] width 345 height 21
click at [114, 95] on span ": هل ترغب بإضافة الرقم الذي يتم التواصل معنا من خلاله الى الملف؟" at bounding box center [107, 94] width 91 height 16
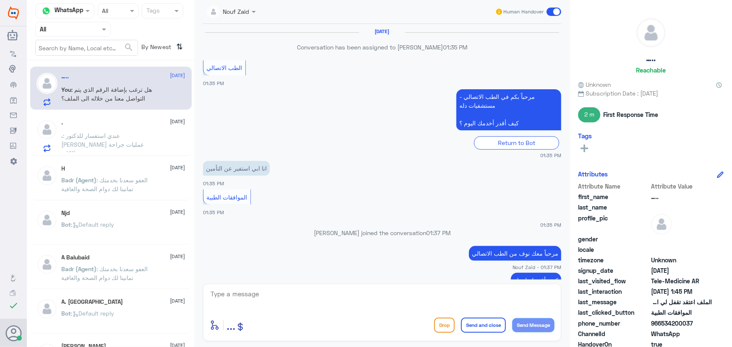
scroll to position [387, 0]
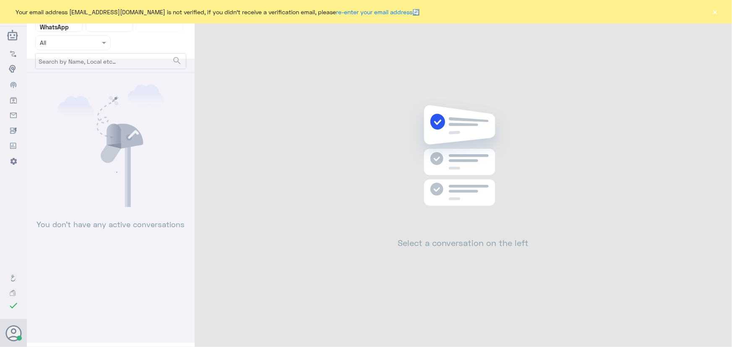
click at [717, 13] on button "×" at bounding box center [715, 12] width 8 height 8
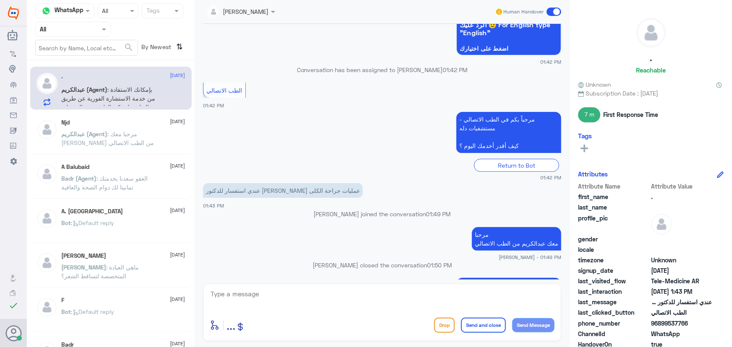
scroll to position [156, 0]
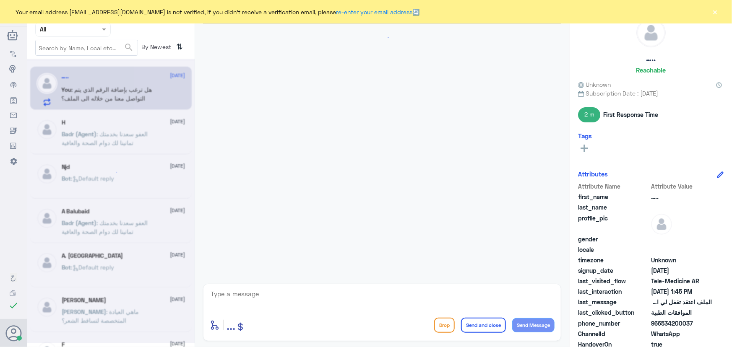
scroll to position [387, 0]
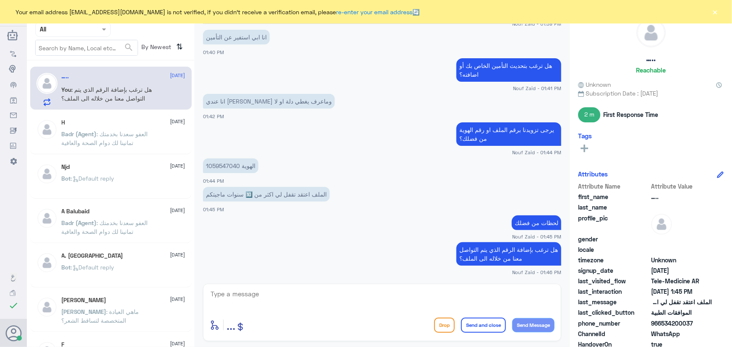
click at [716, 14] on button "×" at bounding box center [715, 12] width 8 height 8
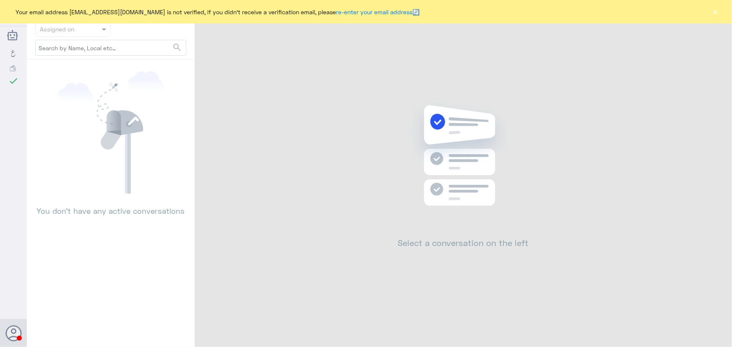
click at [713, 15] on button "×" at bounding box center [715, 12] width 8 height 8
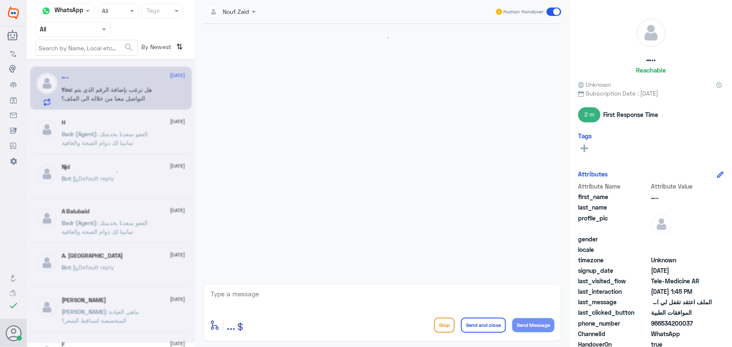
scroll to position [387, 0]
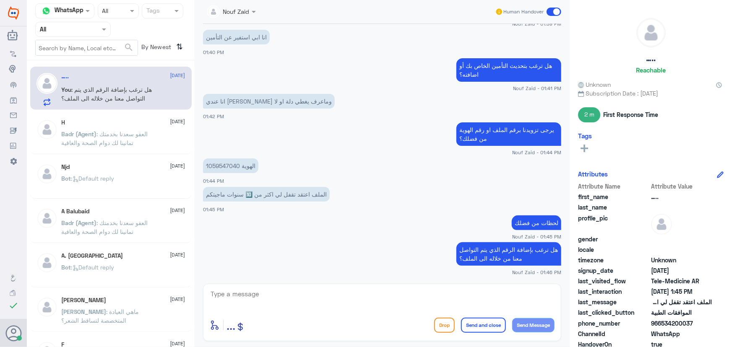
click at [550, 16] on span at bounding box center [553, 12] width 15 height 8
click at [0, 0] on input "checkbox" at bounding box center [0, 0] width 0 height 0
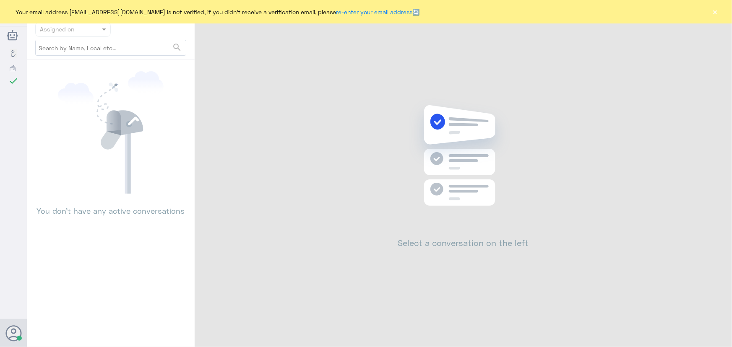
click at [714, 11] on button "×" at bounding box center [715, 12] width 8 height 8
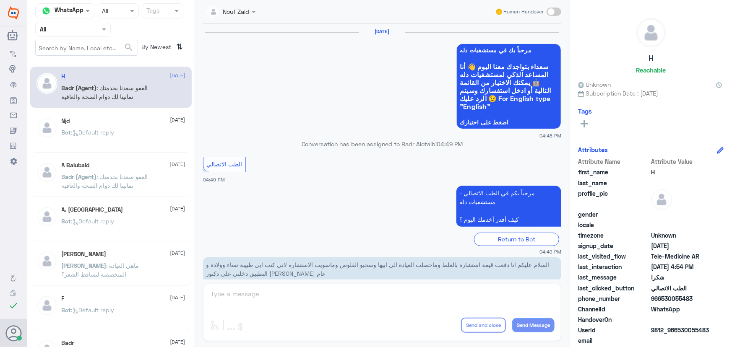
scroll to position [399, 0]
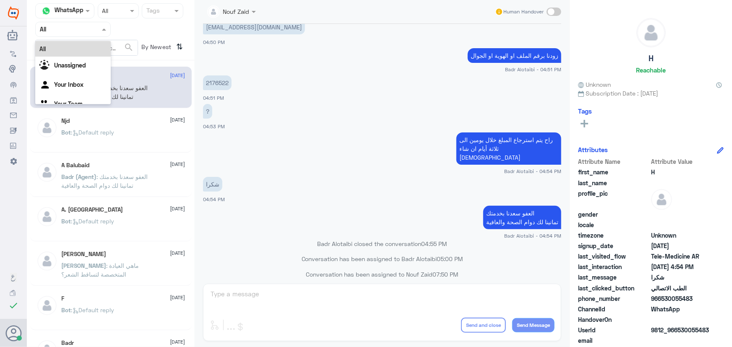
click at [47, 33] on input "text" at bounding box center [63, 29] width 46 height 10
click at [73, 68] on b "Unassigned" at bounding box center [70, 65] width 32 height 7
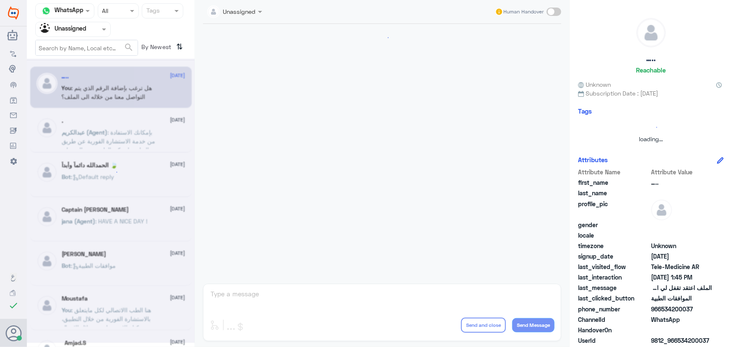
scroll to position [402, 0]
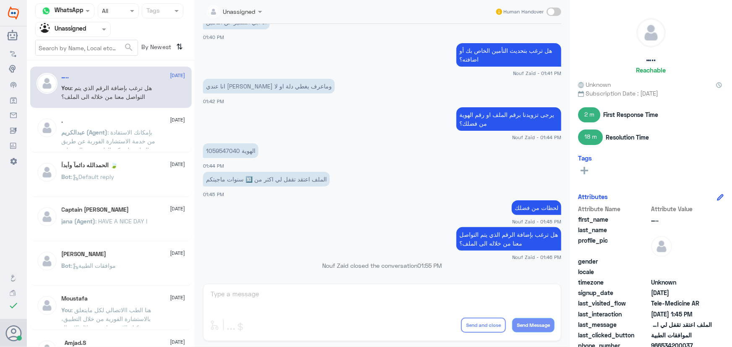
click at [74, 29] on input "text" at bounding box center [63, 29] width 46 height 10
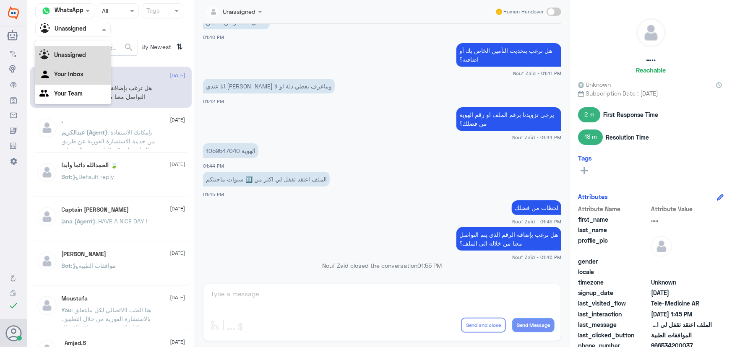
scroll to position [0, 0]
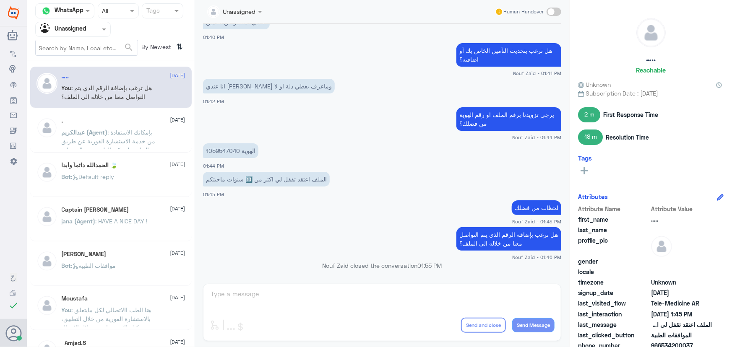
click at [84, 31] on input "text" at bounding box center [63, 29] width 46 height 10
drag, startPoint x: 74, startPoint y: 29, endPoint x: 79, endPoint y: 37, distance: 9.1
click at [76, 32] on input "text" at bounding box center [63, 29] width 46 height 10
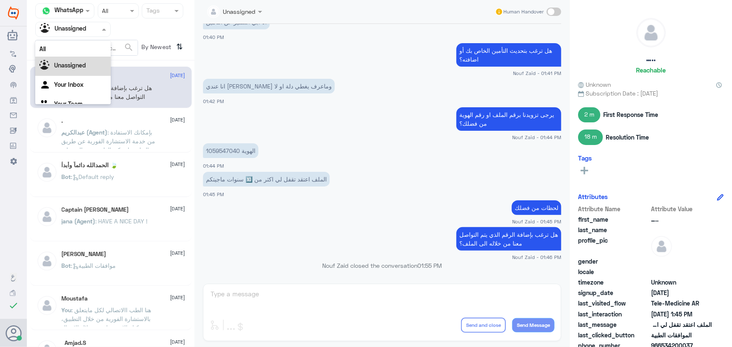
scroll to position [10, 0]
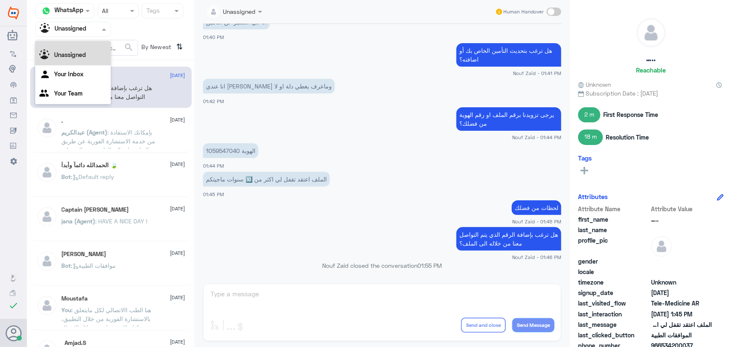
click at [83, 43] on div "All" at bounding box center [72, 39] width 75 height 16
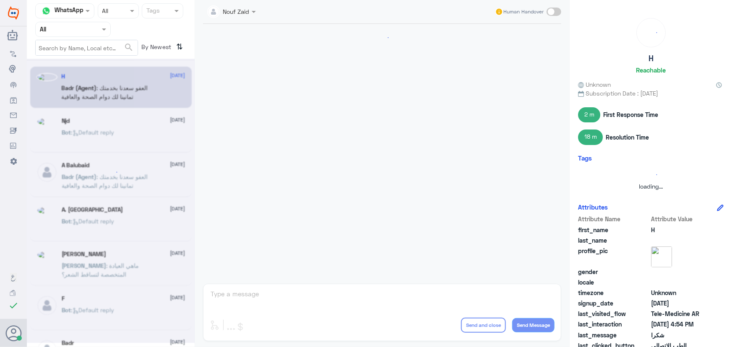
scroll to position [399, 0]
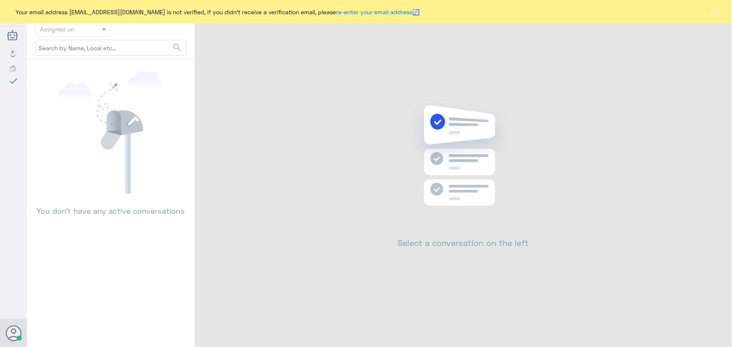
click at [716, 13] on button "×" at bounding box center [715, 12] width 8 height 8
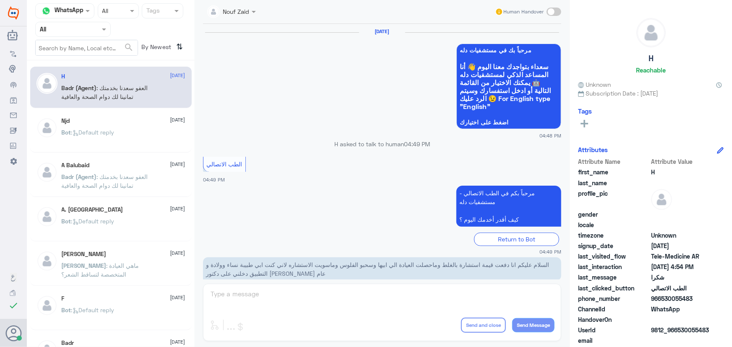
scroll to position [399, 0]
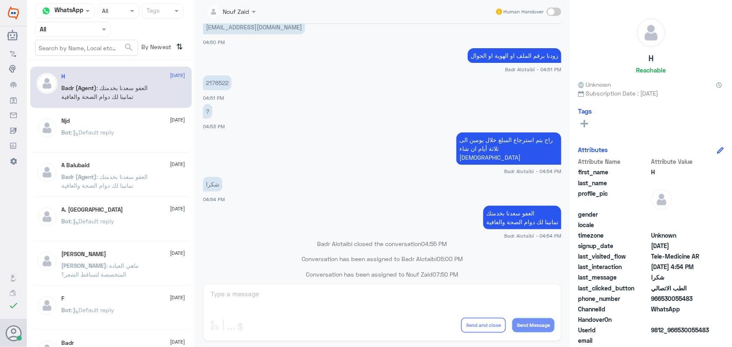
click at [97, 113] on div "Njd 10 August Bot : Default reply" at bounding box center [110, 132] width 161 height 42
click at [96, 101] on p "Badr (Agent) : العفو سعدنا بخدمتك تمانينا لك دوام الصحة والعافية" at bounding box center [109, 93] width 94 height 21
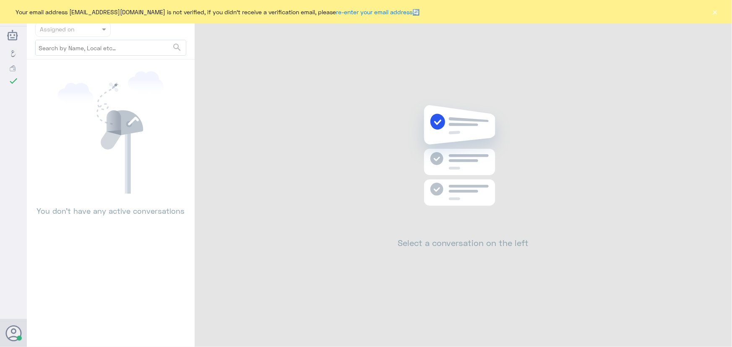
click at [715, 8] on button "×" at bounding box center [715, 12] width 8 height 8
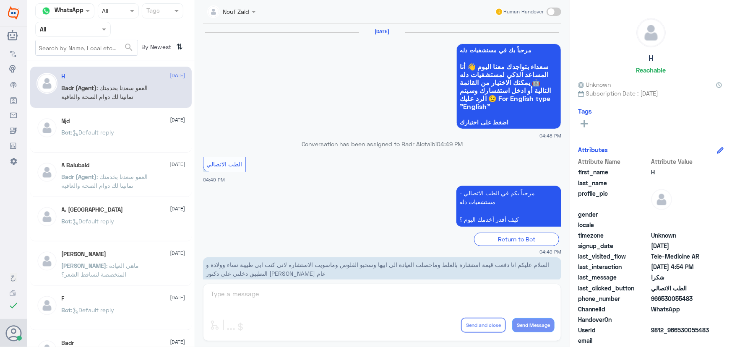
scroll to position [399, 0]
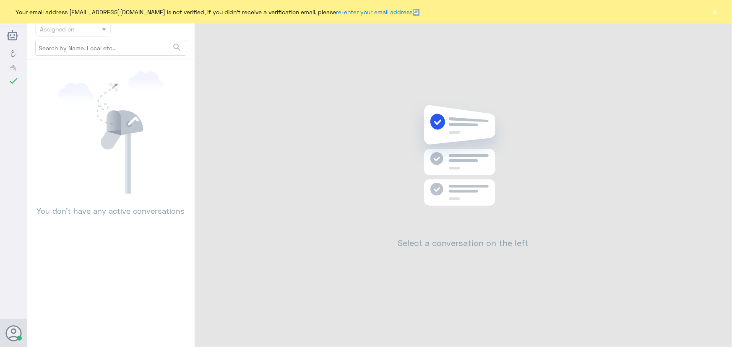
click at [713, 14] on button "×" at bounding box center [715, 12] width 8 height 8
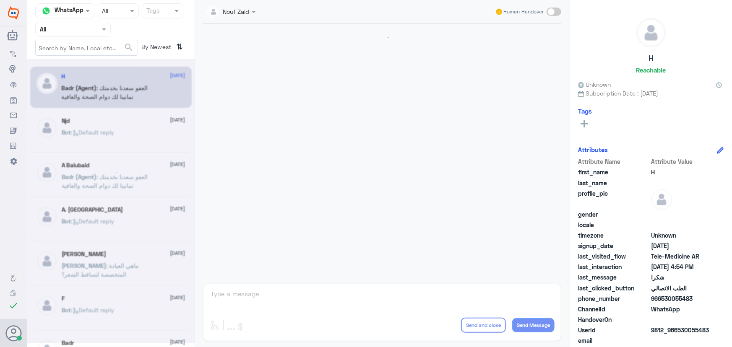
scroll to position [399, 0]
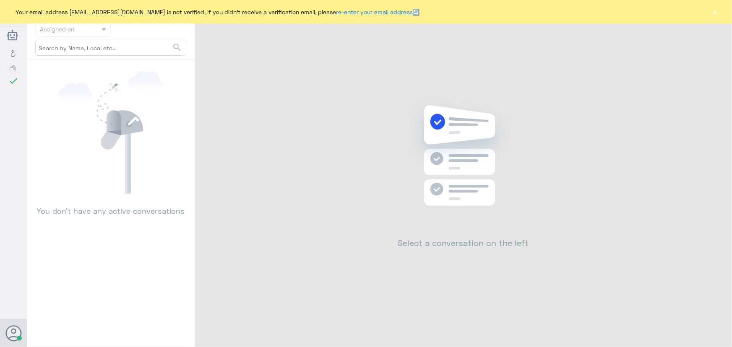
click at [716, 13] on button "×" at bounding box center [715, 12] width 8 height 8
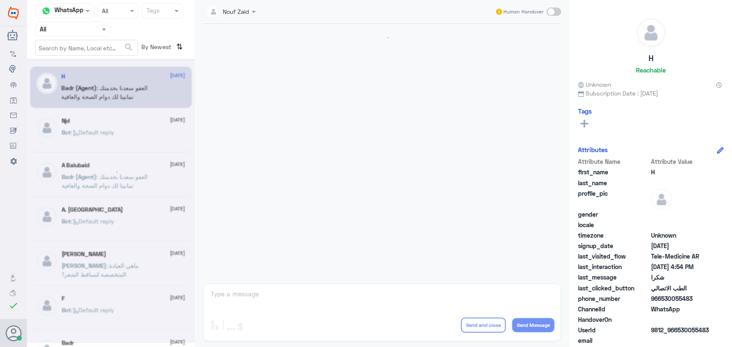
scroll to position [399, 0]
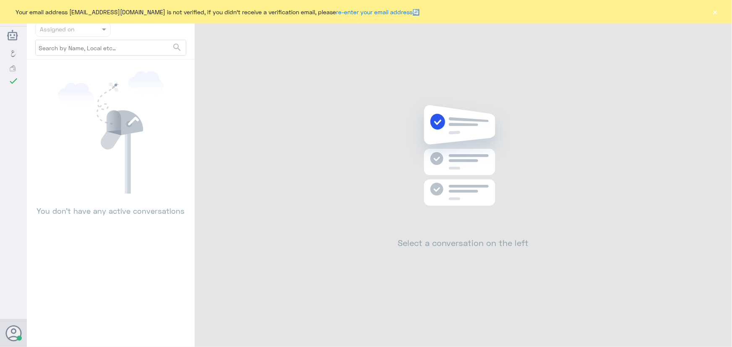
click at [714, 12] on button "×" at bounding box center [715, 12] width 8 height 8
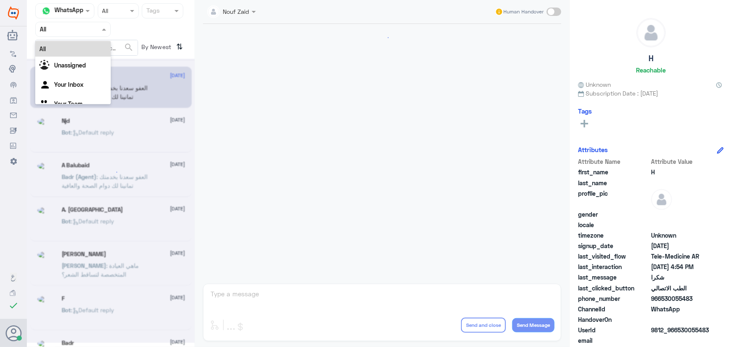
click at [75, 32] on input "text" at bounding box center [63, 29] width 46 height 10
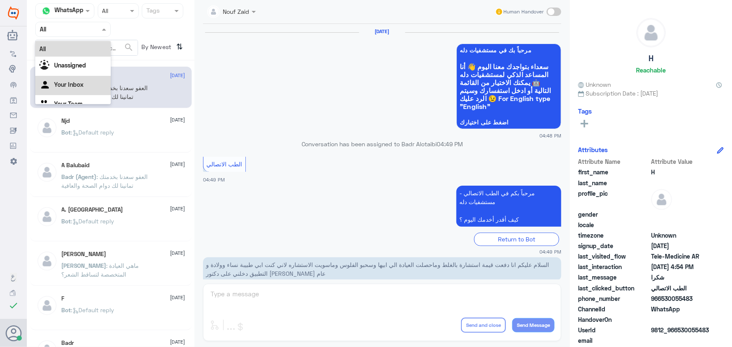
scroll to position [399, 0]
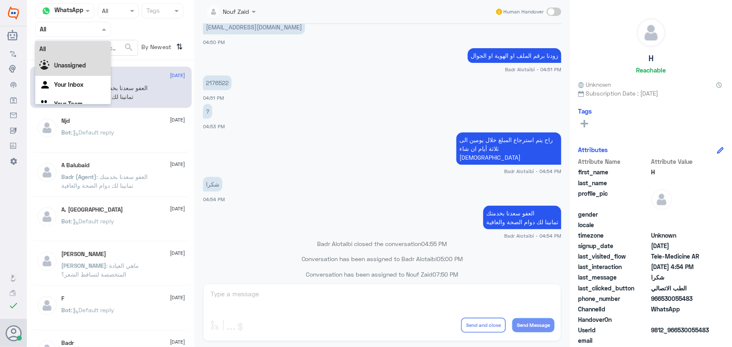
click at [85, 67] on b "Unassigned" at bounding box center [70, 65] width 32 height 7
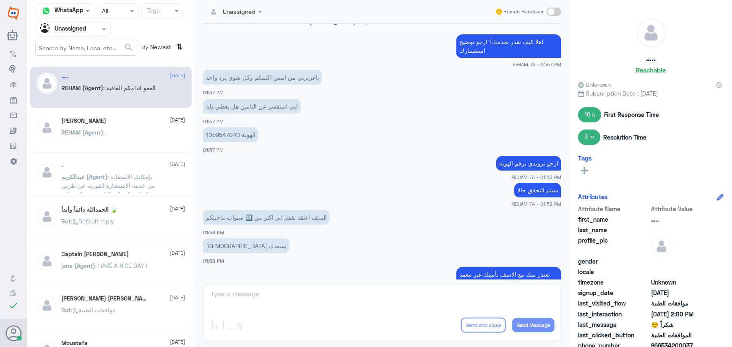
scroll to position [384, 0]
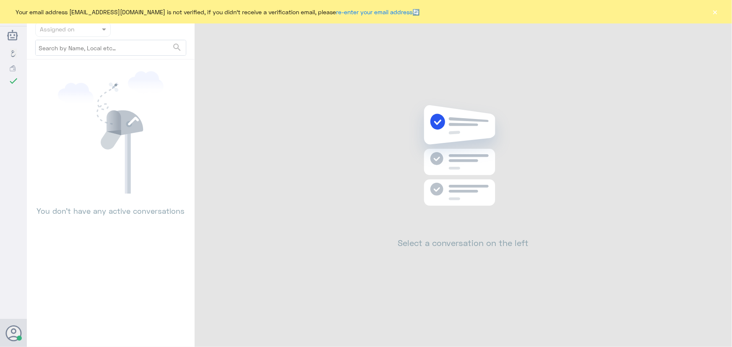
click at [717, 16] on button "×" at bounding box center [715, 12] width 8 height 8
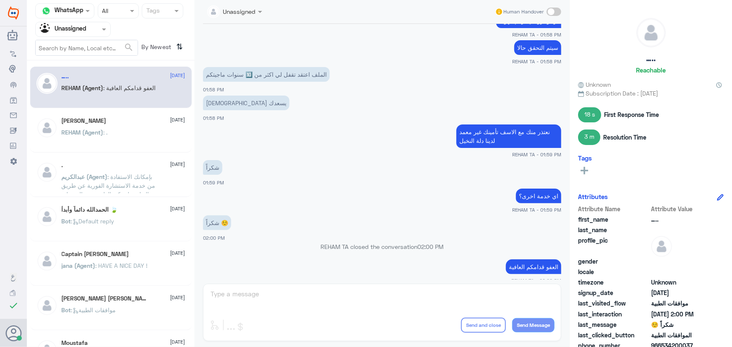
scroll to position [1185, 0]
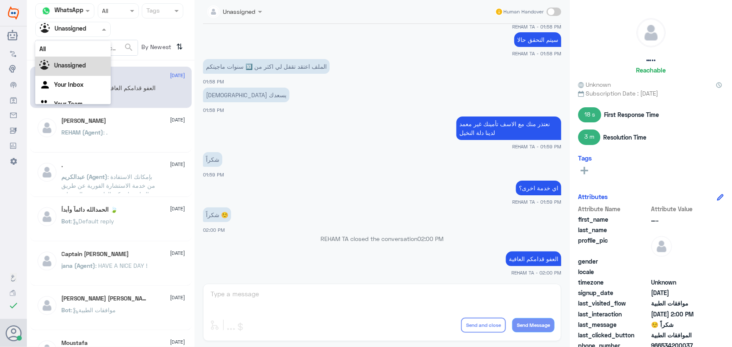
click at [85, 27] on input "text" at bounding box center [63, 29] width 46 height 10
click at [81, 50] on div "All" at bounding box center [72, 49] width 75 height 16
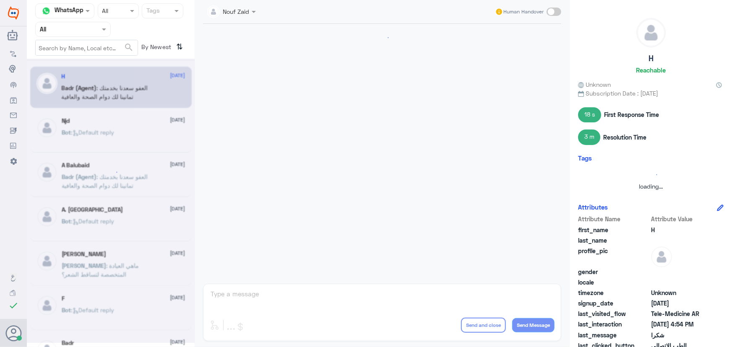
scroll to position [399, 0]
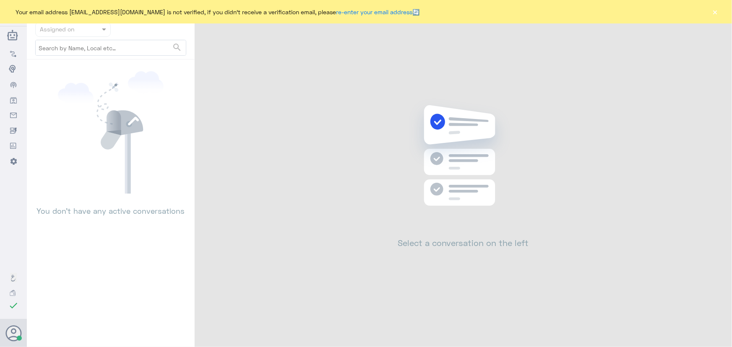
click at [713, 12] on button "×" at bounding box center [715, 12] width 8 height 8
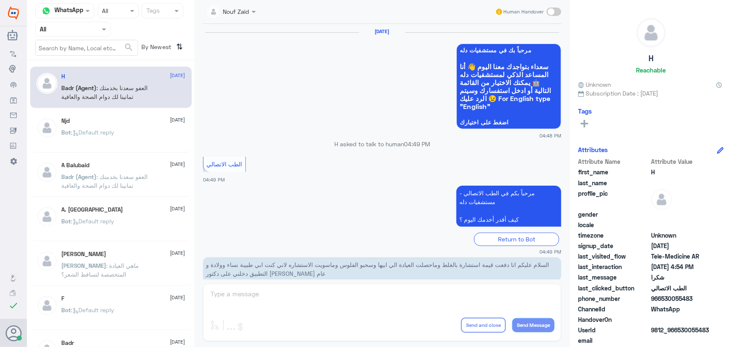
scroll to position [399, 0]
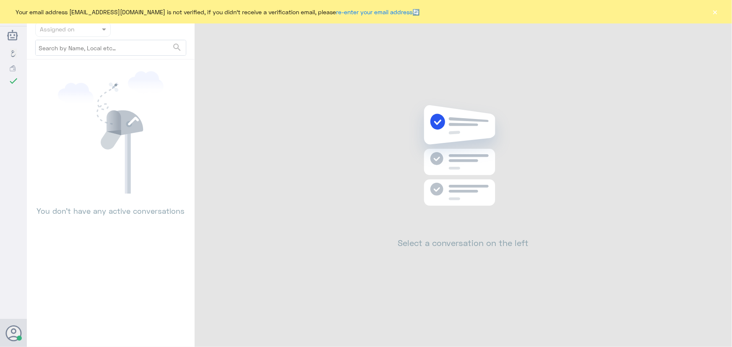
click at [712, 16] on button "×" at bounding box center [715, 12] width 8 height 8
click at [712, 12] on button "×" at bounding box center [715, 12] width 8 height 8
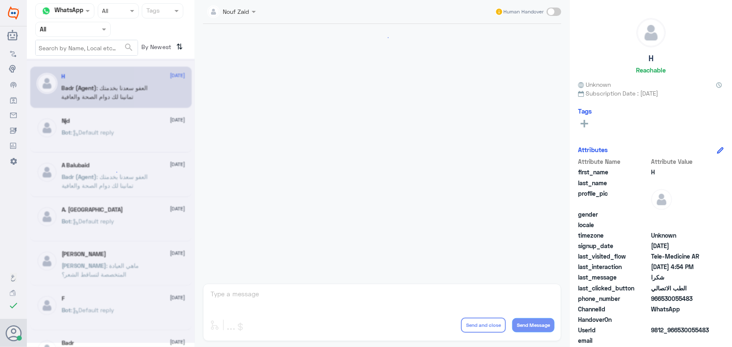
scroll to position [399, 0]
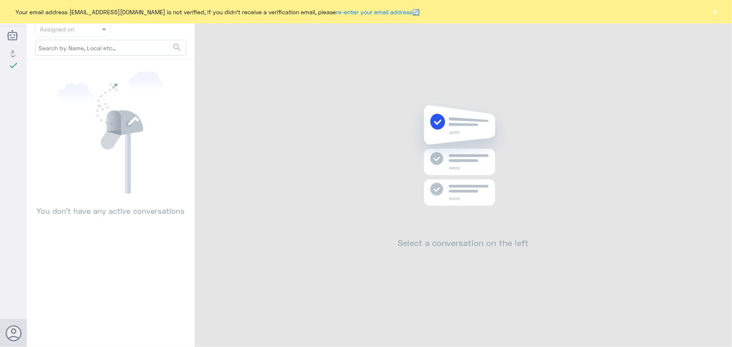
click at [717, 11] on button "×" at bounding box center [715, 12] width 8 height 8
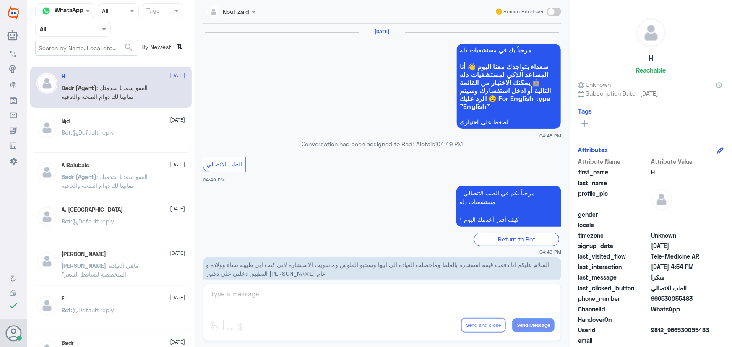
scroll to position [399, 0]
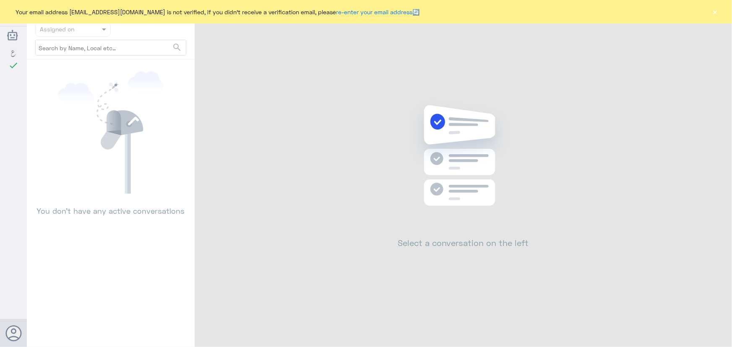
click at [719, 8] on button "×" at bounding box center [715, 12] width 8 height 8
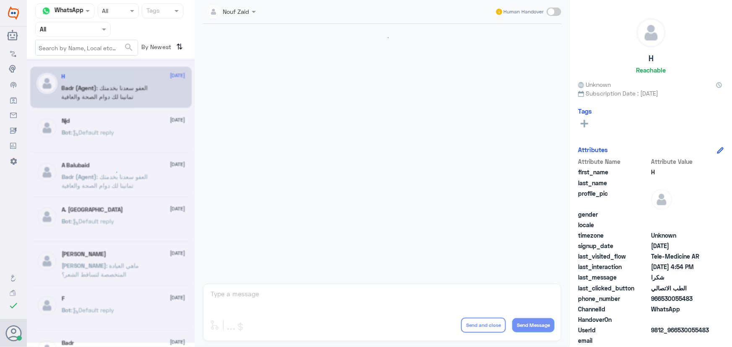
scroll to position [399, 0]
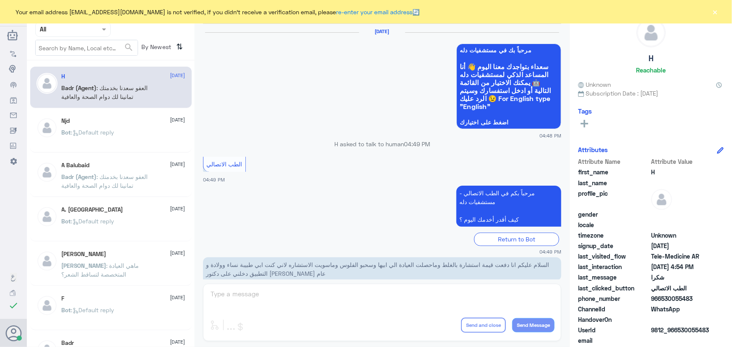
scroll to position [399, 0]
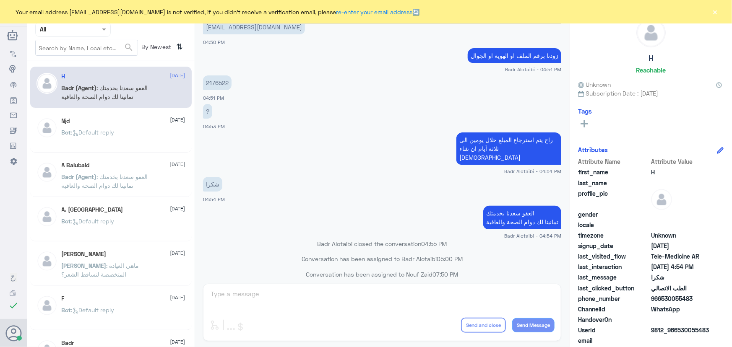
click at [717, 14] on button "×" at bounding box center [715, 12] width 8 height 8
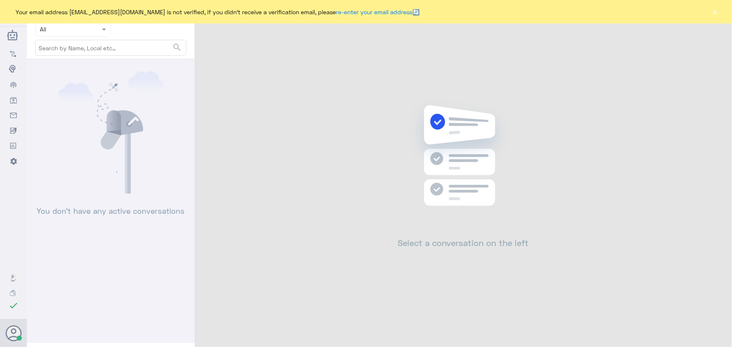
click at [715, 12] on button "×" at bounding box center [715, 12] width 8 height 8
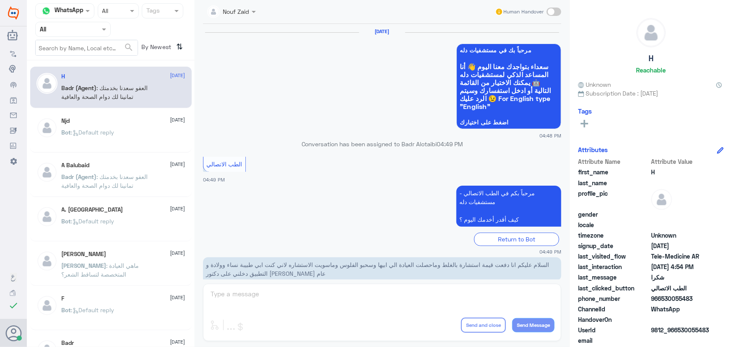
scroll to position [399, 0]
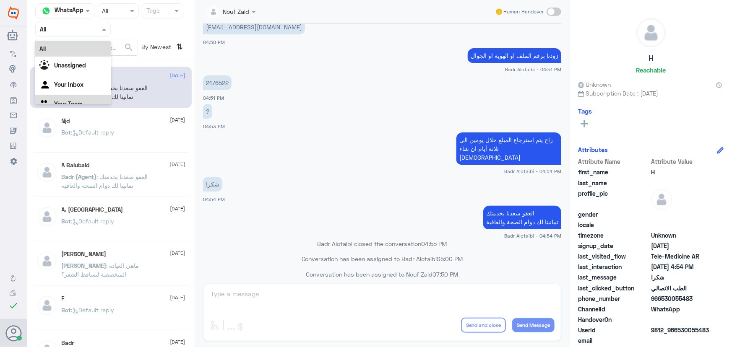
drag, startPoint x: 79, startPoint y: 35, endPoint x: 90, endPoint y: 153, distance: 118.7
click at [90, 153] on div "Channel WhatsApp Status × All Tags Agent Filter All All Unassigned Your Inbox Y…" at bounding box center [111, 175] width 168 height 350
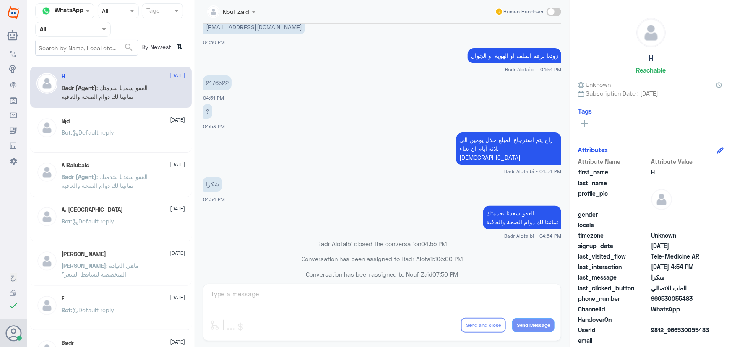
click at [91, 153] on div "H 10 August Badr (Agent) : العفو سعدنا بخدمتك تمانينا لك دوام الصحة والعافية Nj…" at bounding box center [111, 207] width 168 height 286
click at [284, 134] on app-msgs-text "راح يتم استرجاع المبلغ خلال يومين الى ثلاثة أيام ان شاء [DEMOGRAPHIC_DATA]" at bounding box center [382, 148] width 358 height 33
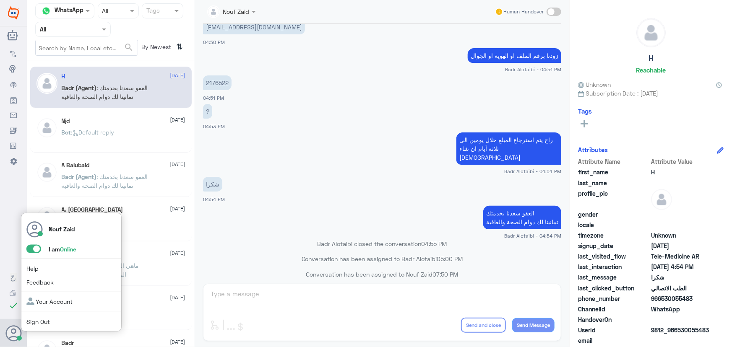
click at [35, 247] on span at bounding box center [33, 249] width 15 height 8
click at [0, 0] on input "checkbox" at bounding box center [0, 0] width 0 height 0
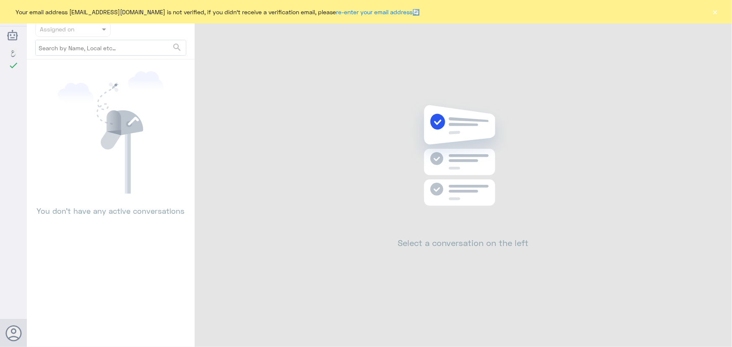
click at [716, 9] on button "×" at bounding box center [715, 12] width 8 height 8
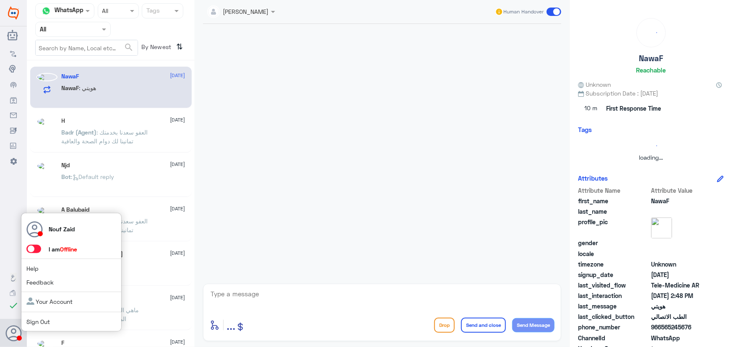
click at [39, 245] on span at bounding box center [33, 249] width 15 height 8
click at [0, 0] on input "checkbox" at bounding box center [0, 0] width 0 height 0
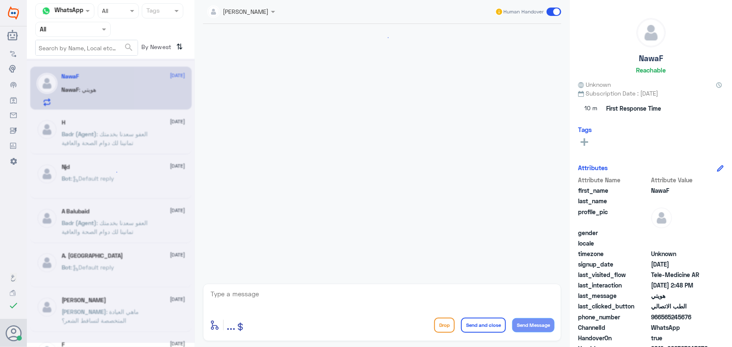
scroll to position [691, 0]
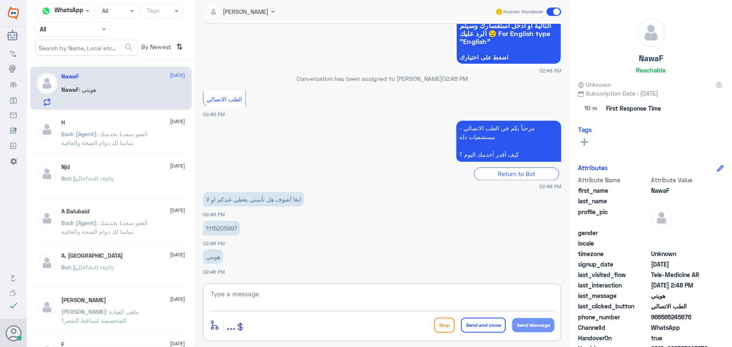
click at [300, 298] on textarea at bounding box center [382, 298] width 345 height 21
paste textarea "مرحباً معك نوف من الطب الاتصالي"
type textarea "مرحباً معك نوف من الطب الاتصالي"
click at [530, 322] on button "Send Message" at bounding box center [533, 325] width 42 height 14
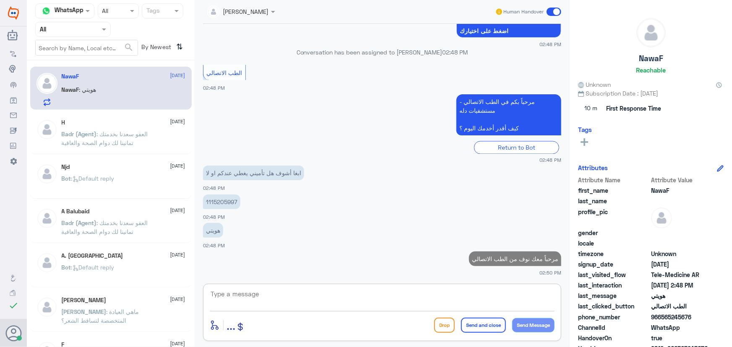
click at [398, 296] on textarea at bounding box center [382, 298] width 345 height 21
click at [222, 195] on p "1115205997" at bounding box center [221, 202] width 37 height 15
click at [222, 197] on p "1115205997" at bounding box center [221, 202] width 37 height 15
click at [223, 200] on p "1115205997" at bounding box center [221, 202] width 37 height 15
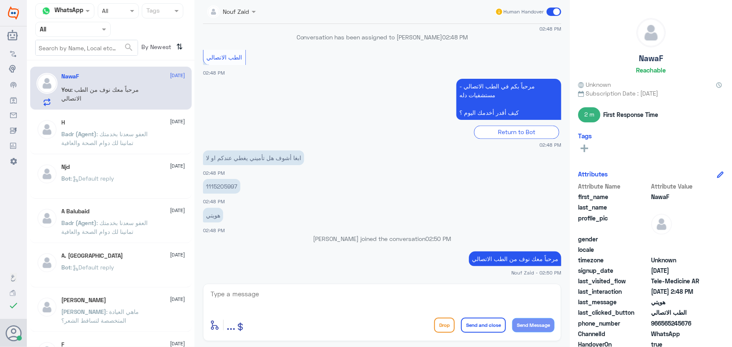
copy p "1115205997"
click at [212, 187] on p "1115205997" at bounding box center [221, 186] width 37 height 15
copy p "1115205997"
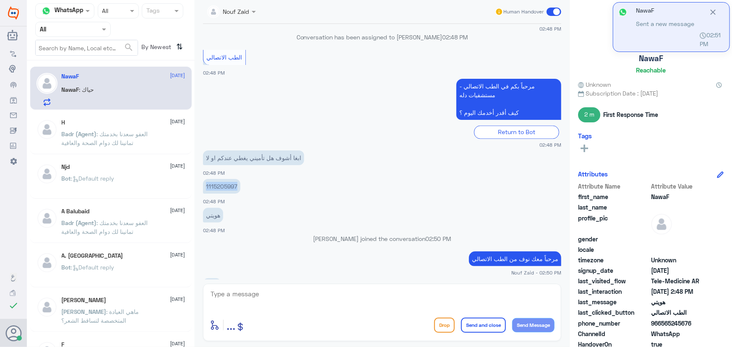
scroll to position [746, 0]
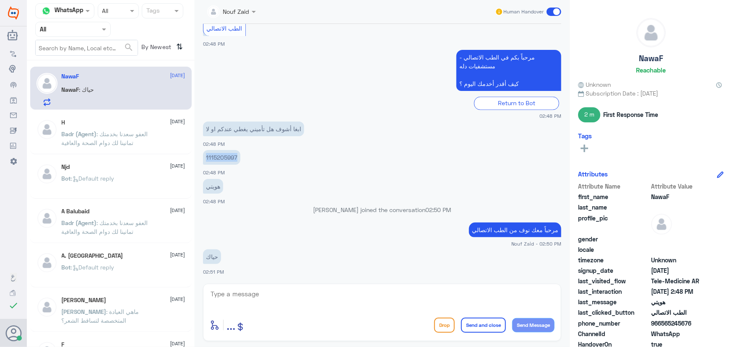
click at [219, 153] on p "1115205997" at bounding box center [221, 157] width 37 height 15
click at [275, 293] on textarea at bounding box center [382, 298] width 345 height 21
click at [223, 157] on p "1115205997" at bounding box center [221, 157] width 37 height 15
copy p "1115205997"
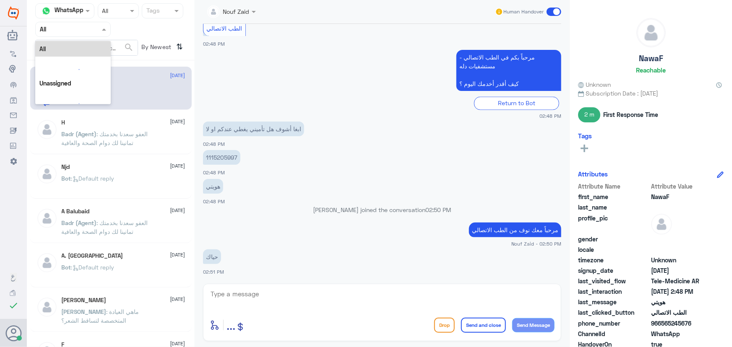
drag, startPoint x: 78, startPoint y: 23, endPoint x: 77, endPoint y: 29, distance: 5.6
click at [77, 28] on div "Agent Filter All" at bounding box center [72, 29] width 75 height 15
click at [74, 74] on div "Unassigned" at bounding box center [72, 66] width 75 height 19
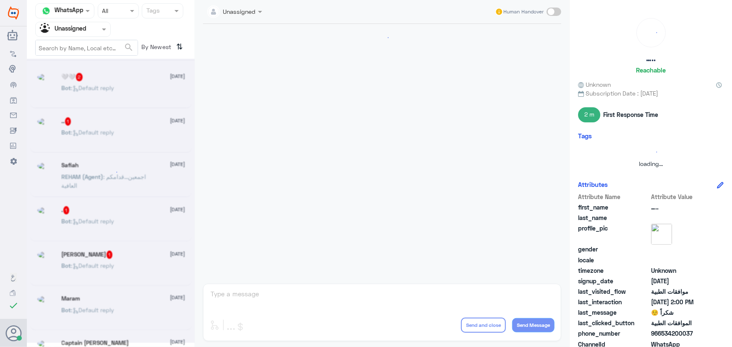
scroll to position [536, 0]
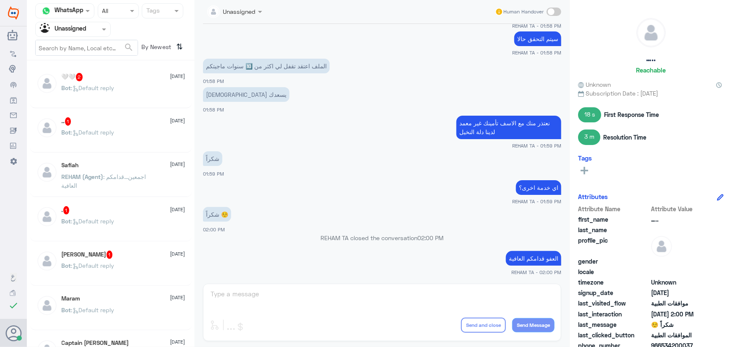
click at [130, 94] on div "Bot : Default reply" at bounding box center [124, 95] width 124 height 19
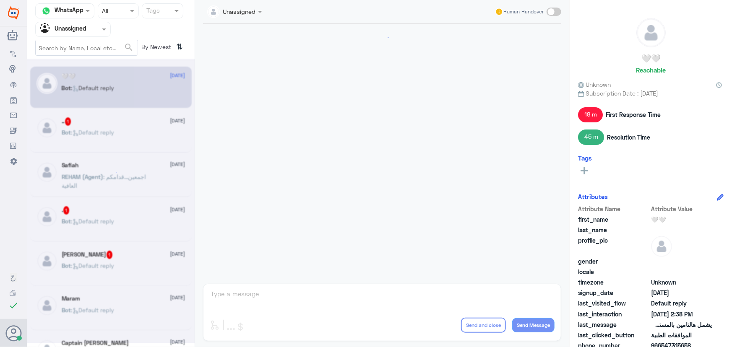
scroll to position [693, 0]
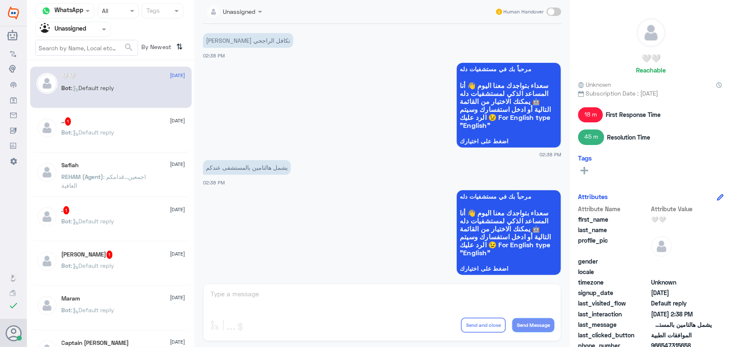
click at [130, 137] on div "Bot : Default reply" at bounding box center [124, 139] width 124 height 19
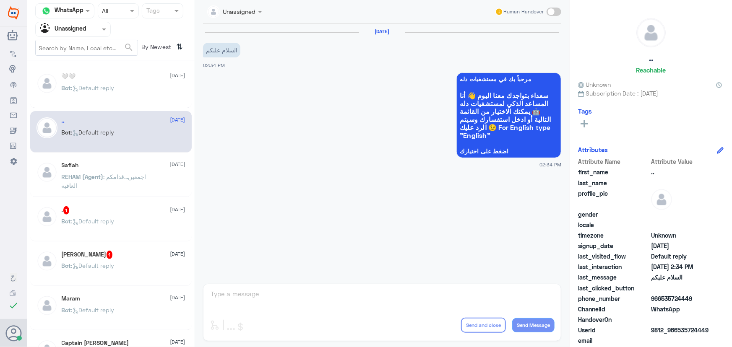
click at [134, 104] on div "Bot : Default reply" at bounding box center [124, 95] width 124 height 19
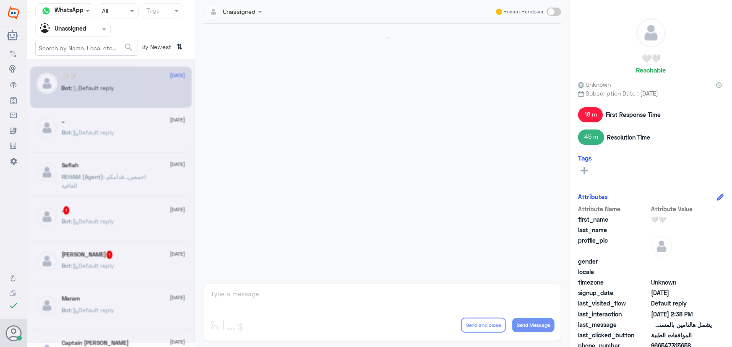
scroll to position [693, 0]
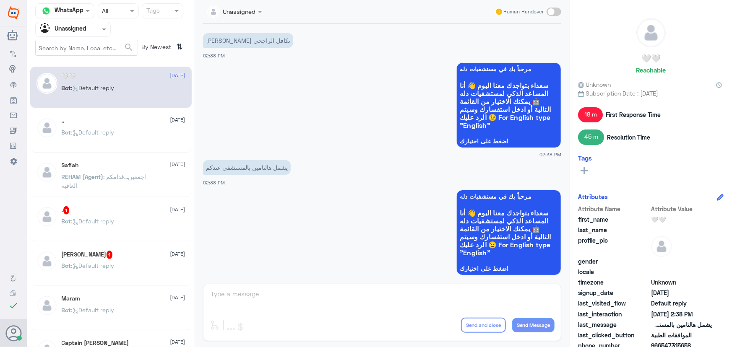
click at [122, 173] on span ": اجمعين...قدامكم العافية" at bounding box center [104, 181] width 85 height 16
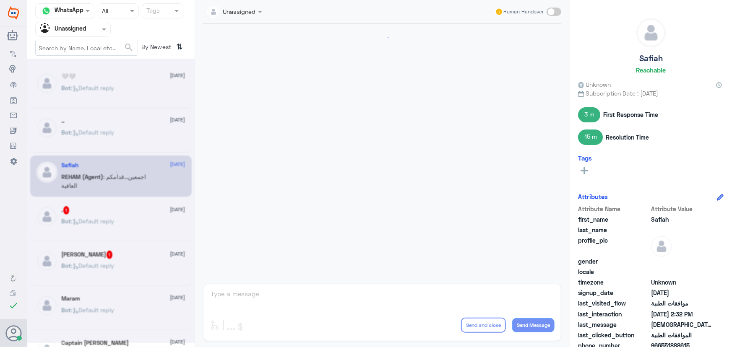
scroll to position [570, 0]
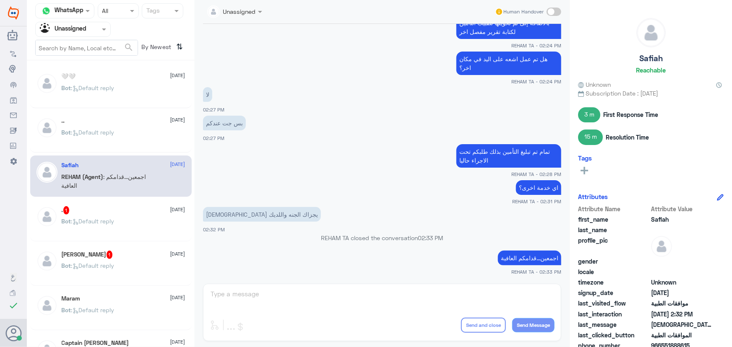
click at [124, 217] on div ". 1 19 August Bot : Default reply" at bounding box center [124, 221] width 124 height 31
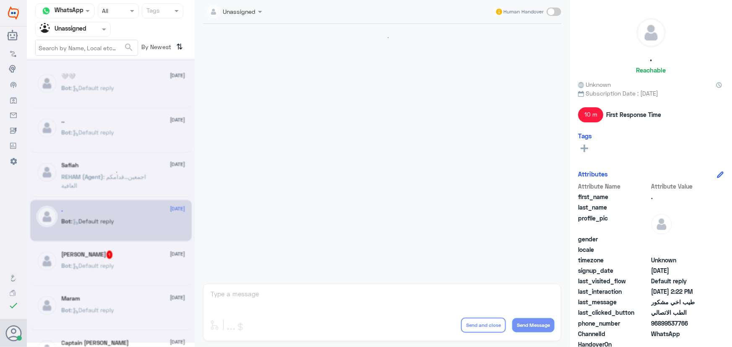
scroll to position [472, 0]
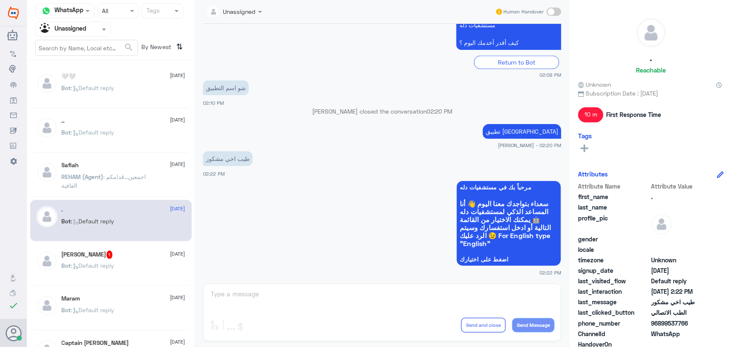
click at [119, 270] on div "Bot : Default reply" at bounding box center [124, 272] width 124 height 19
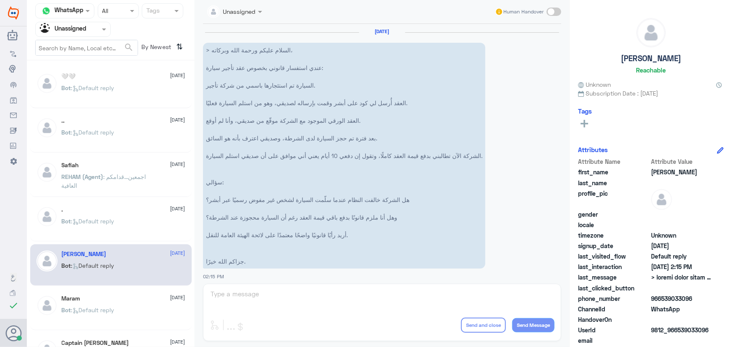
scroll to position [104, 0]
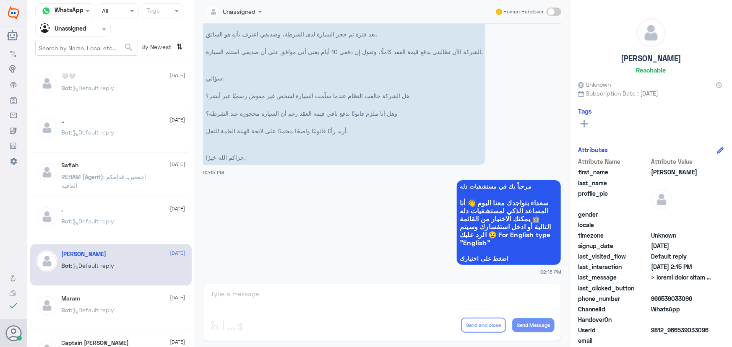
click at [119, 301] on div "Maram 19 August" at bounding box center [124, 298] width 124 height 7
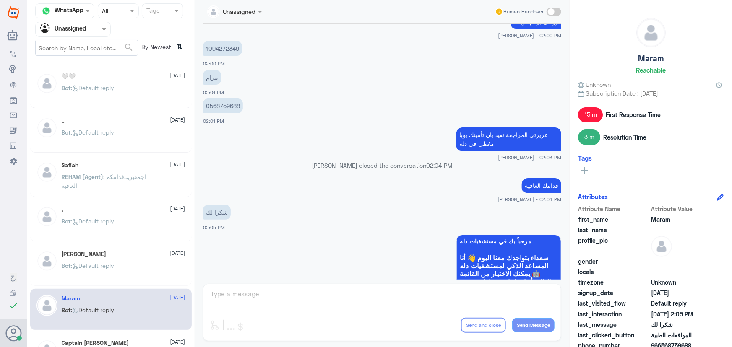
scroll to position [659, 0]
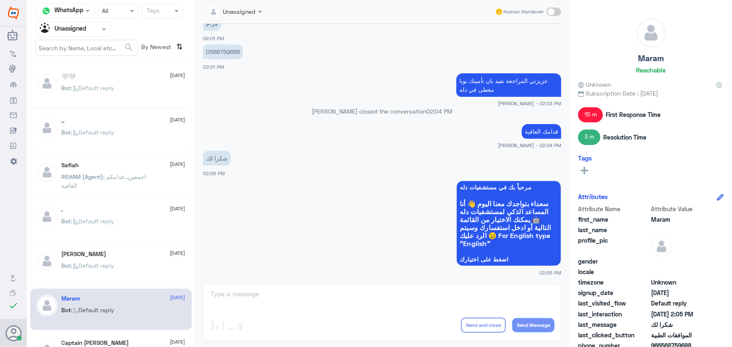
click at [71, 29] on input "text" at bounding box center [63, 29] width 46 height 10
click at [75, 40] on form "search" at bounding box center [86, 48] width 103 height 16
click at [75, 33] on input "text" at bounding box center [63, 29] width 46 height 10
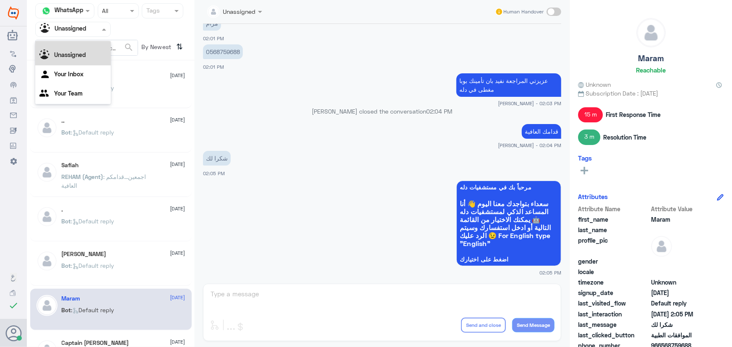
click at [71, 45] on div "All" at bounding box center [72, 39] width 75 height 16
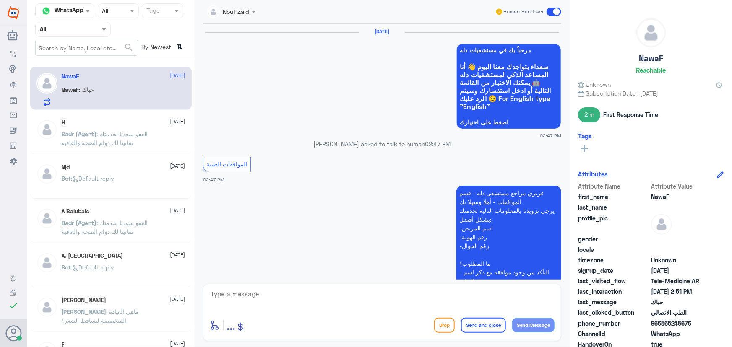
scroll to position [606, 0]
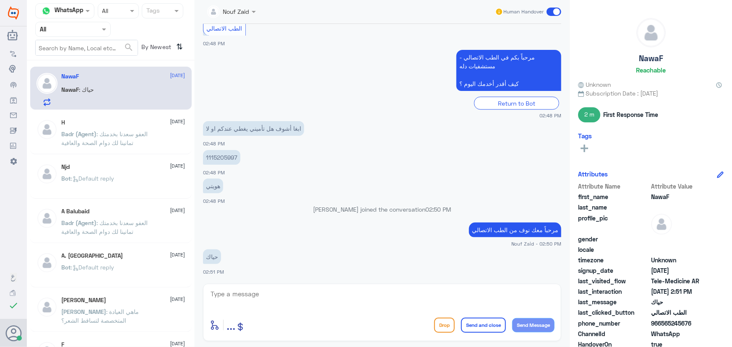
click at [292, 303] on textarea at bounding box center [382, 298] width 345 height 21
type textarea "k"
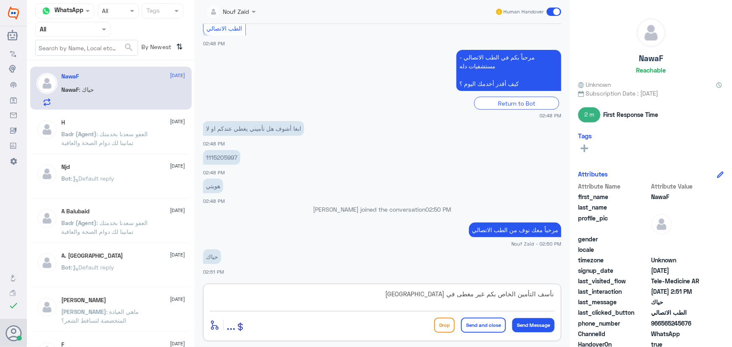
drag, startPoint x: 458, startPoint y: 293, endPoint x: 474, endPoint y: 296, distance: 15.8
click at [474, 296] on textarea "نأسف التأمين الخاص بكم غير مغطى في دله" at bounding box center [382, 298] width 345 height 21
click at [428, 293] on textarea "نأسف التأمين الخاص بكم غير مغطى في دله" at bounding box center [382, 298] width 345 height 21
type textarea "نأسف التأمين الخاص بكم غير مغطى في دله"
click at [532, 322] on button "Send Message" at bounding box center [533, 325] width 42 height 14
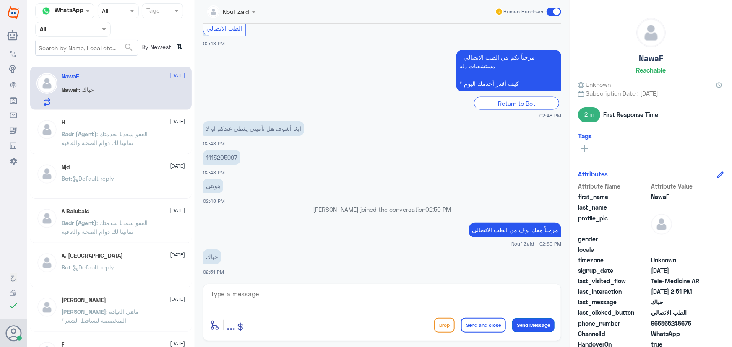
scroll to position [641, 0]
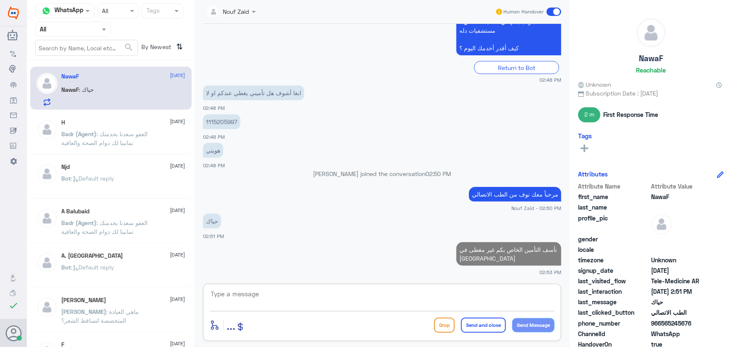
click at [491, 296] on textarea at bounding box center [382, 298] width 345 height 21
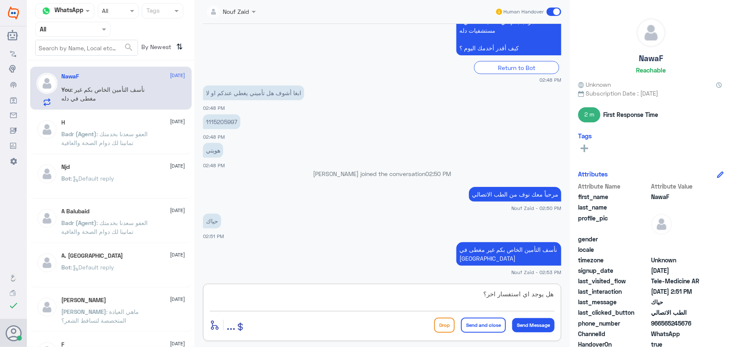
type textarea "هل يوجد اي استفسار اخر؟"
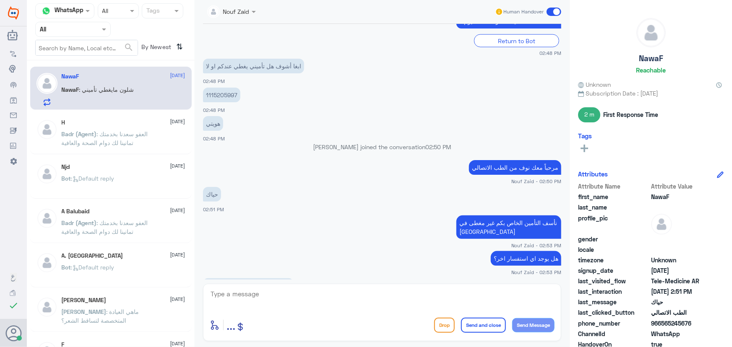
scroll to position [725, 0]
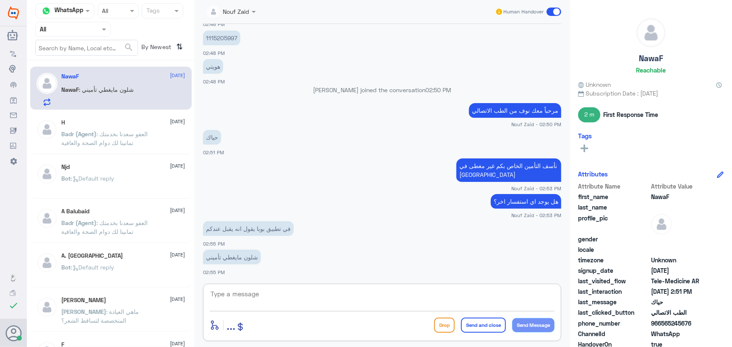
click at [266, 291] on textarea at bounding box center [382, 298] width 345 height 21
drag, startPoint x: 338, startPoint y: 289, endPoint x: 325, endPoint y: 285, distance: 13.7
click at [338, 289] on textarea at bounding box center [382, 298] width 345 height 21
type textarea "ي"
click at [531, 295] on textarea "نعم يقبل لكن الفئة الخاصة بكم b غير مغطاة في دله النخيل" at bounding box center [382, 298] width 345 height 21
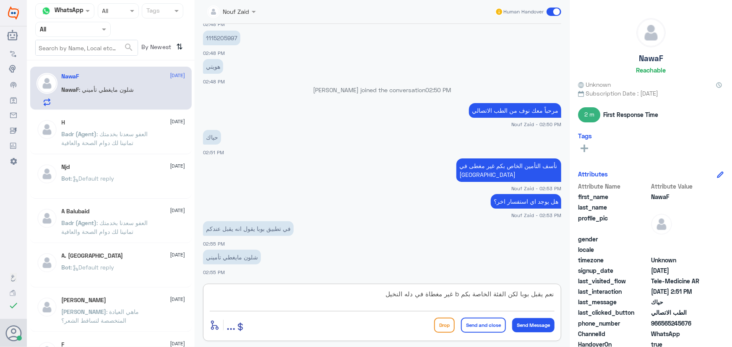
click at [459, 297] on textarea "نعم يقبل بوبا لكن الفئة الخاصة بكم b غير مغطاة في دله النخيل" at bounding box center [382, 298] width 345 height 21
type textarea "نعم يقبل بوبا لكن الفئة الخاصة بكم هي فئة b غير مغطاة في دله النخيل"
click at [532, 330] on button "Send Message" at bounding box center [533, 325] width 42 height 14
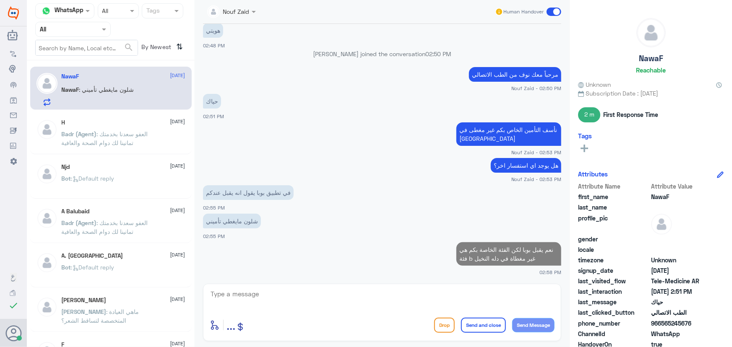
click at [430, 306] on textarea at bounding box center [382, 298] width 345 height 21
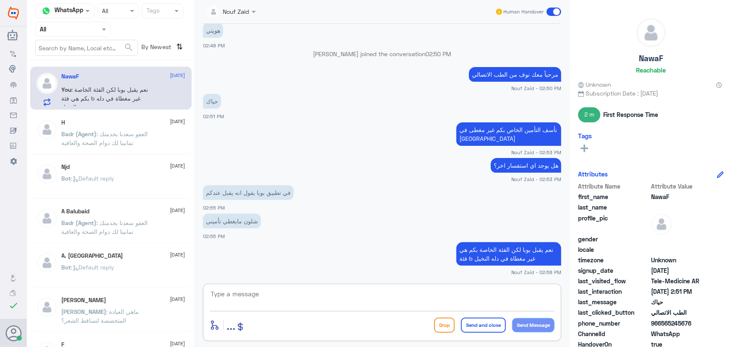
click at [316, 298] on textarea at bounding box center [382, 298] width 345 height 21
click at [93, 138] on p "Badr (Agent) : العفو سعدنا بخدمتك تمانينا لك دوام الصحة والعافية" at bounding box center [109, 140] width 94 height 21
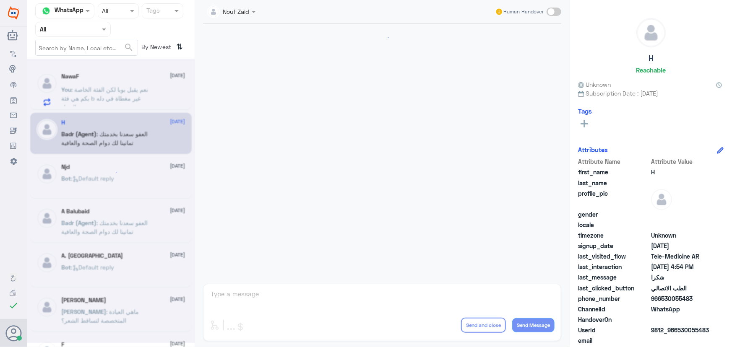
scroll to position [399, 0]
click at [98, 107] on div "NawaF 19 August You : نعم يقبل بوبا لكن الفئة الخاصة بكم هي فئة b غير مغطاة في …" at bounding box center [110, 88] width 161 height 43
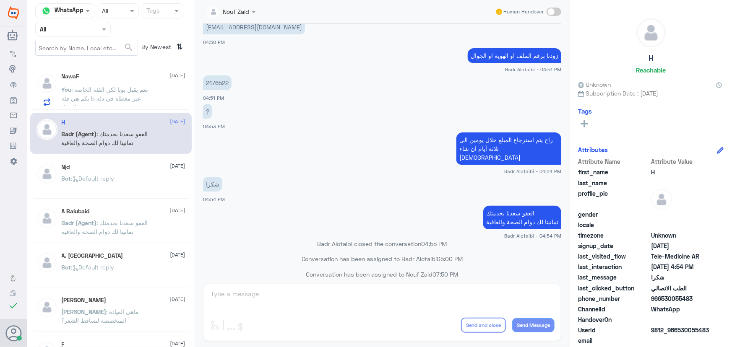
click at [161, 104] on div "You : نعم يقبل بوبا لكن الفئة الخاصة بكم هي فئة b غير مغطاة في دله النخيل" at bounding box center [124, 96] width 124 height 19
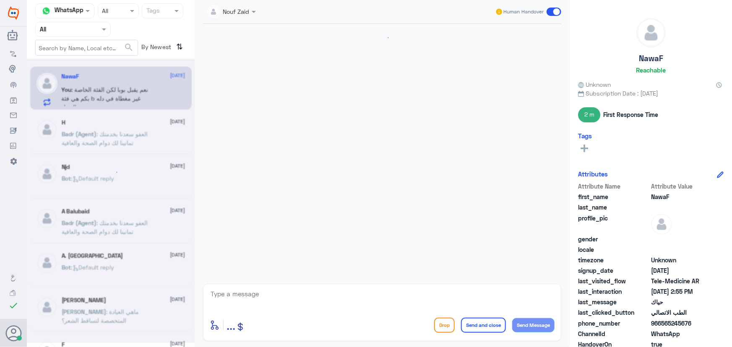
scroll to position [402, 0]
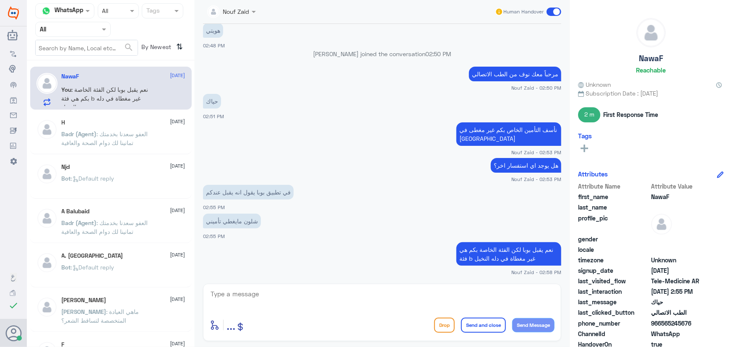
click at [555, 16] on div "Human Handover" at bounding box center [528, 11] width 67 height 15
click at [550, 12] on span at bounding box center [553, 12] width 15 height 8
click at [0, 0] on input "checkbox" at bounding box center [0, 0] width 0 height 0
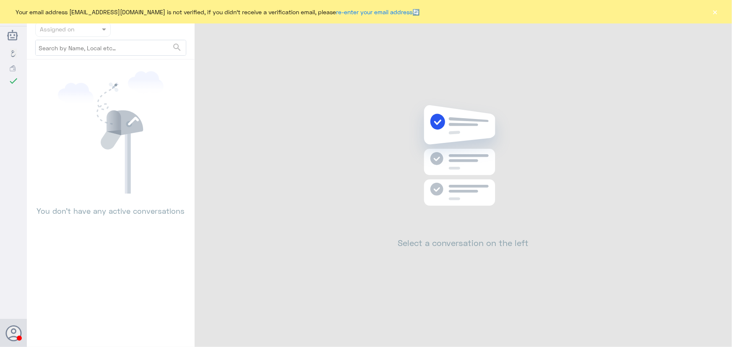
click at [717, 11] on button "×" at bounding box center [715, 12] width 8 height 8
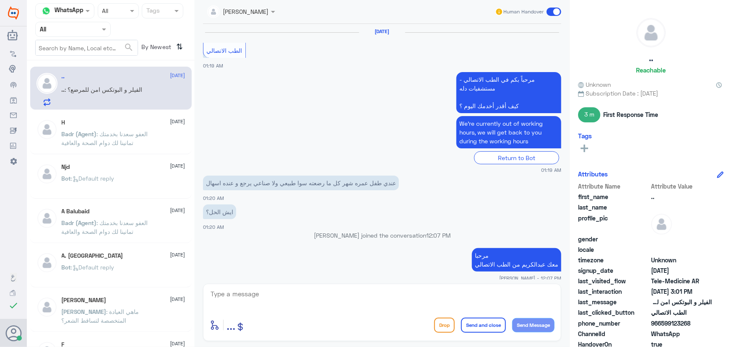
scroll to position [491, 0]
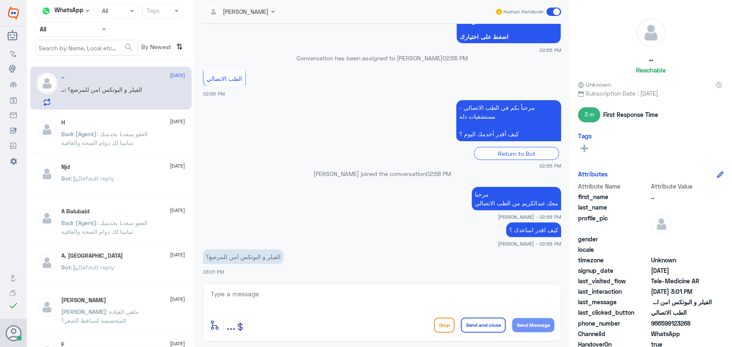
click at [290, 290] on textarea at bounding box center [382, 298] width 345 height 21
click at [275, 293] on textarea at bounding box center [382, 298] width 345 height 21
drag, startPoint x: 662, startPoint y: 323, endPoint x: 703, endPoint y: 333, distance: 42.0
click at [703, 333] on div "Attribute Name Attribute Value first_name .. last_name profile_pic gender local…" at bounding box center [650, 287] width 145 height 210
click at [700, 323] on span "966599123268" at bounding box center [681, 323] width 61 height 9
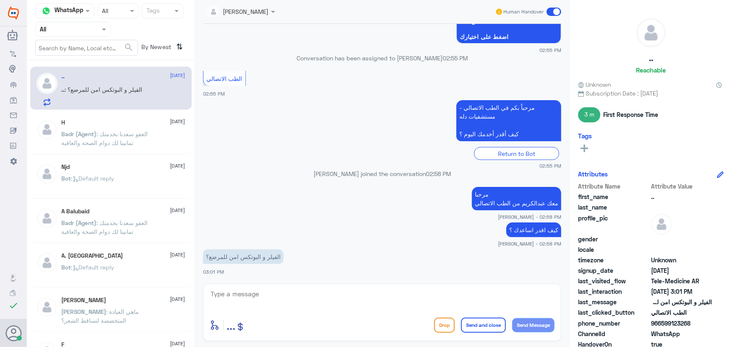
drag, startPoint x: 661, startPoint y: 324, endPoint x: 703, endPoint y: 327, distance: 42.0
click at [703, 327] on span "966599123268" at bounding box center [681, 323] width 61 height 9
copy span "599123268"
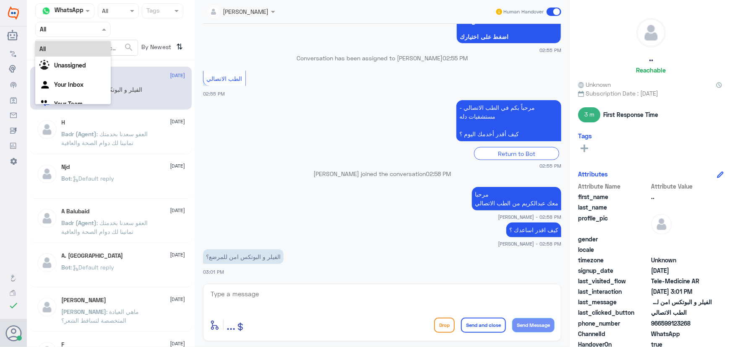
click at [73, 26] on input "text" at bounding box center [63, 29] width 46 height 10
click at [88, 61] on div "Unassigned" at bounding box center [72, 66] width 75 height 19
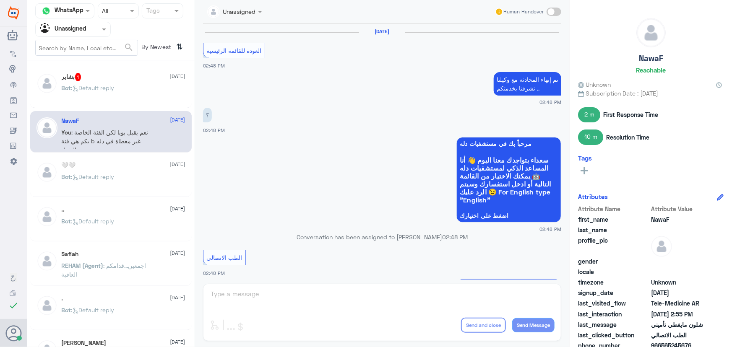
scroll to position [400, 0]
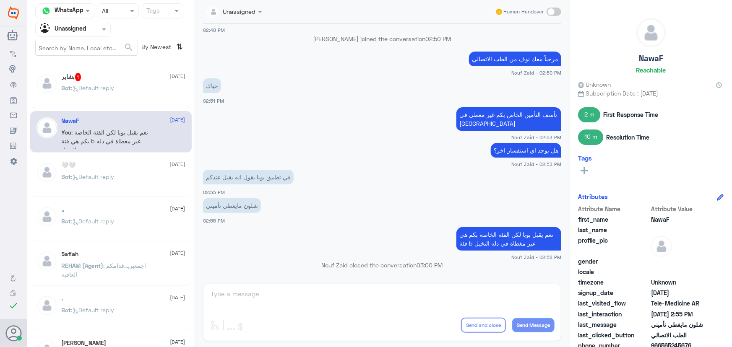
click at [98, 78] on div "بشاير 1 19 August" at bounding box center [124, 77] width 124 height 8
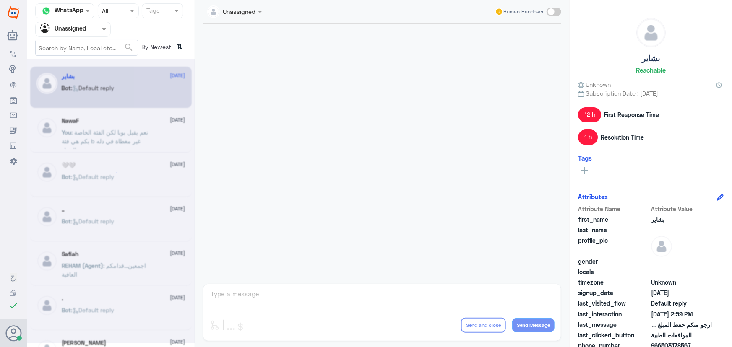
scroll to position [696, 0]
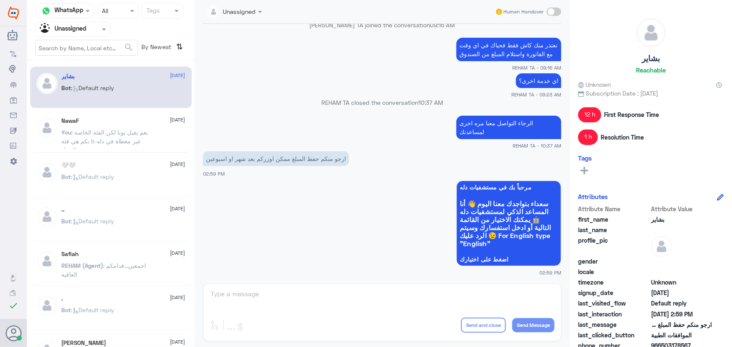
click at [88, 47] on input "text" at bounding box center [87, 47] width 102 height 15
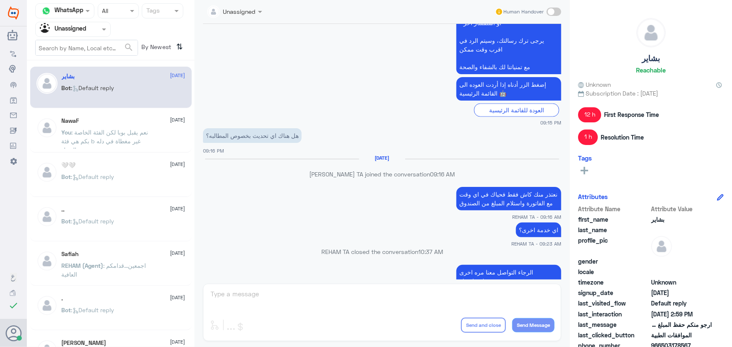
scroll to position [544, 0]
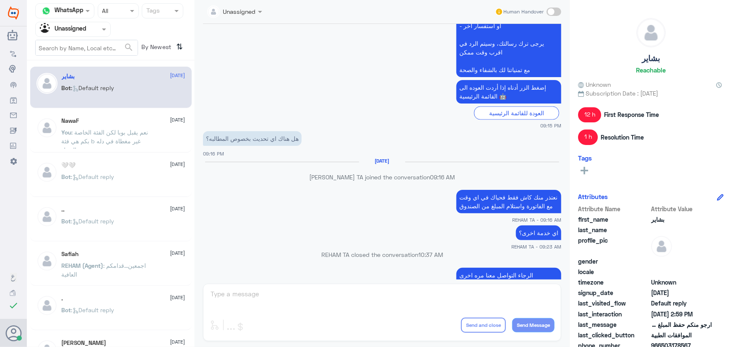
click at [96, 31] on div at bounding box center [73, 29] width 75 height 10
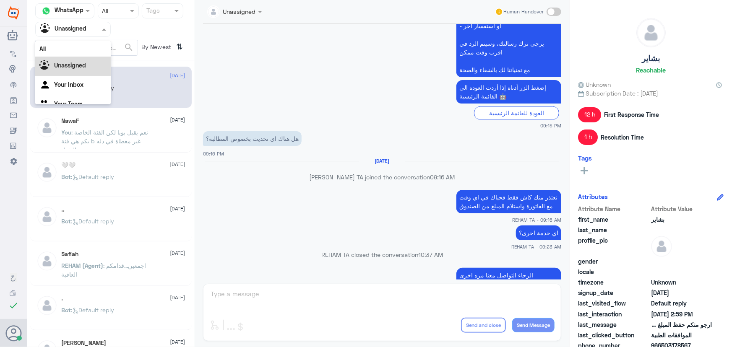
scroll to position [10, 0]
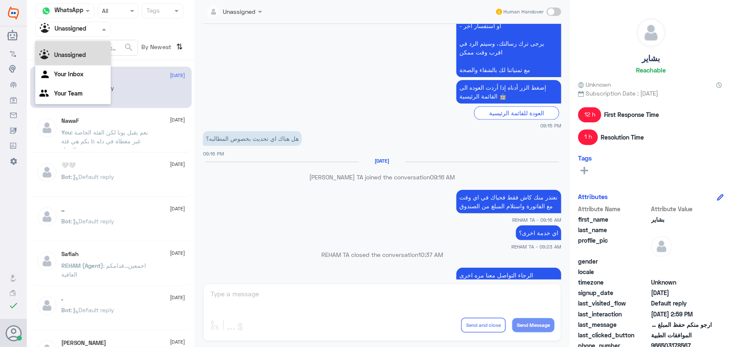
click at [87, 44] on div "All" at bounding box center [72, 39] width 75 height 16
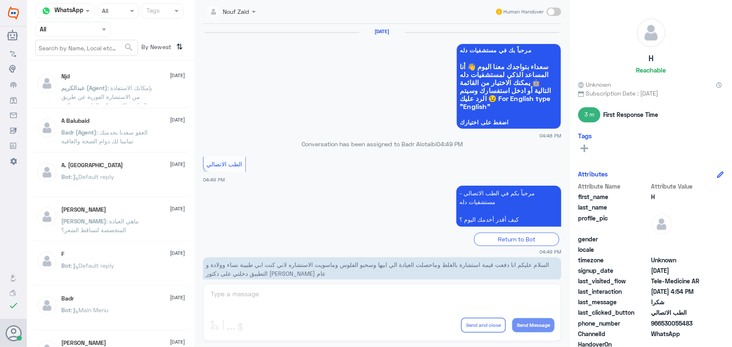
scroll to position [399, 0]
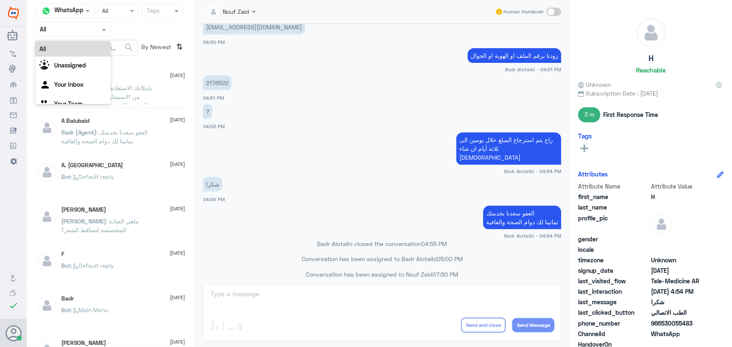
drag, startPoint x: 74, startPoint y: 29, endPoint x: 80, endPoint y: 70, distance: 41.6
click at [74, 29] on input "text" at bounding box center [63, 29] width 46 height 10
click at [81, 70] on div "Unassigned" at bounding box center [72, 66] width 75 height 19
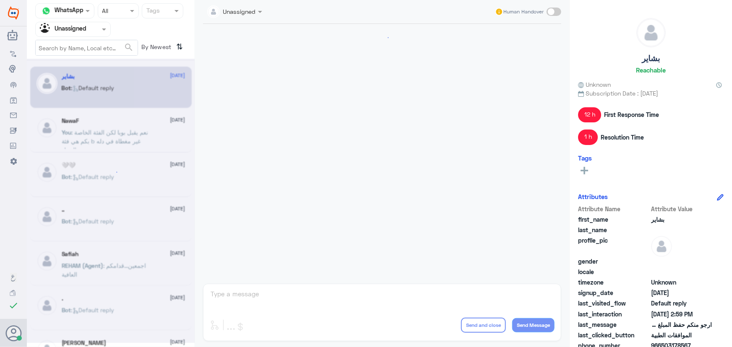
scroll to position [696, 0]
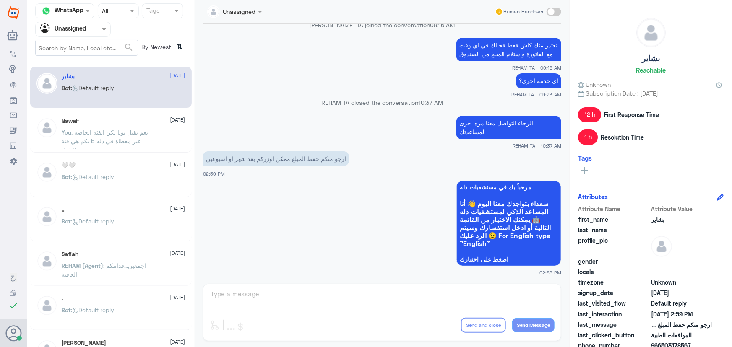
click at [127, 118] on div "NawaF 19 August" at bounding box center [124, 120] width 124 height 7
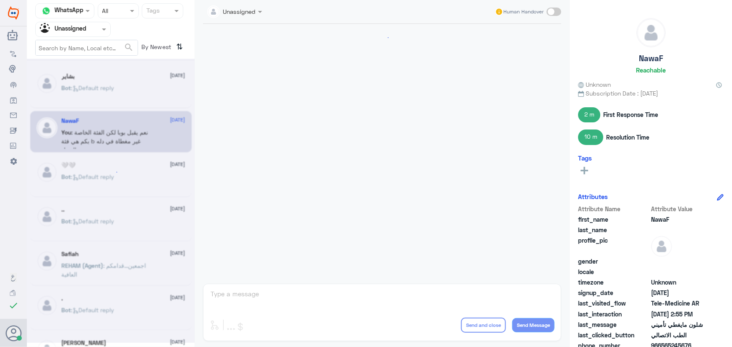
scroll to position [400, 0]
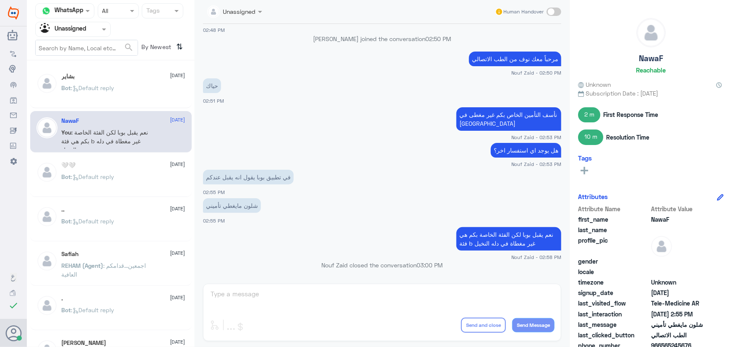
click at [119, 97] on div "Bot : Default reply" at bounding box center [124, 95] width 124 height 19
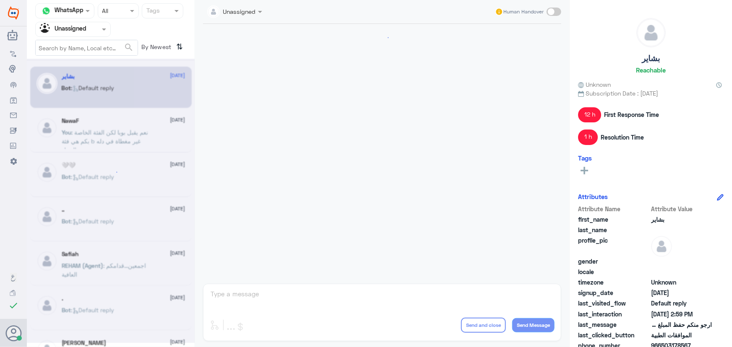
scroll to position [696, 0]
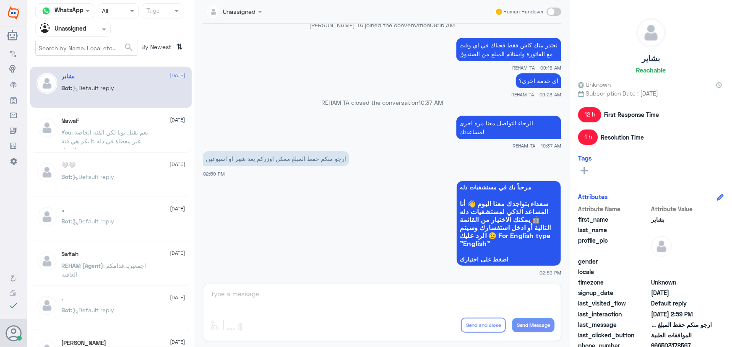
click at [75, 19] on nav "Channel WhatsApp Status × All Tags Agent Filter Unassigned search By Newest ⇅" at bounding box center [111, 31] width 168 height 57
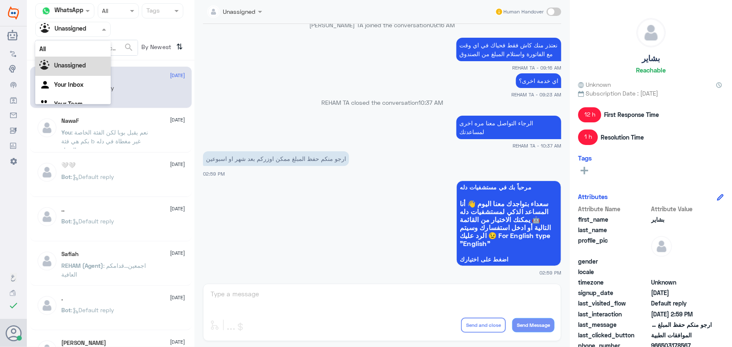
click at [75, 28] on input "text" at bounding box center [63, 29] width 46 height 10
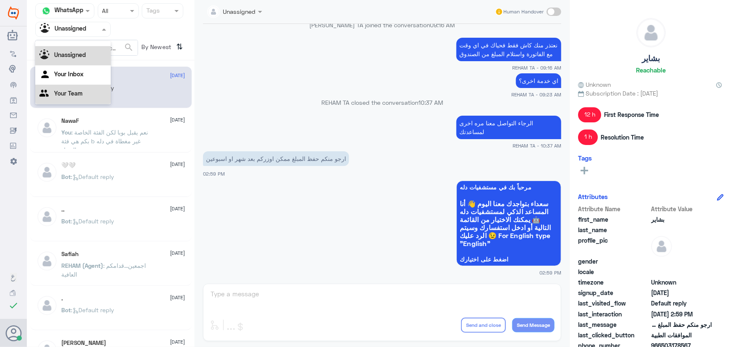
click at [75, 95] on Team "Your Team" at bounding box center [68, 93] width 29 height 7
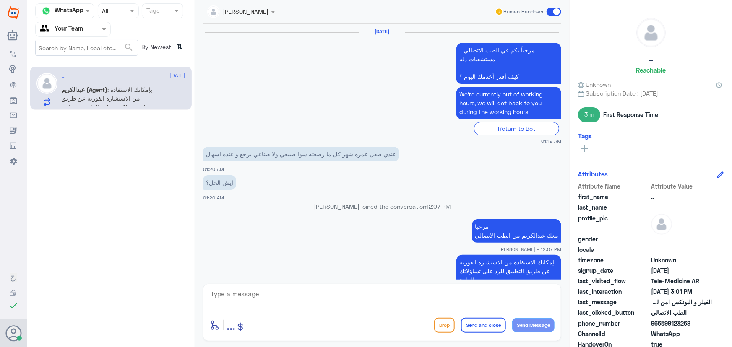
scroll to position [506, 0]
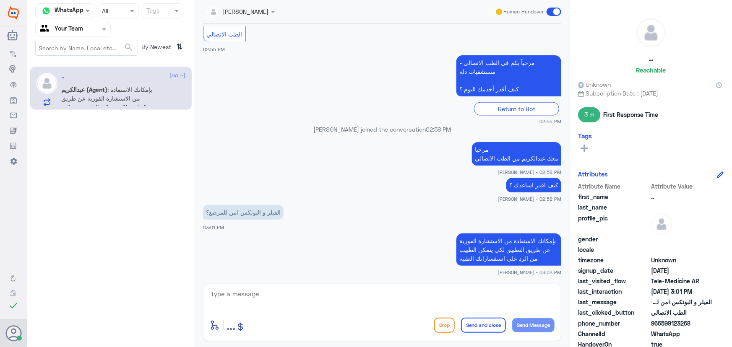
click at [77, 31] on input "text" at bounding box center [63, 29] width 46 height 10
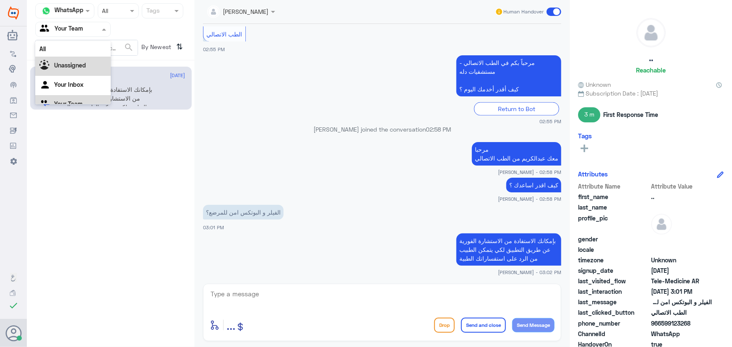
scroll to position [10, 0]
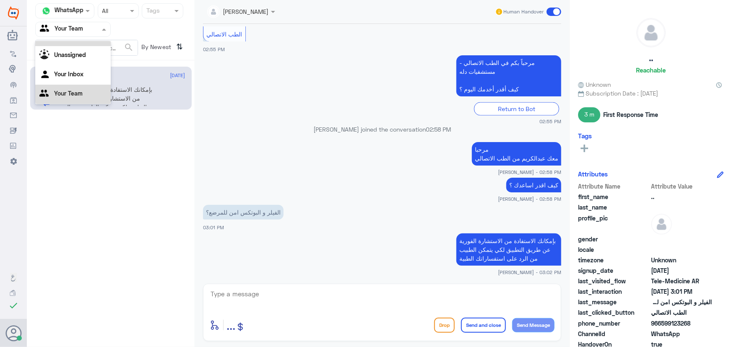
click at [81, 44] on div "All" at bounding box center [72, 39] width 75 height 16
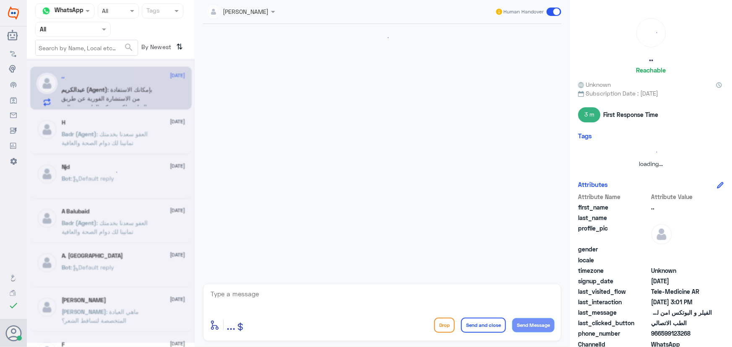
scroll to position [506, 0]
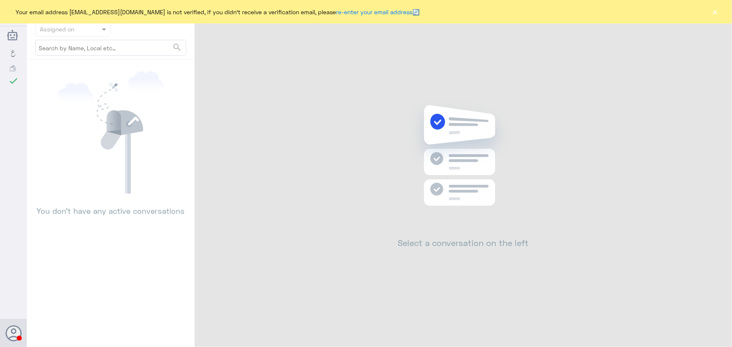
drag, startPoint x: 707, startPoint y: 6, endPoint x: 712, endPoint y: 15, distance: 10.1
click at [710, 13] on div "Your email address [EMAIL_ADDRESS][DOMAIN_NAME] is not verified, if you didn't …" at bounding box center [366, 11] width 732 height 23
click at [712, 16] on button "×" at bounding box center [715, 12] width 8 height 8
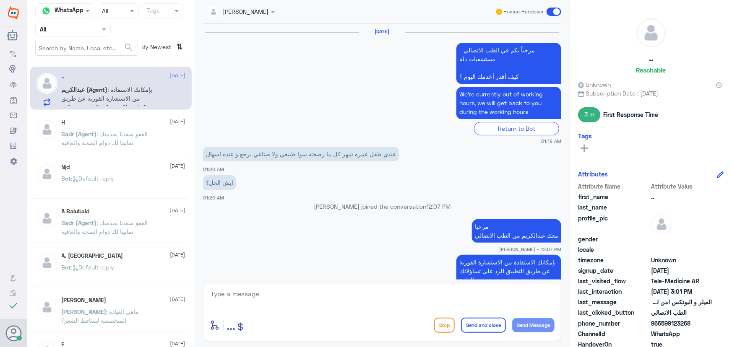
scroll to position [506, 0]
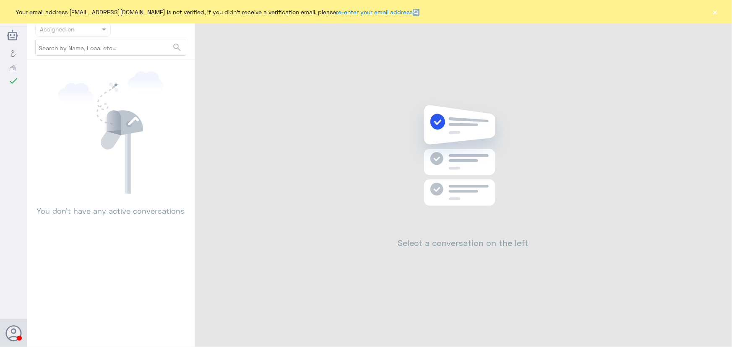
click at [712, 13] on button "×" at bounding box center [715, 12] width 8 height 8
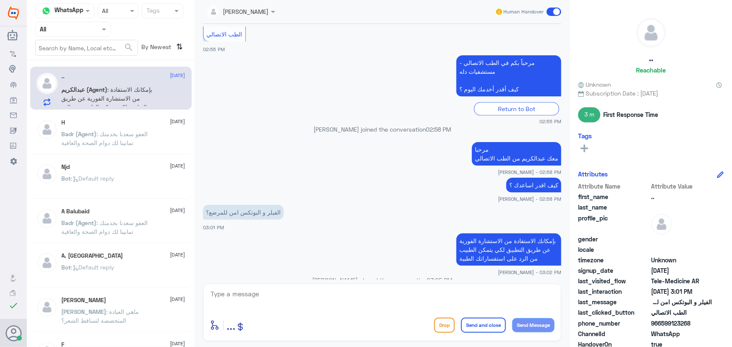
scroll to position [521, 0]
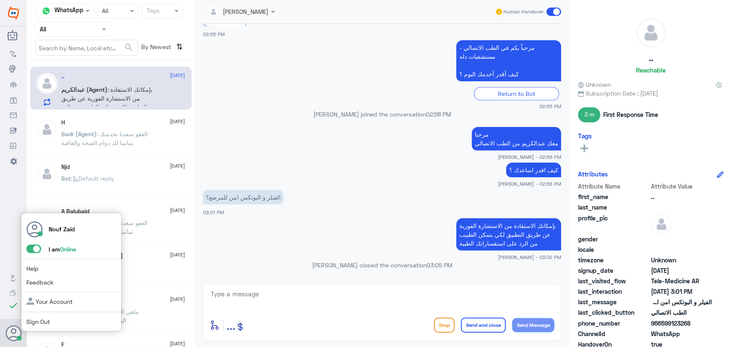
click at [30, 249] on span at bounding box center [33, 249] width 15 height 8
click at [0, 0] on input "checkbox" at bounding box center [0, 0] width 0 height 0
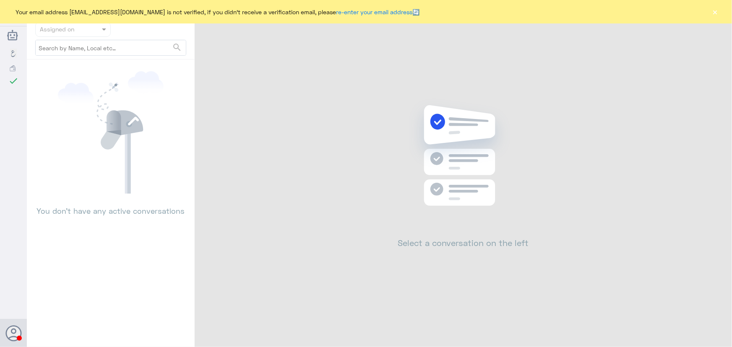
click at [713, 13] on button "×" at bounding box center [715, 12] width 8 height 8
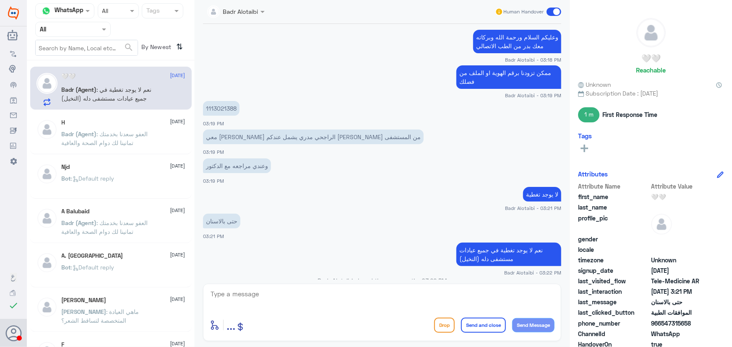
scroll to position [473, 0]
